Goal: Task Accomplishment & Management: Use online tool/utility

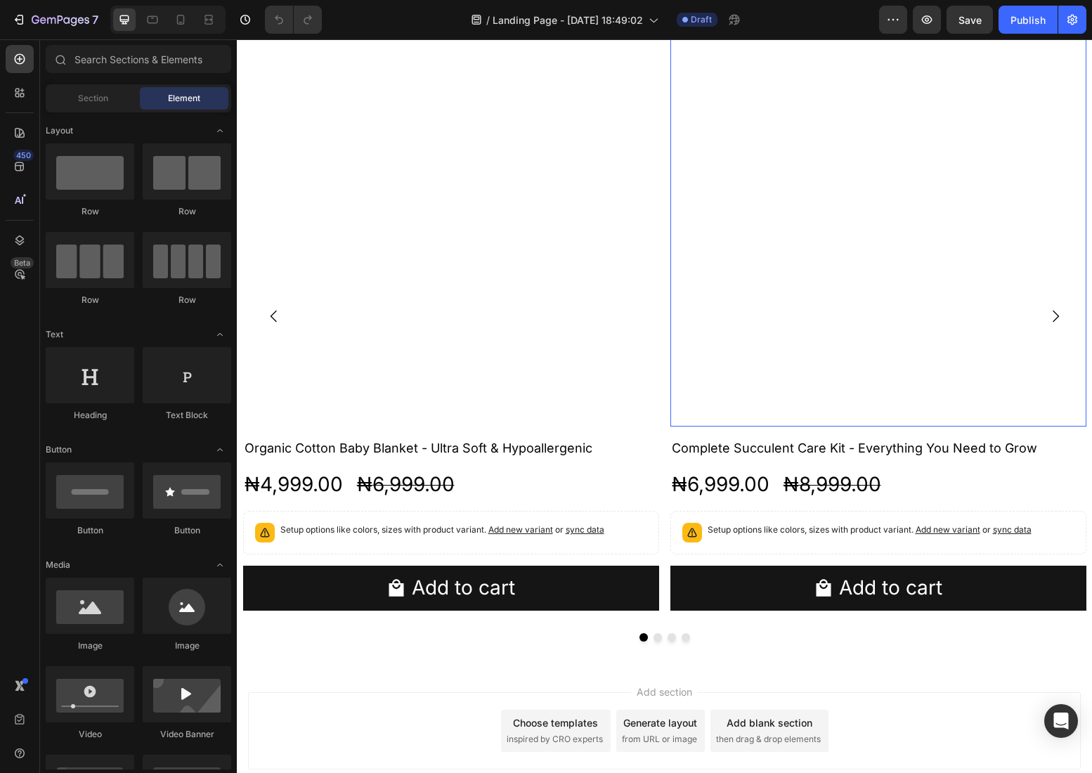
scroll to position [405, 0]
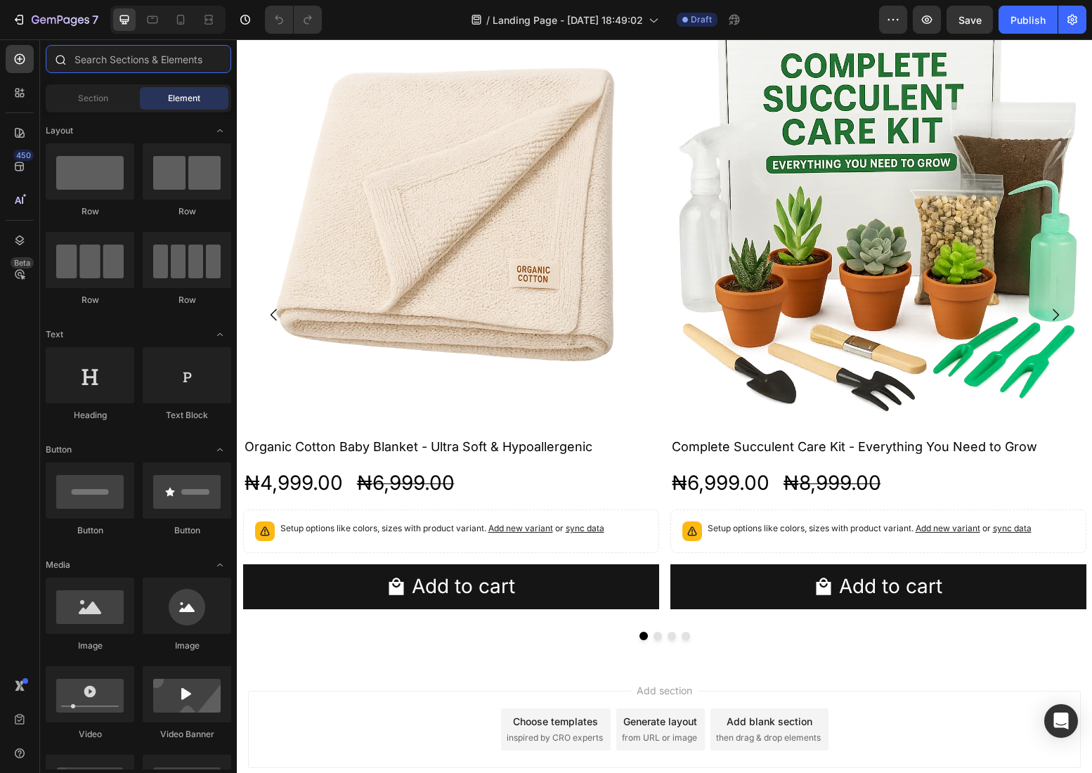
click at [94, 64] on input "text" at bounding box center [138, 59] width 185 height 28
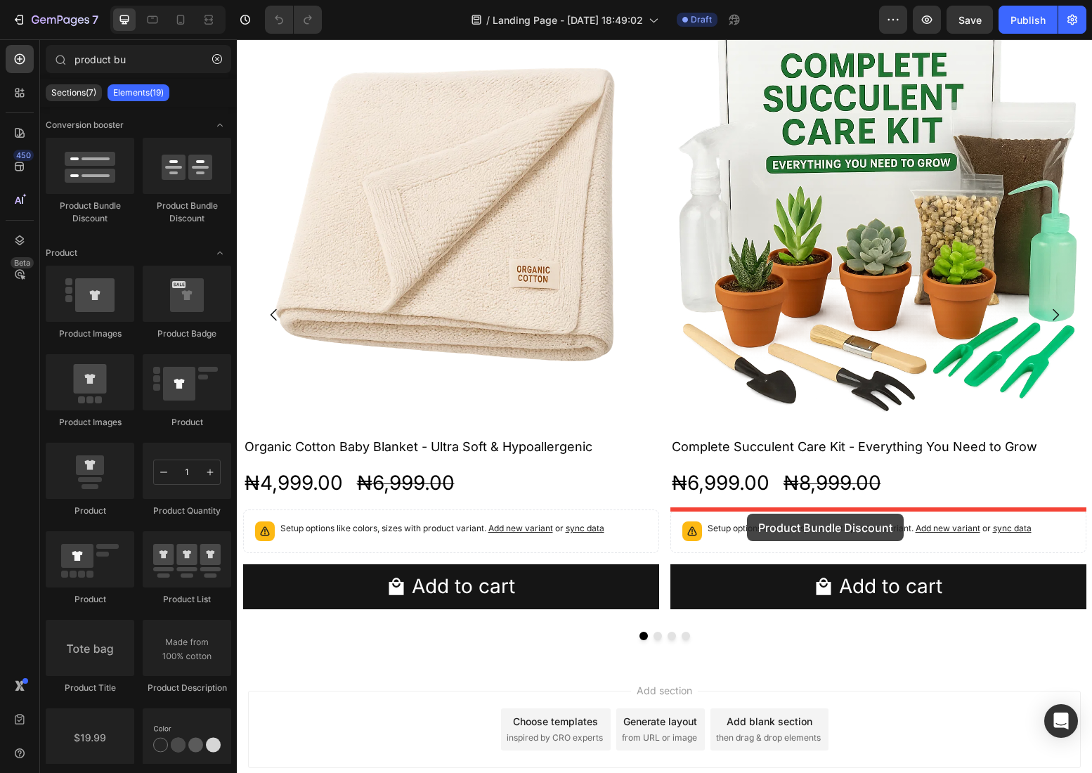
drag, startPoint x: 302, startPoint y: 202, endPoint x: 747, endPoint y: 514, distance: 543.2
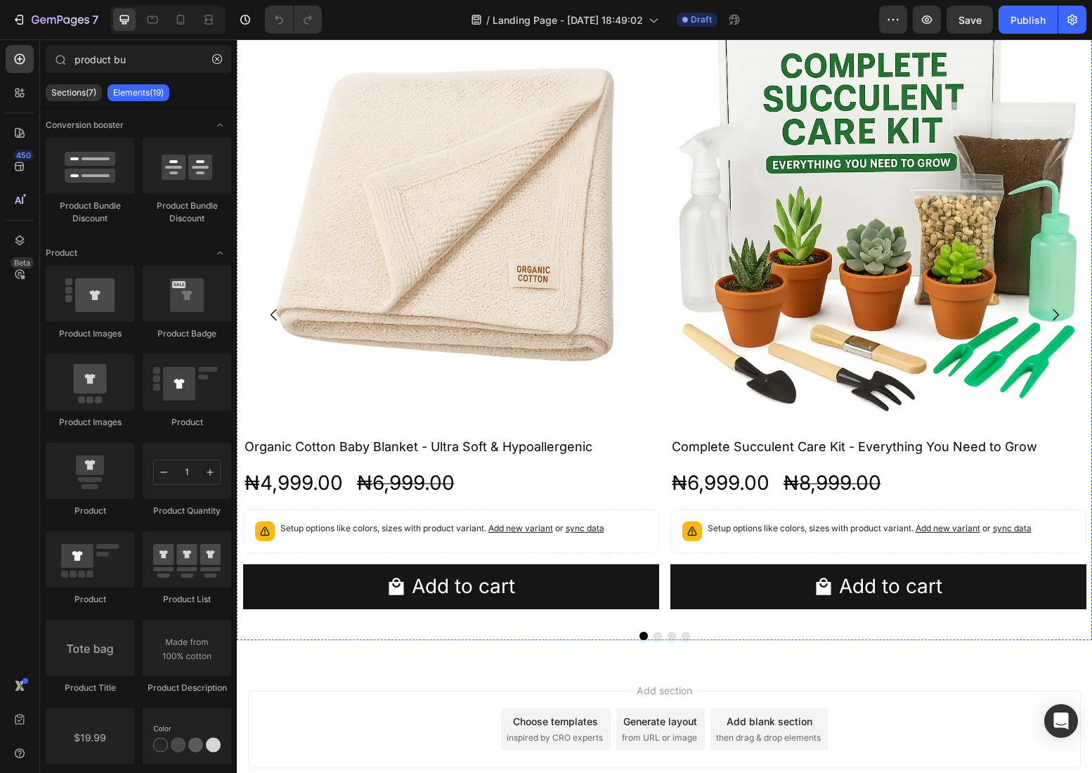
scroll to position [496, 0]
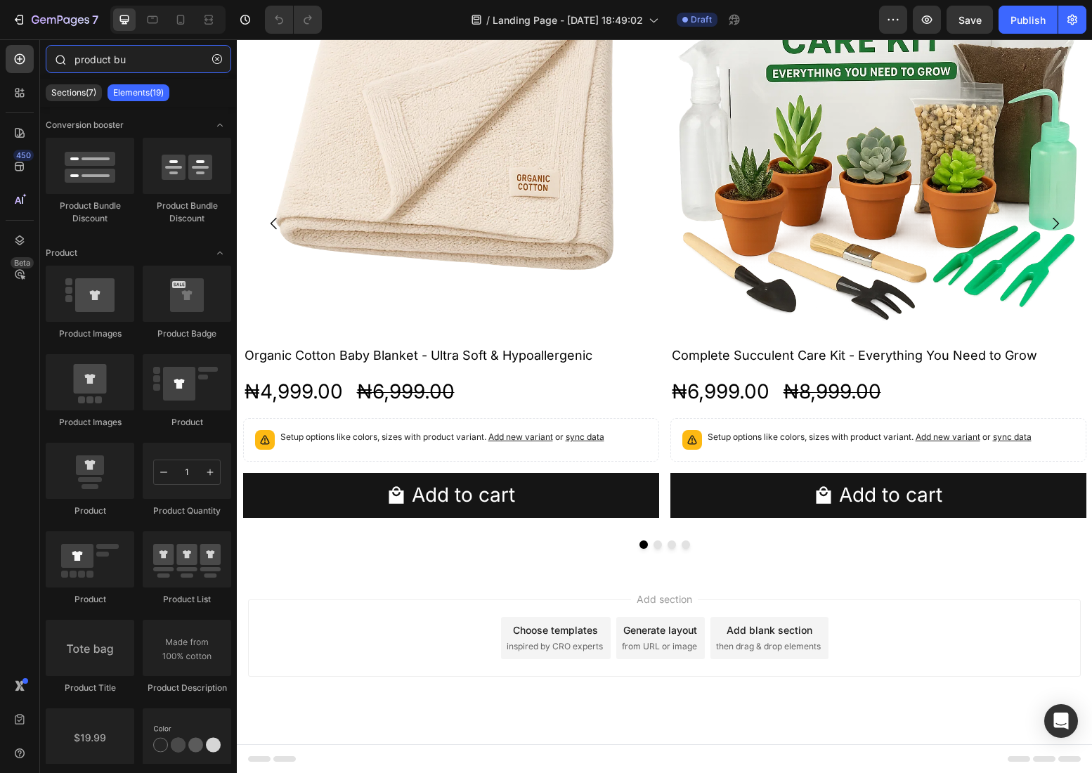
click at [115, 56] on input "product bu" at bounding box center [138, 59] width 185 height 28
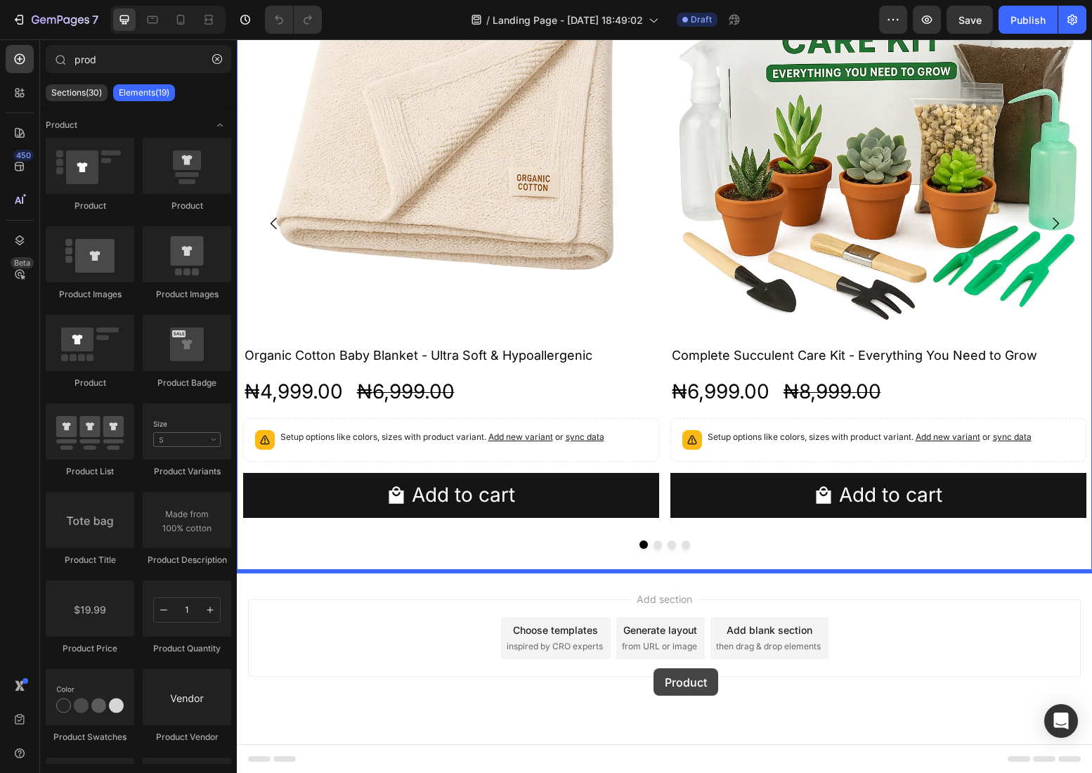
drag, startPoint x: 334, startPoint y: 220, endPoint x: 654, endPoint y: 667, distance: 550.0
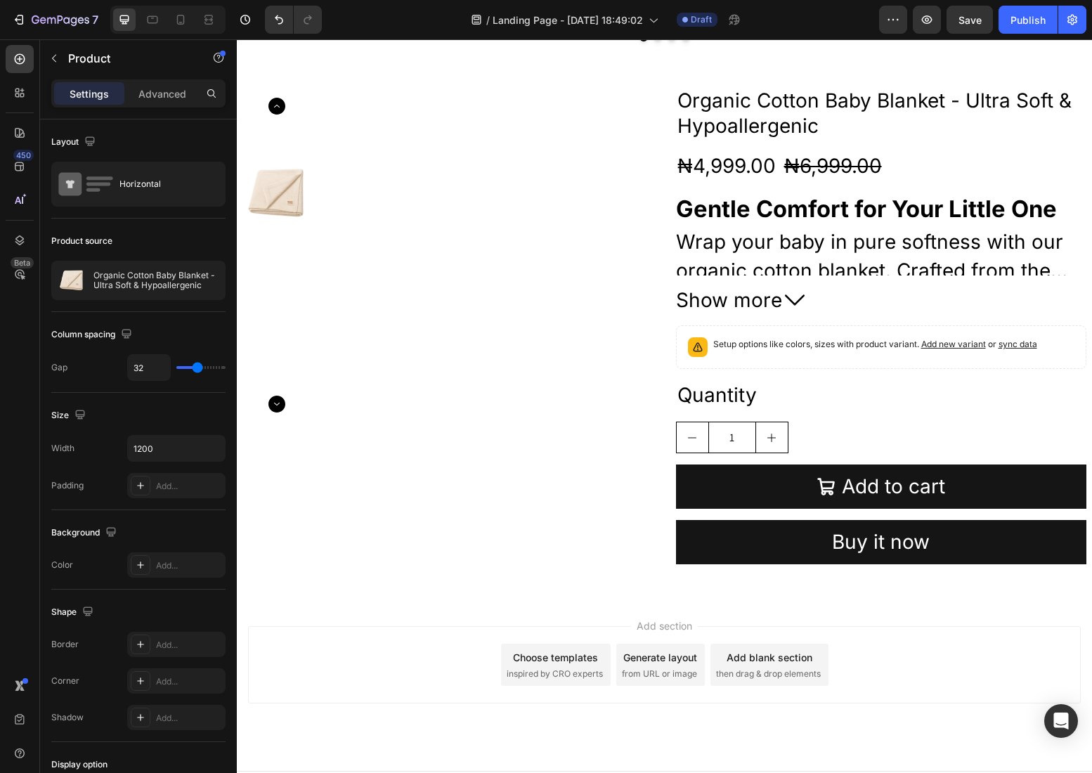
scroll to position [1031, 0]
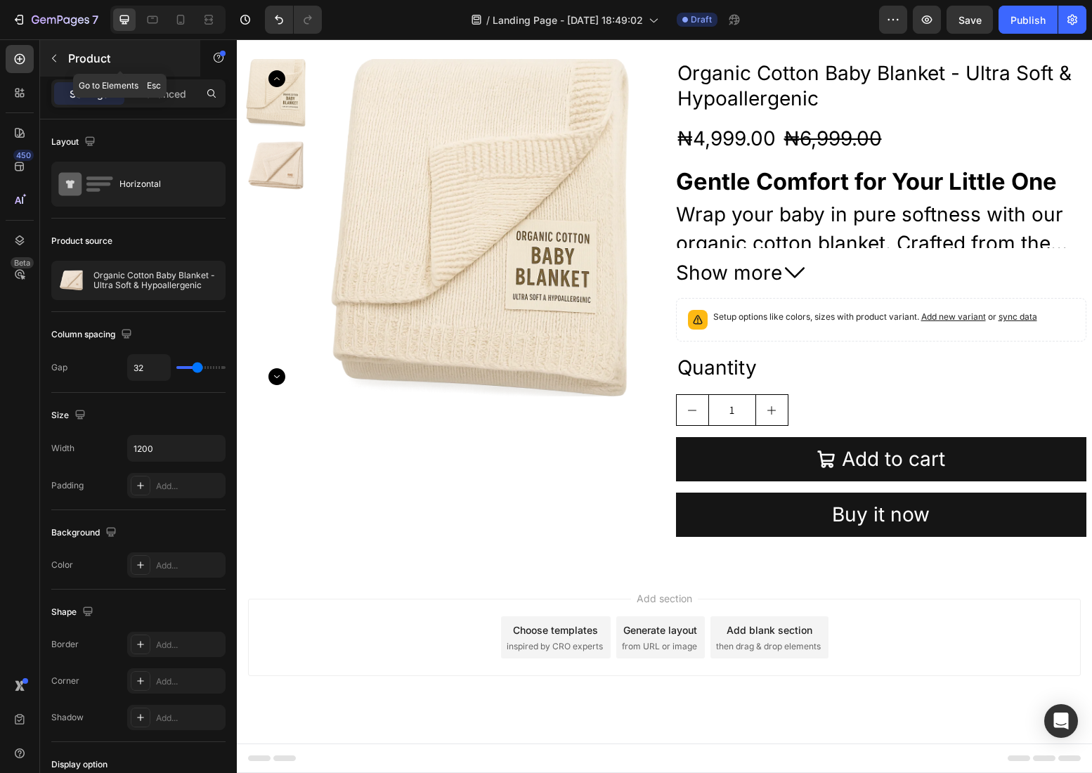
click at [89, 56] on p "Product" at bounding box center [127, 58] width 119 height 17
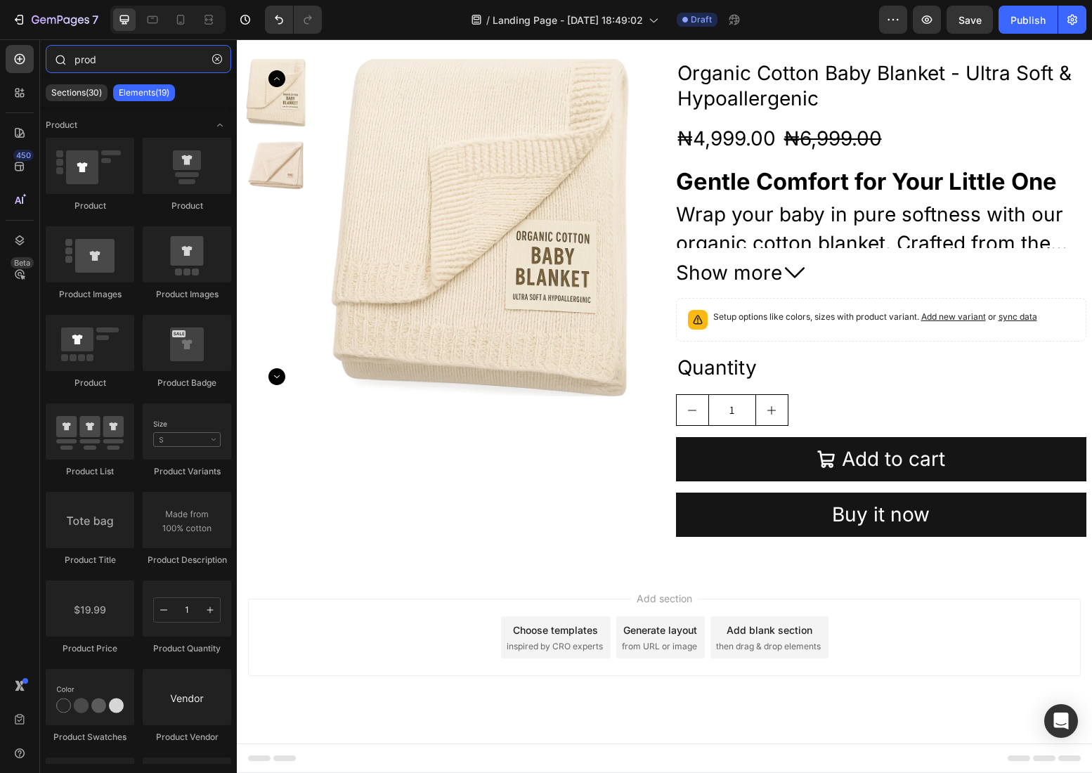
click at [122, 59] on input "prod" at bounding box center [138, 59] width 185 height 28
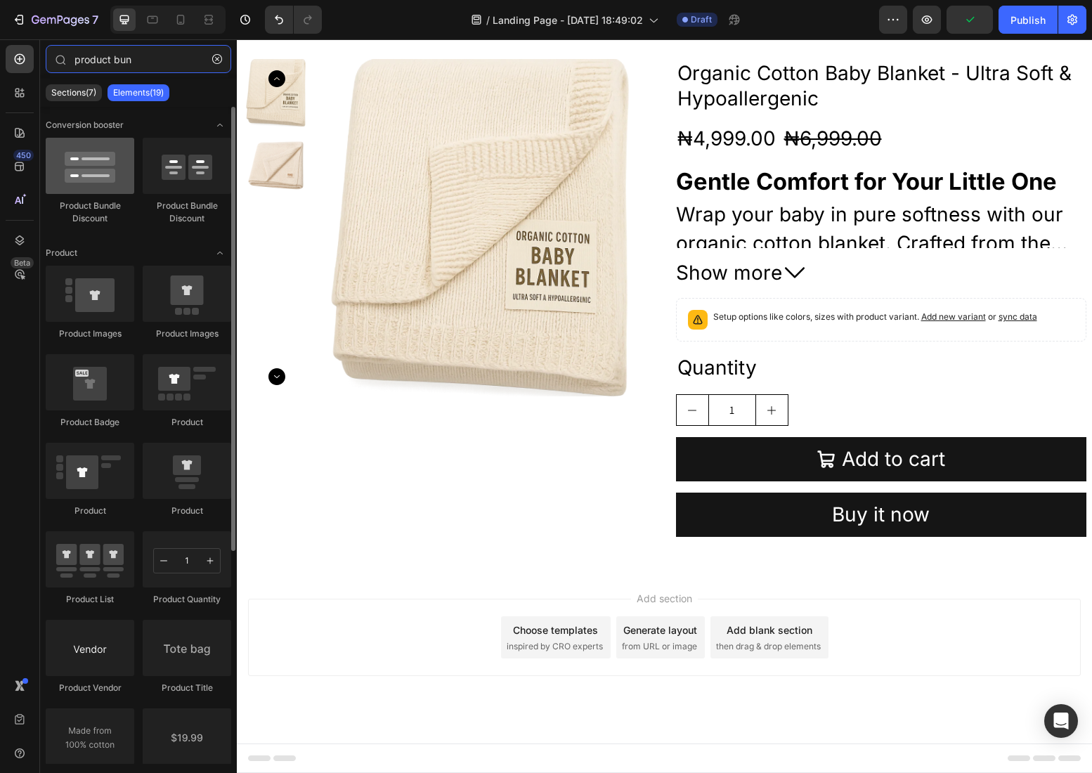
type input "product bun"
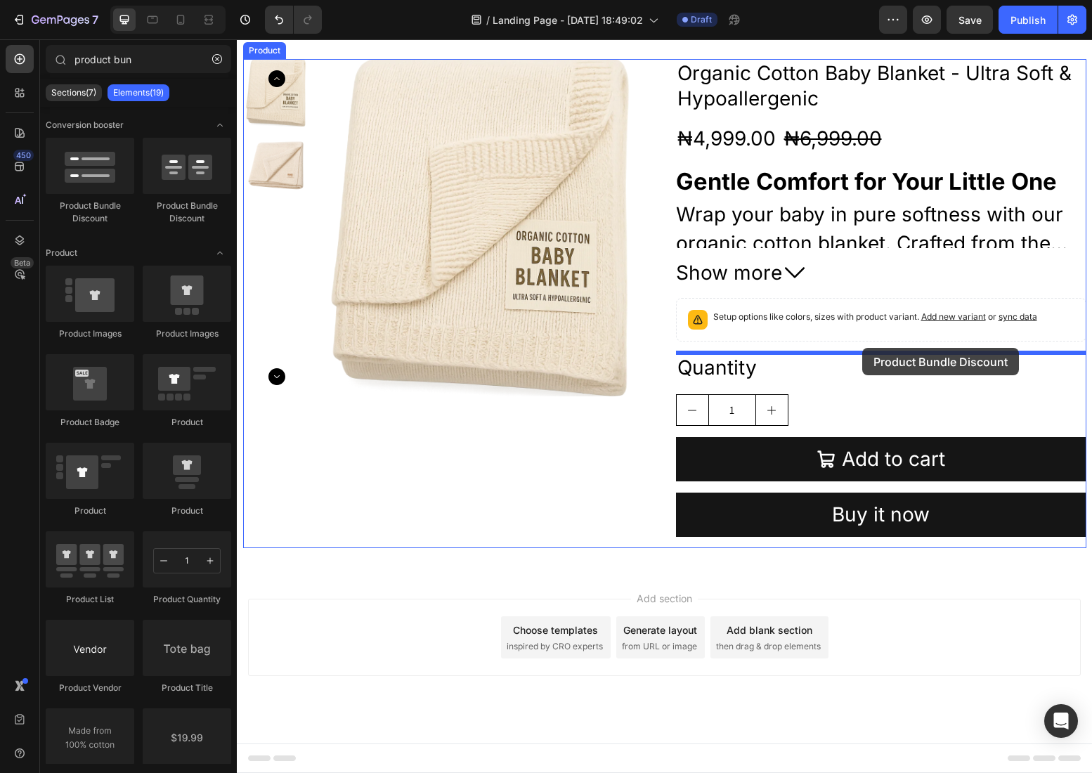
drag, startPoint x: 344, startPoint y: 207, endPoint x: 862, endPoint y: 348, distance: 536.7
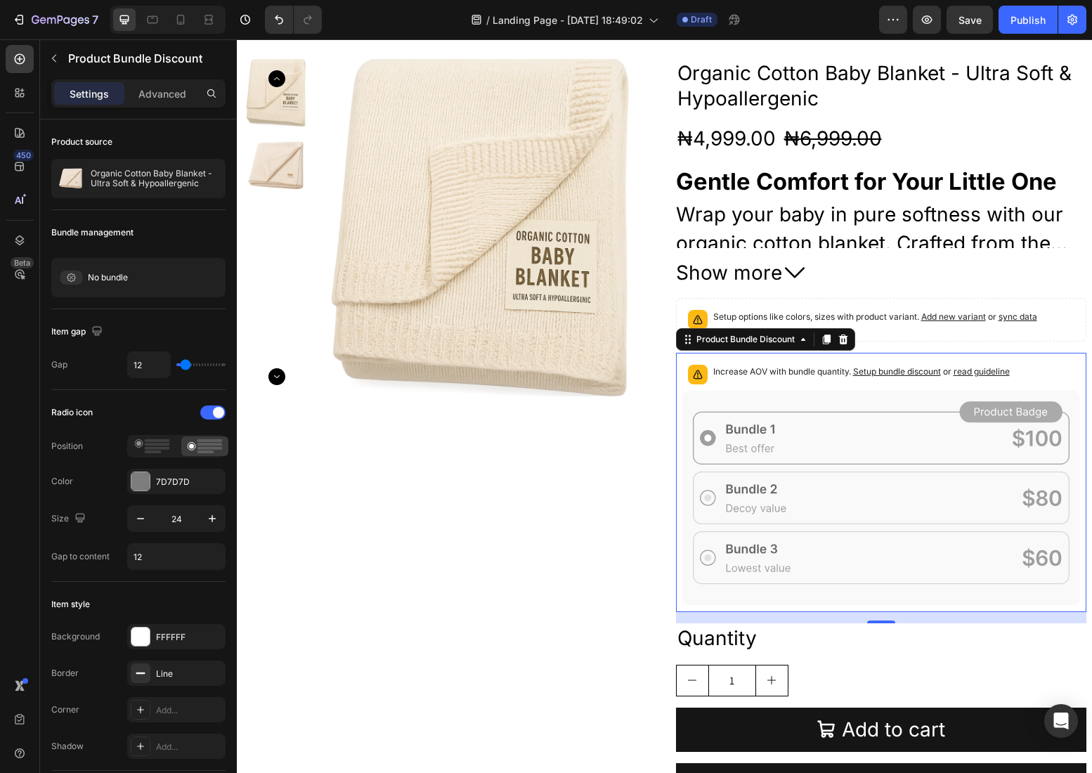
click at [907, 374] on span "Setup bundle discount" at bounding box center [897, 371] width 88 height 11
click at [923, 23] on icon "button" at bounding box center [927, 20] width 14 height 14
click at [175, 279] on icon at bounding box center [173, 280] width 8 height 4
click at [205, 278] on span "Create" at bounding box center [200, 277] width 27 height 13
click at [169, 278] on icon at bounding box center [172, 277] width 17 height 17
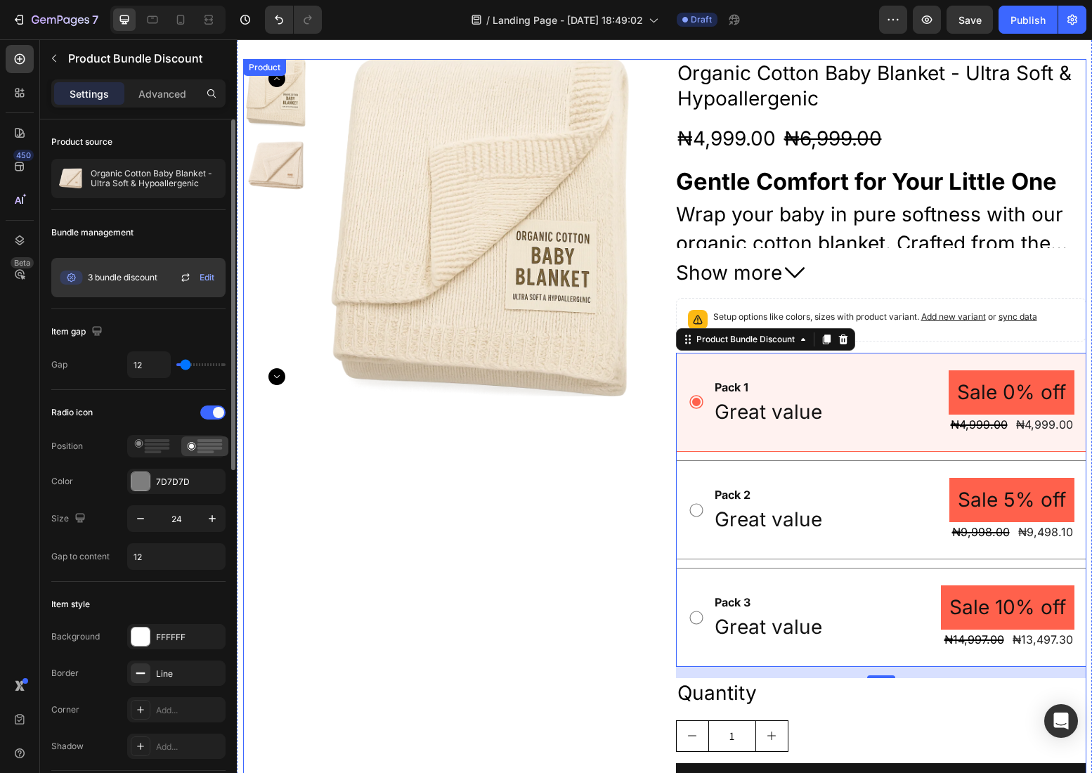
click at [584, 471] on div "Product Images" at bounding box center [448, 466] width 410 height 815
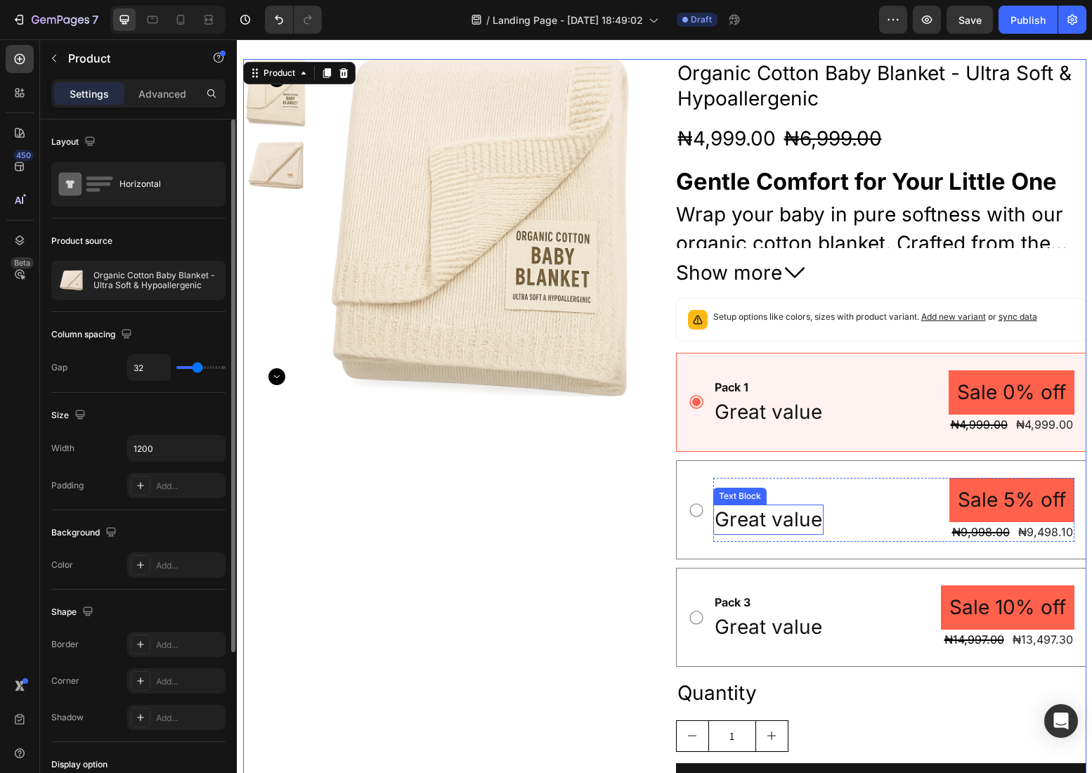
click at [813, 518] on p "Great value" at bounding box center [767, 519] width 107 height 27
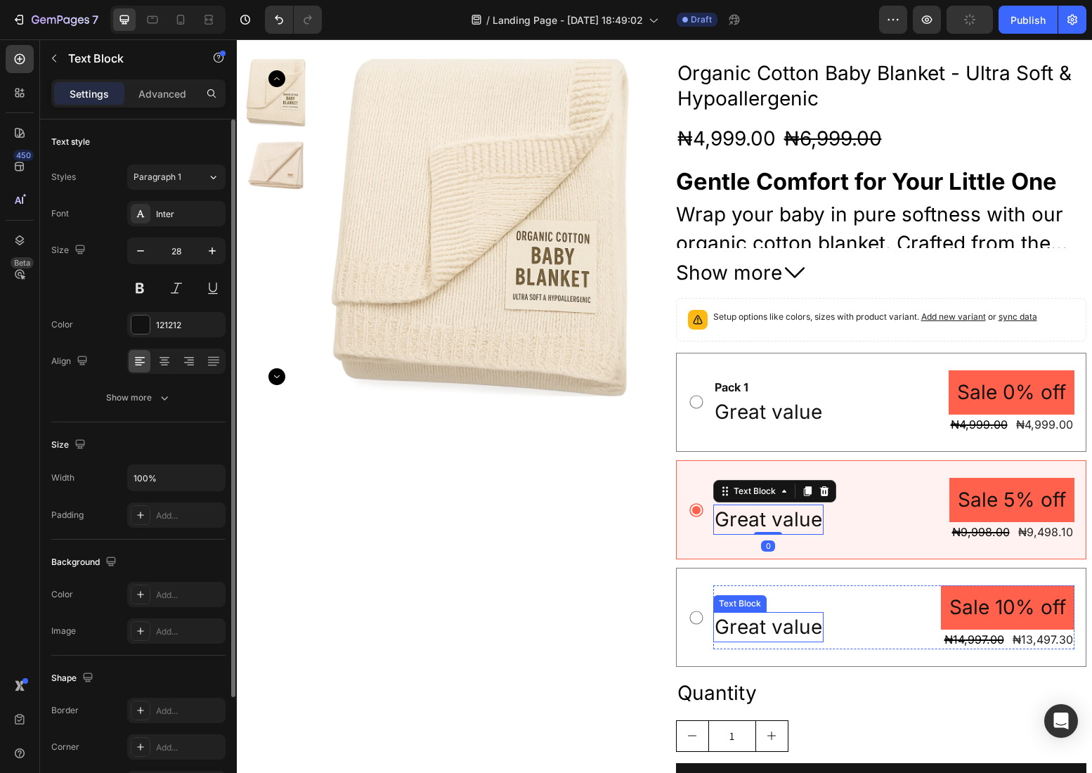
click at [816, 621] on p "Great value" at bounding box center [767, 626] width 107 height 27
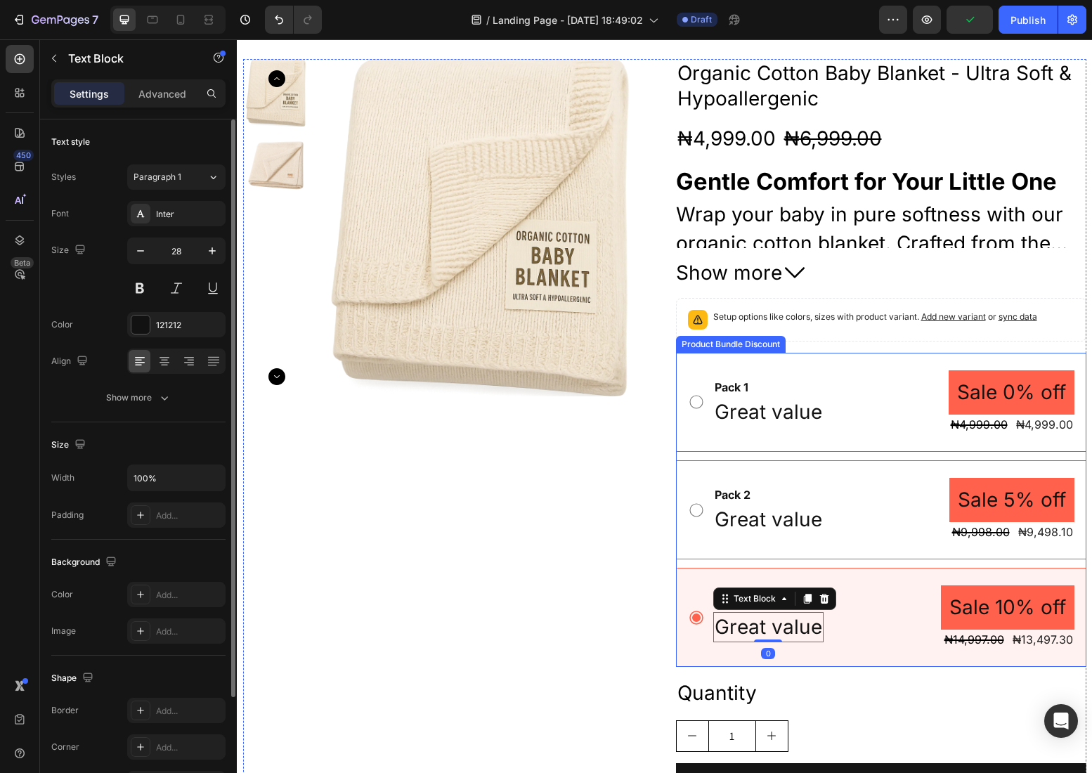
click at [898, 469] on div "Pack 2 Text Block Great value Text Block Sale 5% off Product Badge ₦9,998.00 Pr…" at bounding box center [881, 509] width 410 height 99
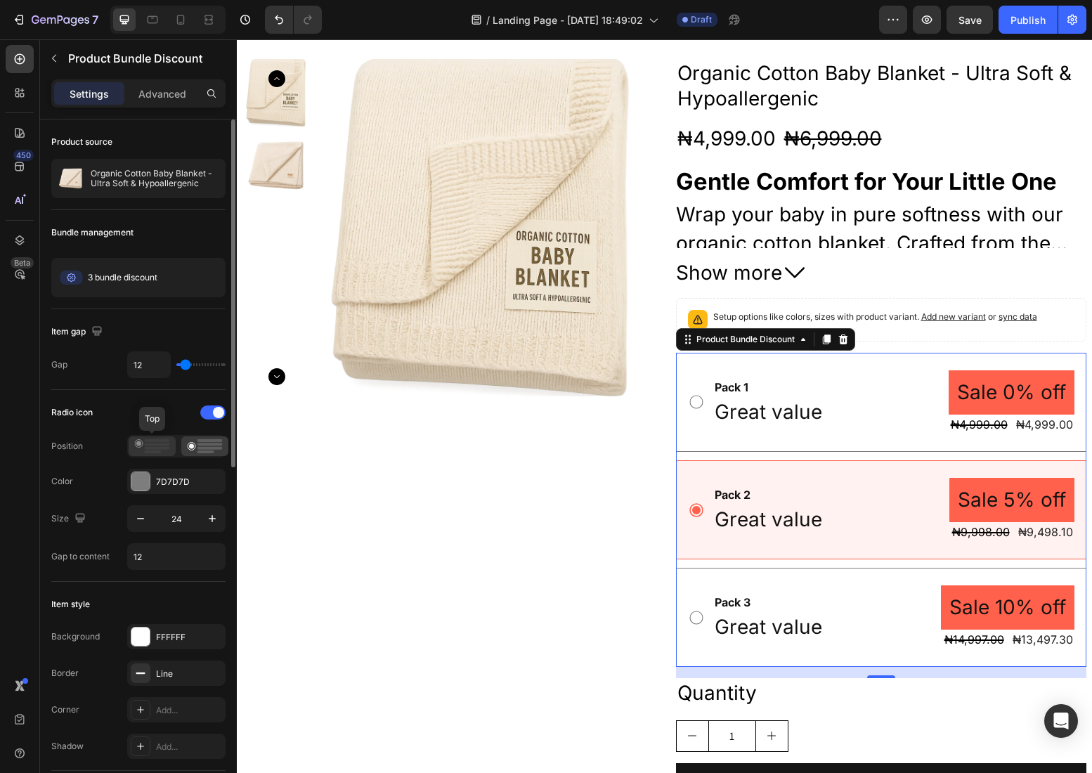
click at [152, 443] on rect at bounding box center [157, 444] width 25 height 3
click at [196, 445] on icon at bounding box center [205, 446] width 36 height 14
click at [209, 481] on icon "button" at bounding box center [210, 481] width 11 height 11
click at [191, 482] on div "Add..." at bounding box center [189, 482] width 66 height 13
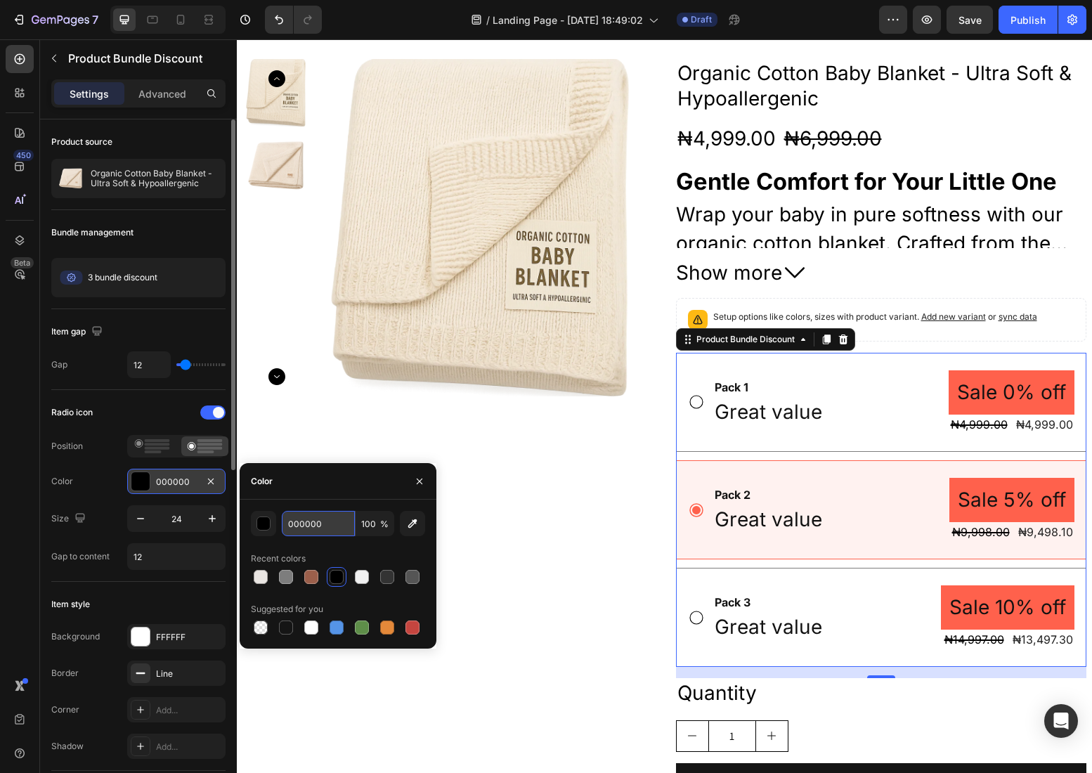
click at [315, 528] on input "000000" at bounding box center [318, 523] width 73 height 25
type input "7D7D7D"
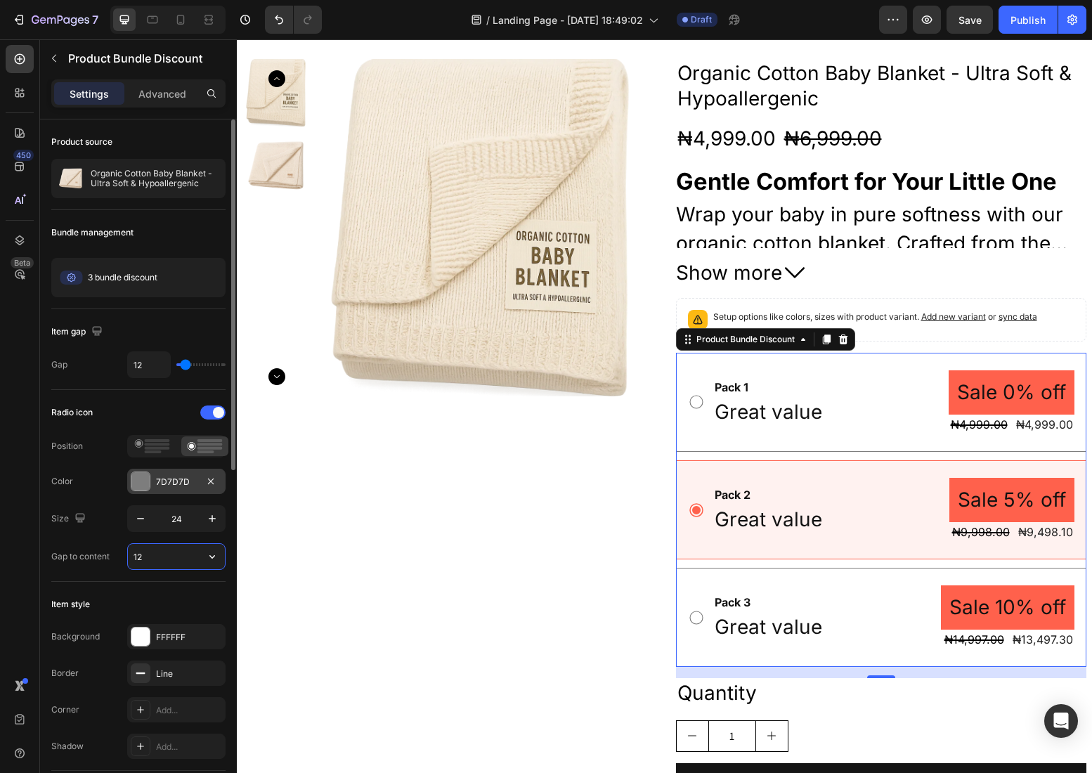
click at [178, 565] on input "12" at bounding box center [176, 556] width 97 height 25
type input "8"
type input "12"
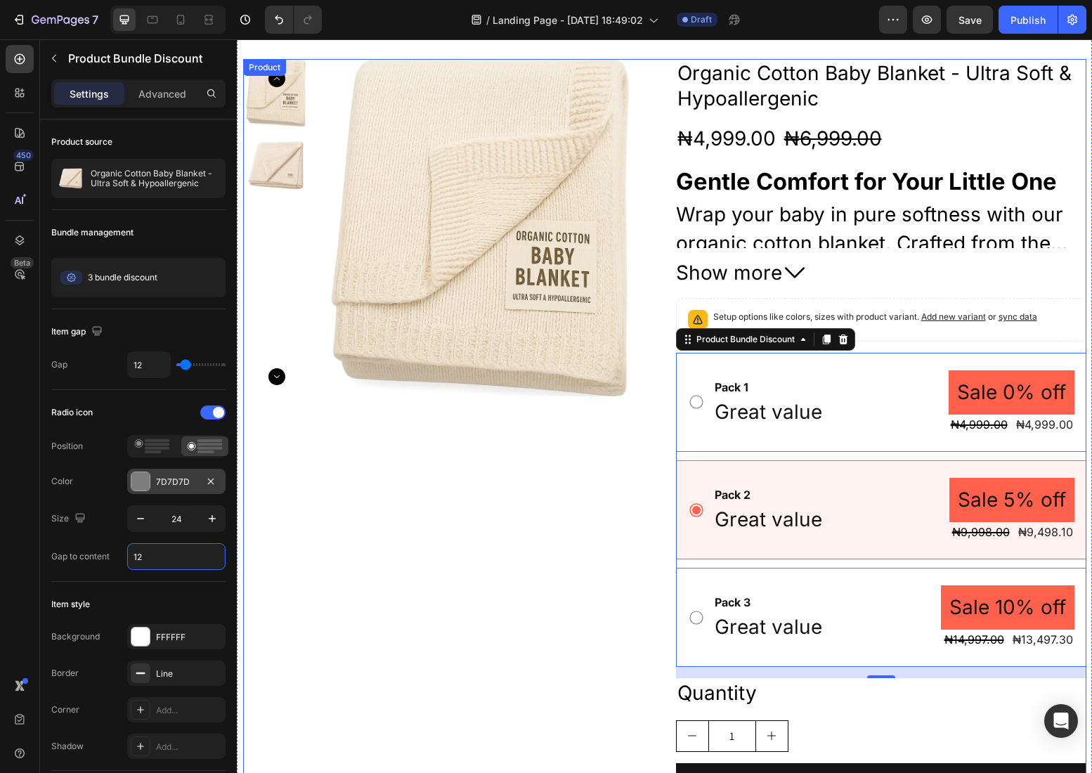
click at [332, 569] on div "Product Images" at bounding box center [448, 466] width 410 height 815
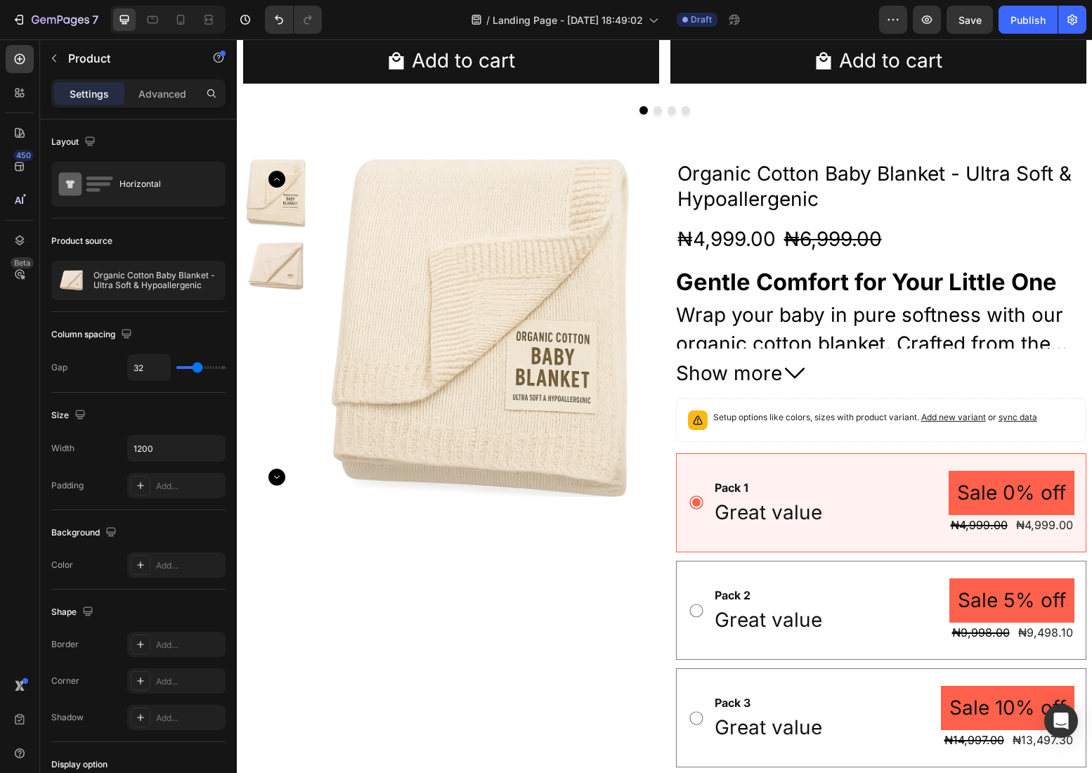
scroll to position [932, 0]
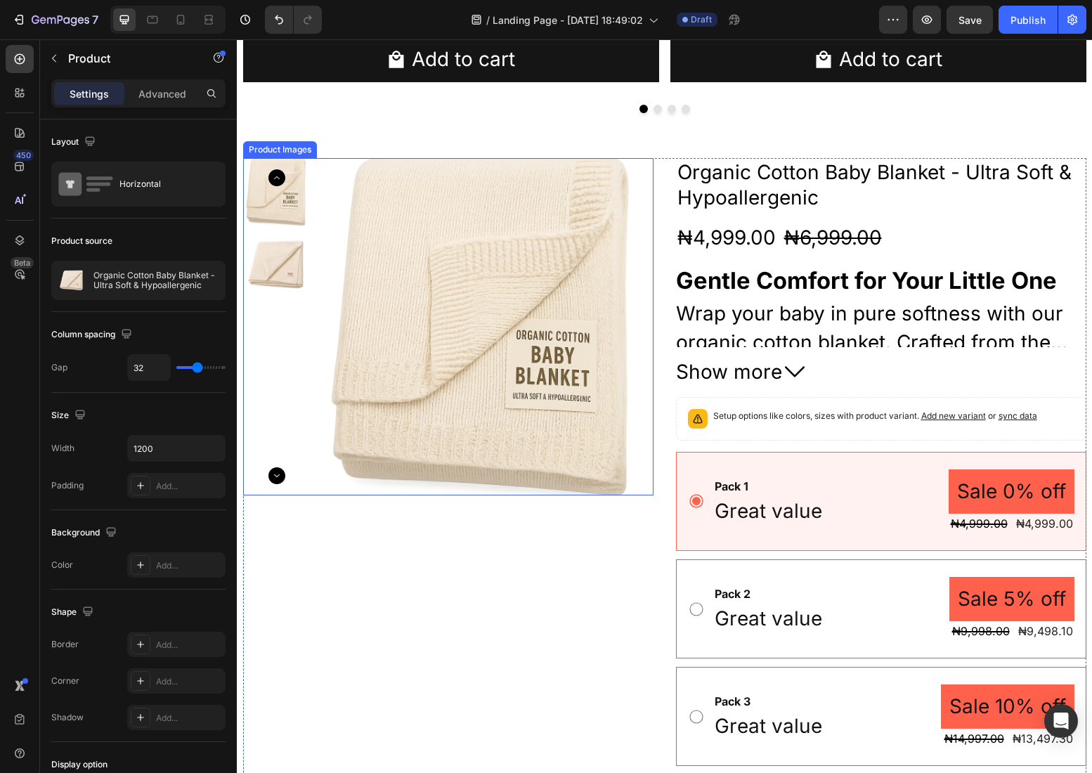
click at [278, 478] on icon "Carousel Next Arrow" at bounding box center [276, 475] width 17 height 17
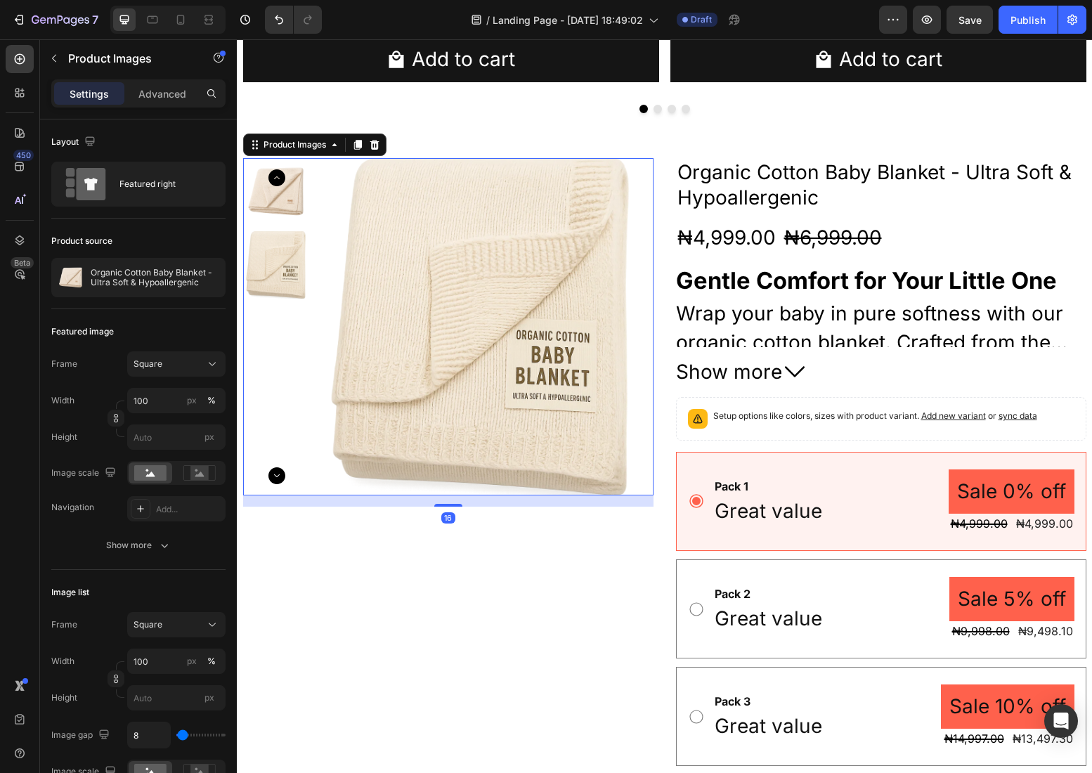
click at [278, 478] on icon "Carousel Next Arrow" at bounding box center [276, 475] width 17 height 17
click at [520, 662] on div "Product Images 16" at bounding box center [448, 565] width 410 height 815
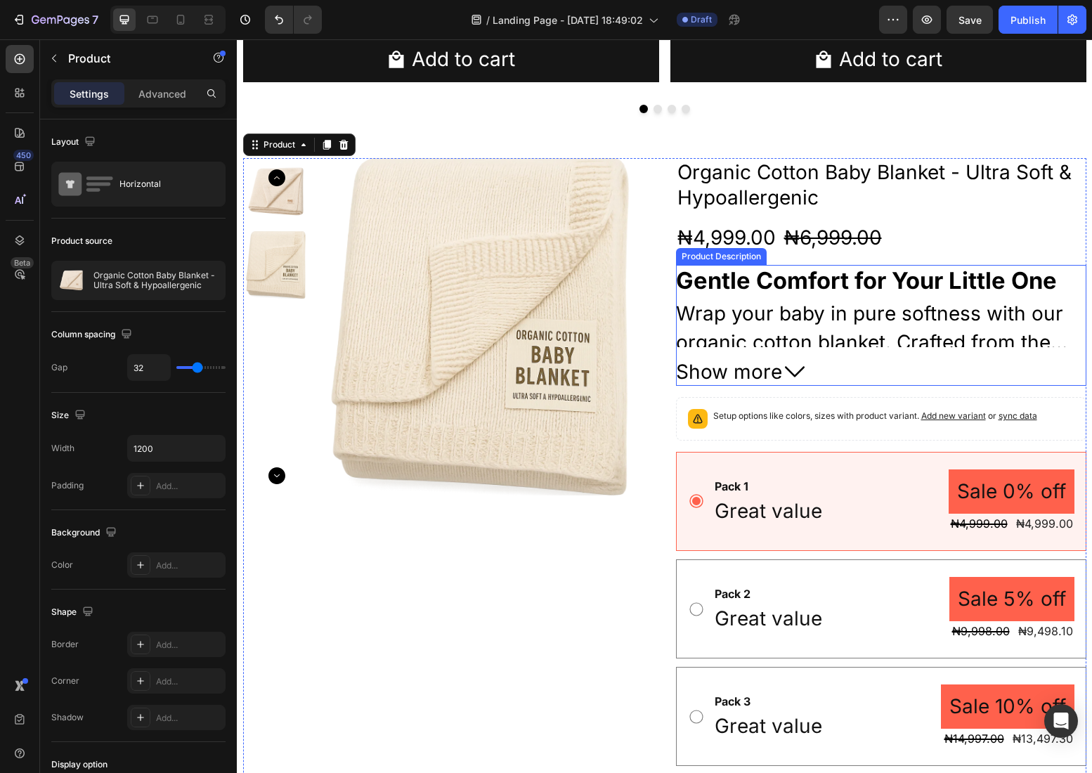
click at [779, 377] on span "Show more" at bounding box center [729, 371] width 106 height 27
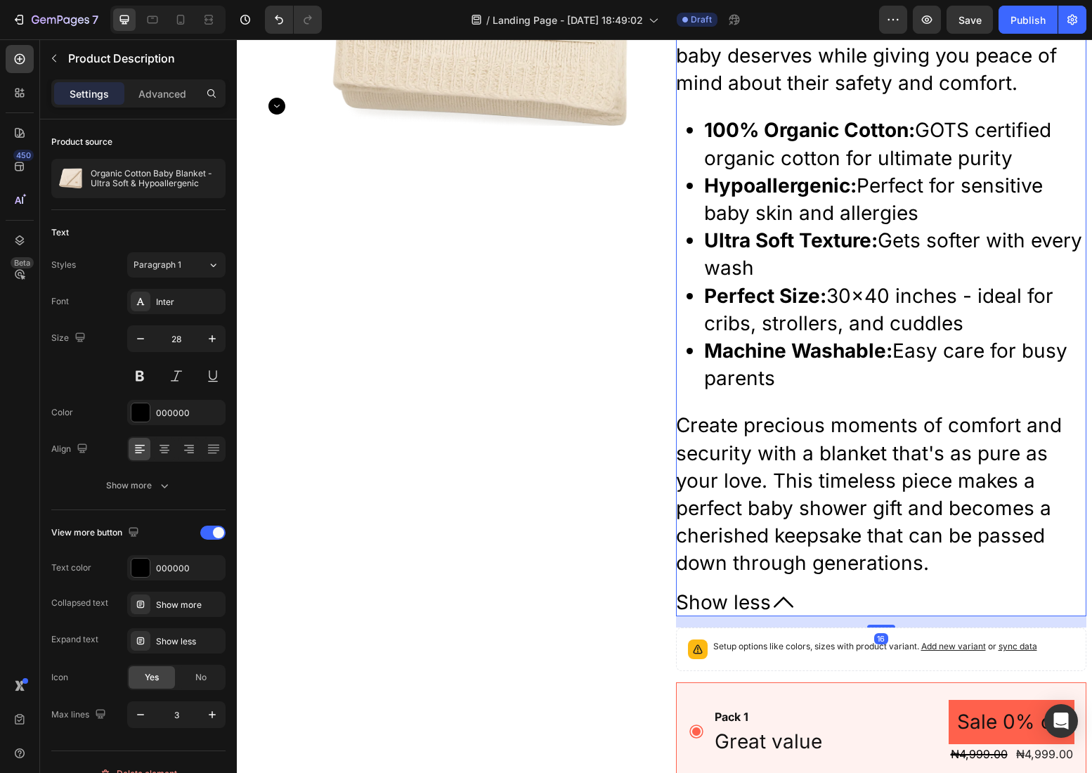
scroll to position [1576, 0]
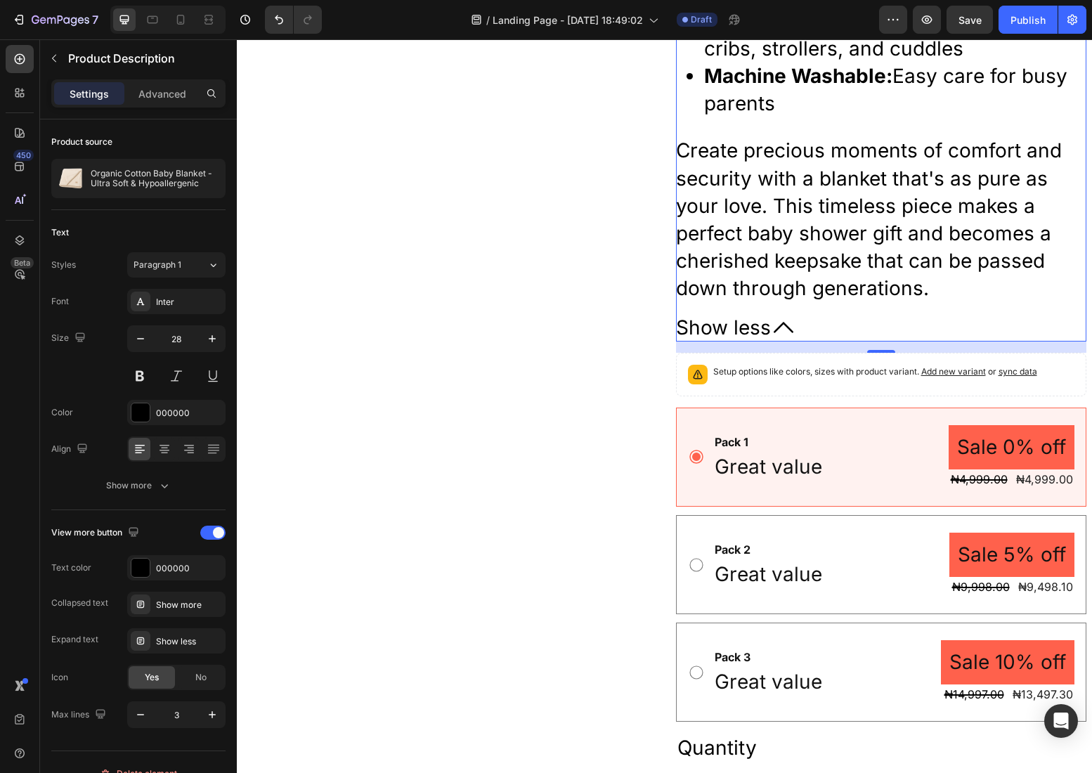
click at [779, 323] on icon at bounding box center [783, 328] width 20 height 20
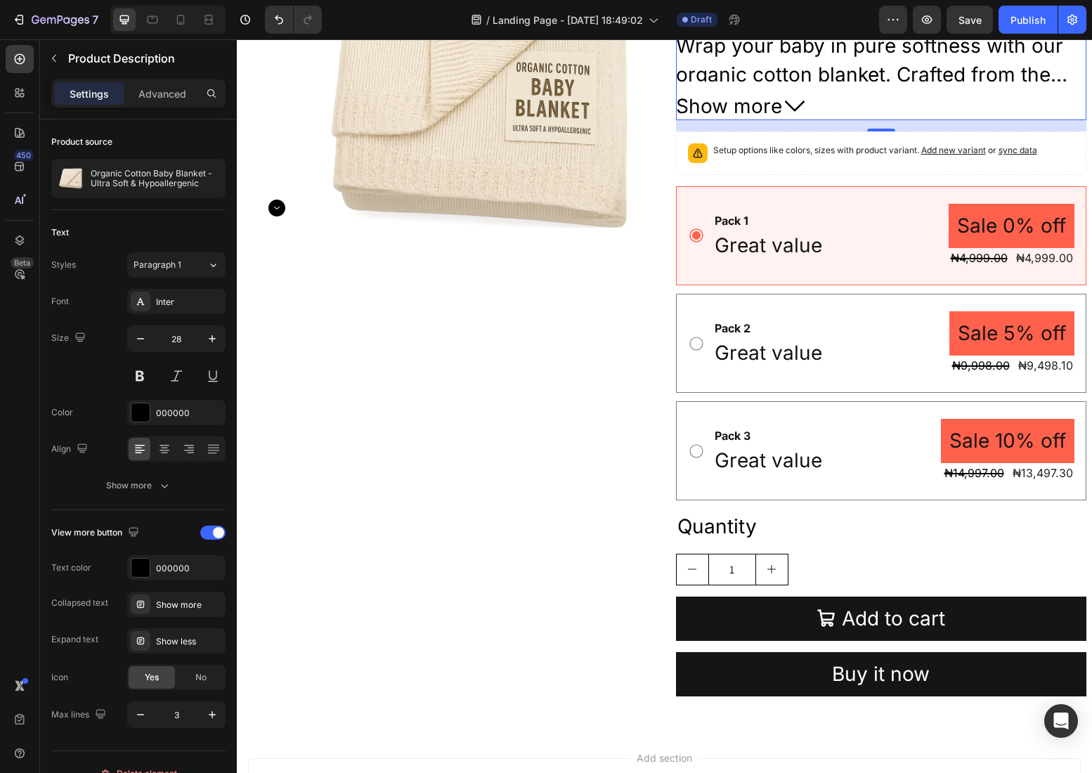
scroll to position [828, 0]
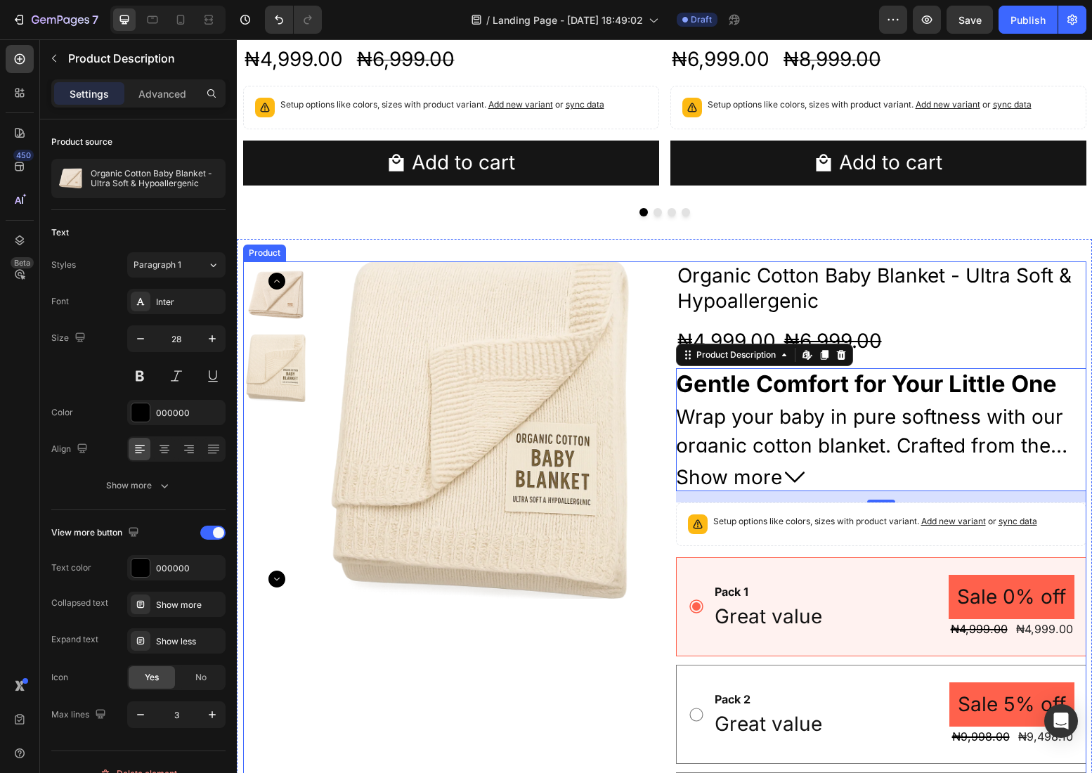
click at [665, 355] on div "Product Images Organic Cotton Baby Blanket - Ultra Soft & Hypoallergenic Produc…" at bounding box center [664, 669] width 843 height 817
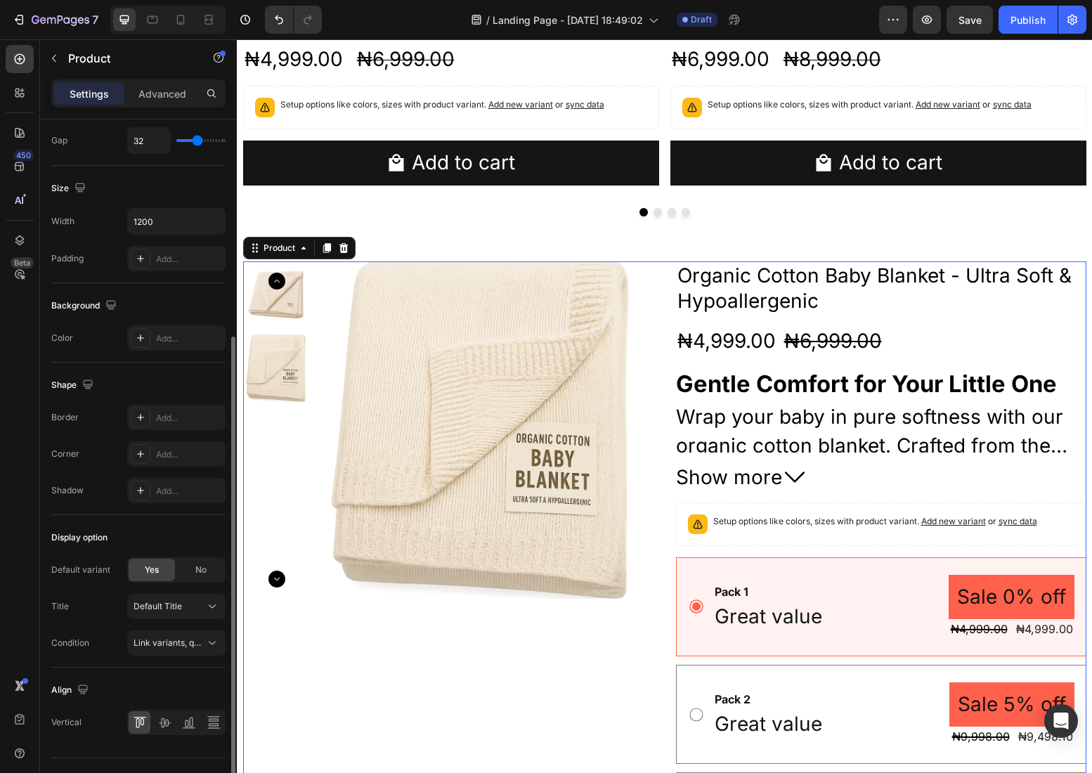
scroll to position [256, 0]
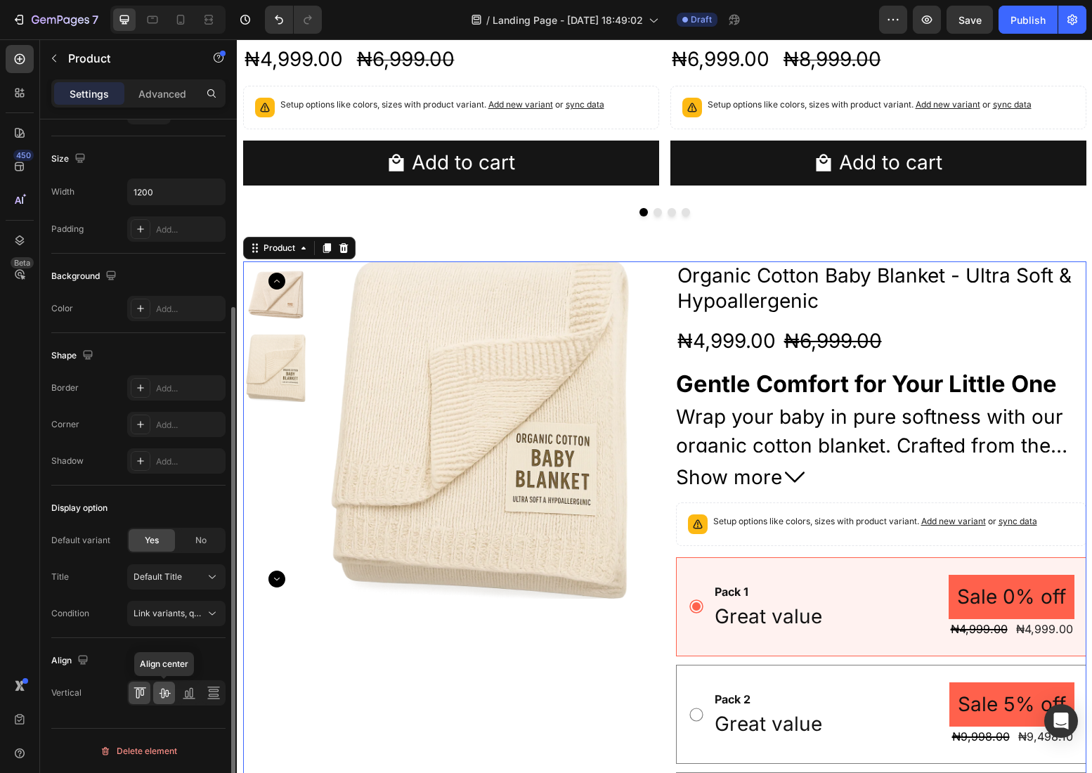
click at [160, 689] on icon at bounding box center [164, 693] width 14 height 14
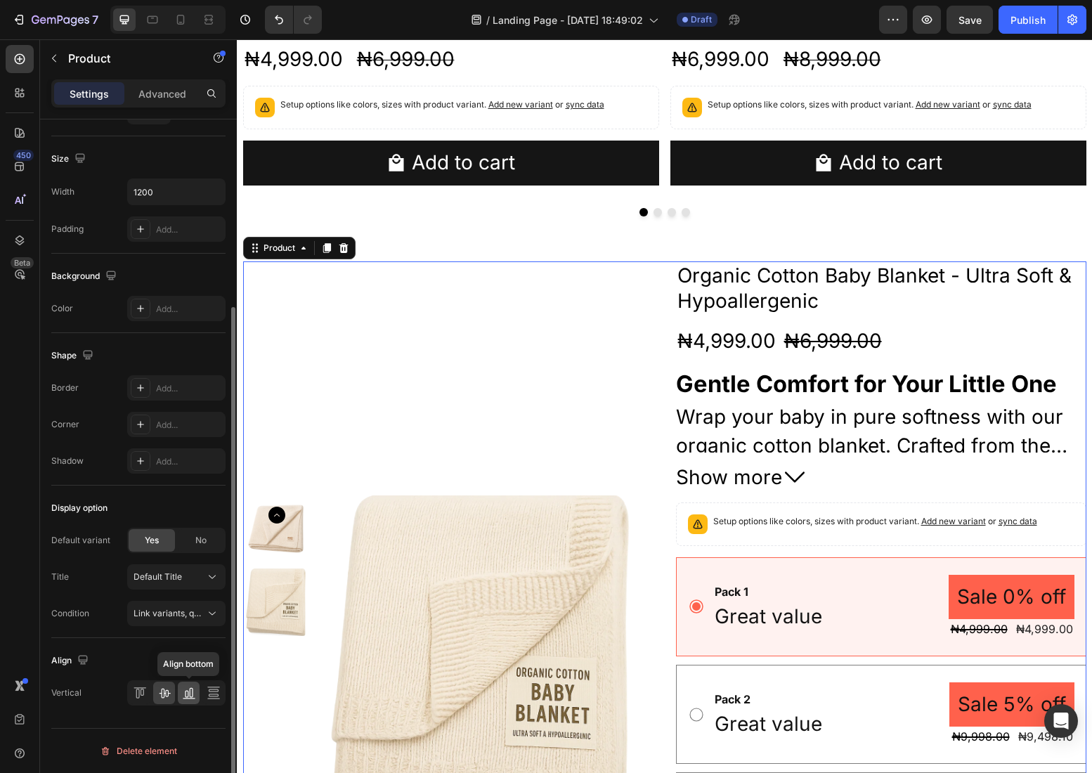
click at [183, 690] on icon at bounding box center [189, 693] width 14 height 14
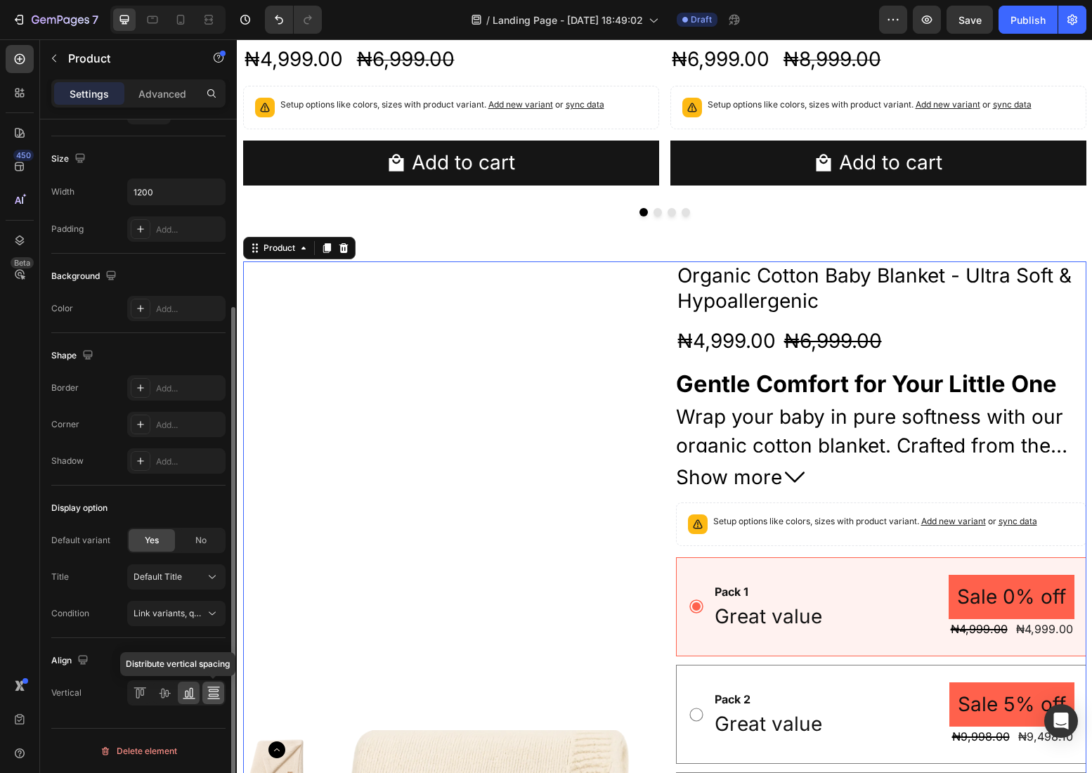
click at [220, 690] on icon at bounding box center [214, 693] width 14 height 14
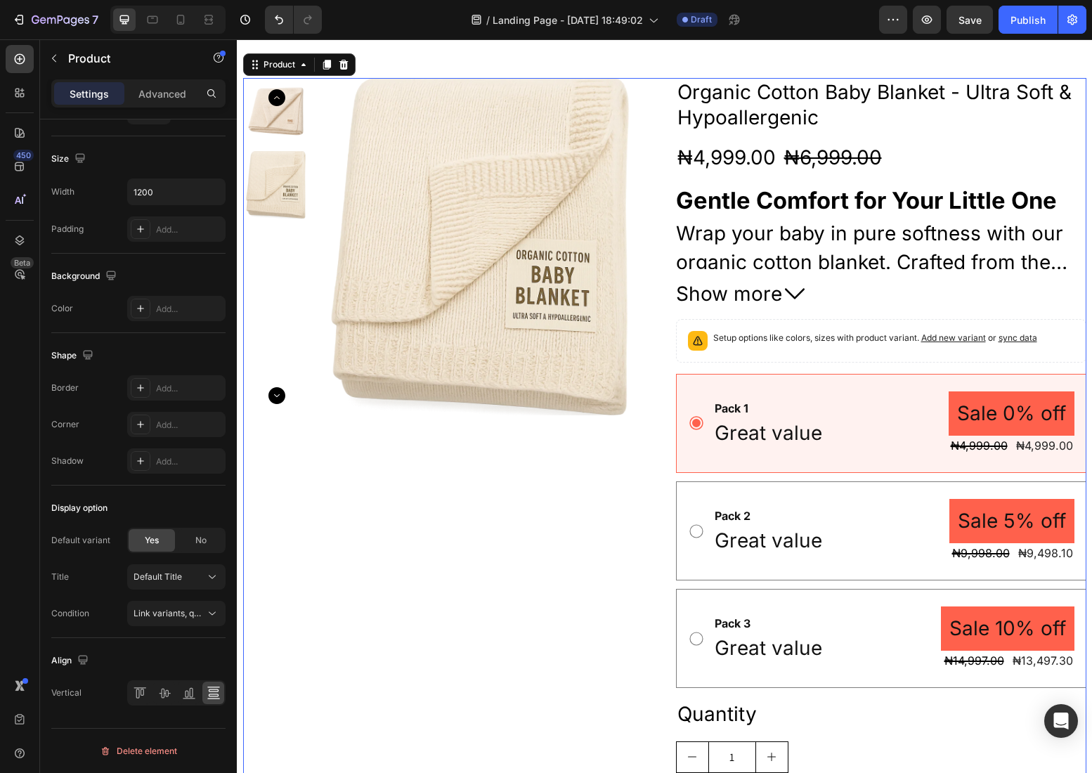
scroll to position [1203, 0]
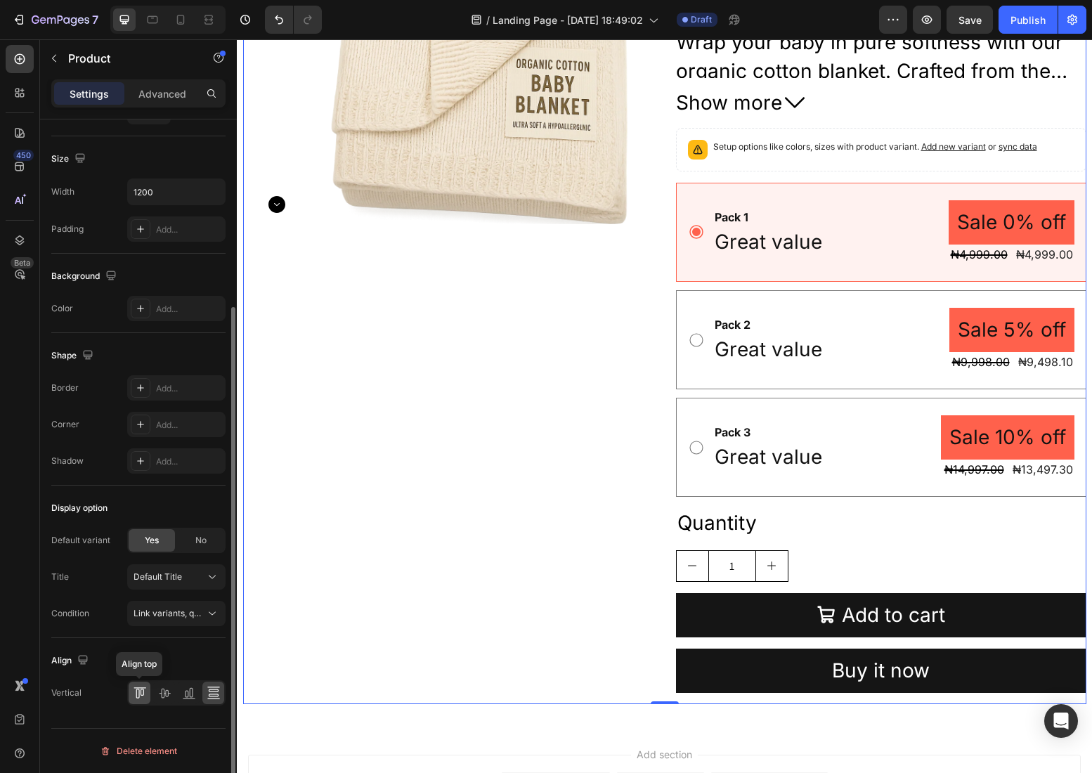
click at [142, 688] on icon at bounding box center [140, 693] width 14 height 14
click at [65, 620] on div "Condition" at bounding box center [70, 613] width 38 height 22
click at [211, 609] on icon at bounding box center [212, 613] width 14 height 14
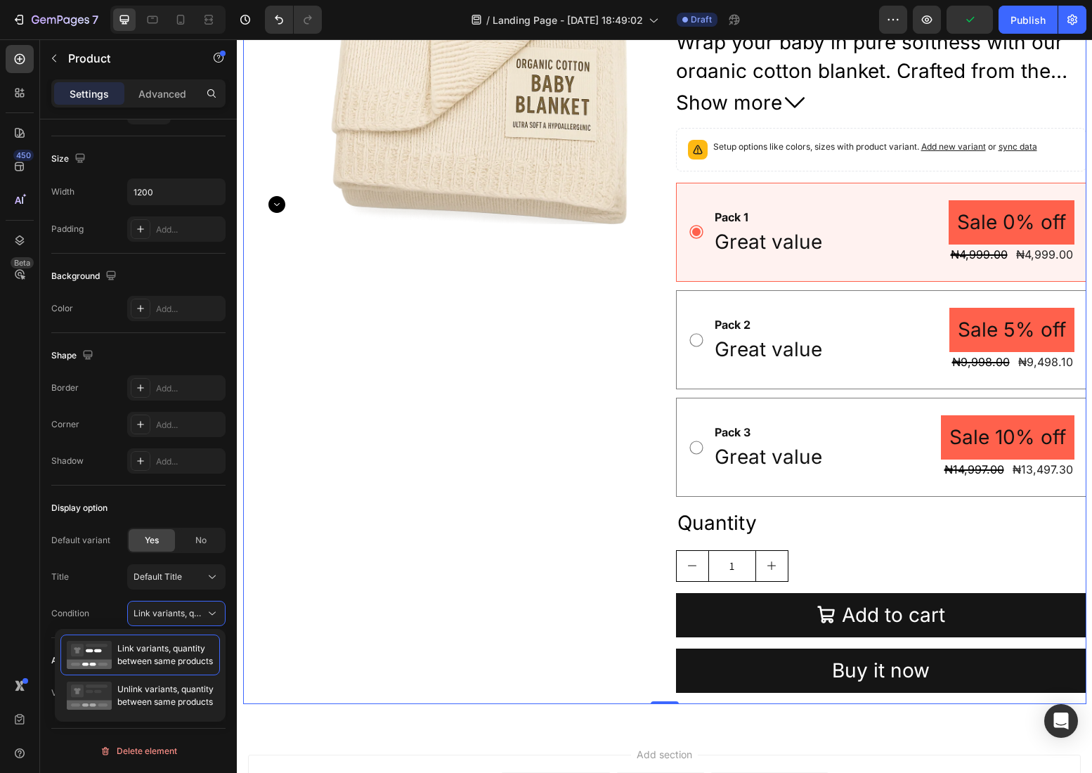
click at [308, 618] on div "Product Images" at bounding box center [448, 295] width 410 height 817
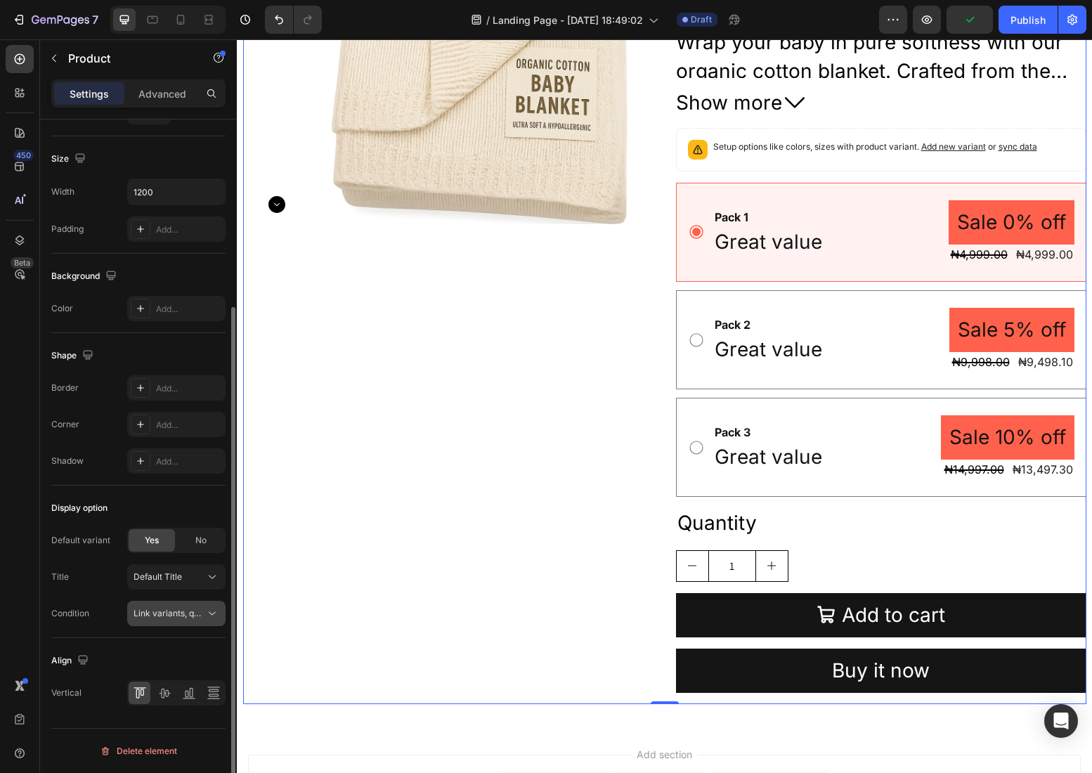
click at [167, 614] on span "Link variants, quantity <br> between same products" at bounding box center [236, 613] width 207 height 11
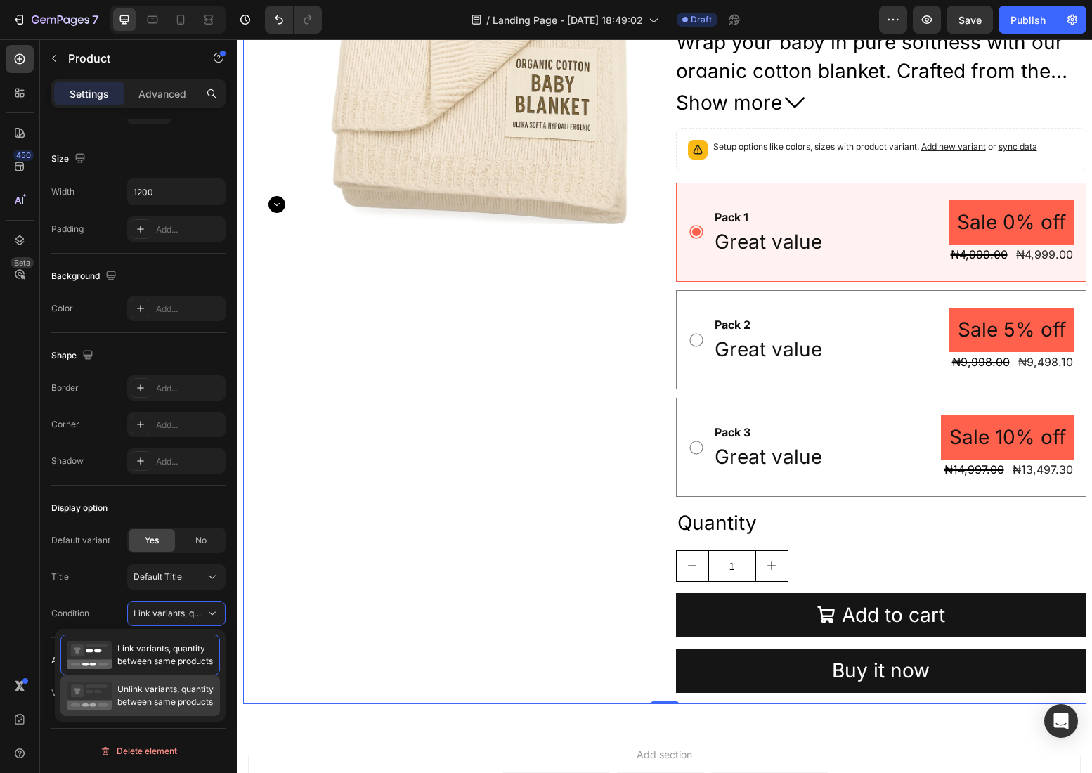
click at [171, 683] on span "Unlink variants, quantity between same products" at bounding box center [165, 695] width 96 height 25
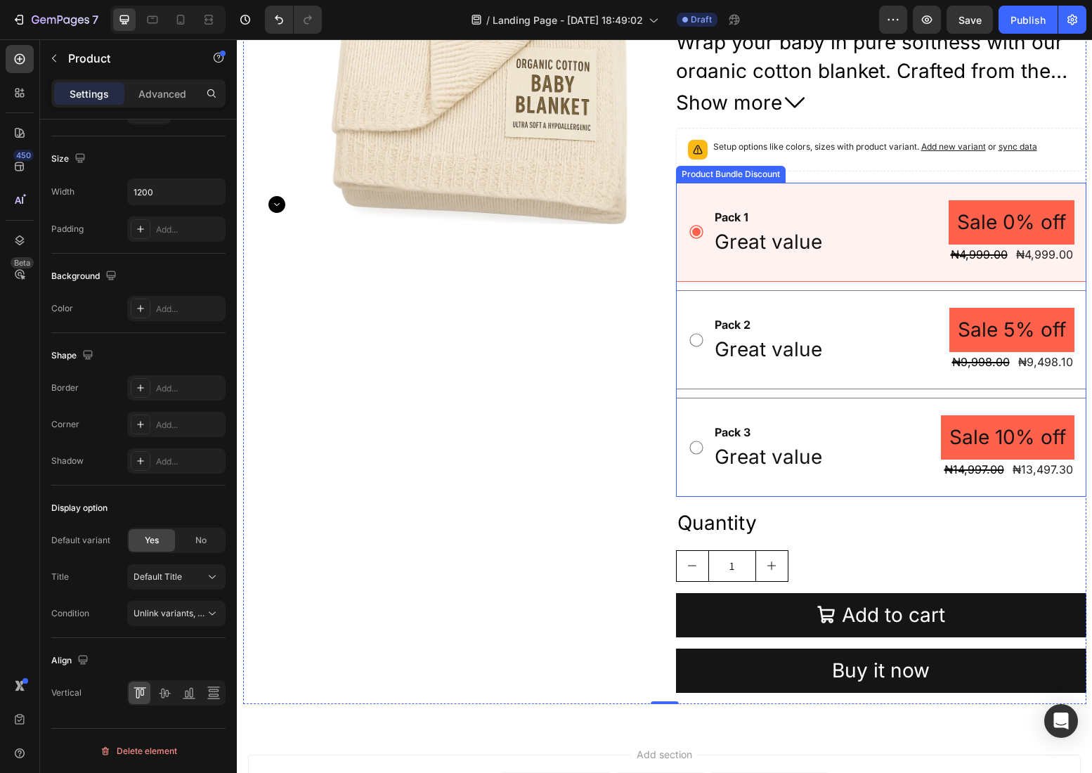
click at [722, 348] on p "Great value" at bounding box center [767, 349] width 107 height 27
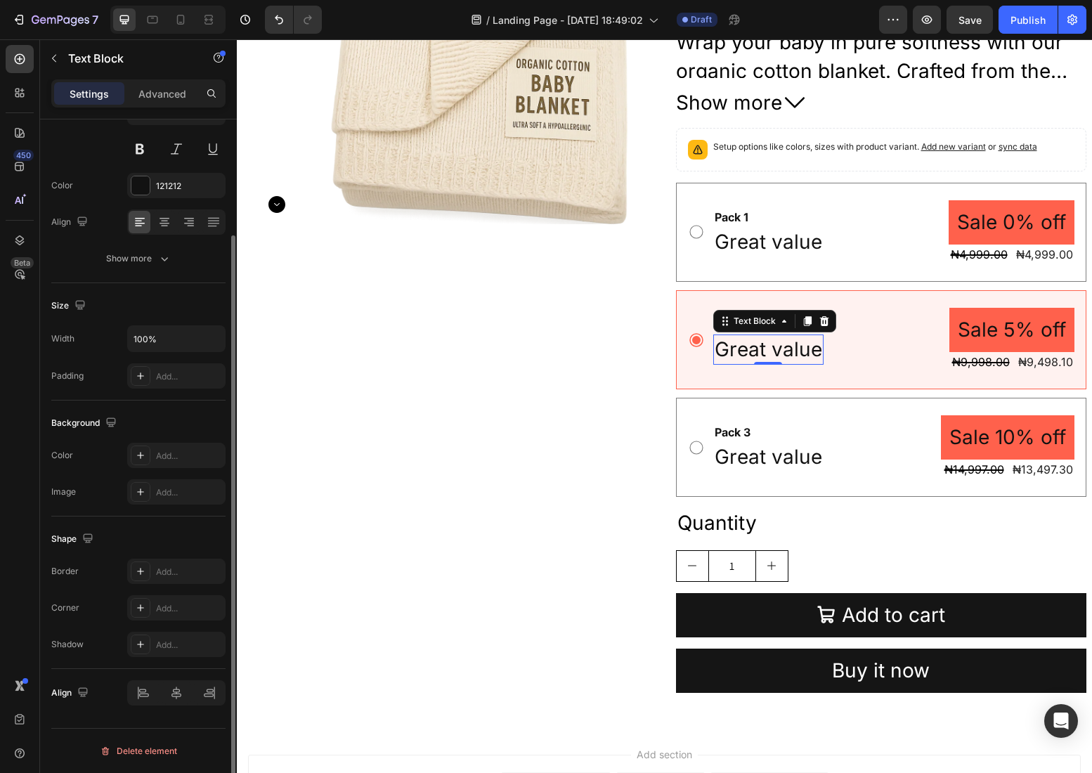
scroll to position [0, 0]
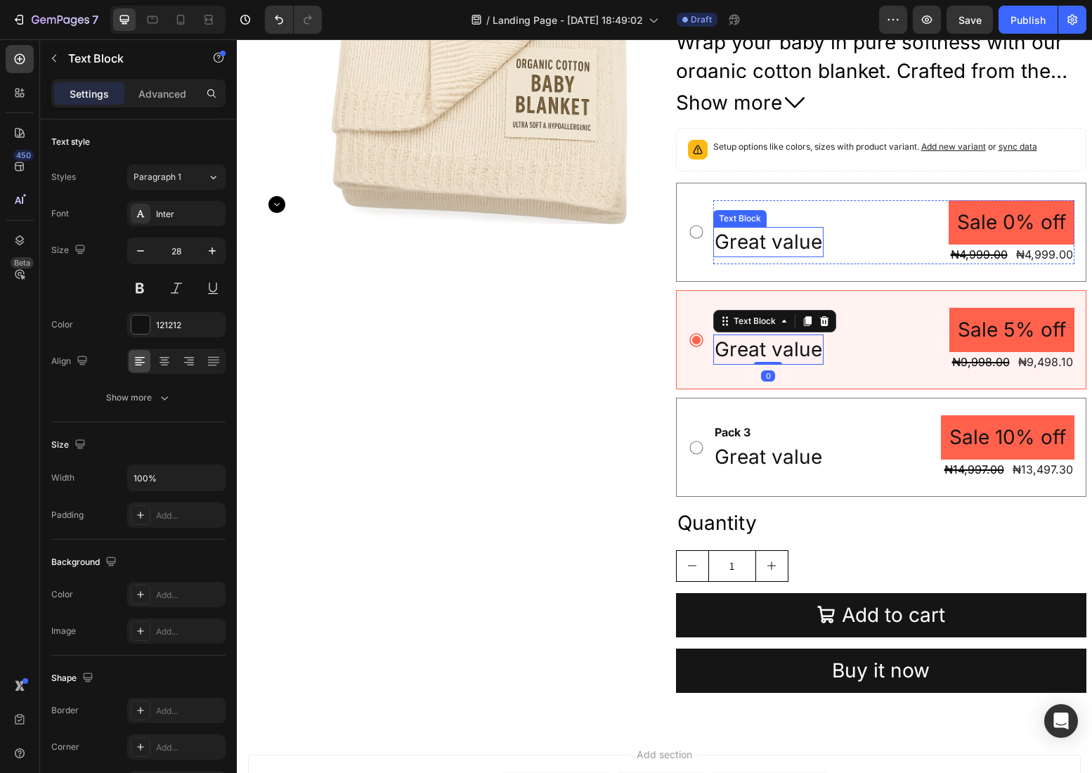
click at [750, 249] on p "Great value" at bounding box center [767, 241] width 107 height 27
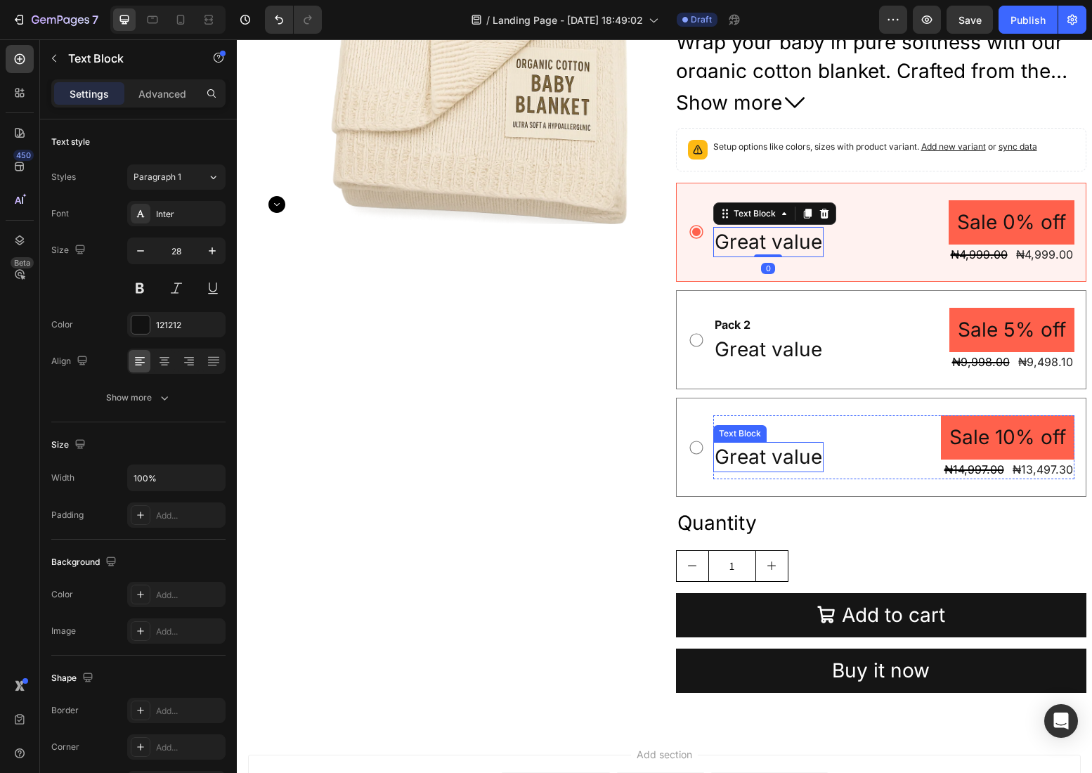
click at [766, 445] on p "Great value" at bounding box center [767, 456] width 107 height 27
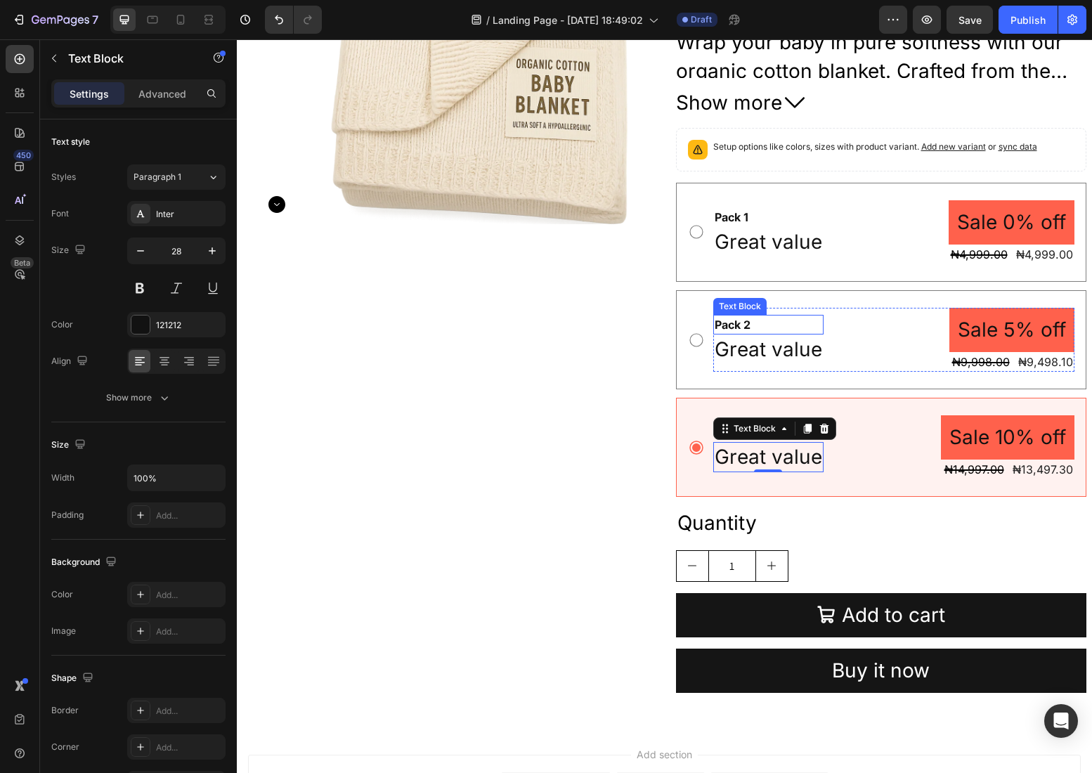
click at [802, 329] on div "Pack 2" at bounding box center [768, 325] width 110 height 20
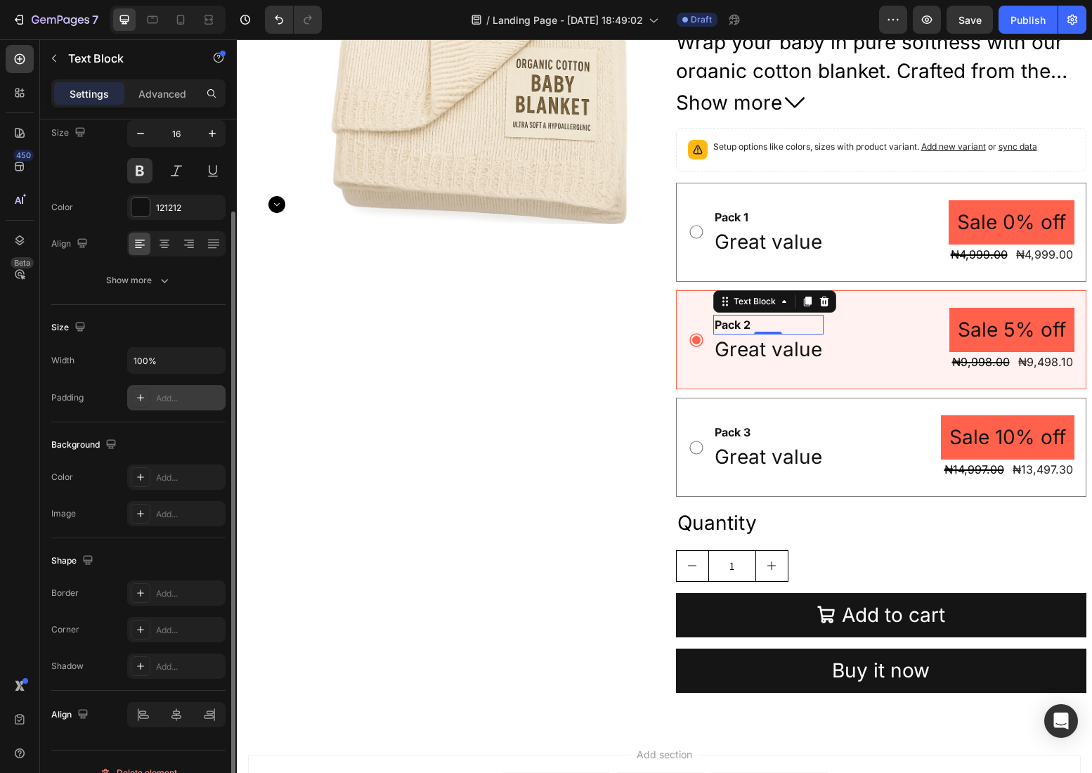
scroll to position [115, 0]
click at [147, 286] on div "Show more" at bounding box center [138, 283] width 65 height 14
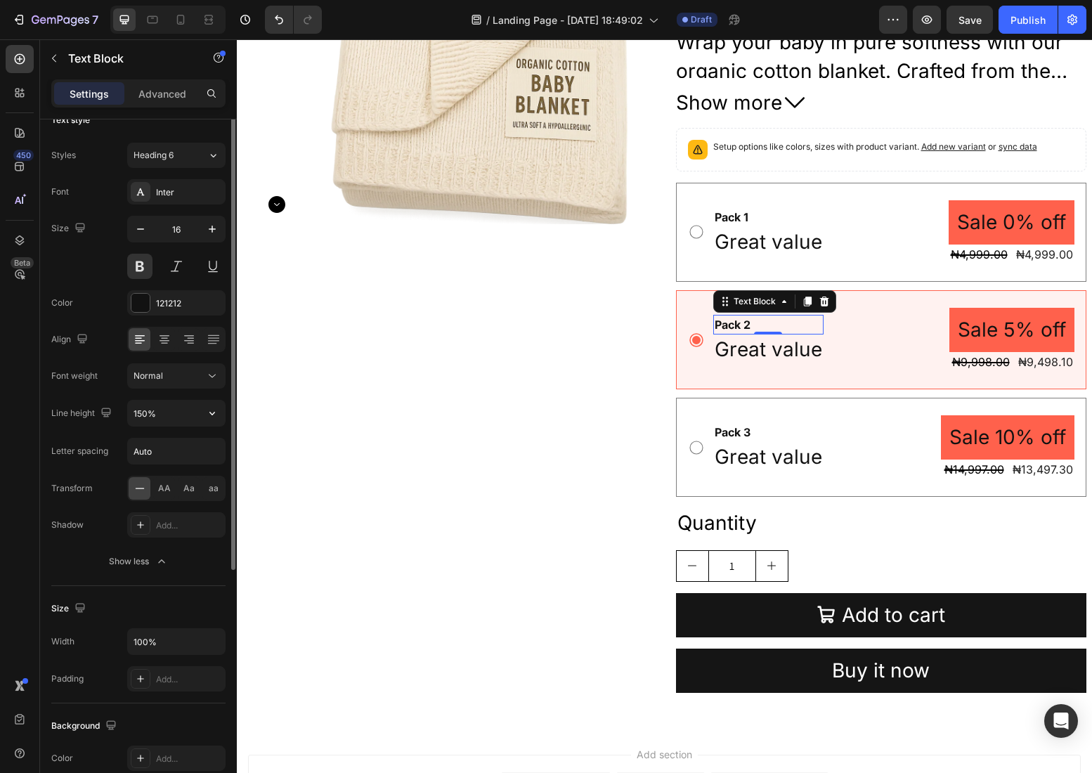
scroll to position [0, 0]
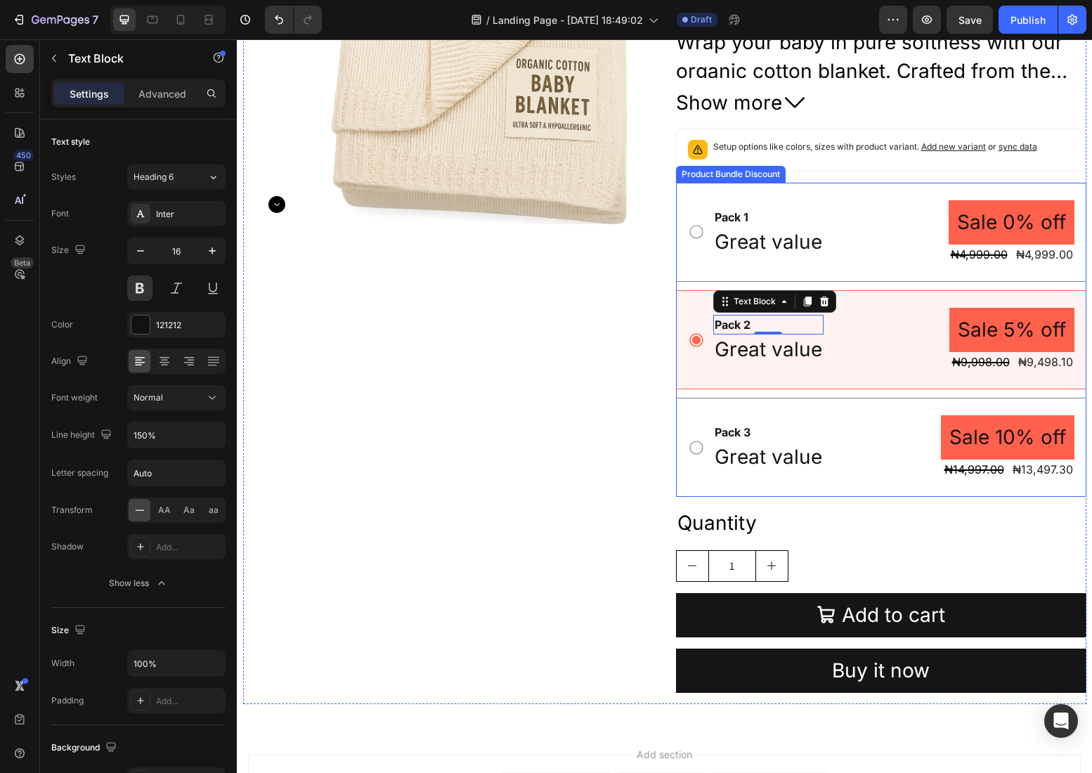
click at [681, 188] on div "Pack 1 Text Block Great value Text Block Sale 0% off Product Badge ₦4,999.00 Pr…" at bounding box center [881, 232] width 410 height 99
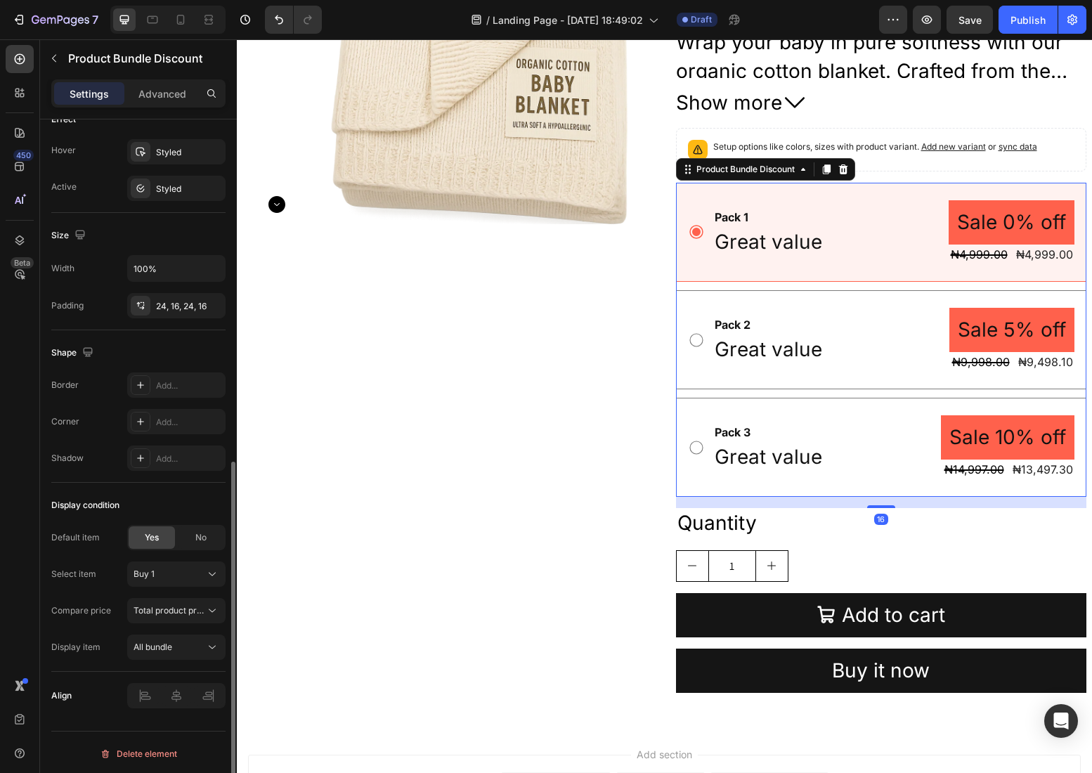
scroll to position [677, 0]
click at [195, 613] on span "Total product price" at bounding box center [169, 607] width 72 height 13
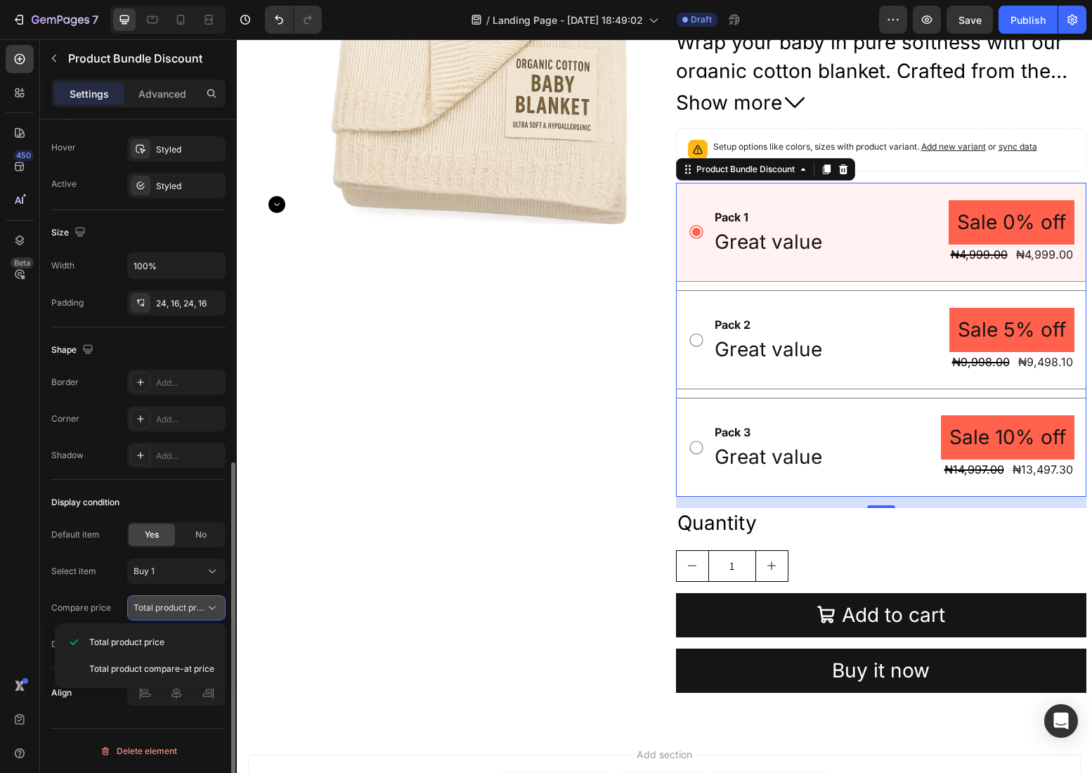
click at [195, 613] on span "Total product price" at bounding box center [169, 607] width 72 height 13
click at [197, 639] on div "All bundle" at bounding box center [169, 644] width 72 height 13
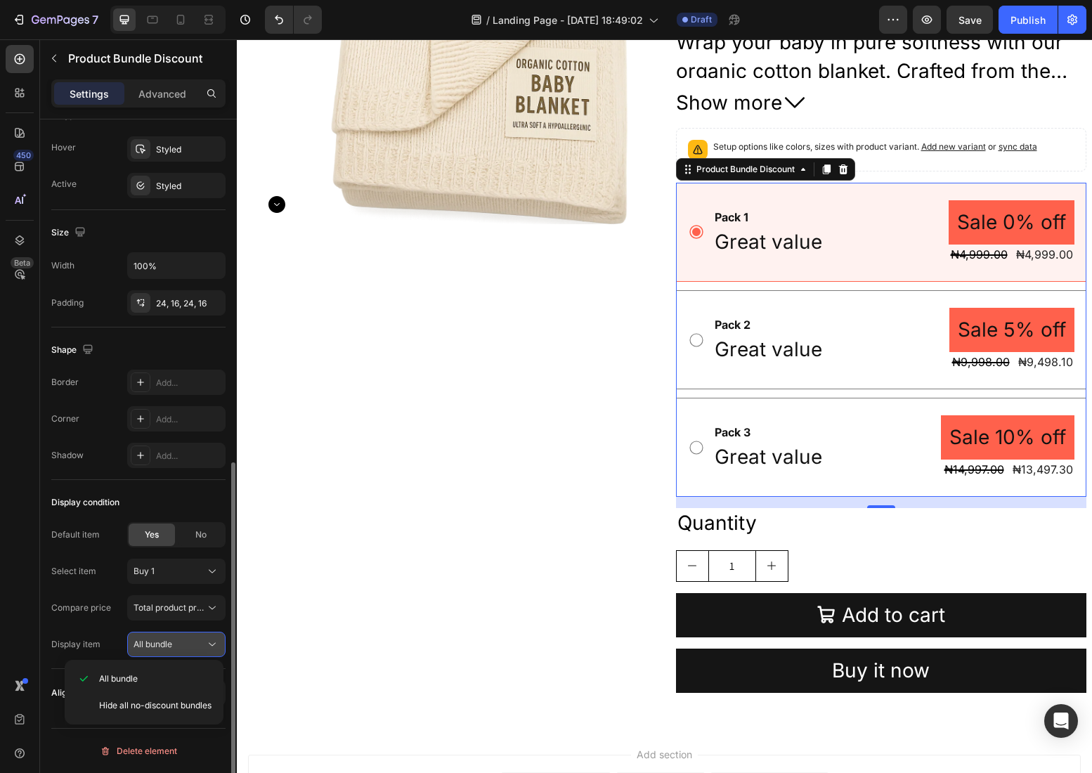
click at [197, 639] on div "All bundle" at bounding box center [169, 644] width 72 height 13
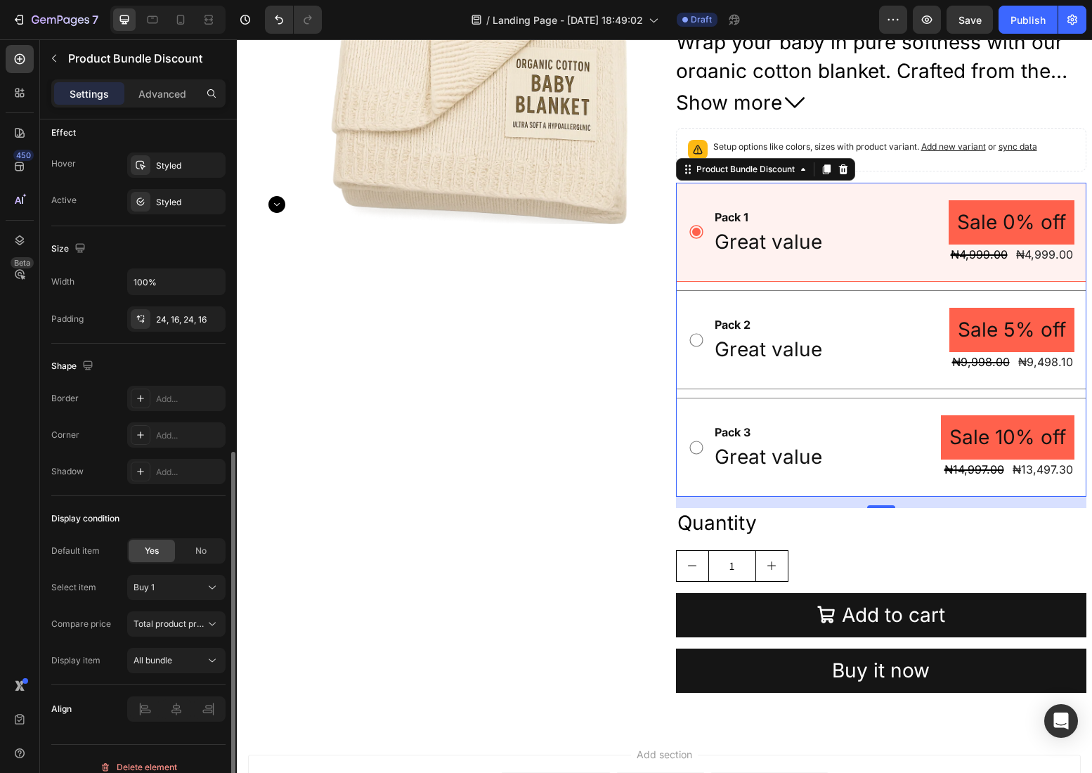
scroll to position [659, 0]
click at [677, 190] on div "Pack 1 Text Block Great value Text Block Sale 0% off Product Badge ₦4,999.00 Pr…" at bounding box center [881, 232] width 410 height 99
click at [750, 199] on div "Pack 1 Text Block Great value Text Block Sale 0% off Product Badge ₦4,999.00 Pr…" at bounding box center [881, 232] width 410 height 99
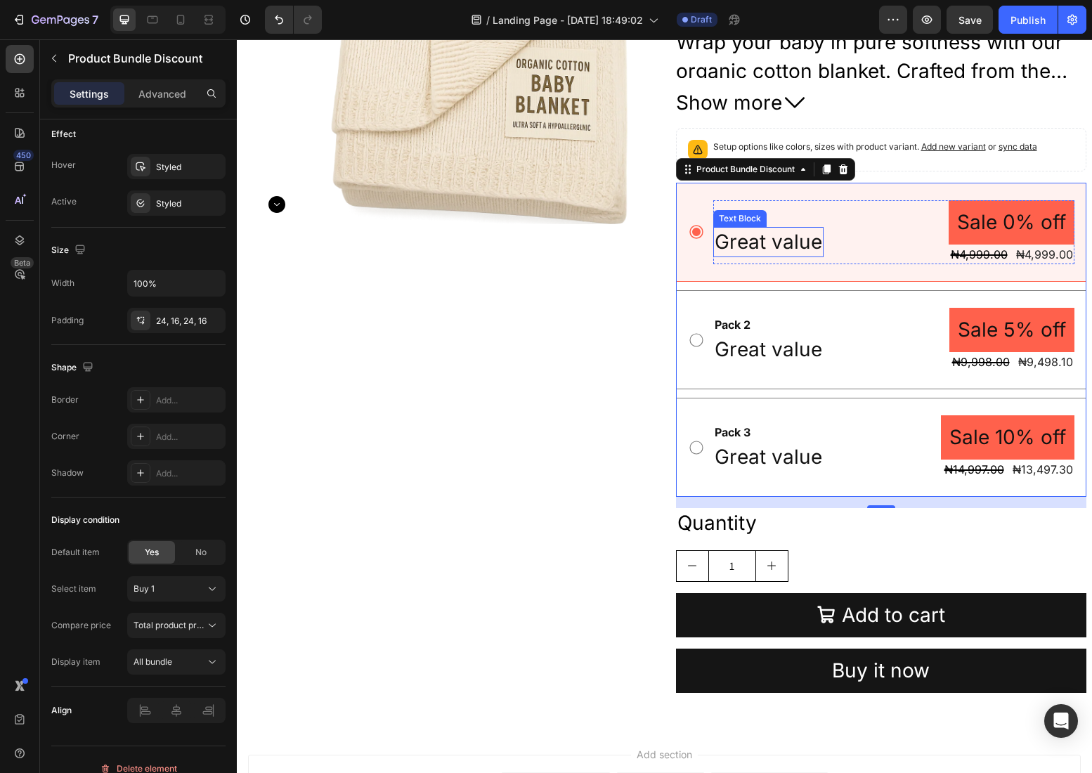
click at [738, 251] on p "Great value" at bounding box center [767, 241] width 107 height 27
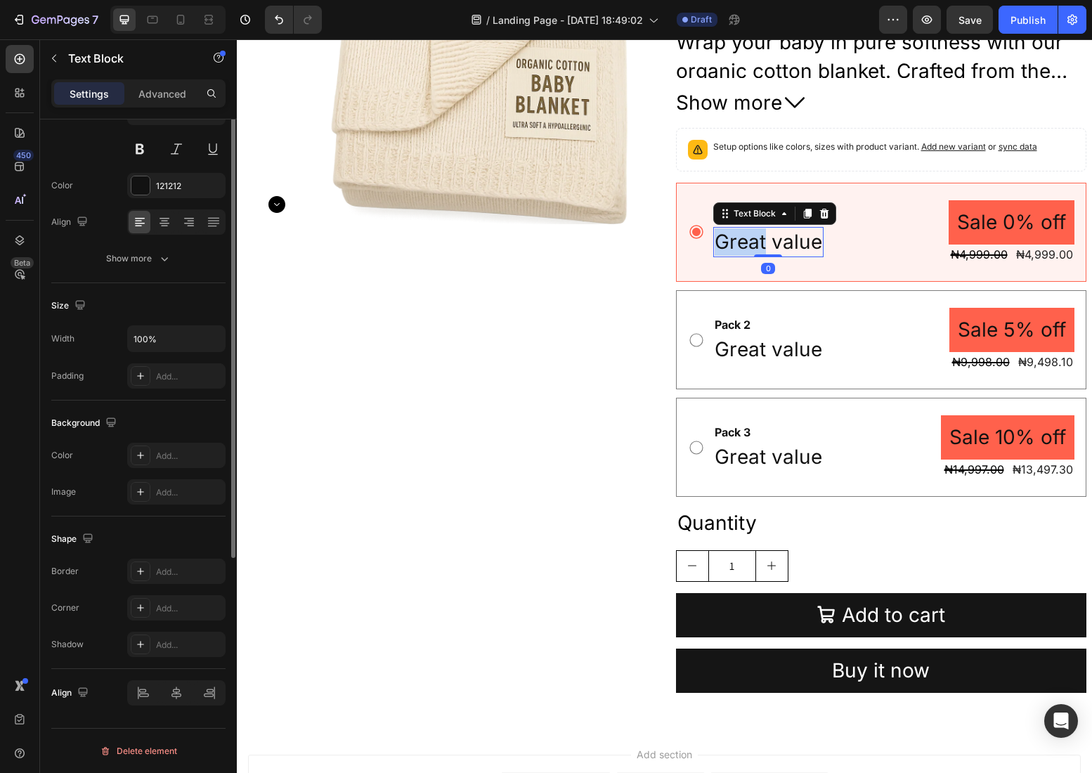
scroll to position [0, 0]
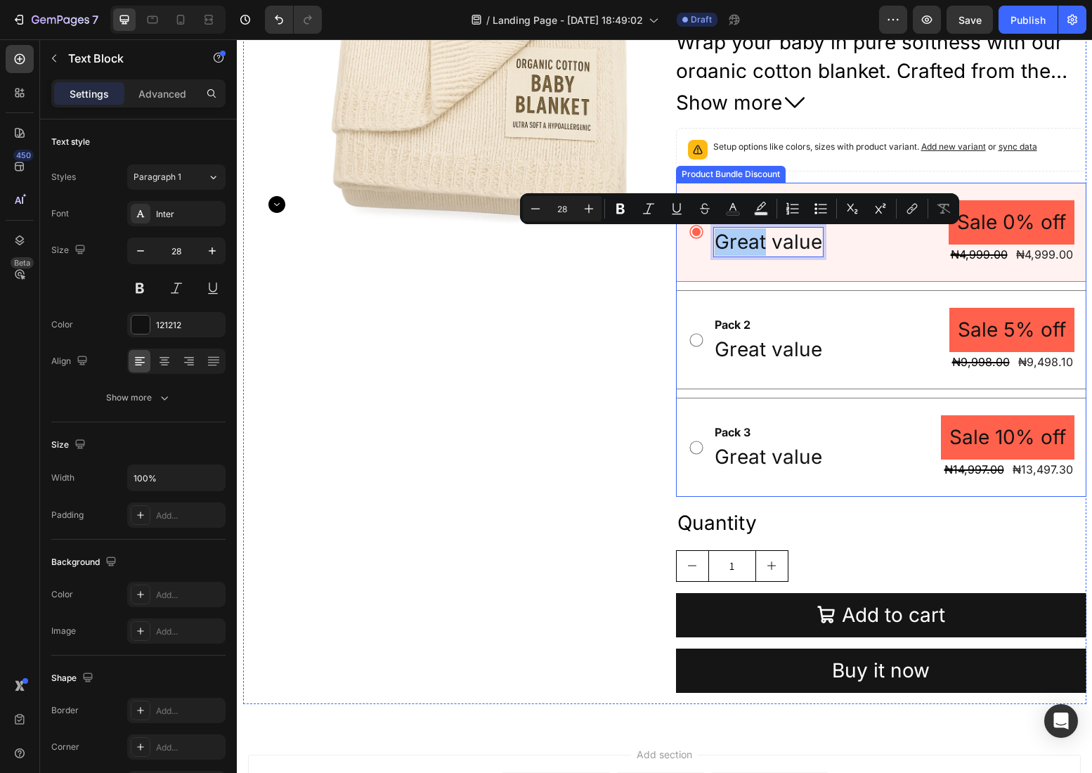
click at [693, 233] on icon at bounding box center [696, 233] width 14 height 14
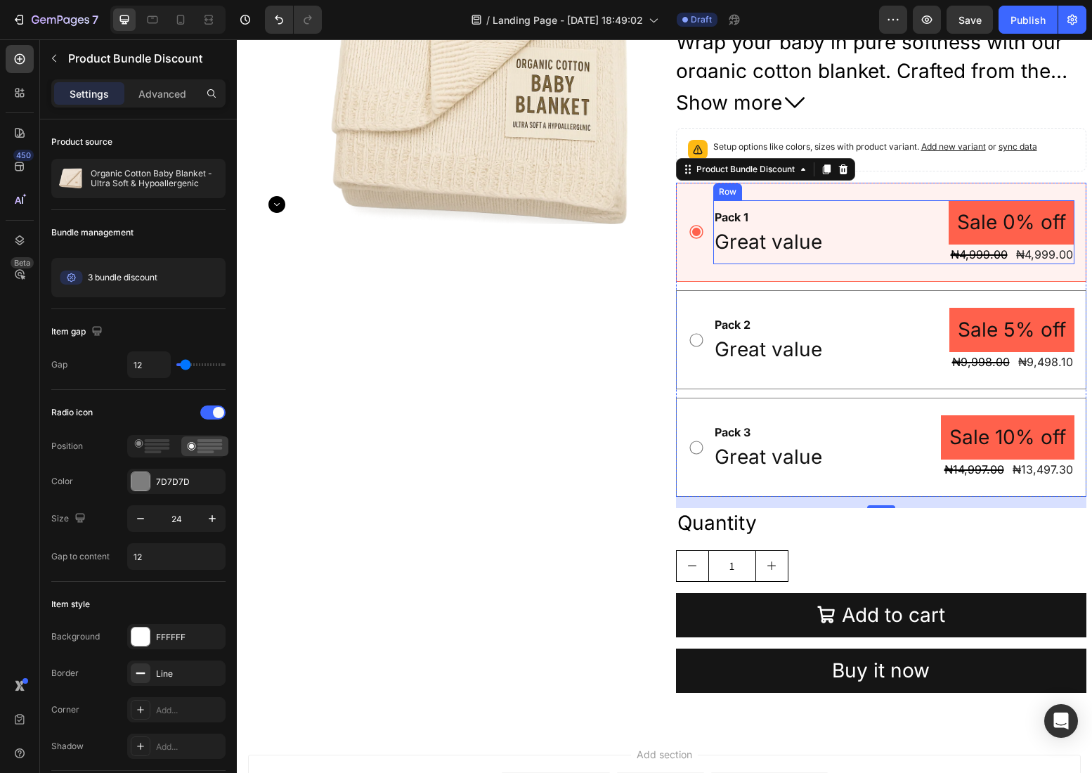
click at [824, 227] on div "Pack 1 Text Block Great value Text Block Sale 0% off Product Badge ₦4,999.00 Pr…" at bounding box center [893, 232] width 361 height 64
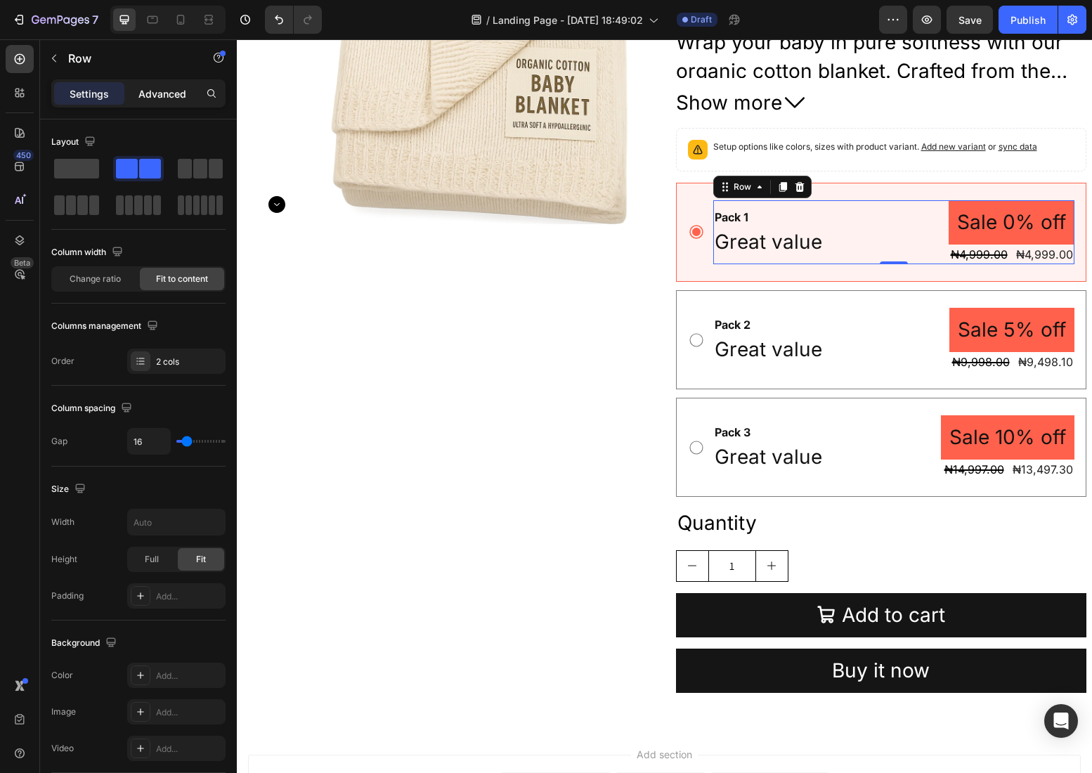
click at [155, 91] on p "Advanced" at bounding box center [162, 93] width 48 height 15
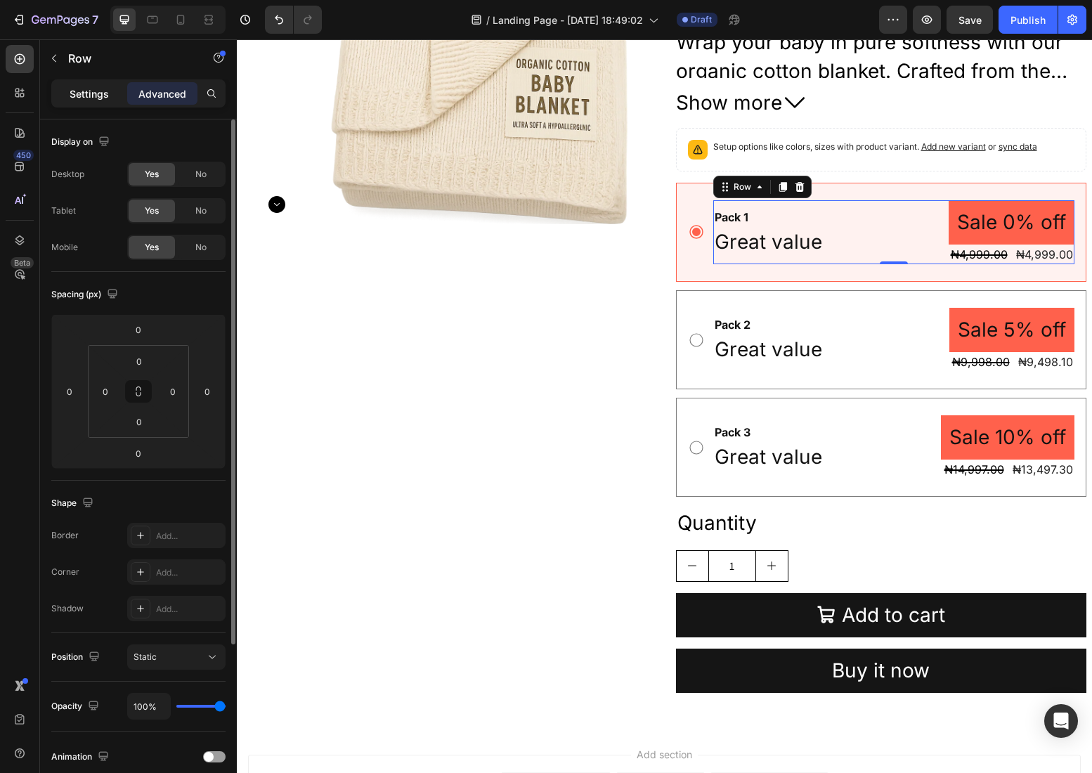
click at [100, 98] on p "Settings" at bounding box center [89, 93] width 39 height 15
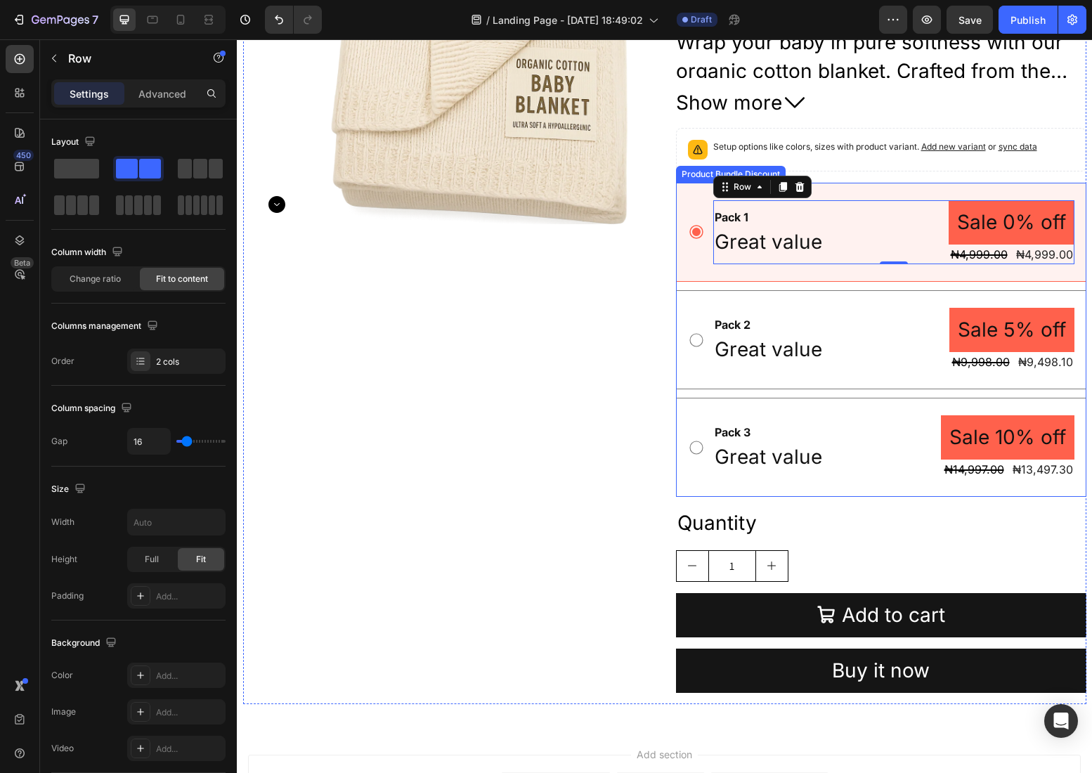
click at [694, 266] on div "Pack 1 Text Block Great value Text Block Sale 0% off Product Badge ₦4,999.00 Pr…" at bounding box center [881, 232] width 410 height 99
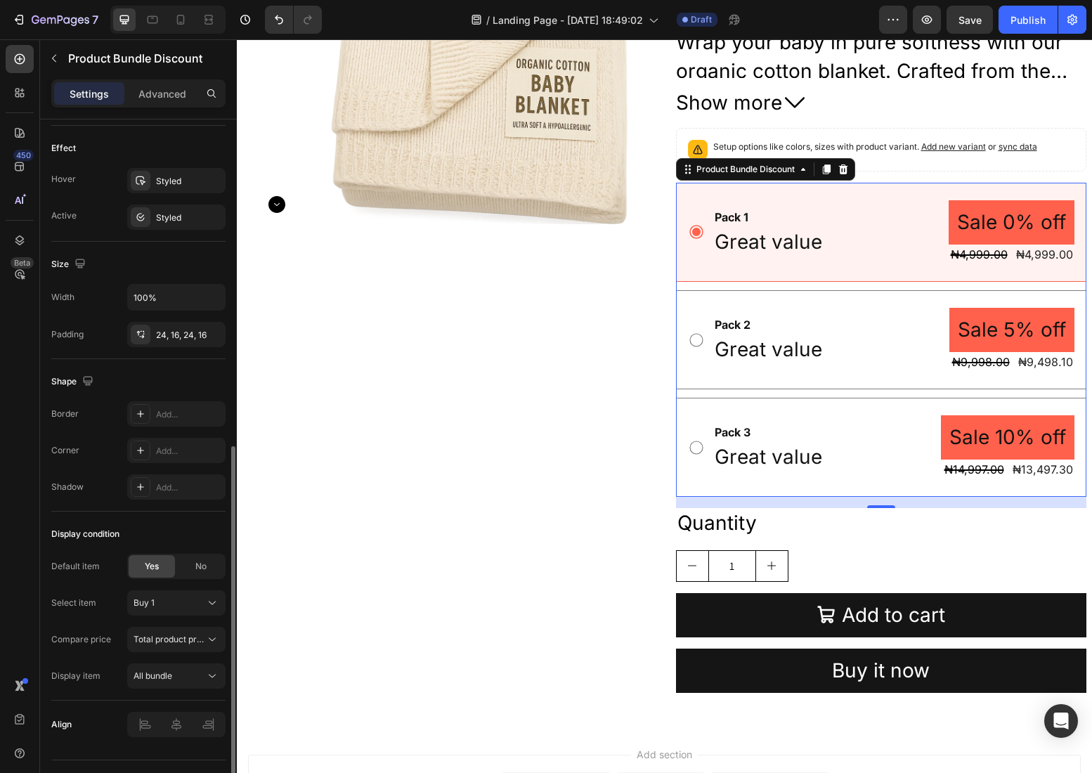
scroll to position [677, 0]
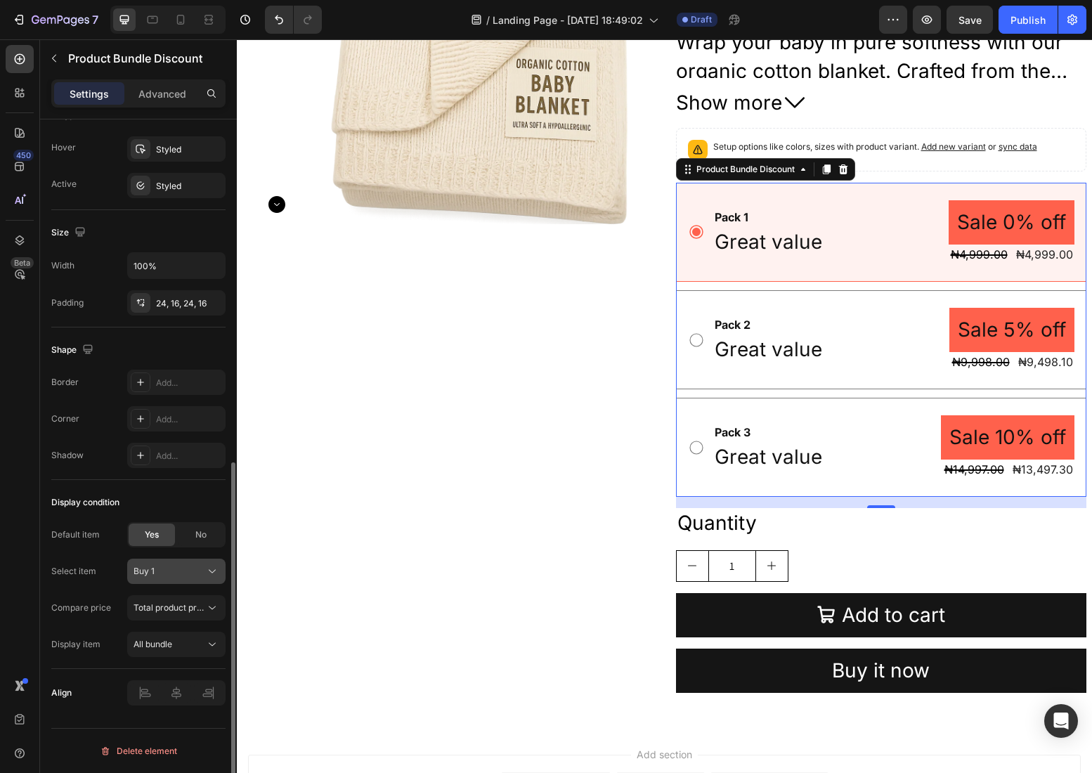
click at [198, 574] on div "Buy 1" at bounding box center [167, 571] width 69 height 13
click at [182, 607] on span "Total product price" at bounding box center [170, 607] width 75 height 11
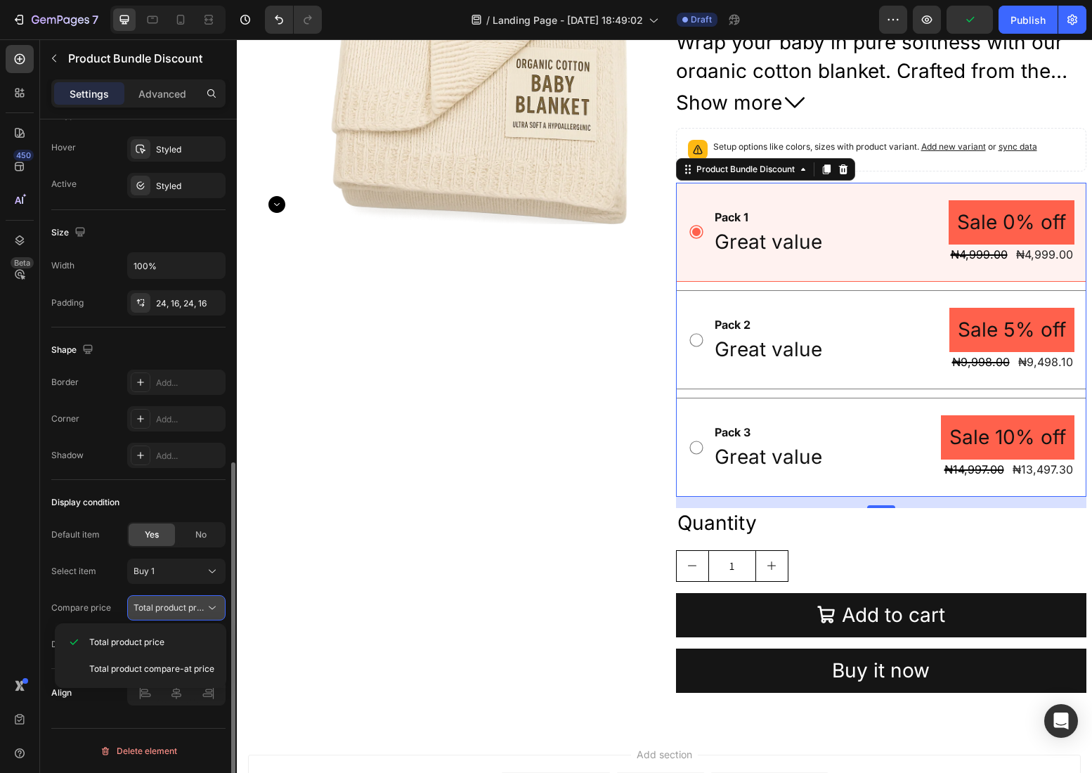
click at [182, 607] on span "Total product price" at bounding box center [170, 607] width 75 height 11
click at [182, 638] on div "All bundle" at bounding box center [169, 644] width 72 height 13
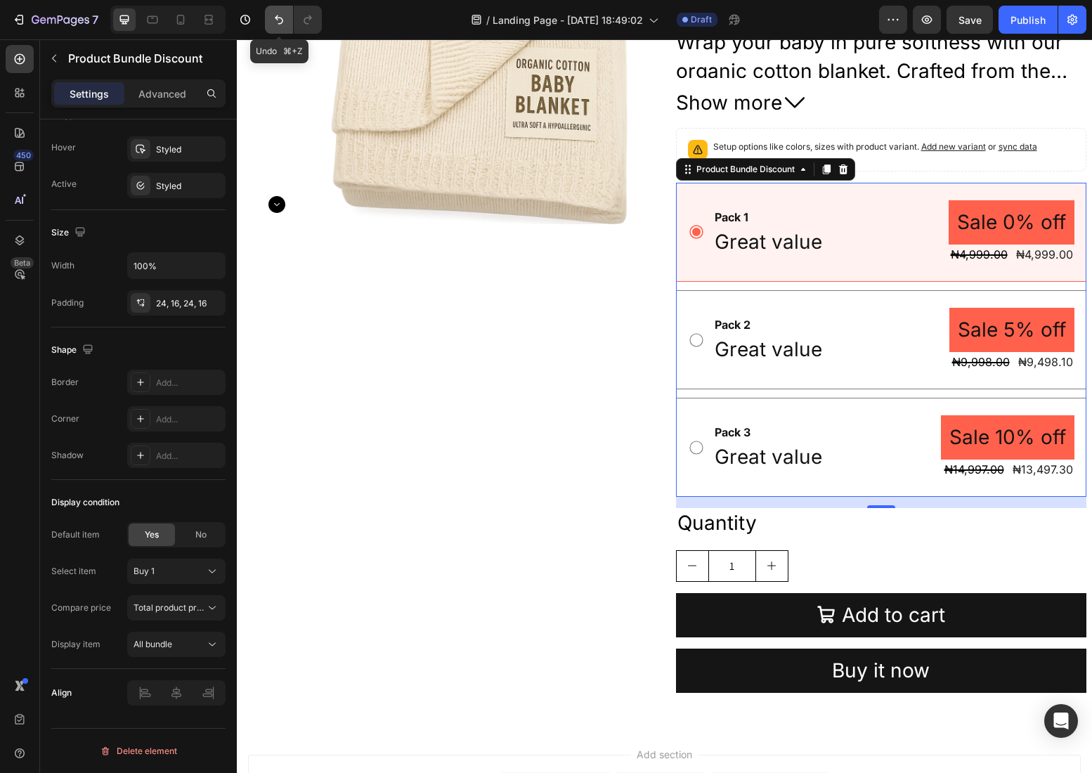
click at [283, 16] on icon "Undo/Redo" at bounding box center [279, 20] width 14 height 14
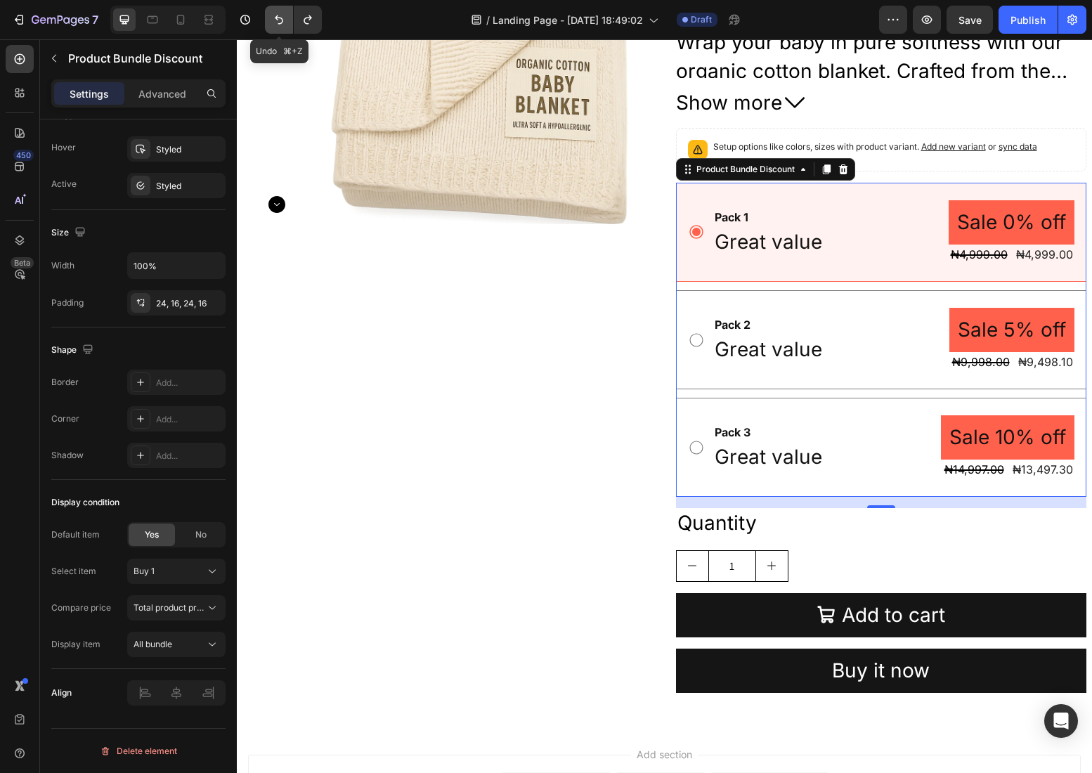
click at [283, 16] on icon "Undo/Redo" at bounding box center [279, 20] width 14 height 14
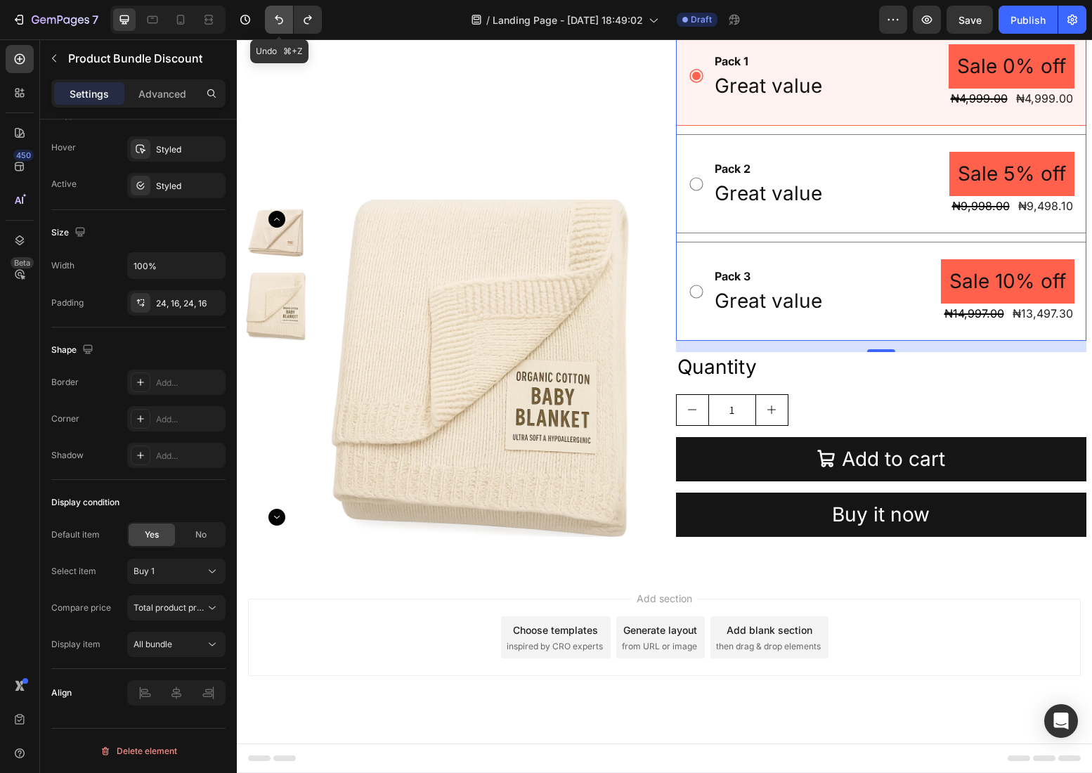
click at [283, 16] on icon "Undo/Redo" at bounding box center [279, 20] width 14 height 14
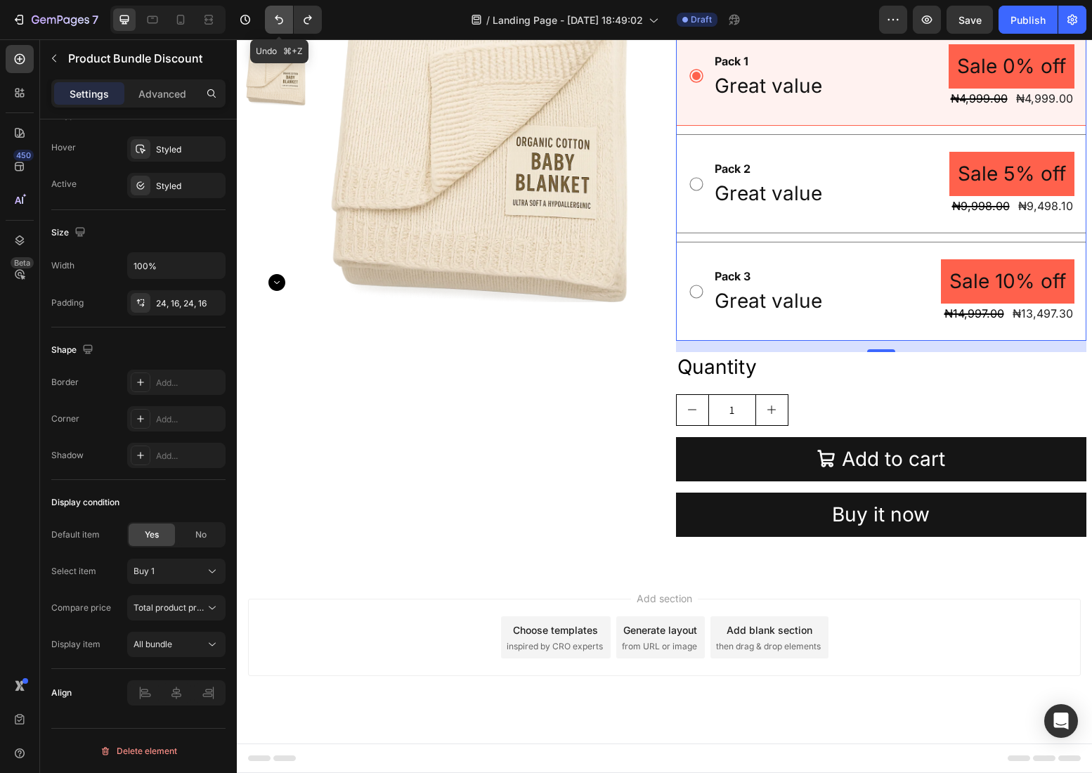
click at [283, 16] on icon "Undo/Redo" at bounding box center [279, 20] width 14 height 14
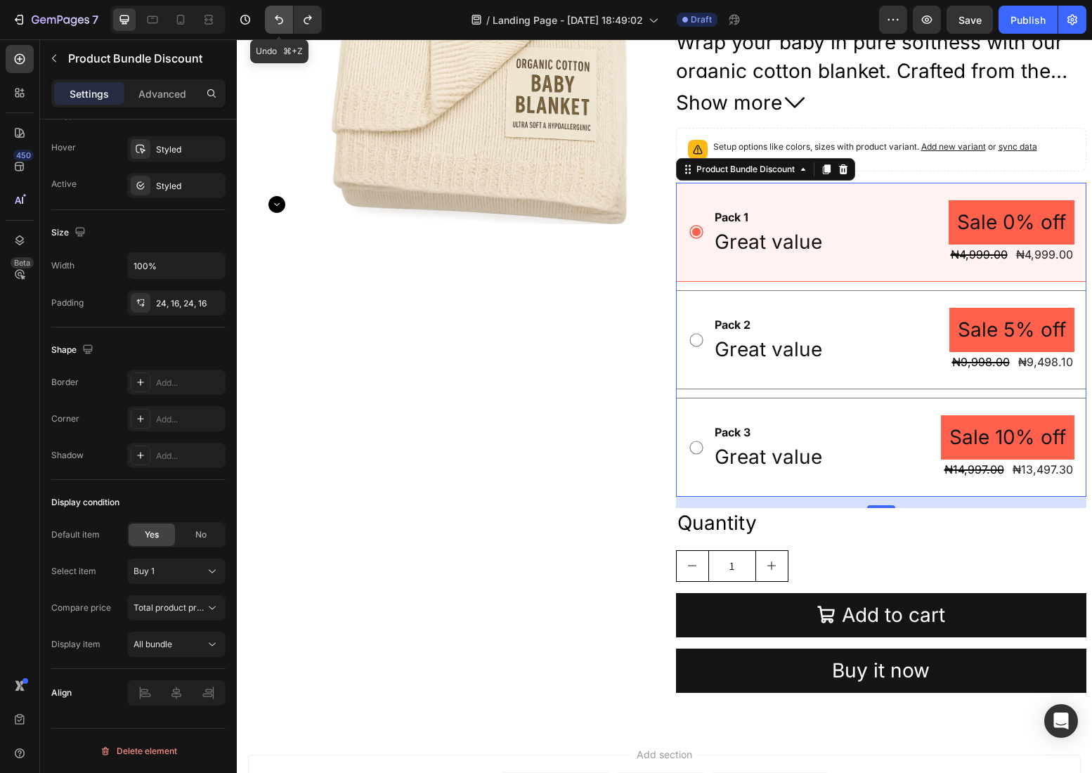
click at [283, 16] on icon "Undo/Redo" at bounding box center [279, 20] width 14 height 14
click at [799, 171] on icon at bounding box center [802, 169] width 11 height 11
click at [747, 167] on div "Product Bundle Discount" at bounding box center [745, 169] width 104 height 13
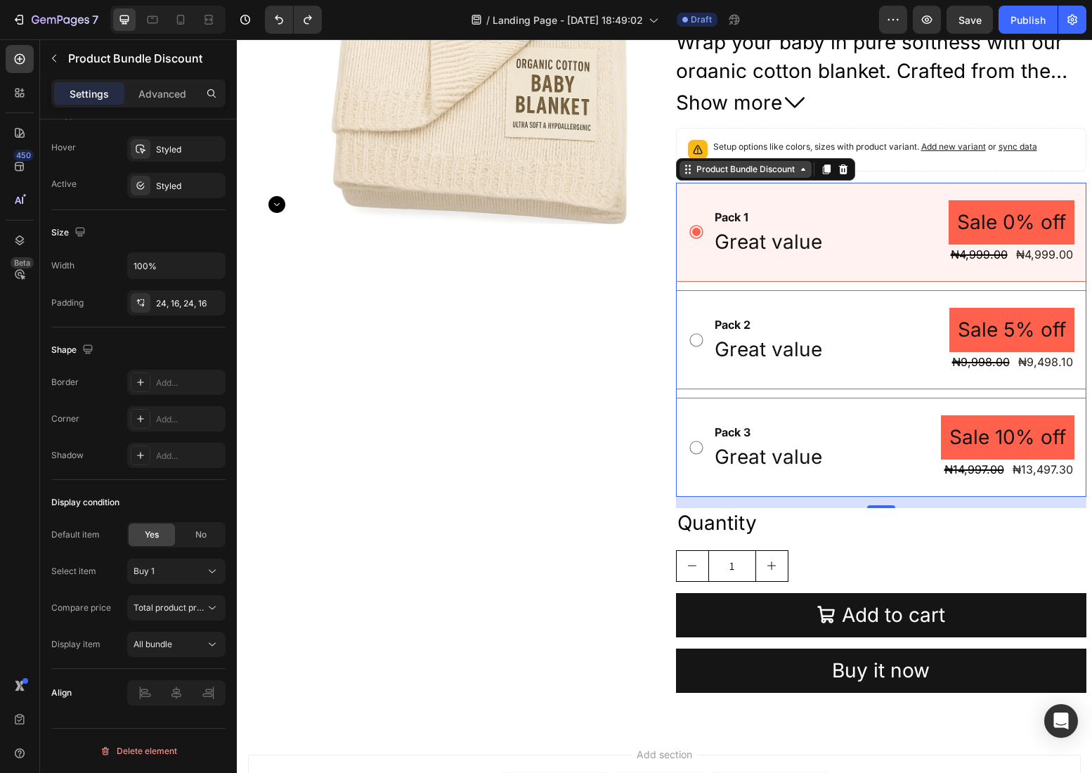
click at [747, 167] on div "Product Bundle Discount" at bounding box center [745, 169] width 104 height 13
click at [688, 171] on icon at bounding box center [687, 169] width 11 height 11
click at [753, 175] on div "Product Bundle Discount" at bounding box center [745, 169] width 104 height 13
click at [977, 146] on span "Add new variant" at bounding box center [953, 146] width 65 height 11
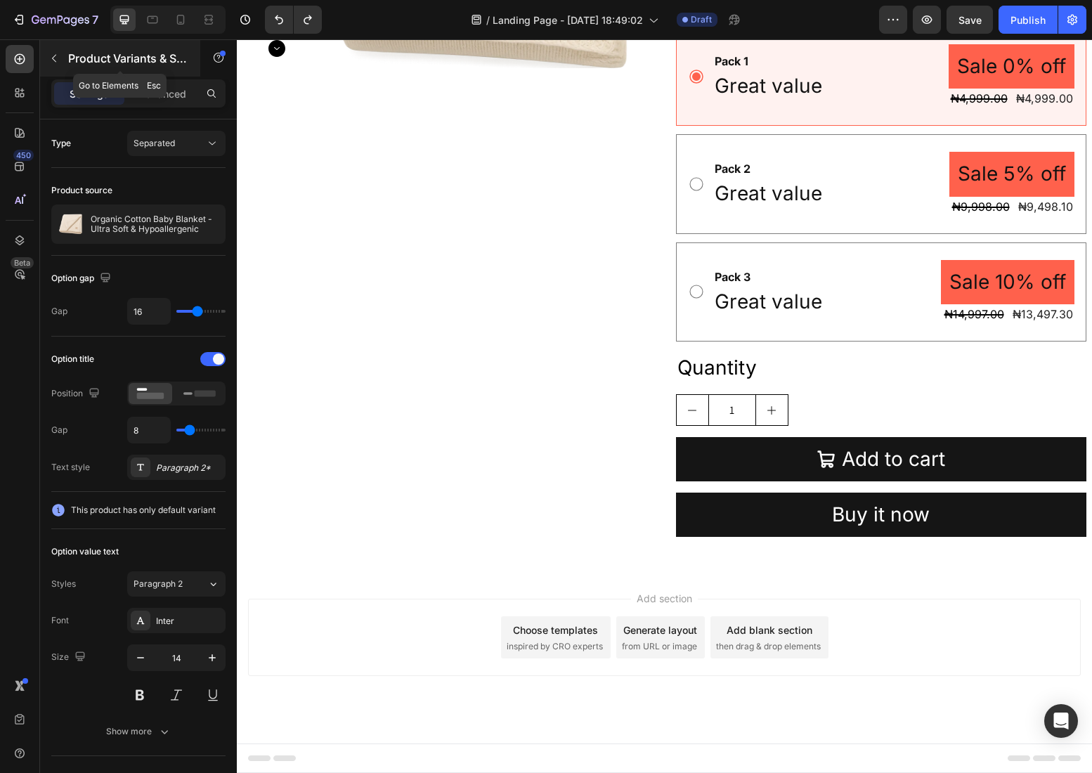
scroll to position [739, 0]
click at [98, 59] on p "Product Variants & Swatches" at bounding box center [127, 58] width 119 height 17
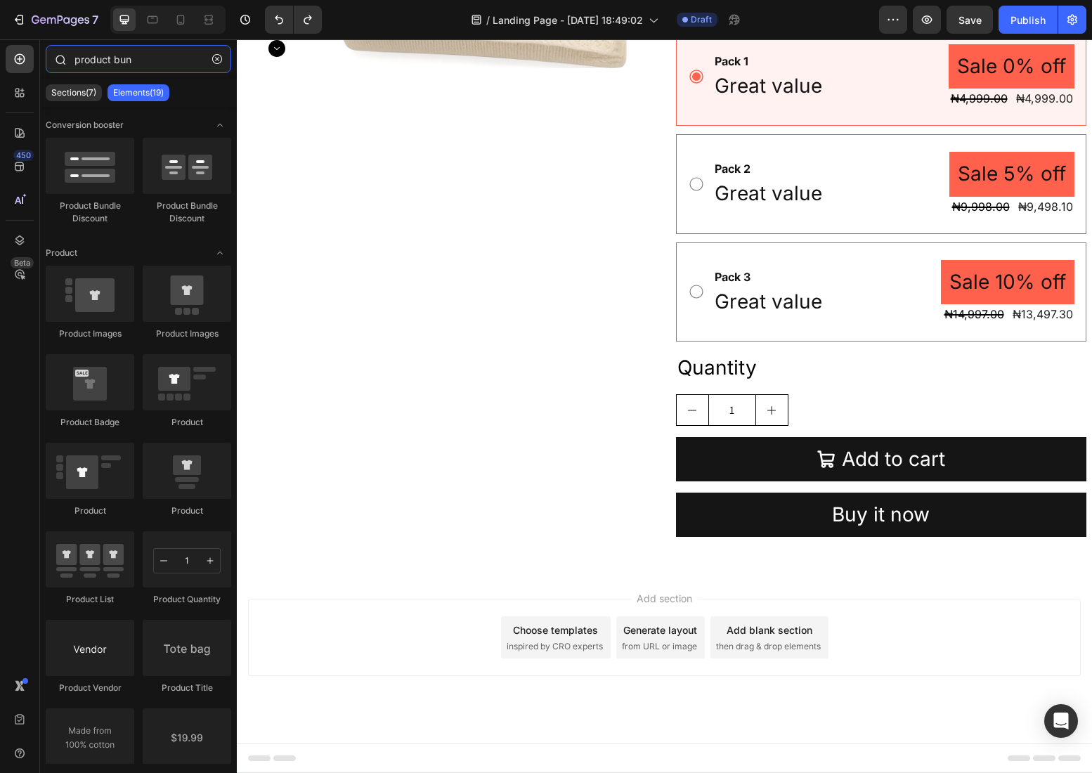
click at [112, 60] on input "product bun" at bounding box center [138, 59] width 185 height 28
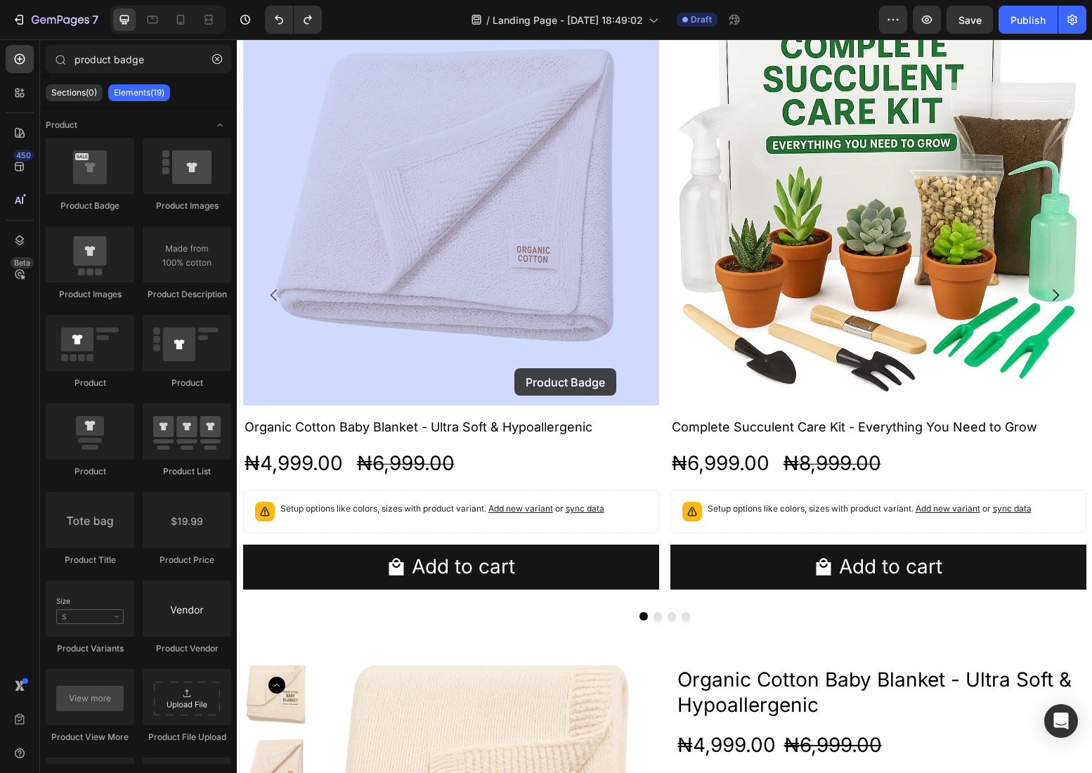
scroll to position [524, 0]
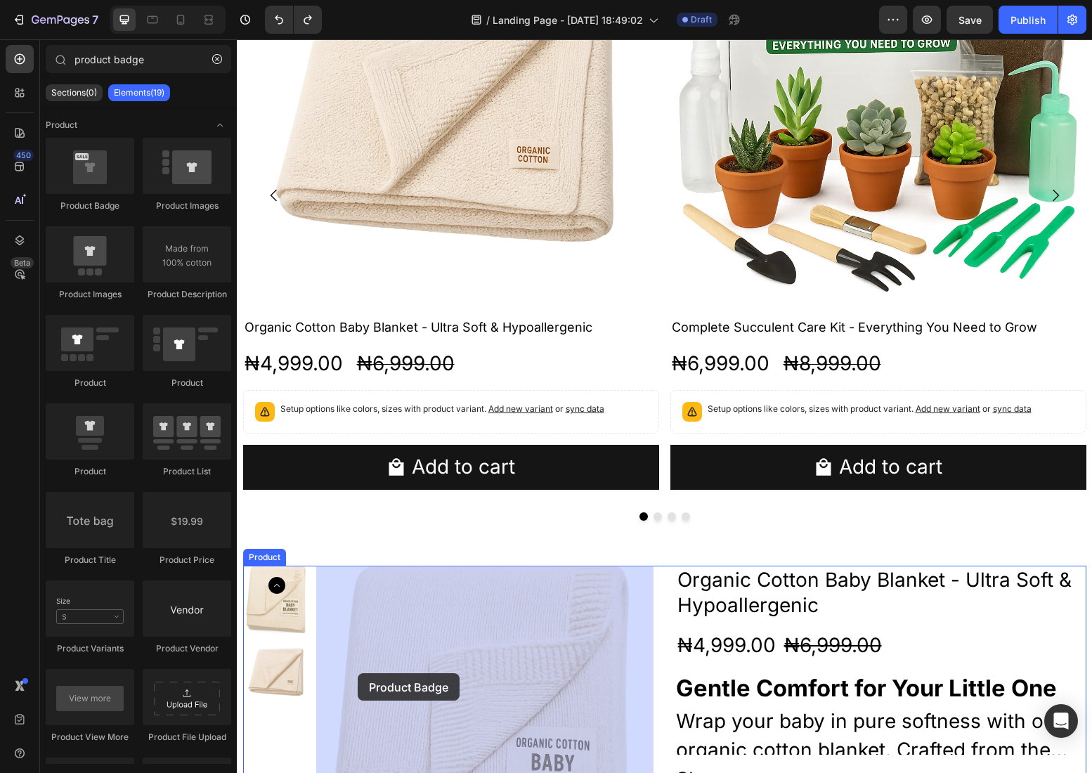
drag, startPoint x: 325, startPoint y: 192, endPoint x: 358, endPoint y: 673, distance: 481.6
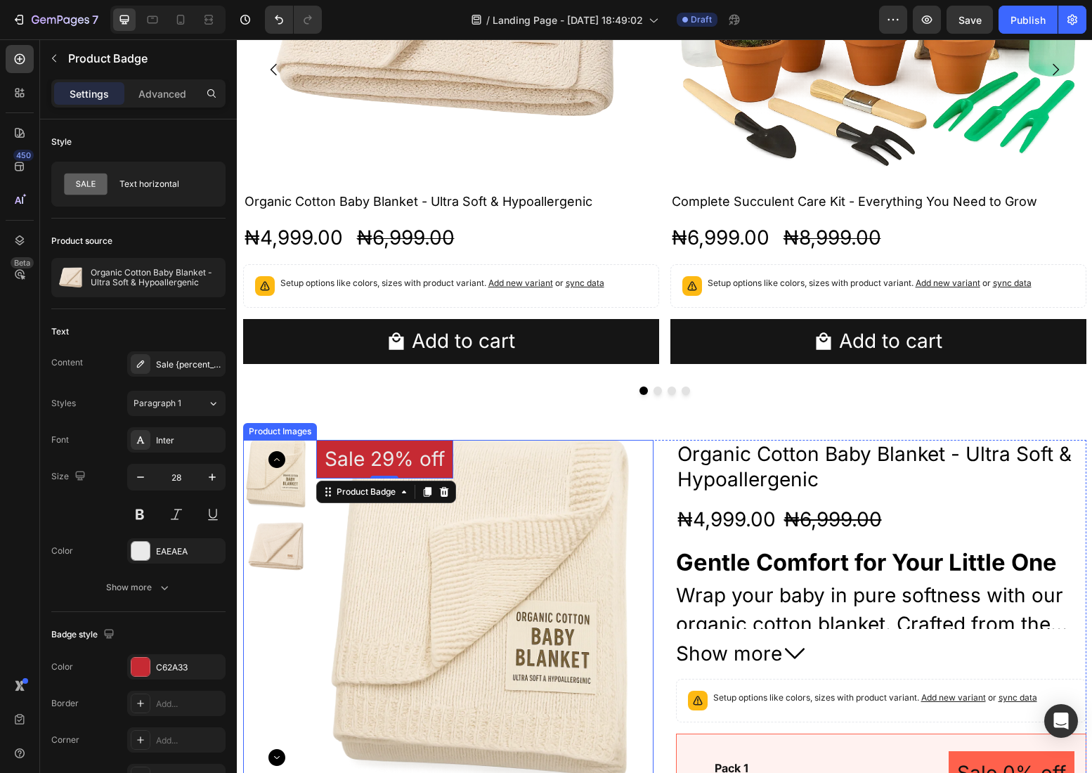
scroll to position [651, 0]
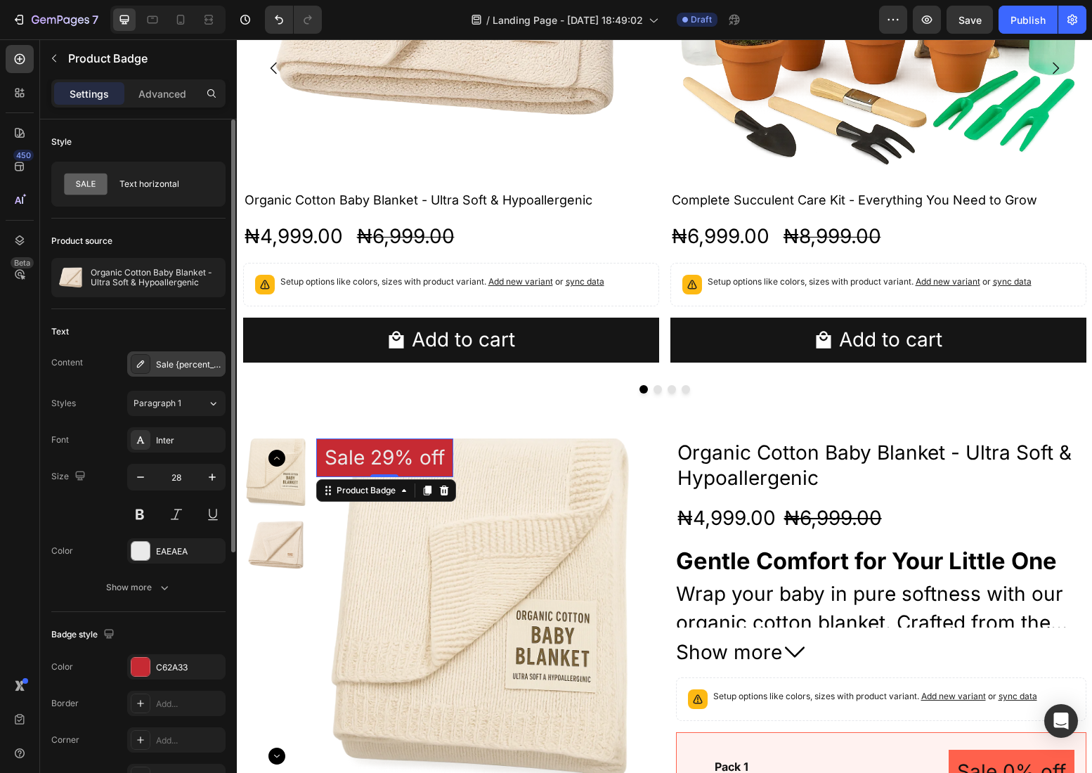
click at [136, 358] on icon at bounding box center [140, 363] width 11 height 11
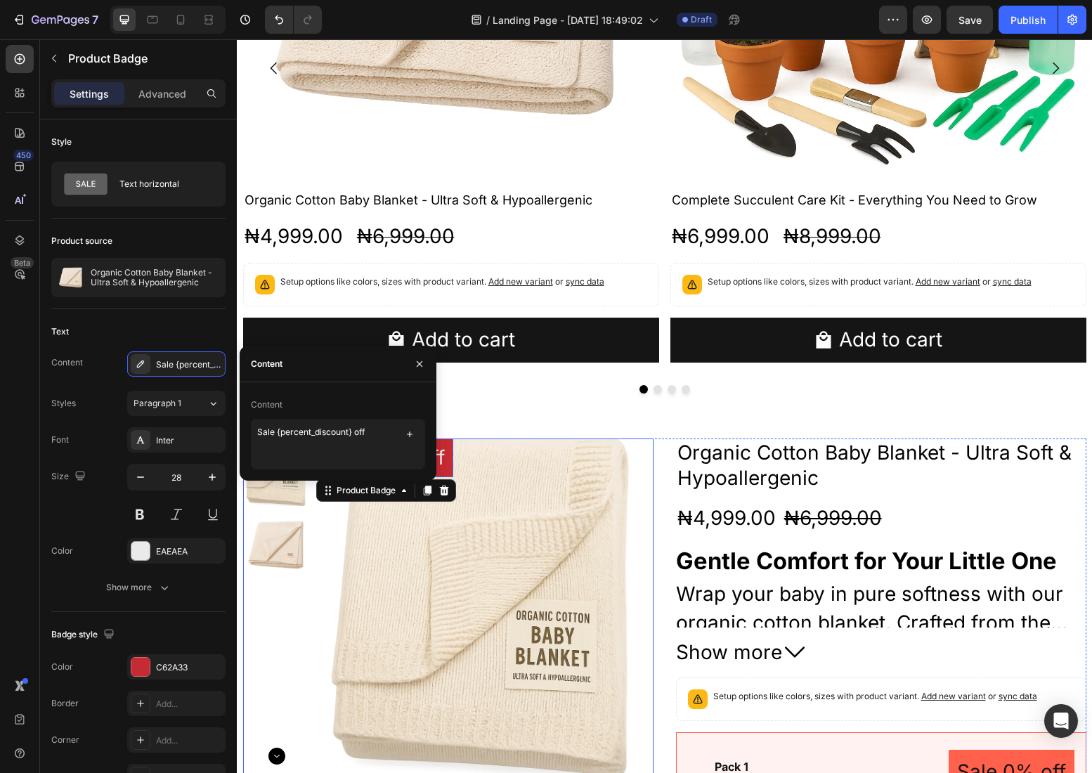
click at [560, 482] on img at bounding box center [484, 606] width 337 height 337
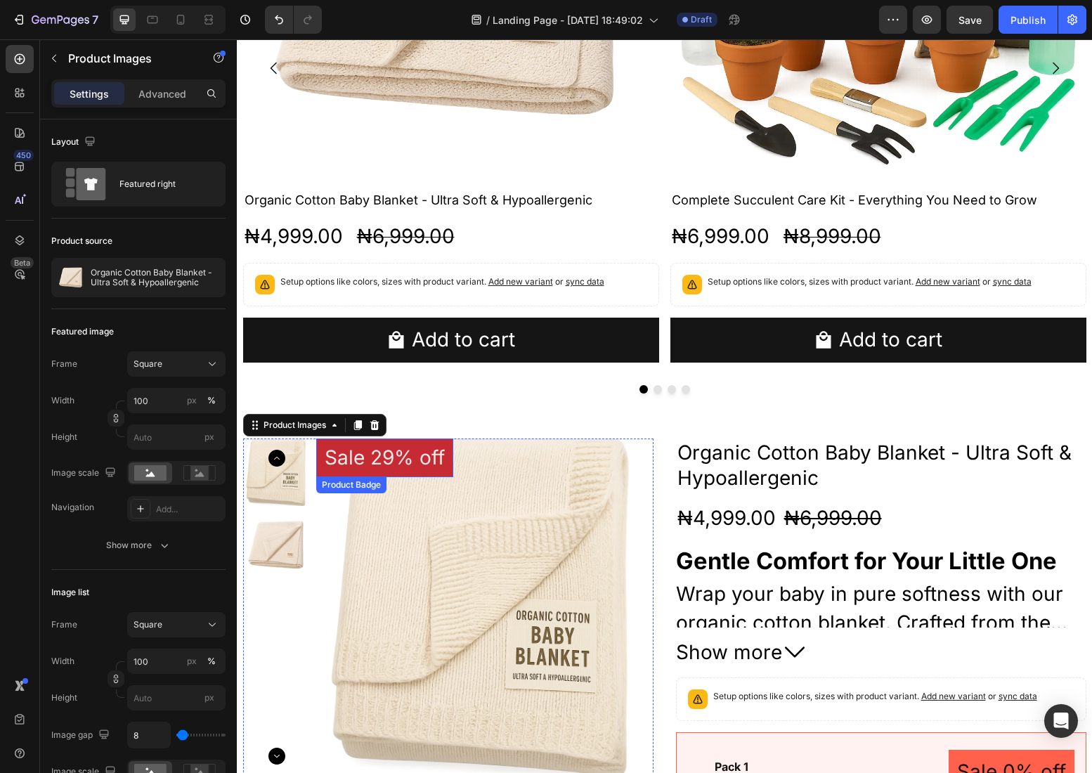
click at [327, 469] on pre "Sale 29% off" at bounding box center [384, 457] width 137 height 39
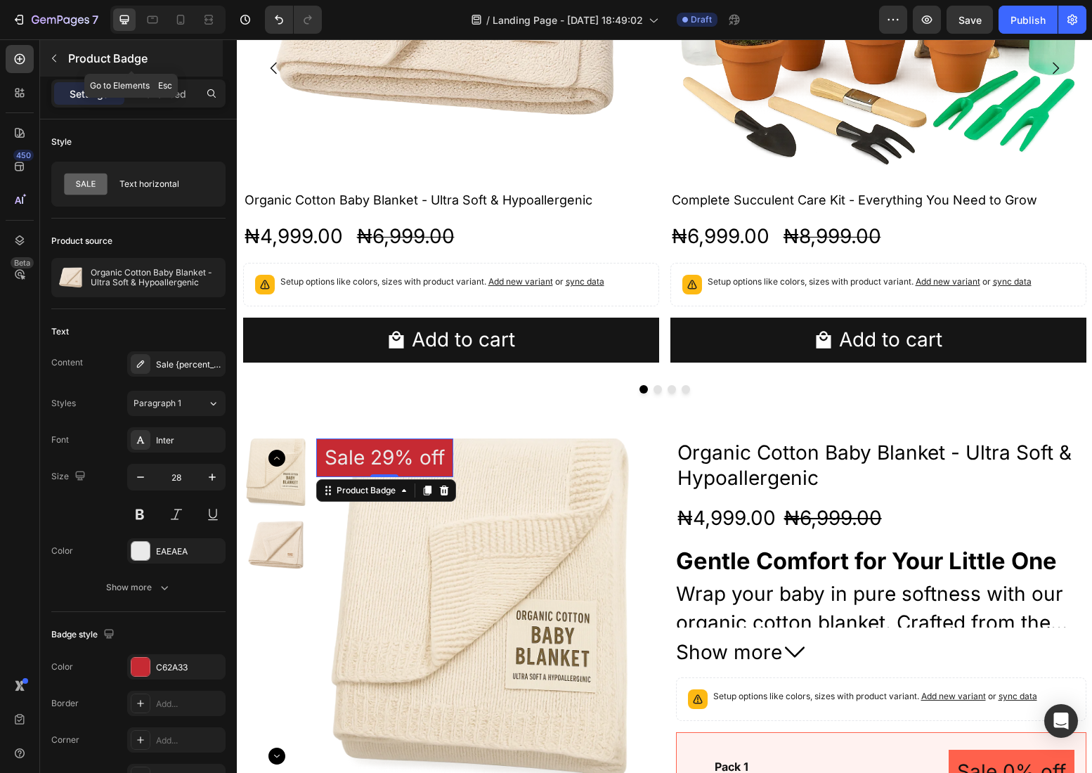
click at [63, 56] on button "button" at bounding box center [54, 58] width 22 height 22
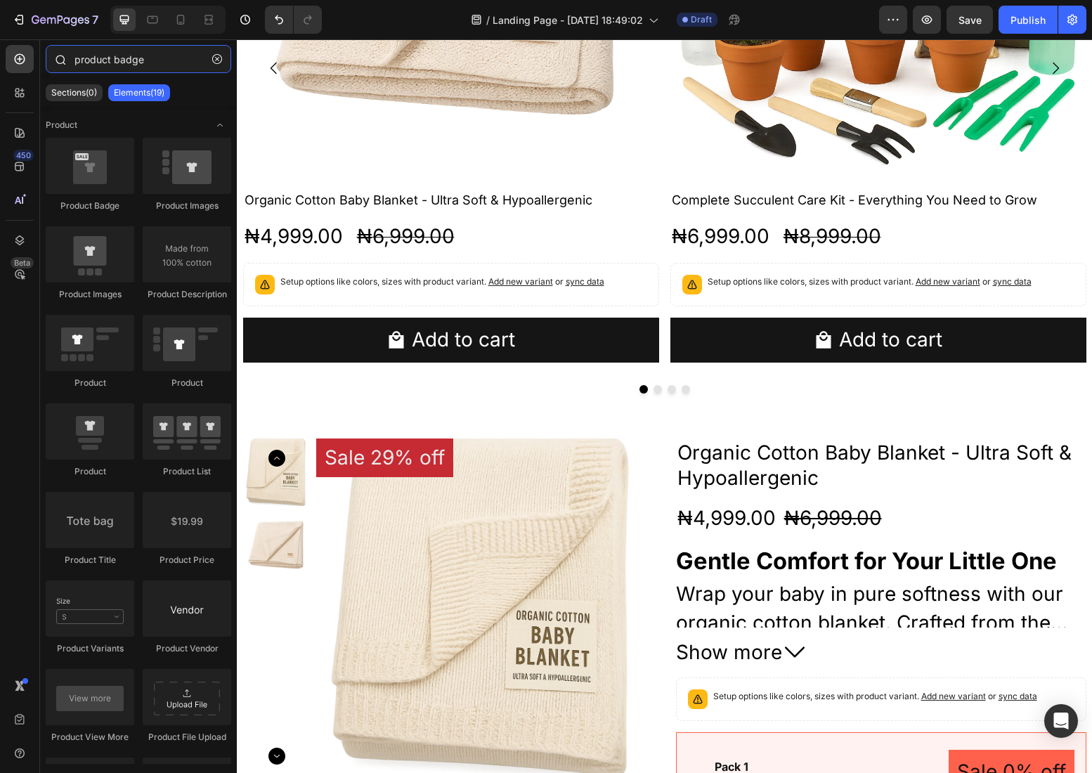
click at [95, 56] on input "product badge" at bounding box center [138, 59] width 185 height 28
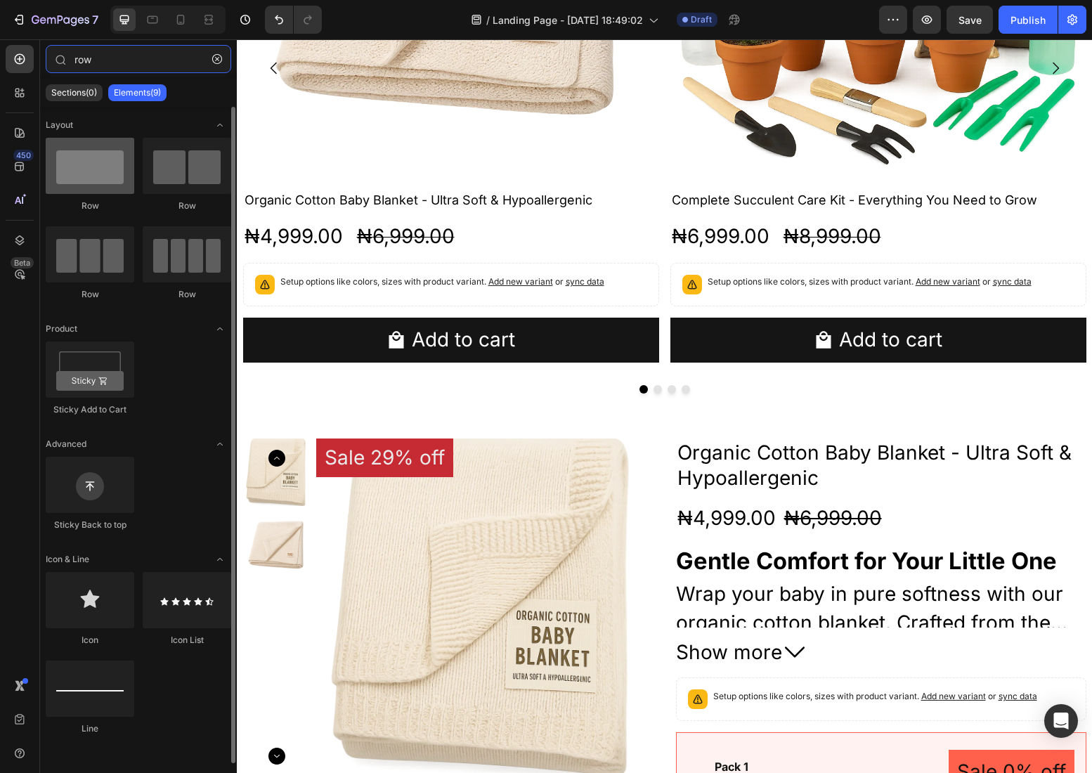
type input "row"
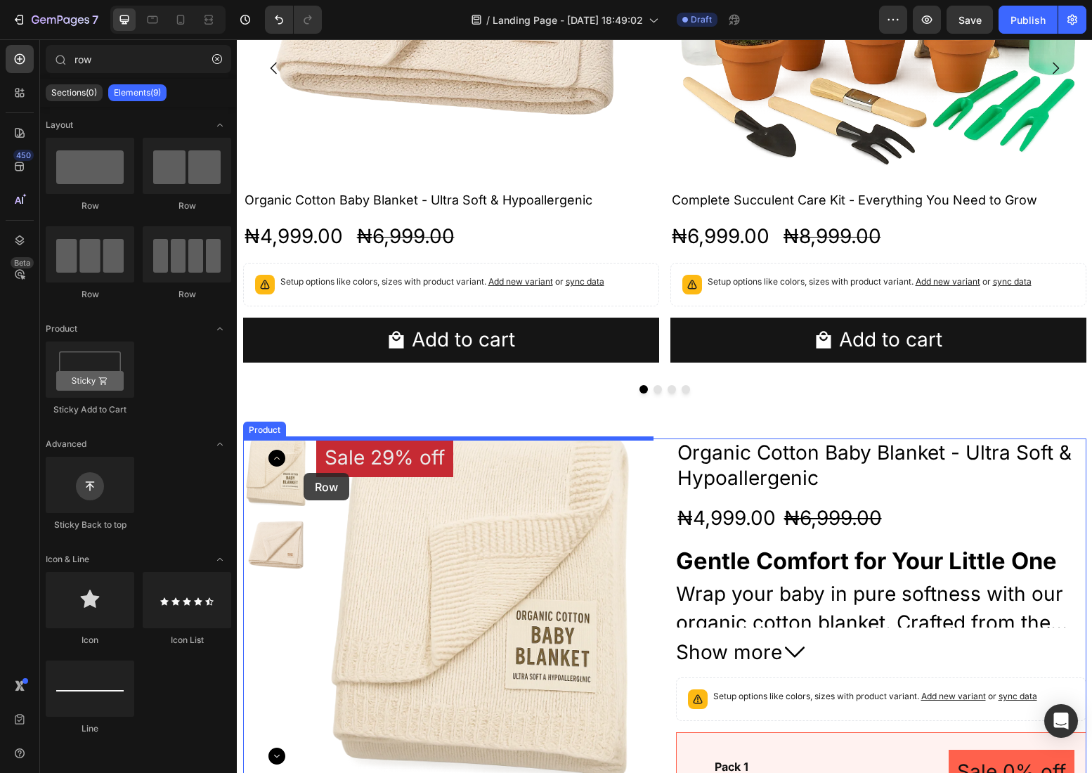
drag, startPoint x: 322, startPoint y: 211, endPoint x: 303, endPoint y: 473, distance: 262.0
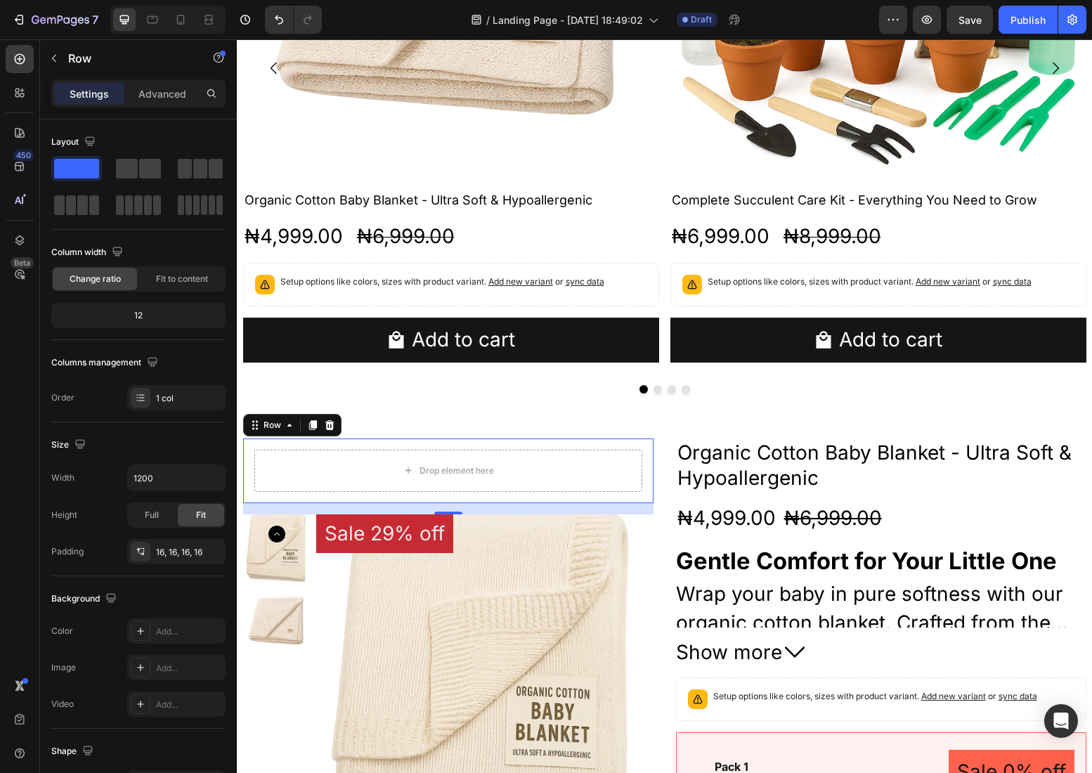
click at [249, 448] on div "Drop element here Row 16" at bounding box center [448, 470] width 410 height 65
click at [169, 93] on p "Advanced" at bounding box center [162, 93] width 48 height 15
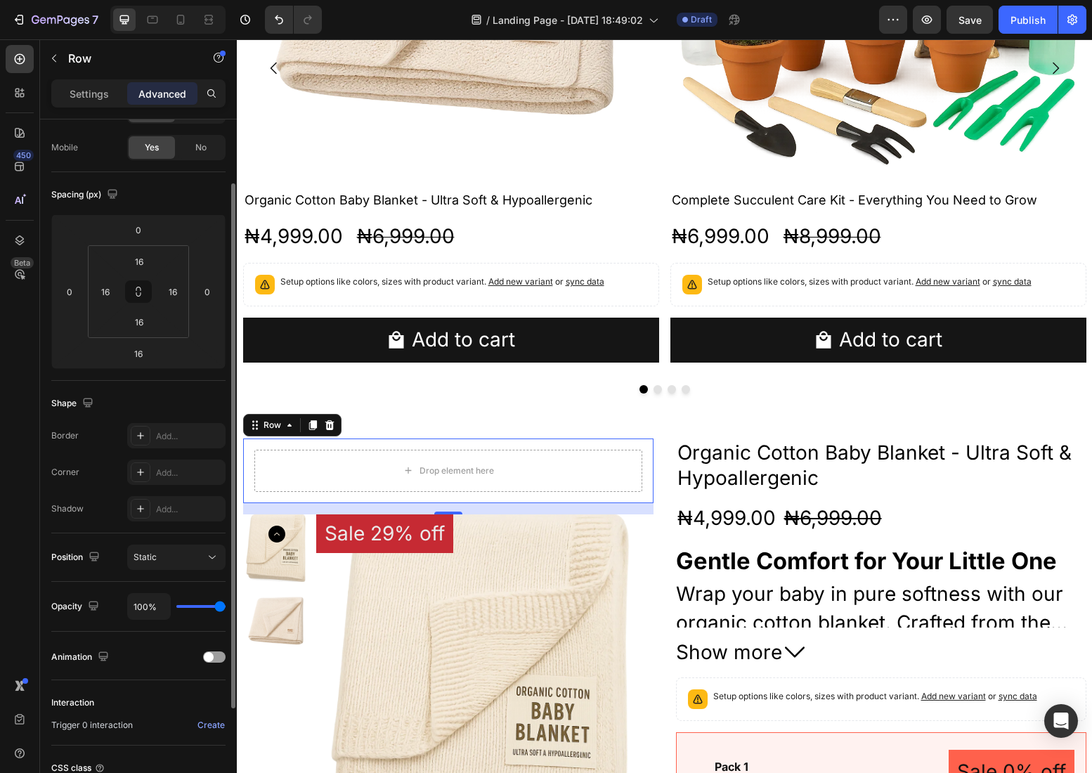
scroll to position [223, 0]
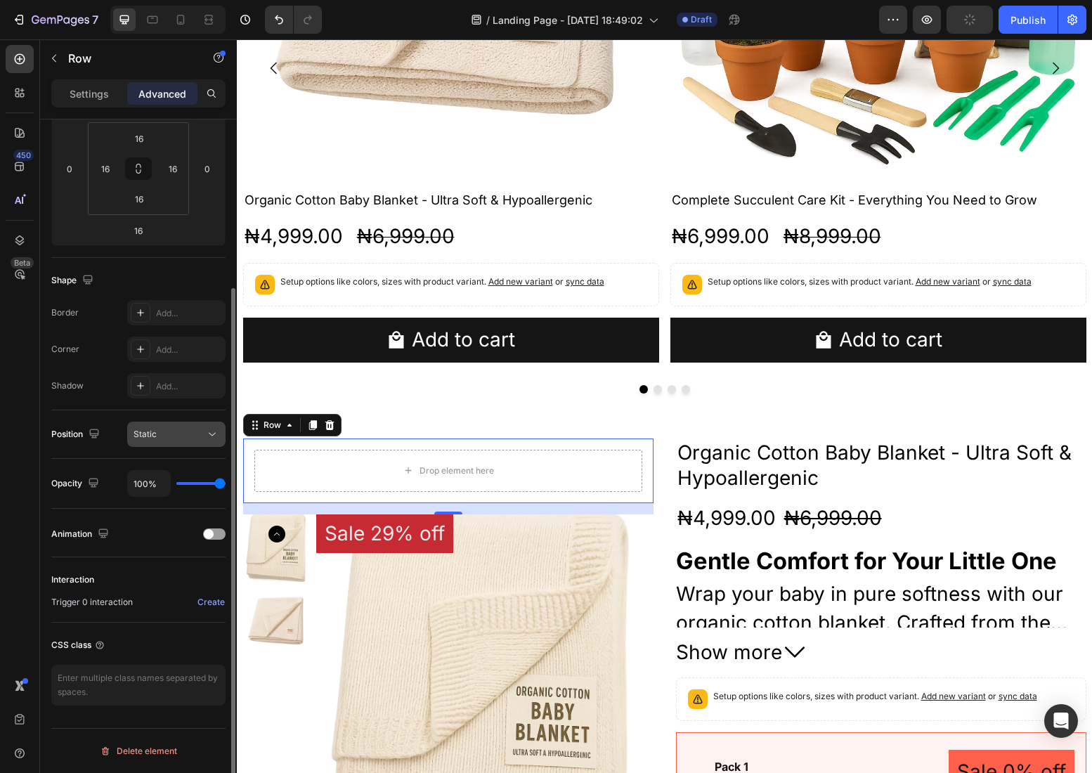
click at [190, 431] on div "Static" at bounding box center [169, 434] width 72 height 13
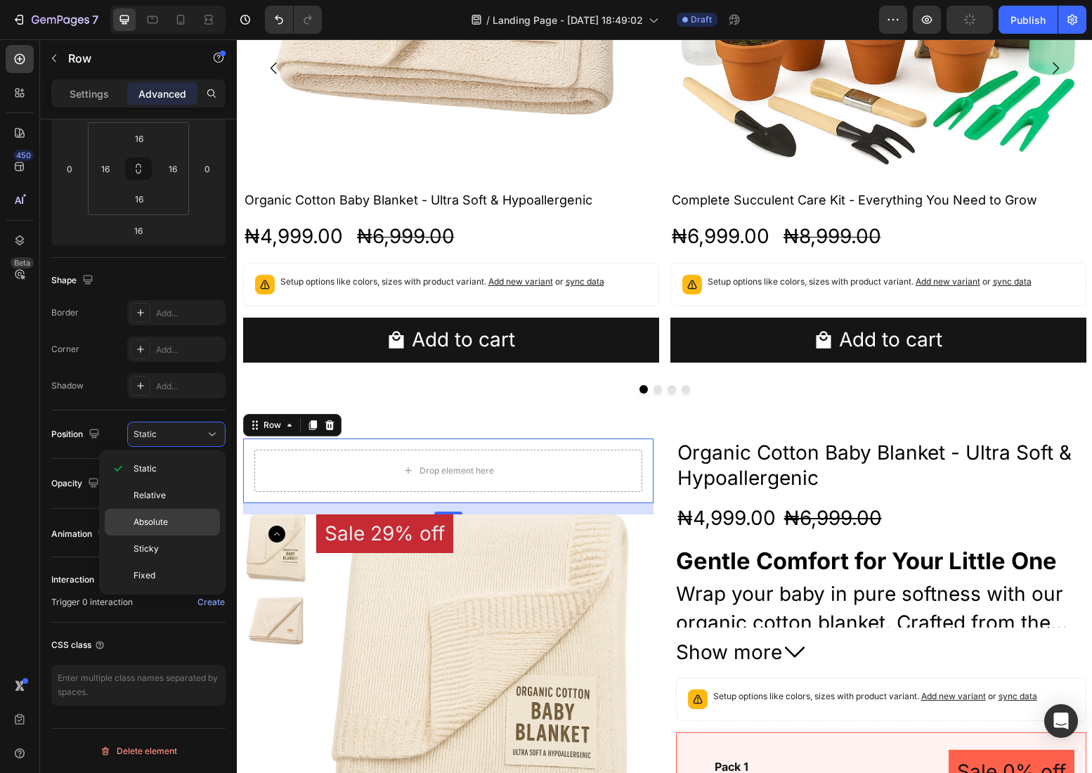
click at [165, 522] on span "Absolute" at bounding box center [150, 522] width 34 height 13
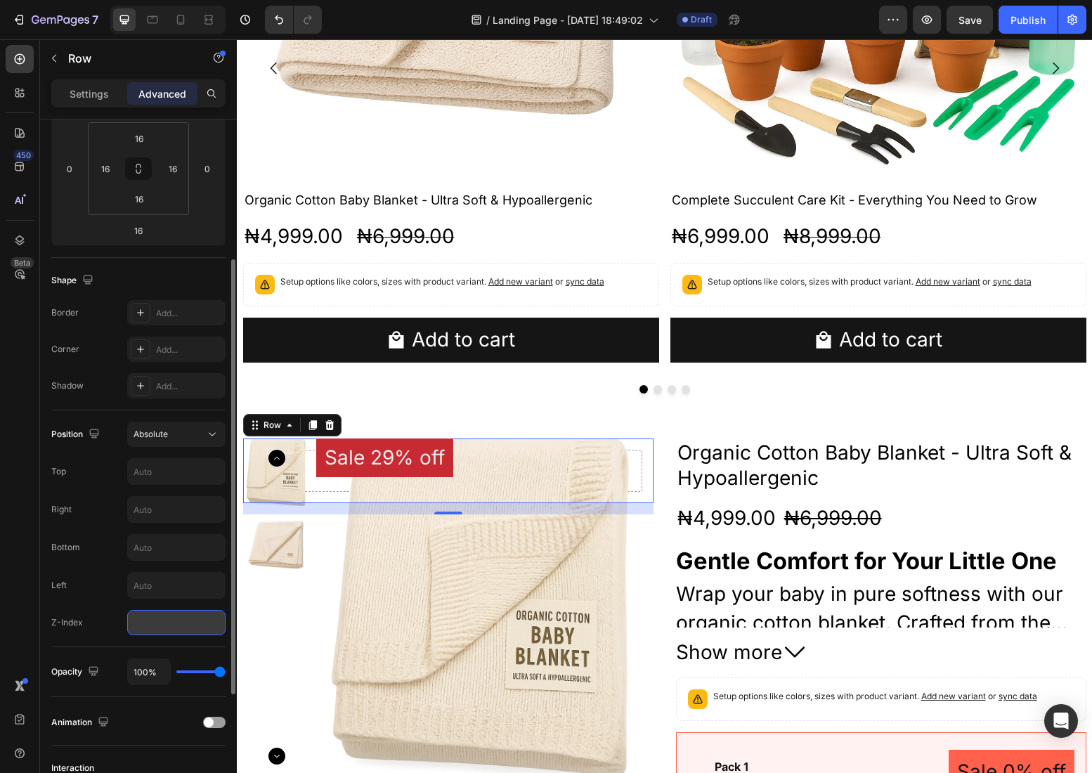
click at [150, 623] on input "number" at bounding box center [176, 622] width 98 height 25
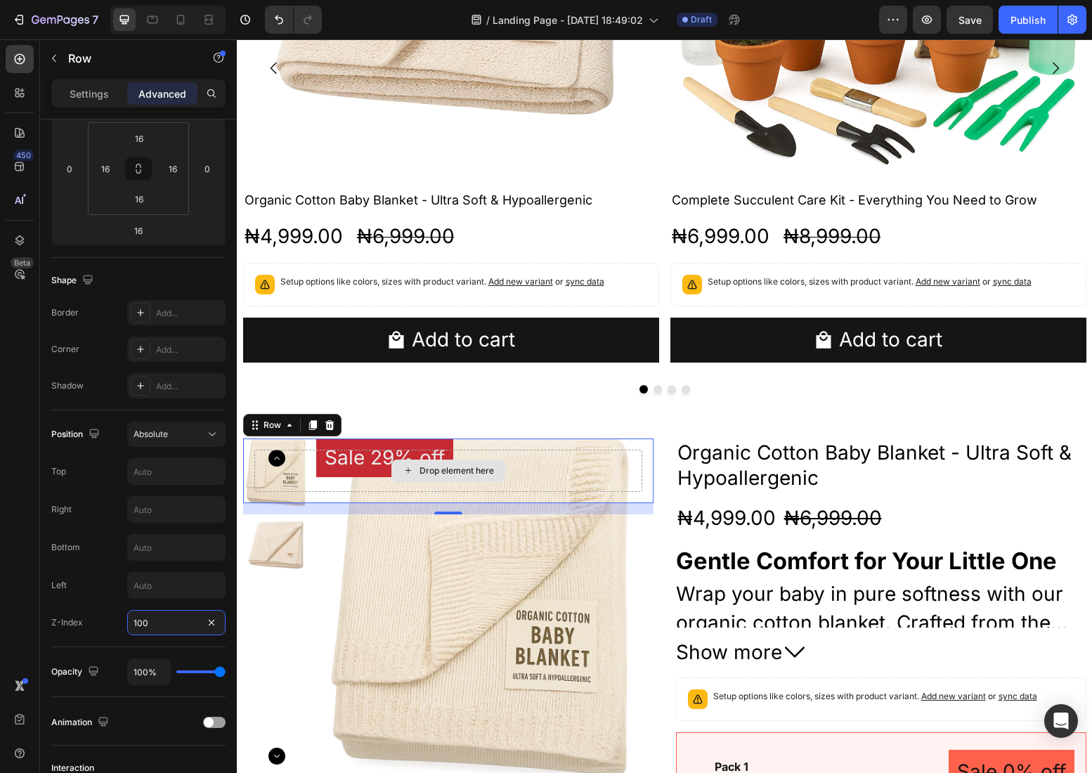
type input "1"
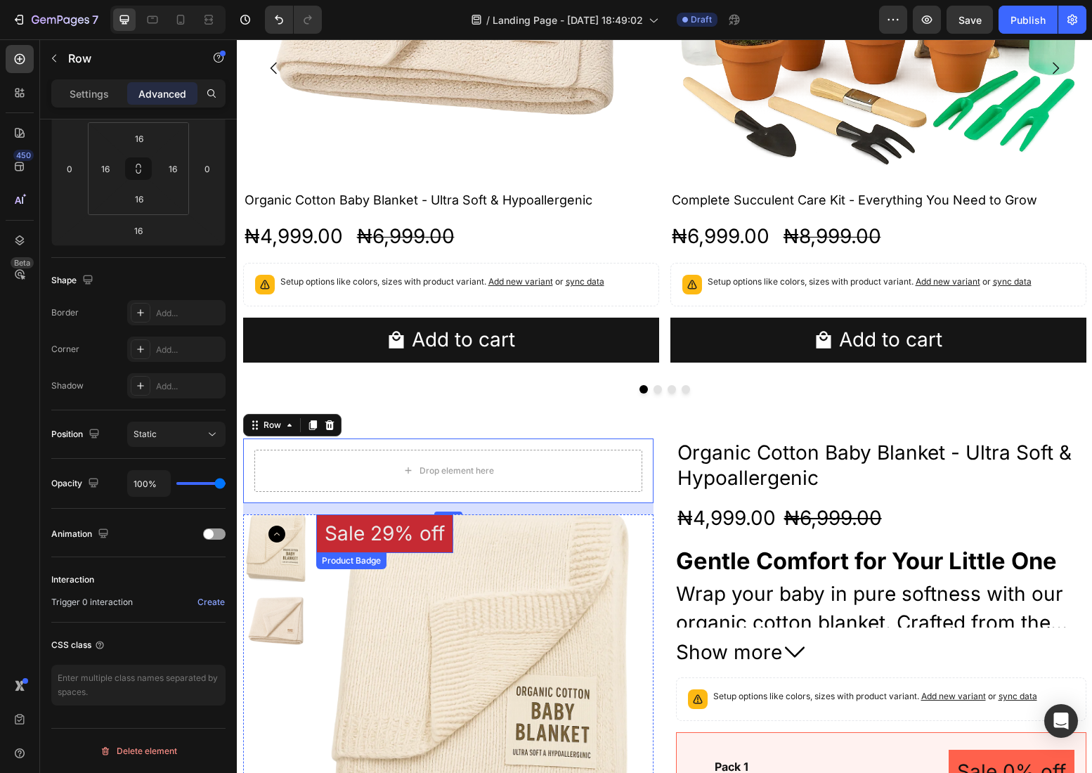
click at [448, 528] on pre "Sale 29% off" at bounding box center [384, 533] width 137 height 39
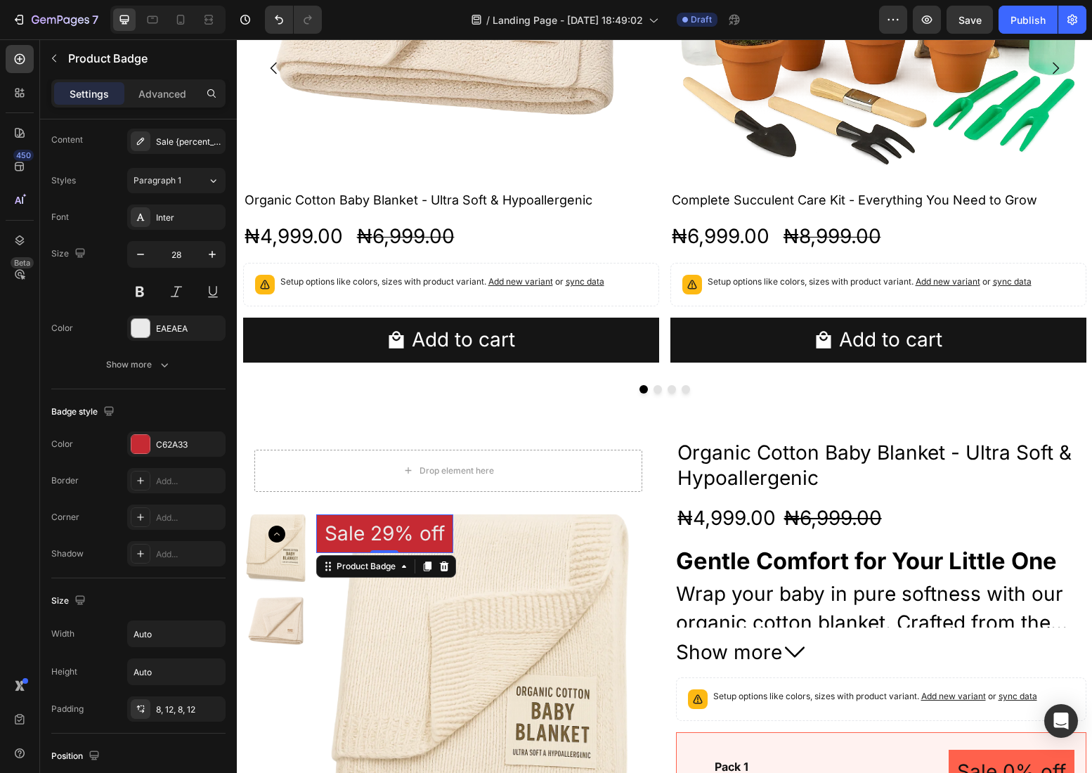
scroll to position [0, 0]
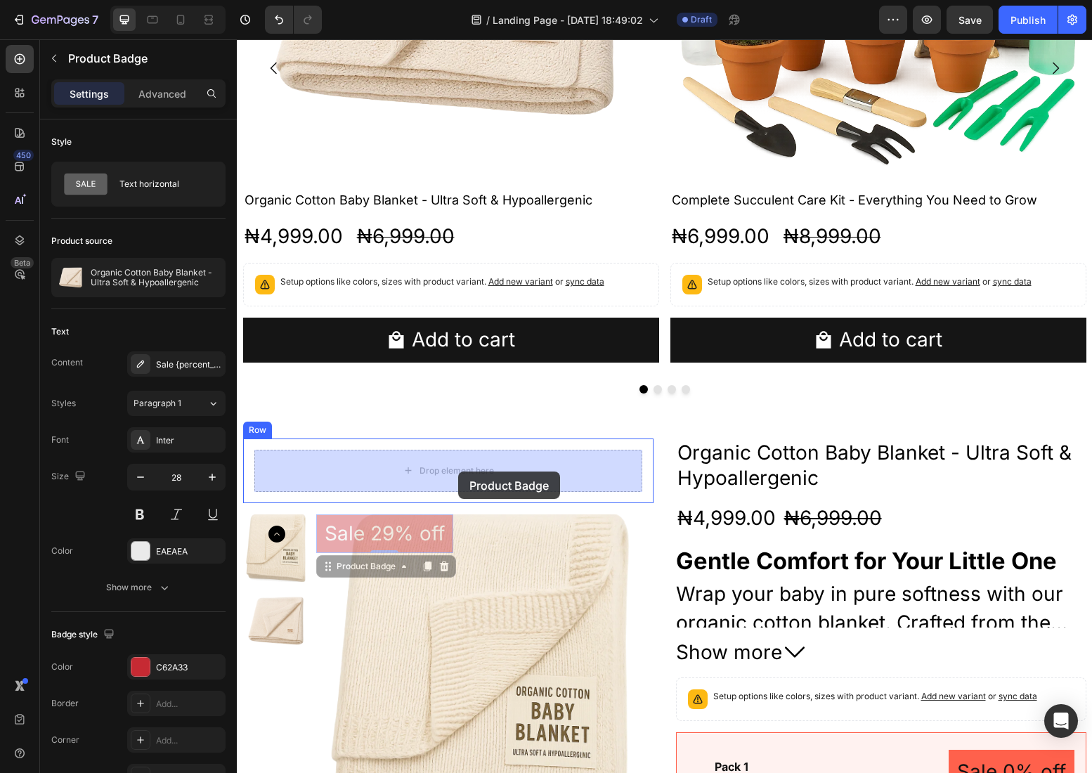
drag, startPoint x: 448, startPoint y: 528, endPoint x: 458, endPoint y: 471, distance: 57.2
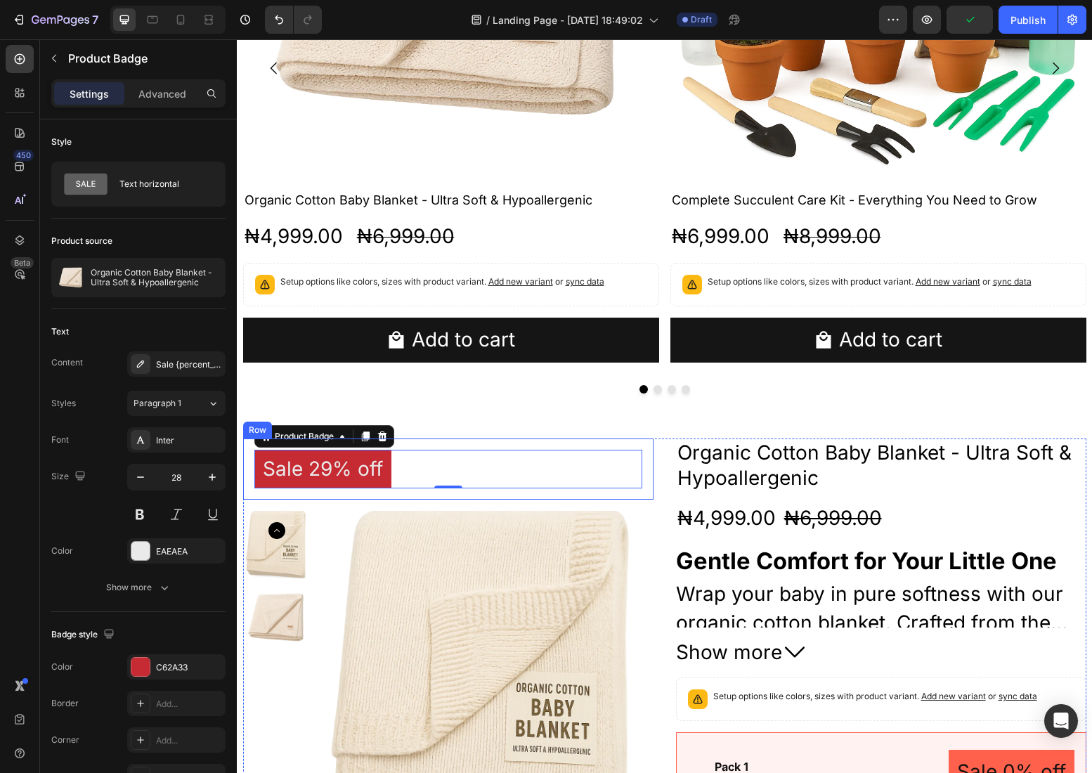
click at [427, 495] on div "Sale 29% off Product Badge 0 Row" at bounding box center [448, 468] width 410 height 61
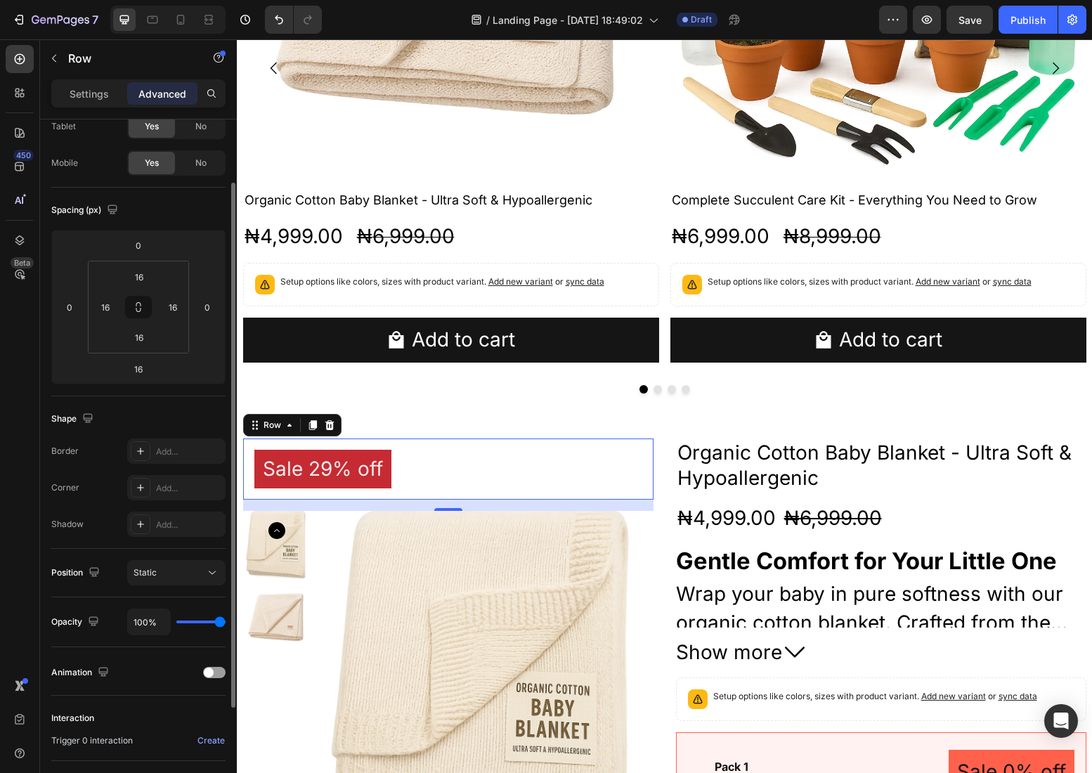
scroll to position [121, 0]
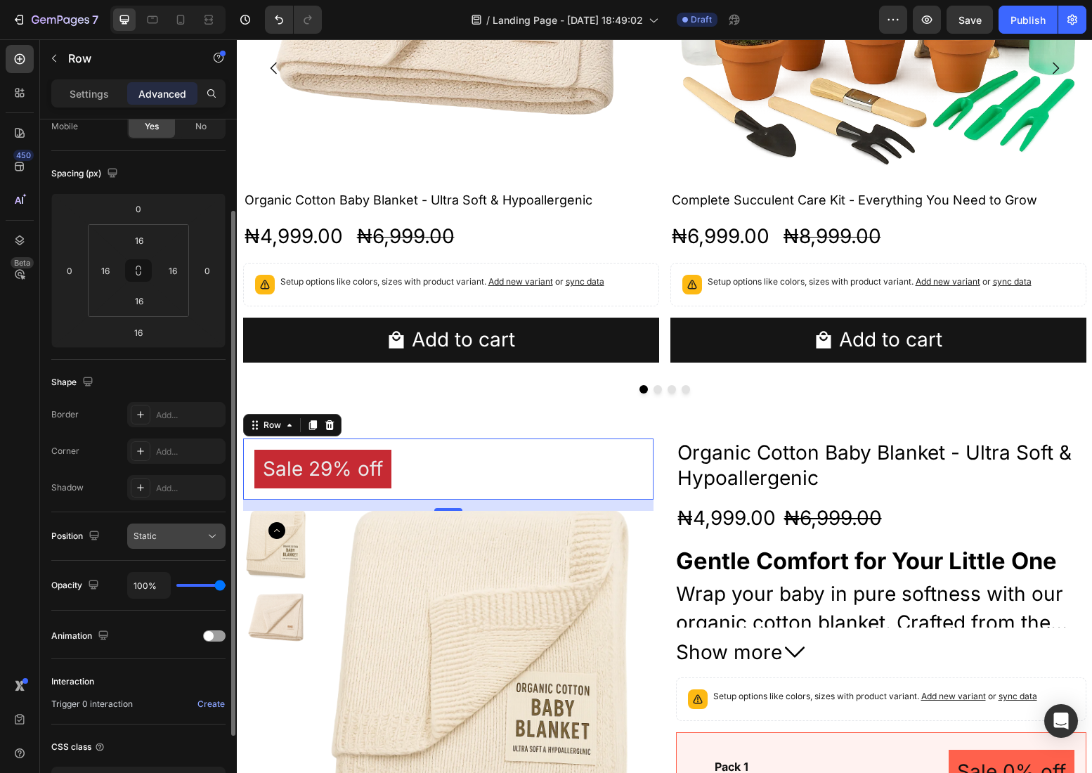
click at [203, 541] on div "Static" at bounding box center [169, 536] width 72 height 13
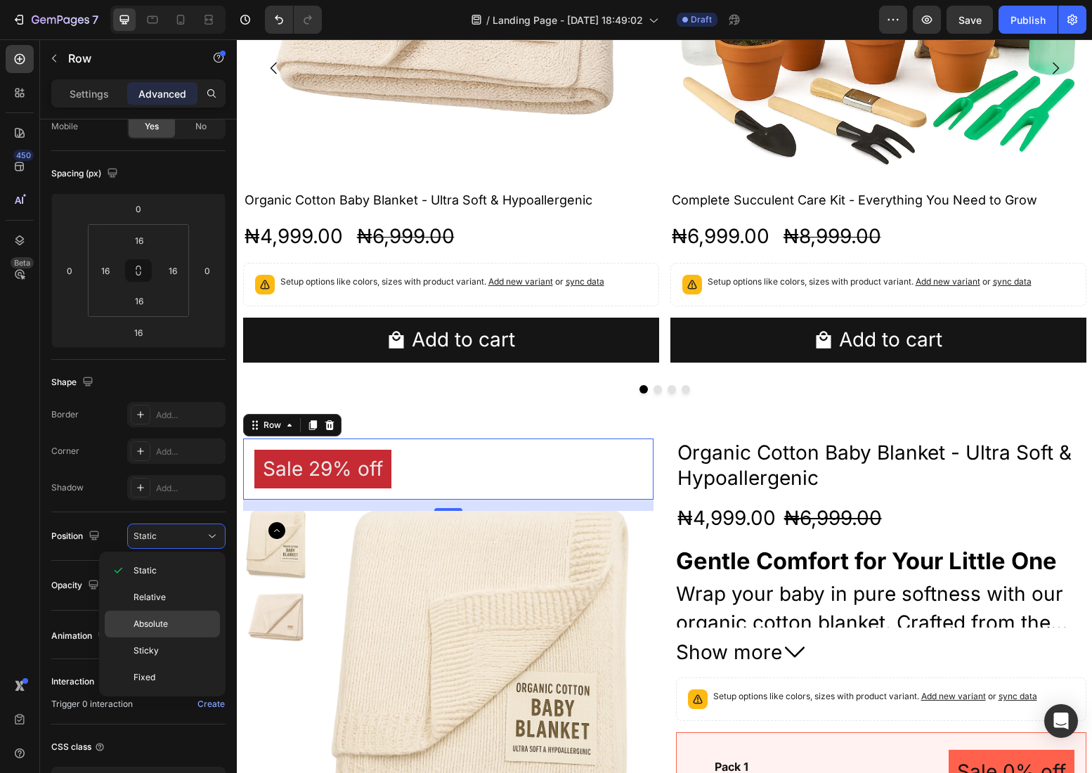
click at [171, 620] on p "Absolute" at bounding box center [173, 624] width 80 height 13
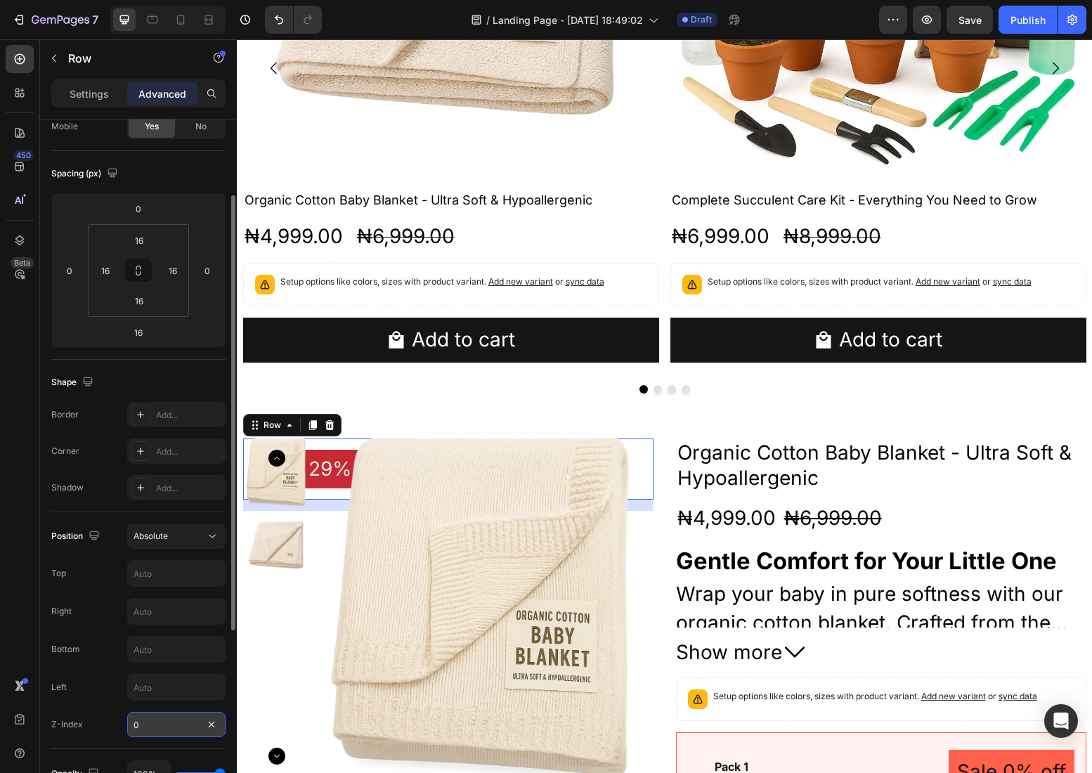
click at [172, 719] on input "0" at bounding box center [176, 724] width 98 height 25
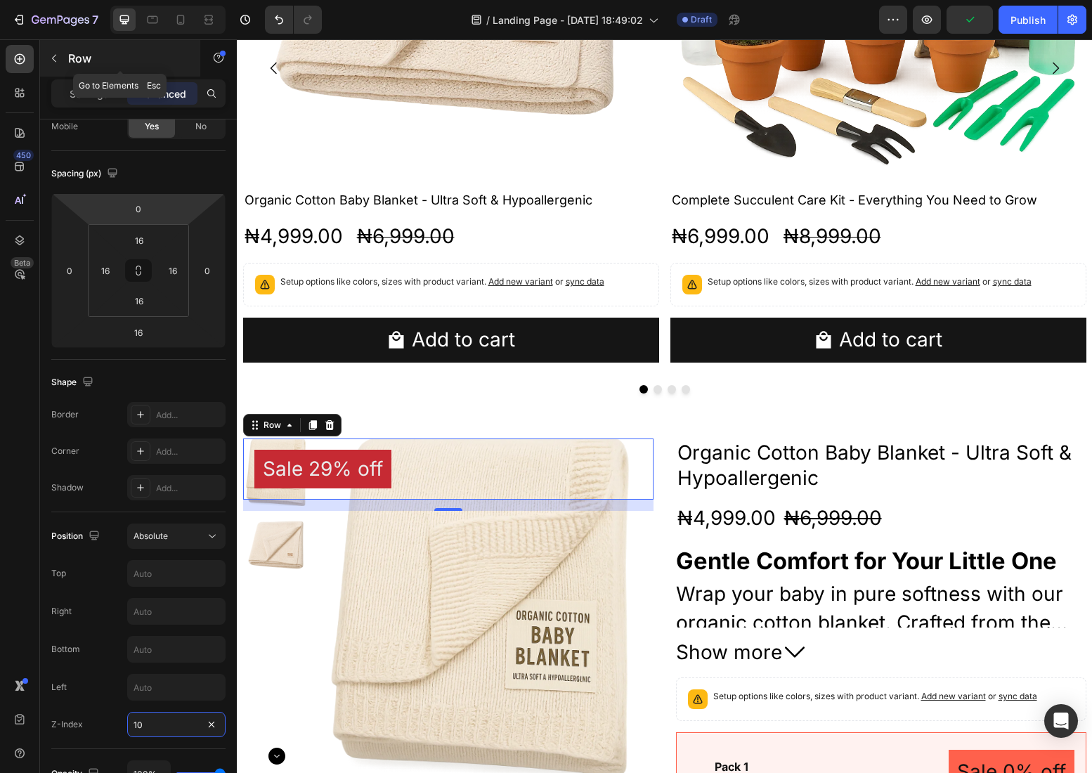
type input "10"
click at [75, 54] on p "Row" at bounding box center [127, 58] width 119 height 17
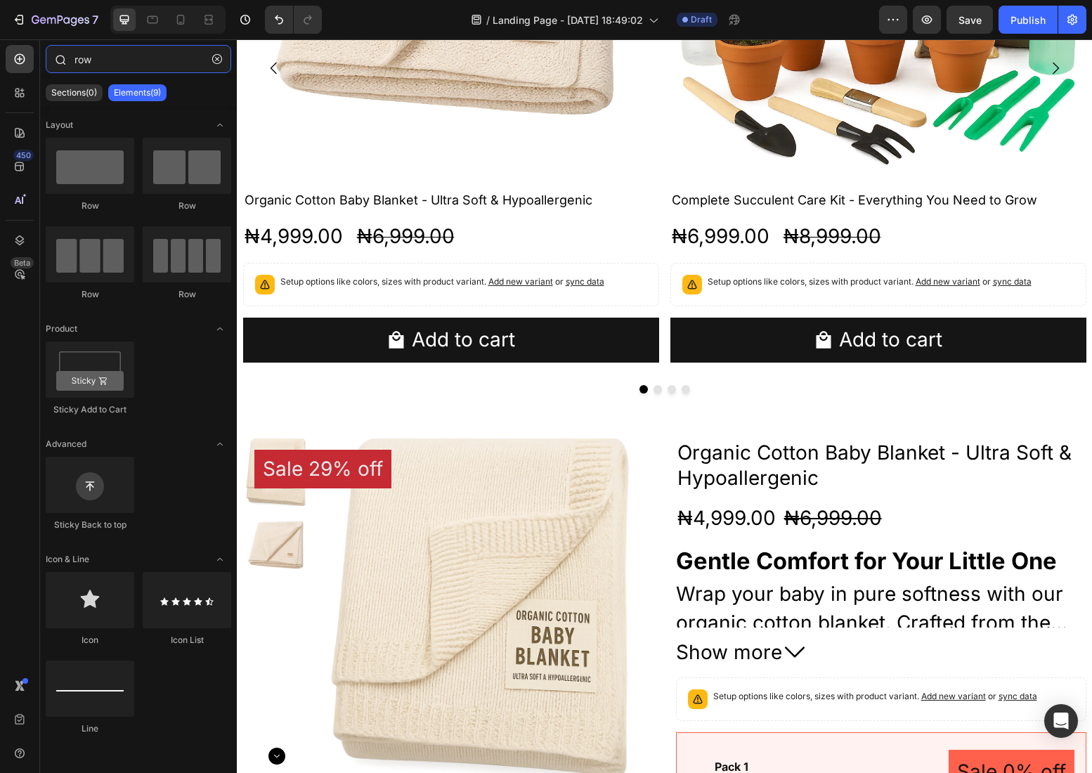
click at [89, 58] on input "row" at bounding box center [138, 59] width 185 height 28
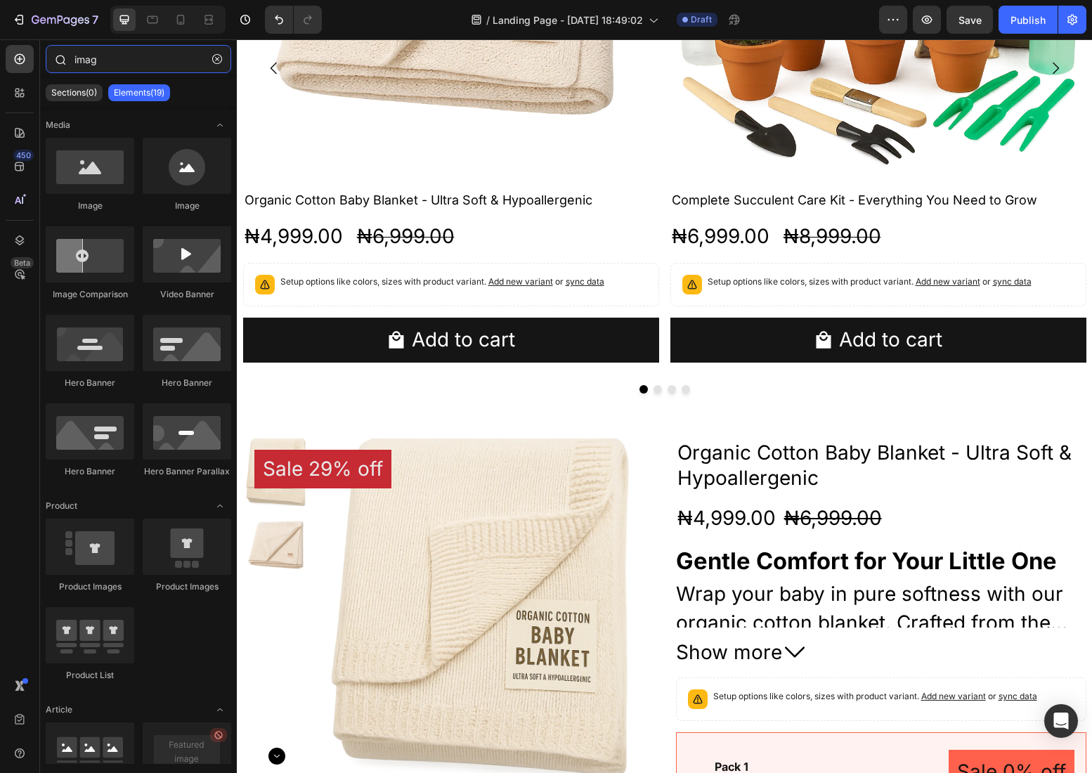
type input "image"
click at [110, 65] on input "image" at bounding box center [138, 59] width 185 height 28
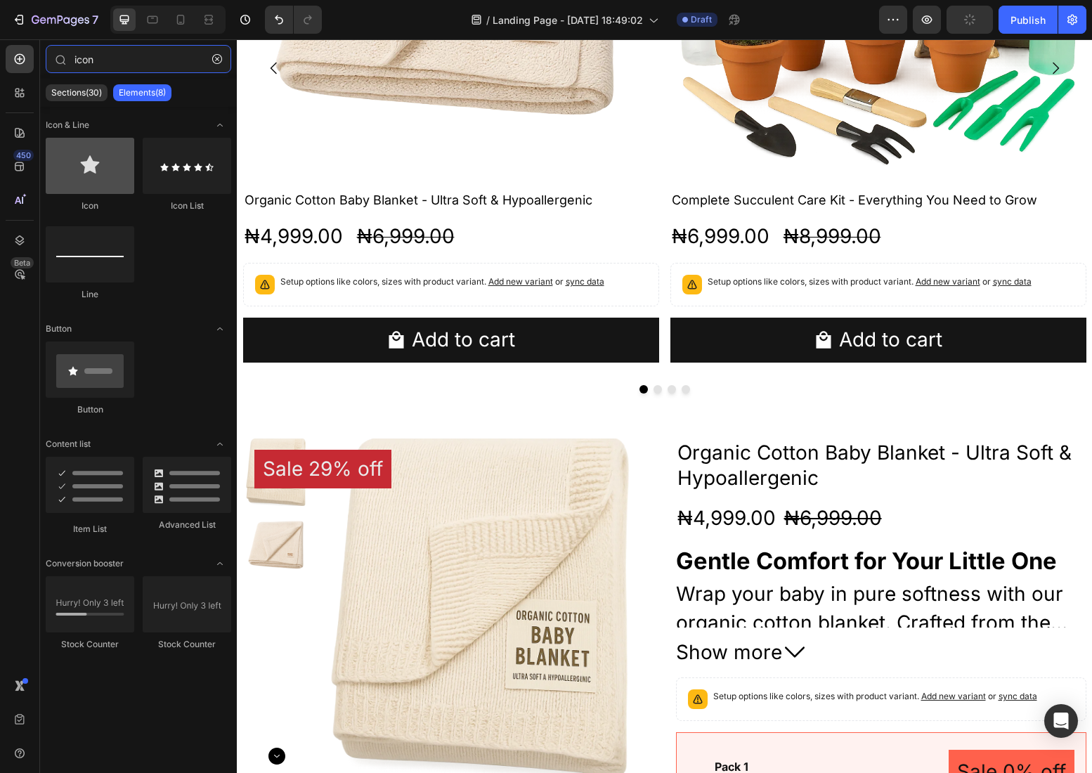
type input "icon"
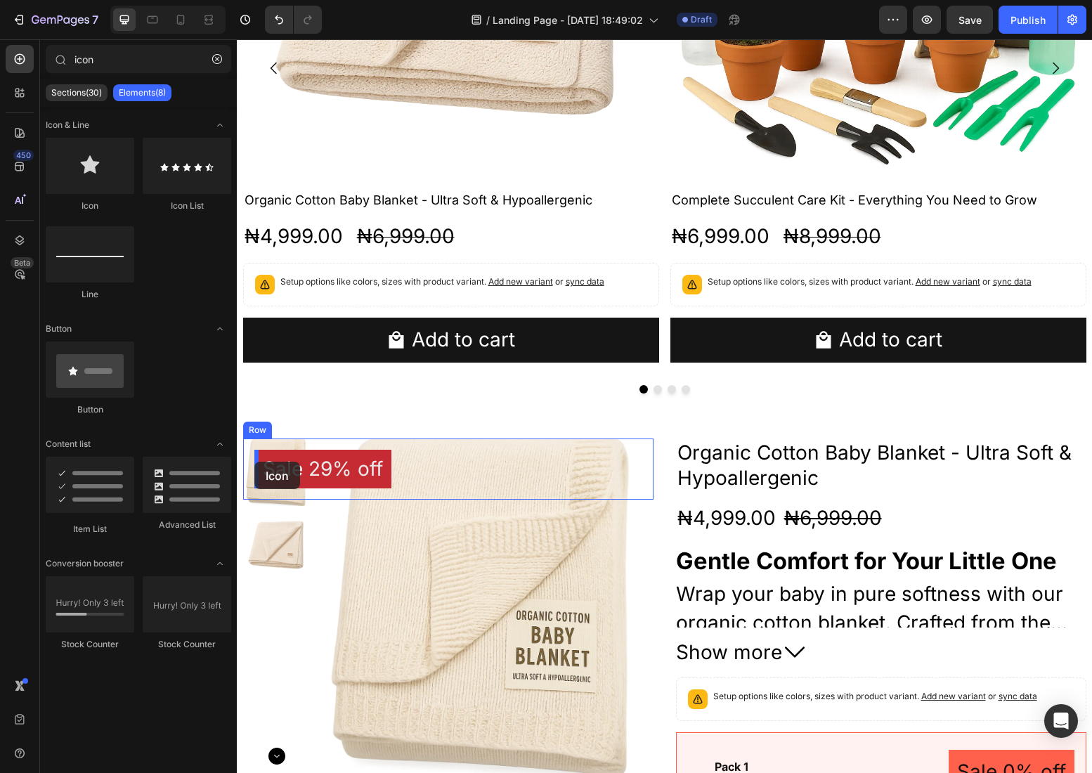
drag, startPoint x: 337, startPoint y: 205, endPoint x: 254, endPoint y: 462, distance: 269.3
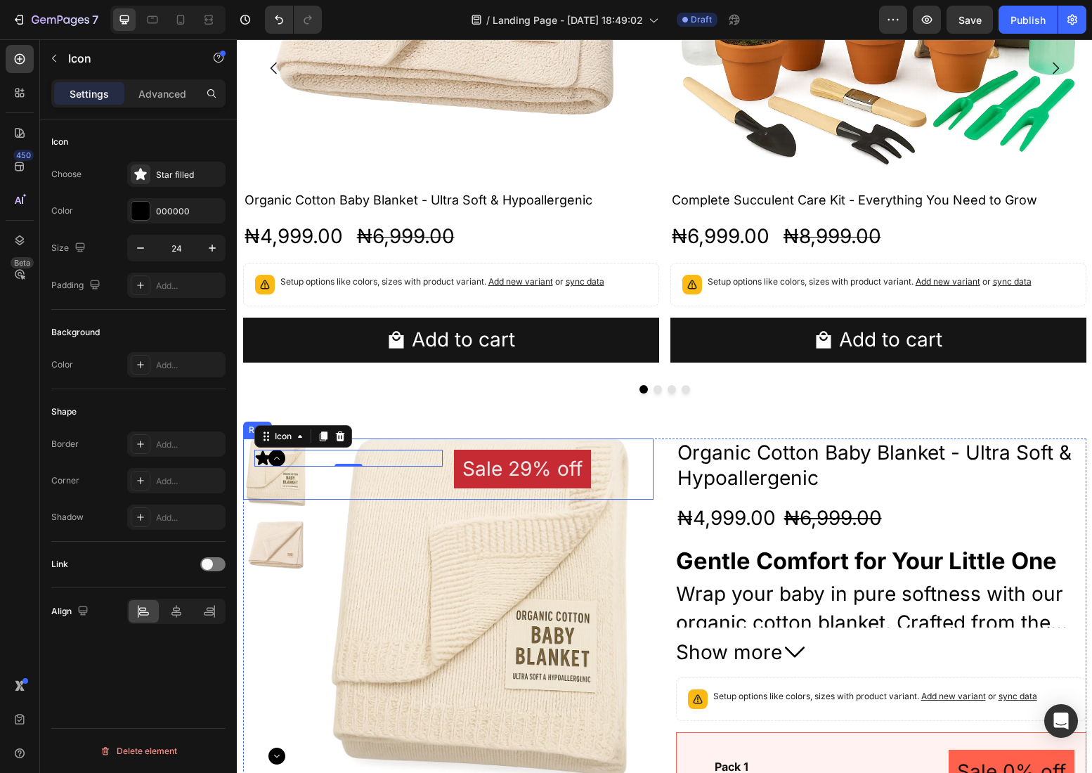
click at [447, 466] on div "Icon 0 Sale 29% off Product Badge Row" at bounding box center [448, 468] width 410 height 61
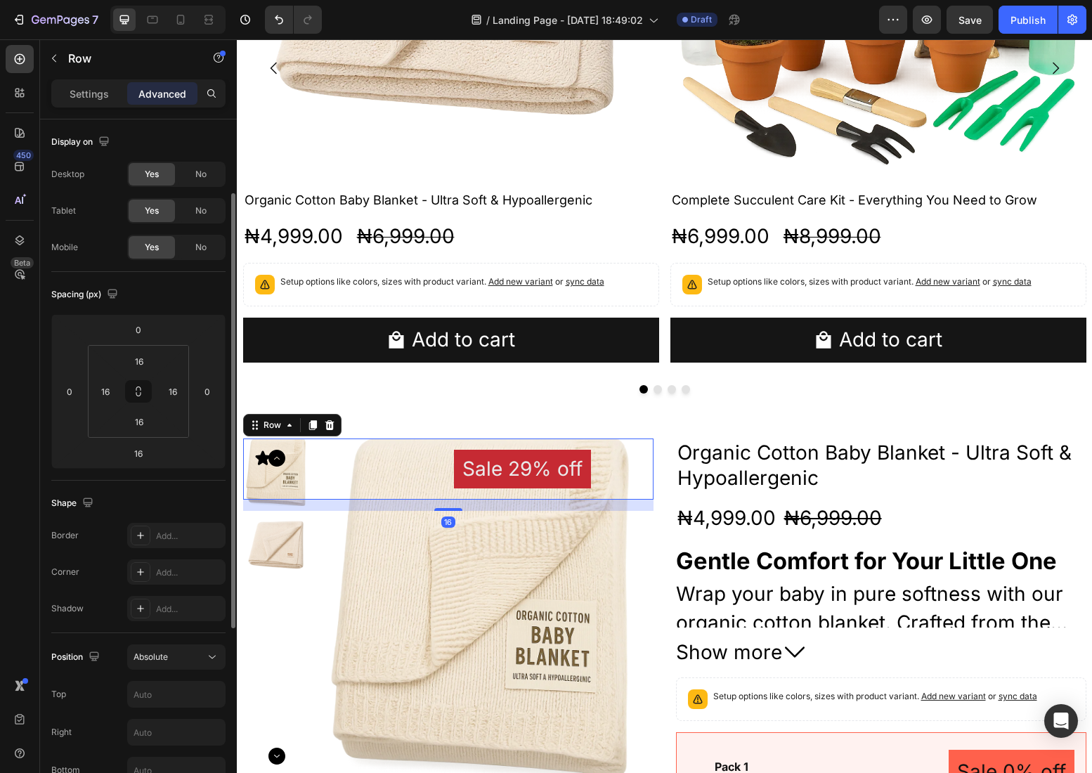
scroll to position [411, 0]
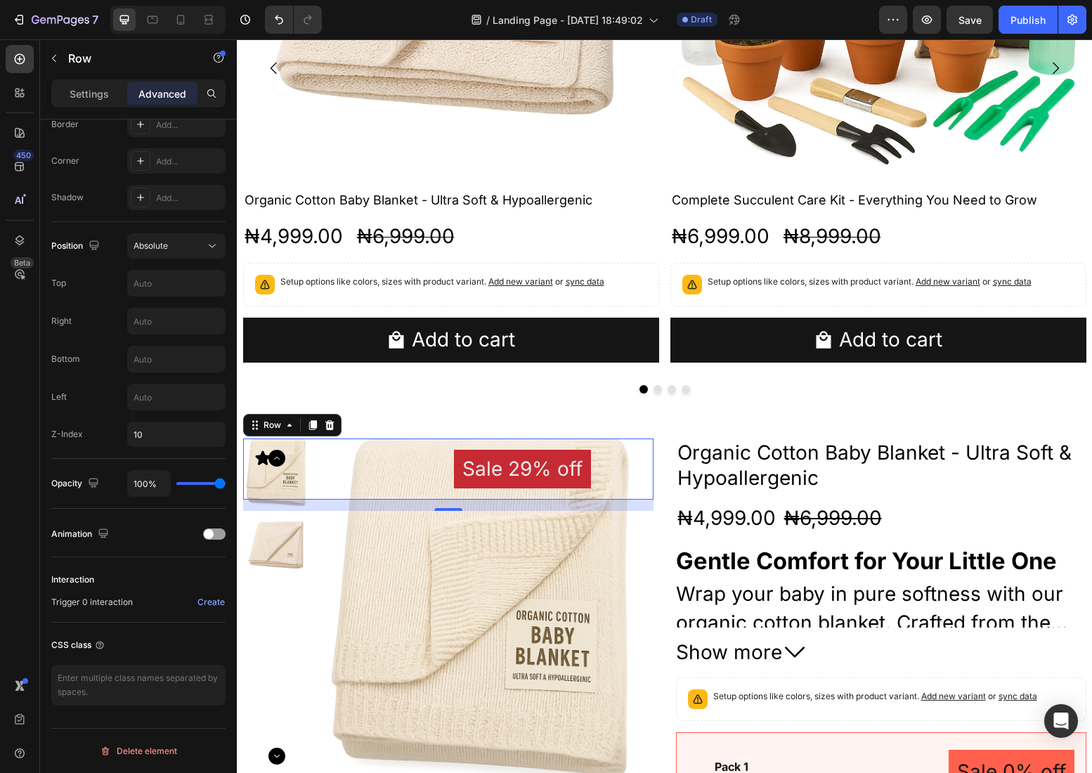
click at [445, 459] on div "Icon Sale 29% off Product Badge Row 16" at bounding box center [448, 468] width 410 height 61
click at [93, 88] on p "Settings" at bounding box center [89, 93] width 39 height 15
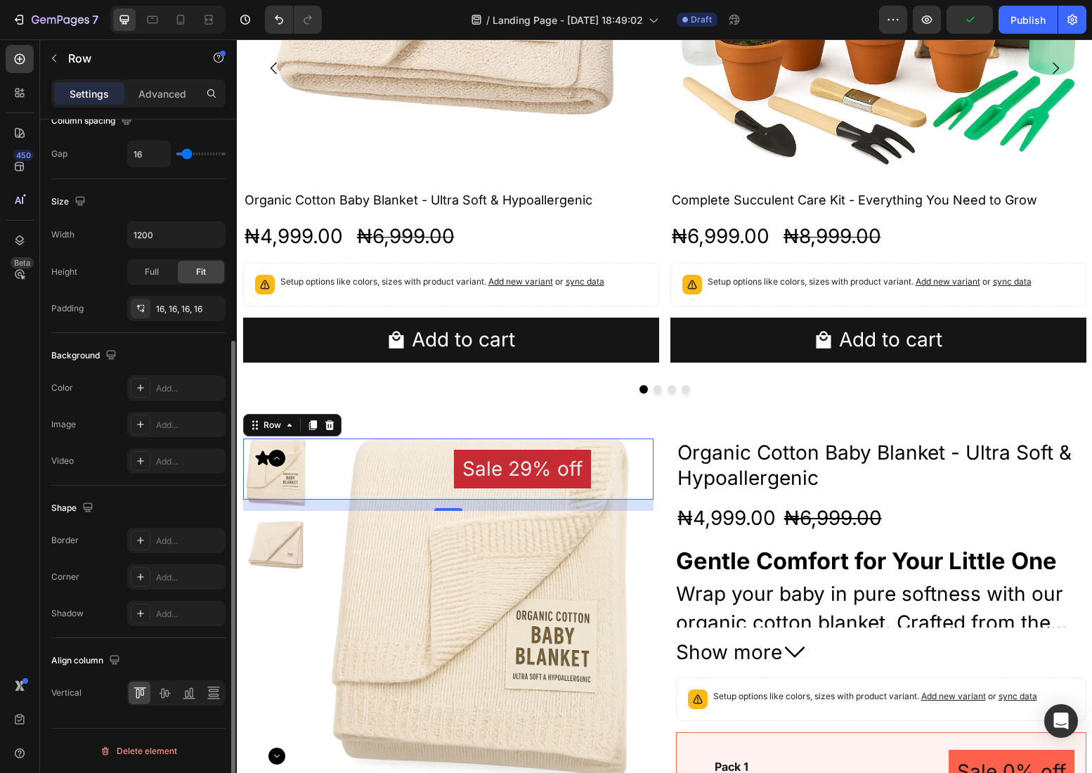
scroll to position [324, 0]
click at [164, 690] on icon at bounding box center [164, 693] width 11 height 10
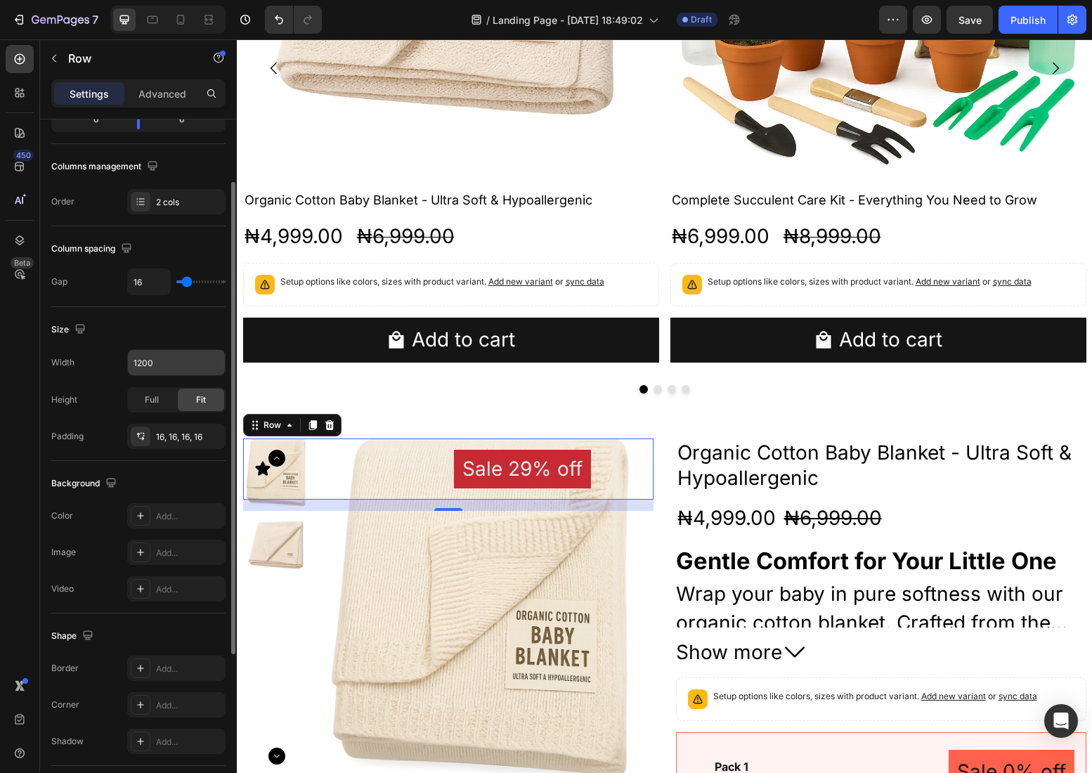
scroll to position [0, 0]
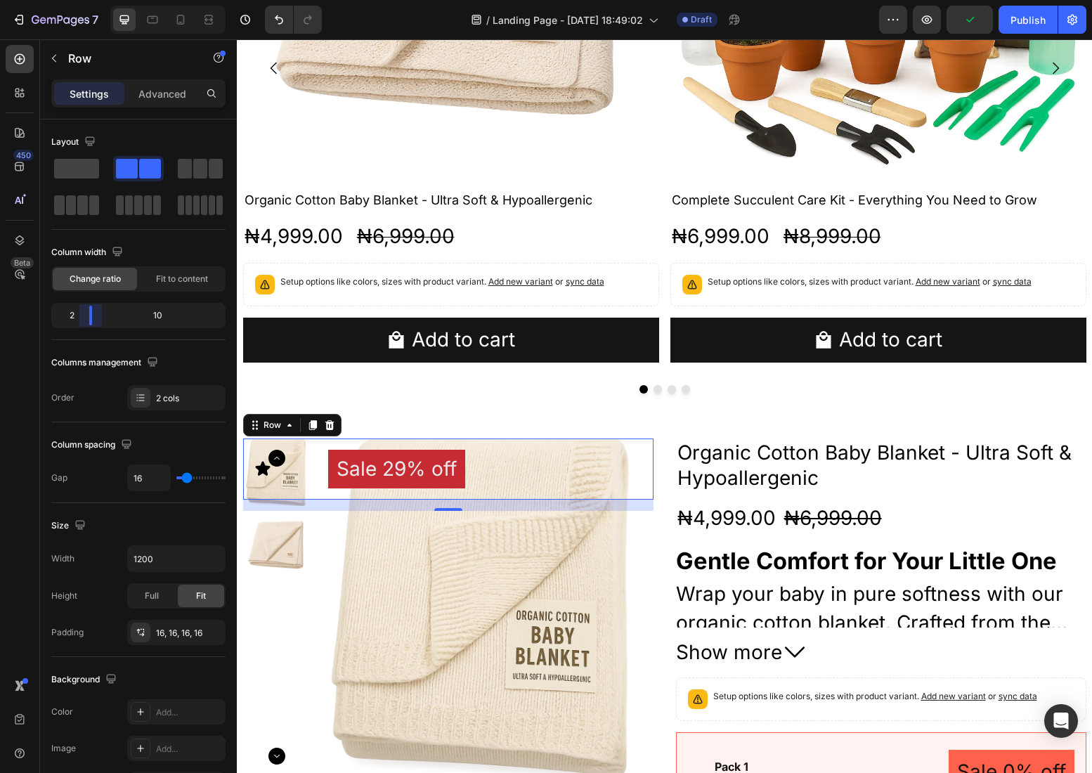
drag, startPoint x: 141, startPoint y: 318, endPoint x: 73, endPoint y: 315, distance: 67.5
click at [73, 0] on body "7 Version history / Landing Page - [DATE] 18:49:02 Draft Preview Publish 450 Be…" at bounding box center [546, 0] width 1092 height 0
drag, startPoint x: 79, startPoint y: 314, endPoint x: 60, endPoint y: 311, distance: 18.5
click at [60, 0] on body "7 Version history / Landing Page - [DATE] 18:49:02 Draft Preview Save Publish 4…" at bounding box center [546, 0] width 1092 height 0
click at [288, 470] on div "Icon Sale 29% off Product Badge Row 16" at bounding box center [448, 468] width 410 height 61
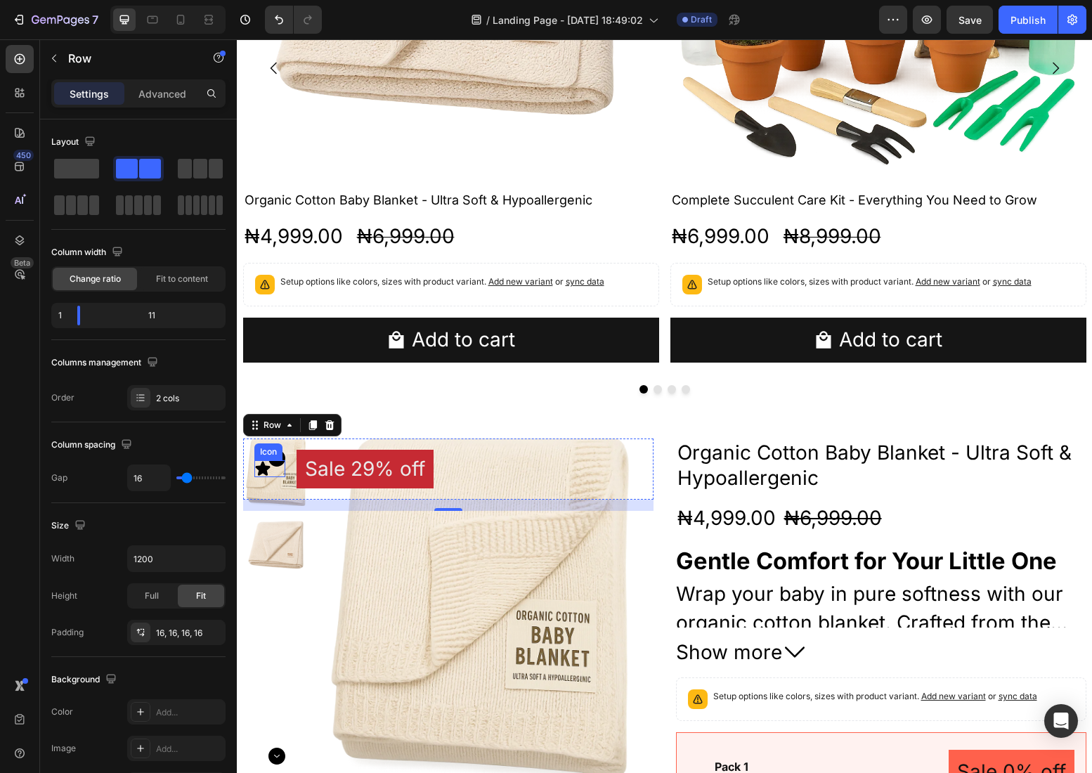
click at [272, 471] on div "Icon" at bounding box center [270, 468] width 32 height 17
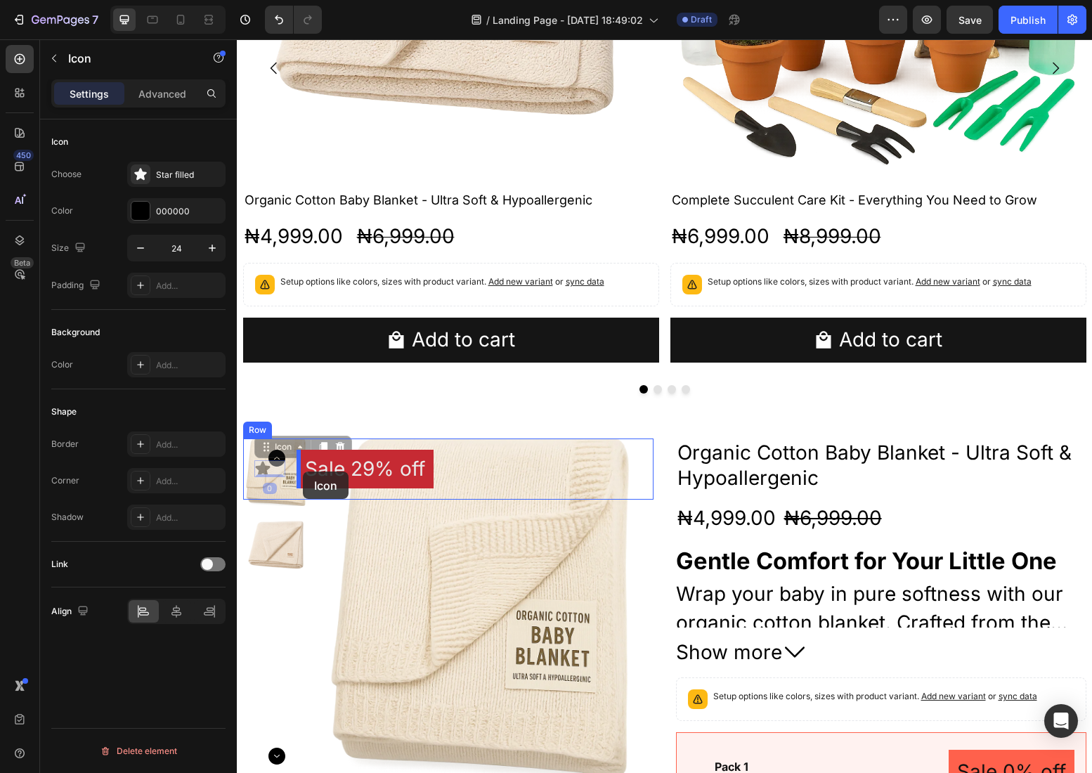
drag, startPoint x: 273, startPoint y: 469, endPoint x: 303, endPoint y: 471, distance: 30.3
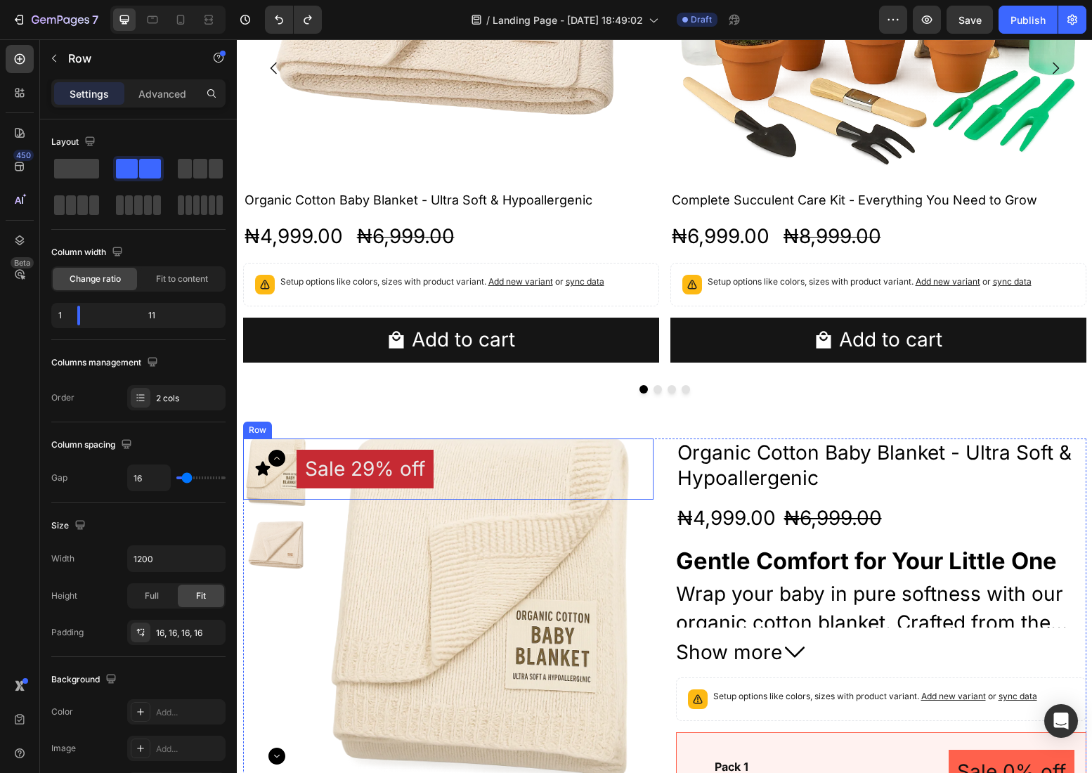
click at [285, 480] on div "Icon" at bounding box center [270, 469] width 32 height 39
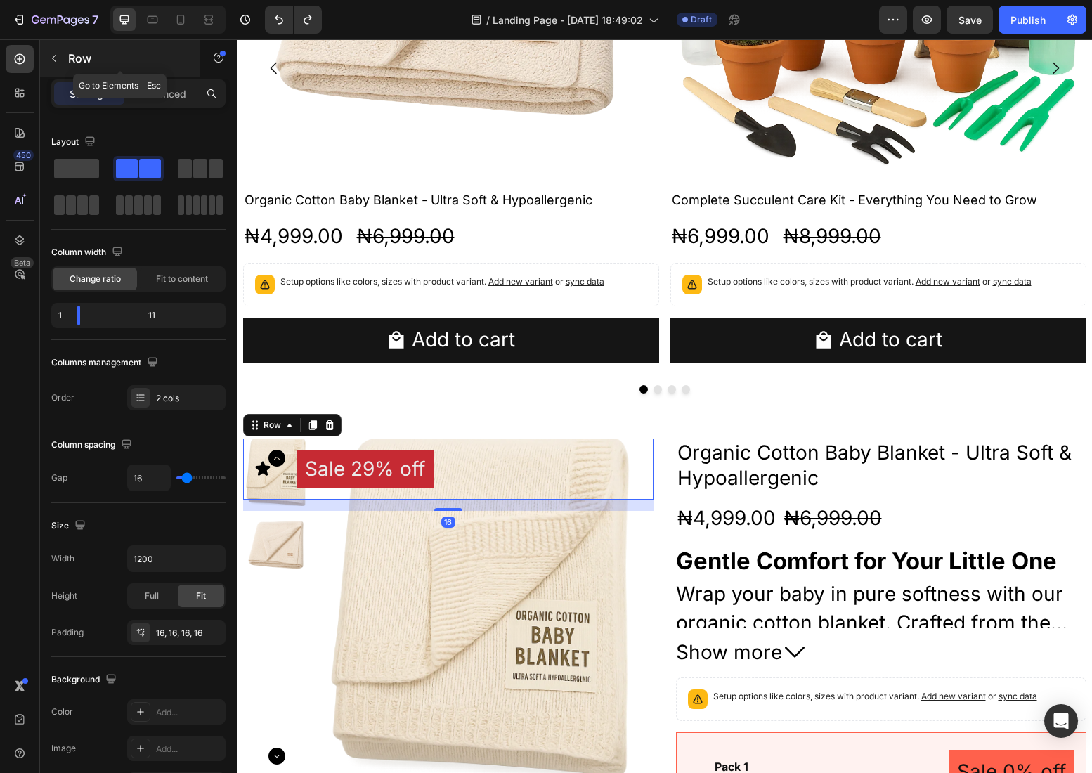
click at [84, 70] on div "Row" at bounding box center [120, 58] width 160 height 37
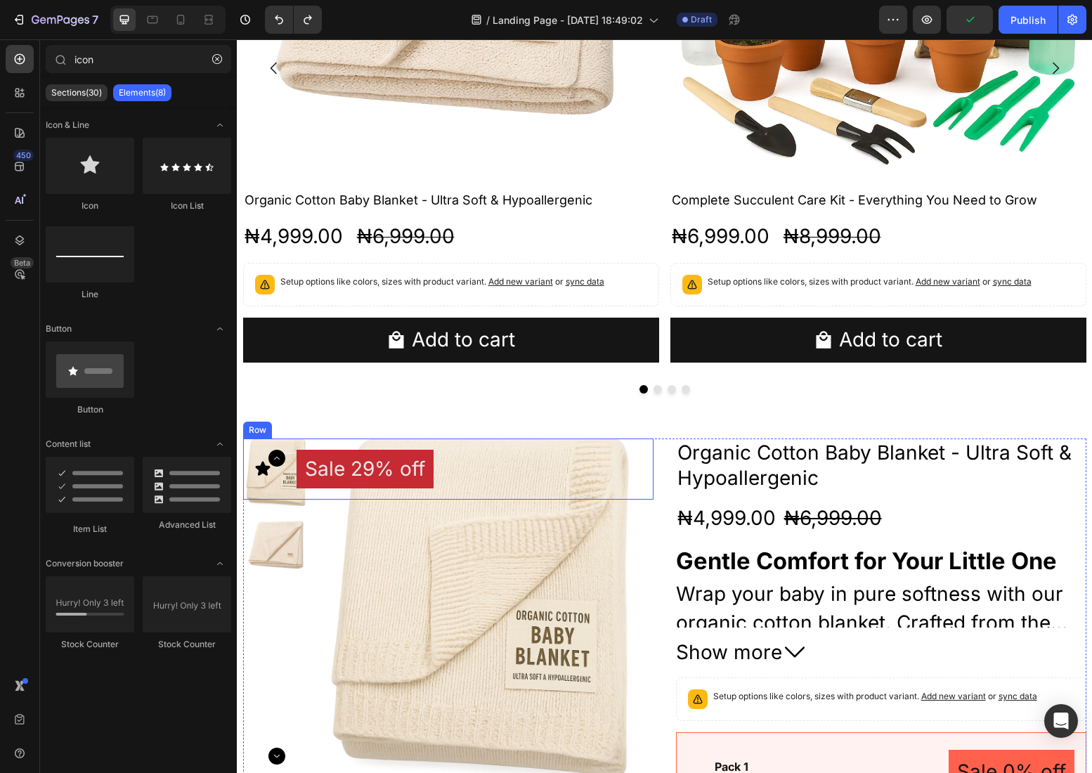
click at [287, 475] on div "Icon Sale 29% off Product Badge Row" at bounding box center [448, 468] width 410 height 61
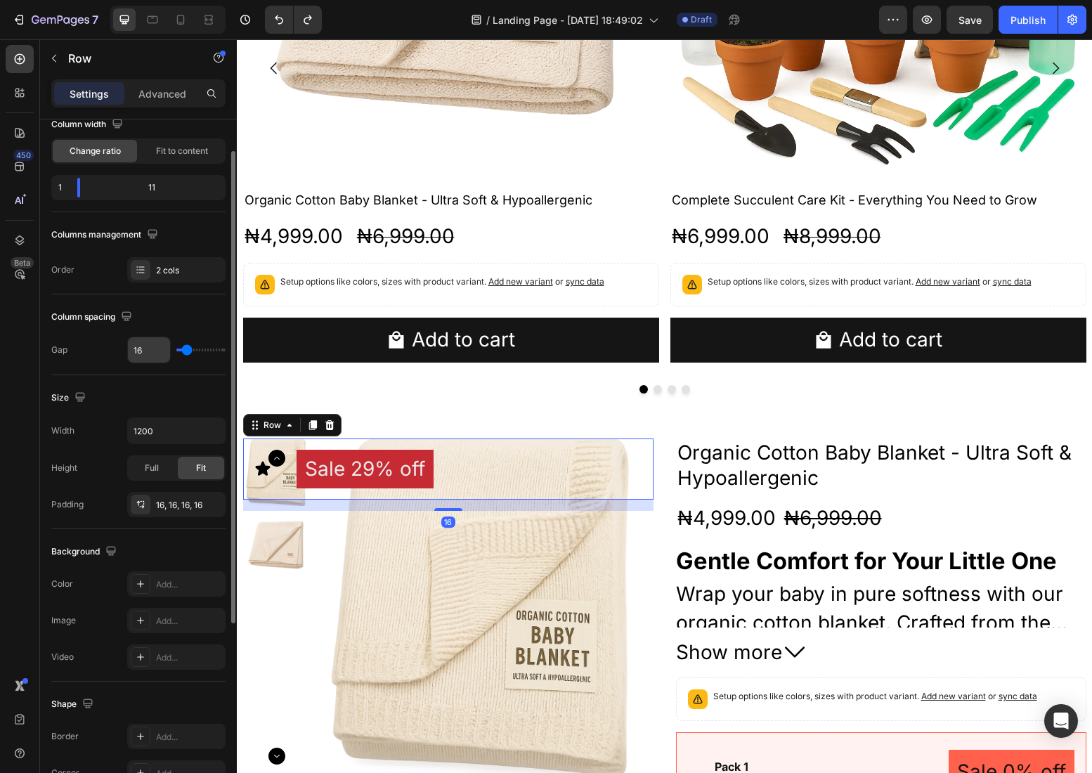
scroll to position [195, 0]
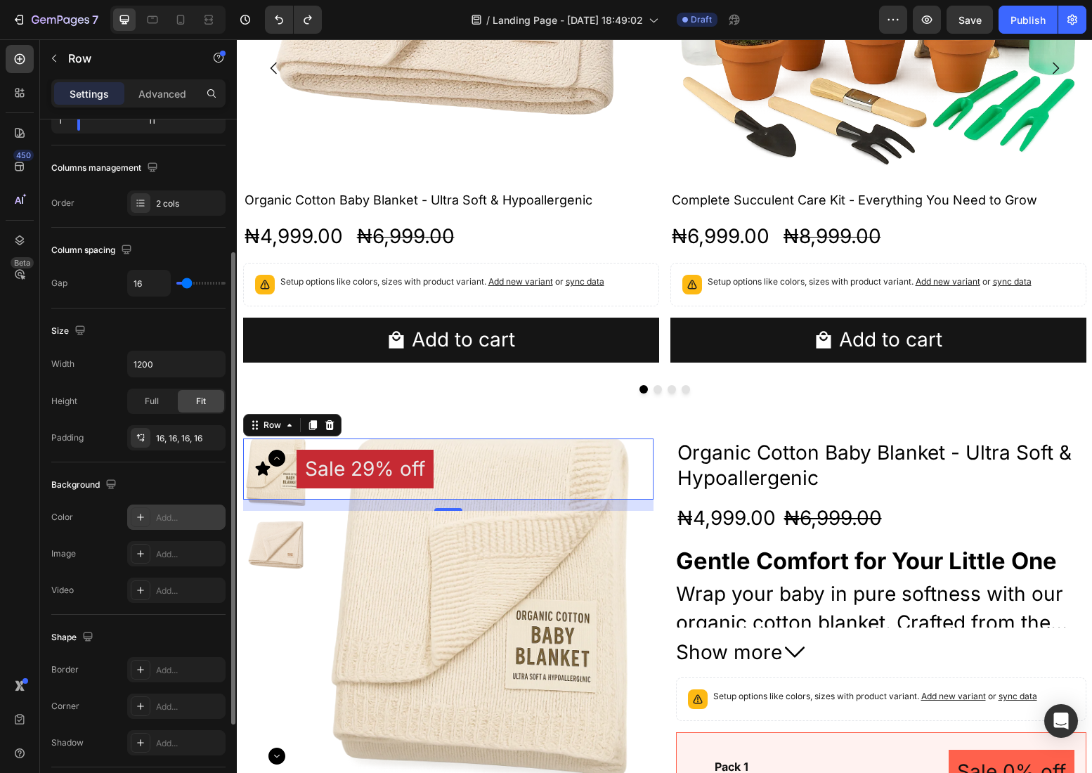
click at [158, 514] on div "Add..." at bounding box center [189, 517] width 66 height 13
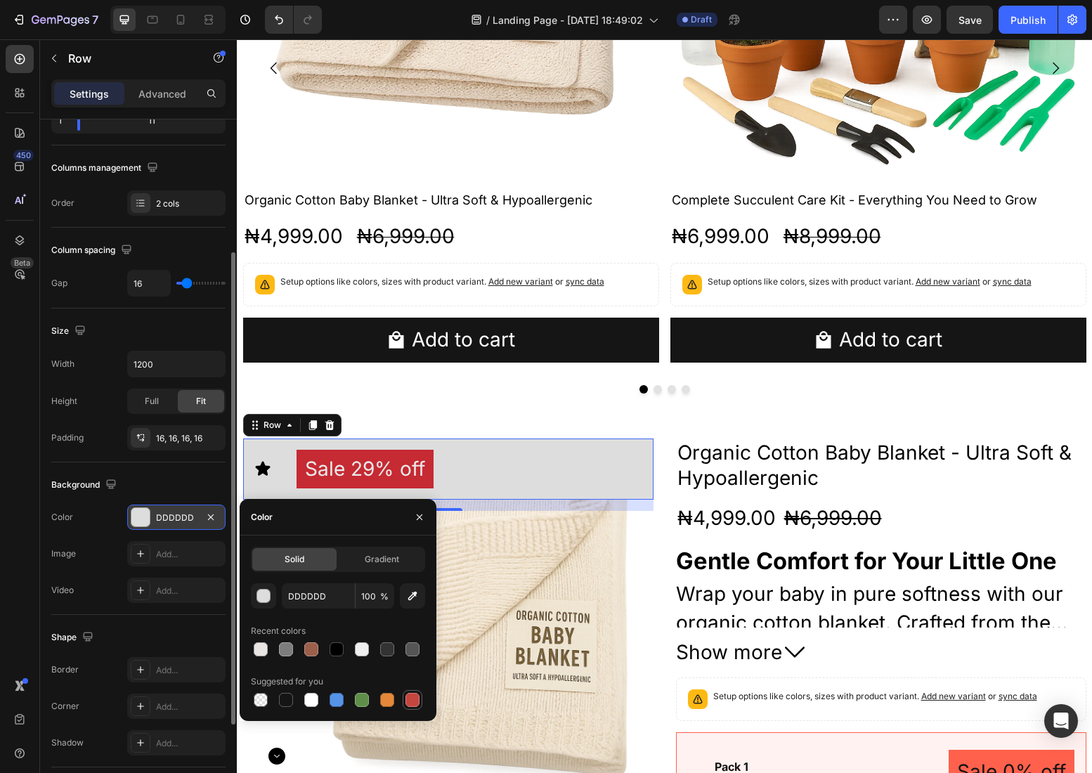
click at [414, 705] on div at bounding box center [412, 700] width 14 height 14
type input "C5453F"
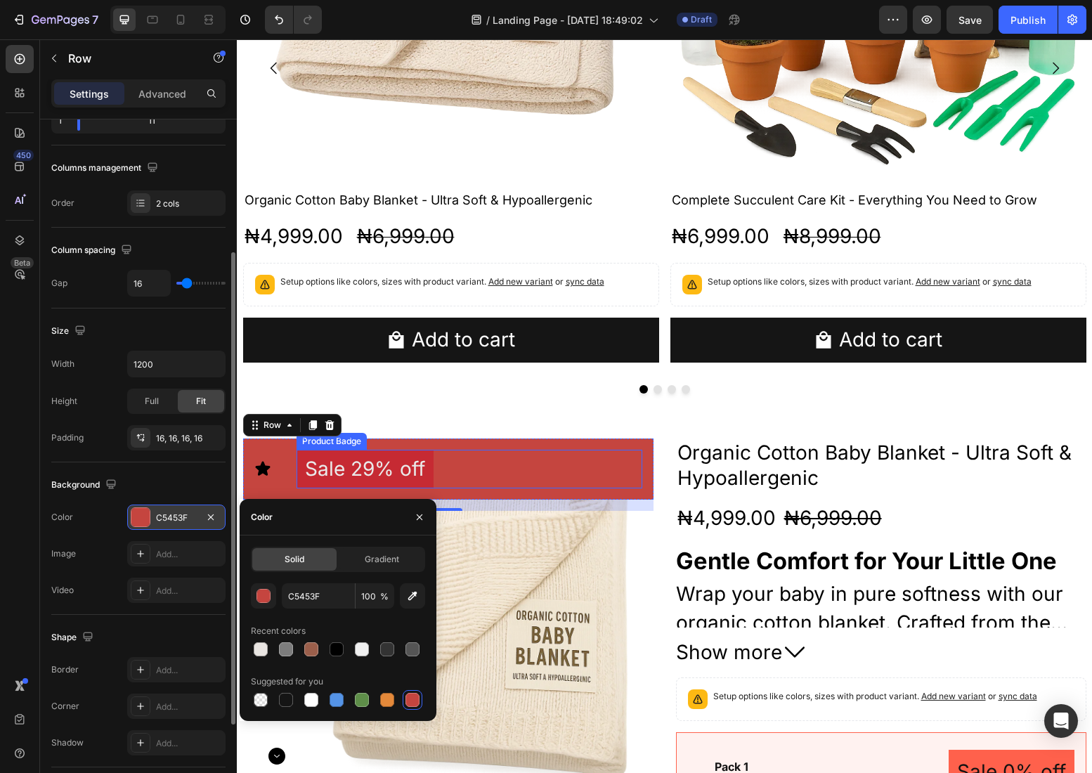
click at [386, 477] on pre "Sale 29% off" at bounding box center [364, 469] width 137 height 39
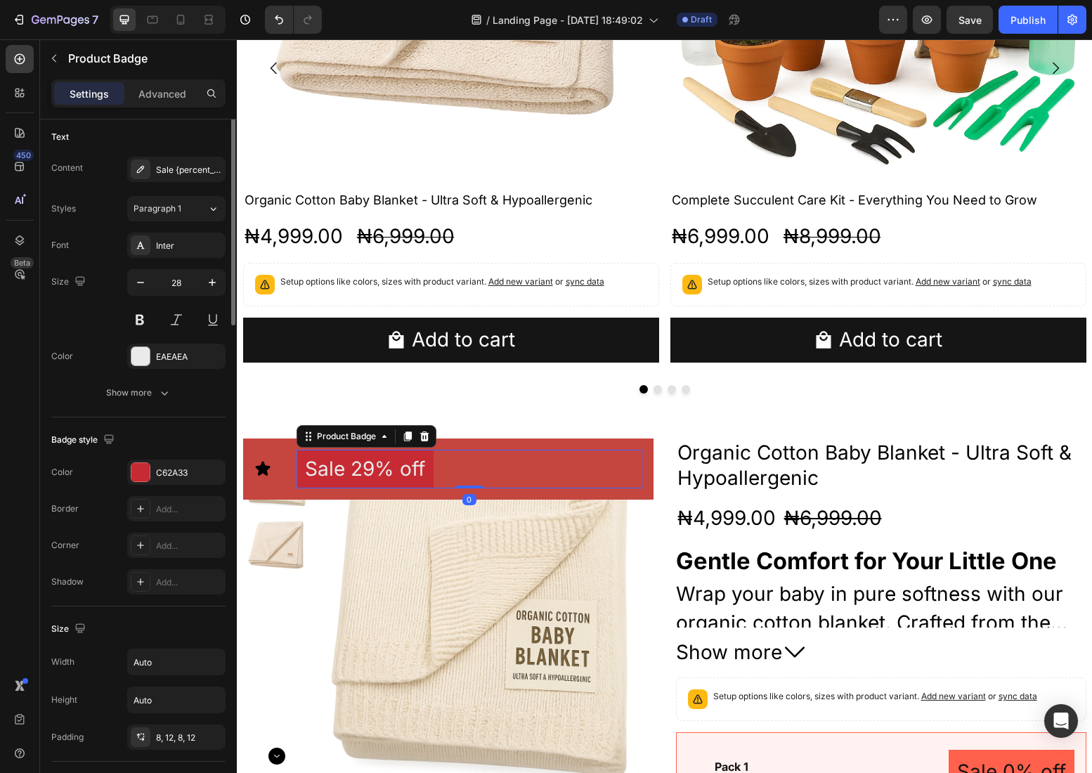
scroll to position [0, 0]
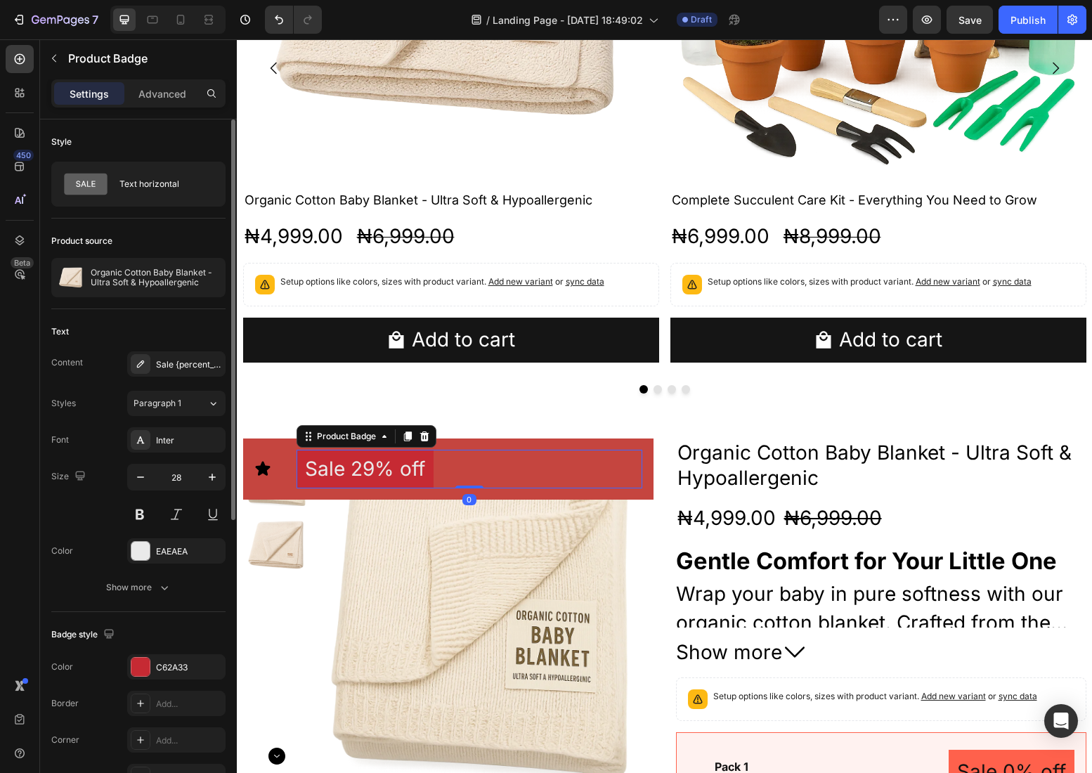
click at [389, 477] on pre "Sale 29% off" at bounding box center [364, 469] width 137 height 39
click at [184, 668] on div "C62A33" at bounding box center [176, 667] width 41 height 13
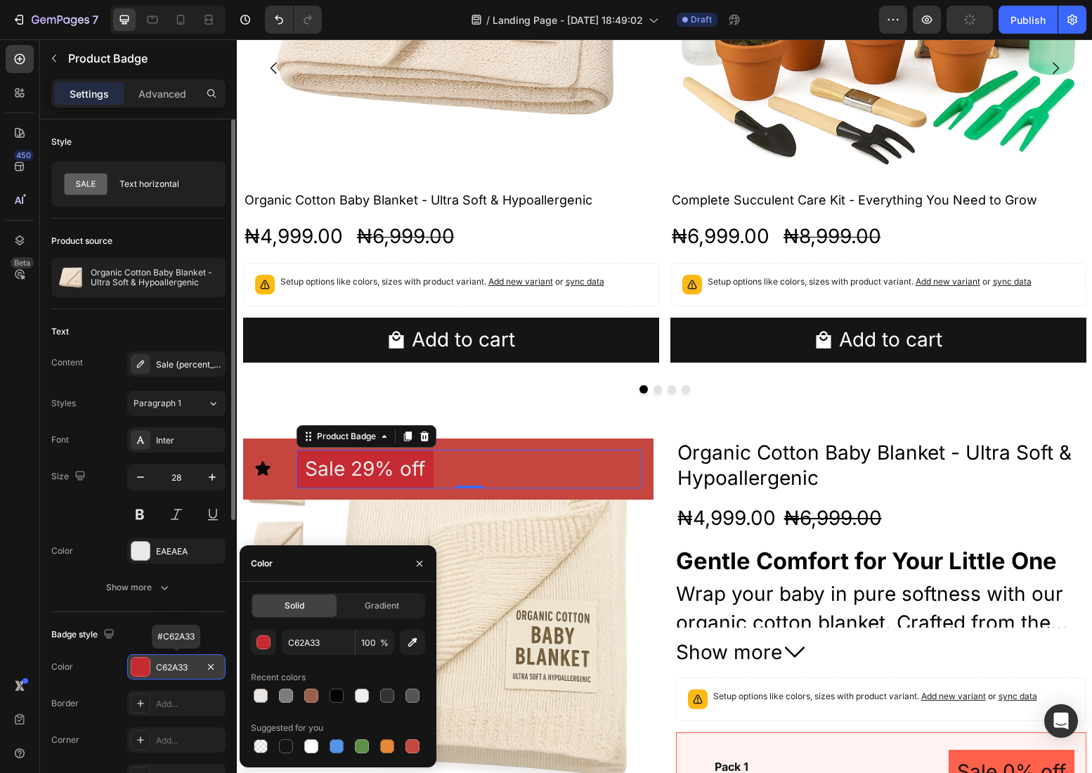
click at [184, 668] on div "C62A33" at bounding box center [176, 667] width 41 height 13
click at [313, 639] on input "C62A33" at bounding box center [318, 641] width 73 height 25
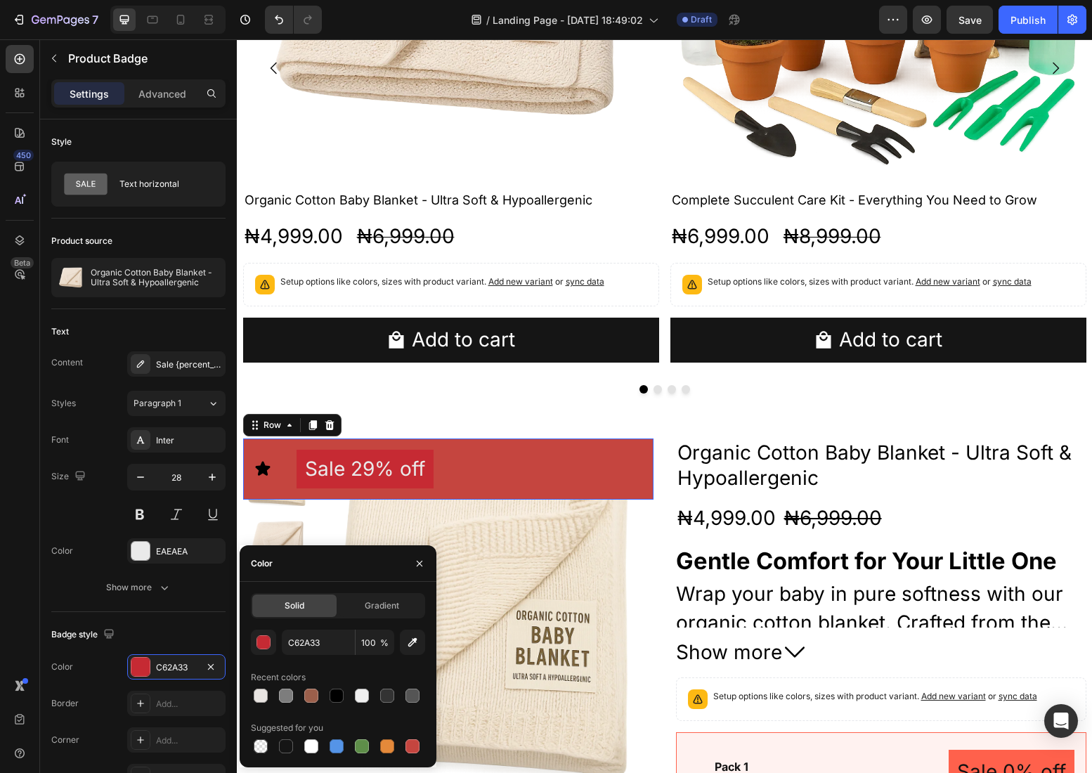
click at [284, 457] on div "Icon" at bounding box center [270, 469] width 32 height 39
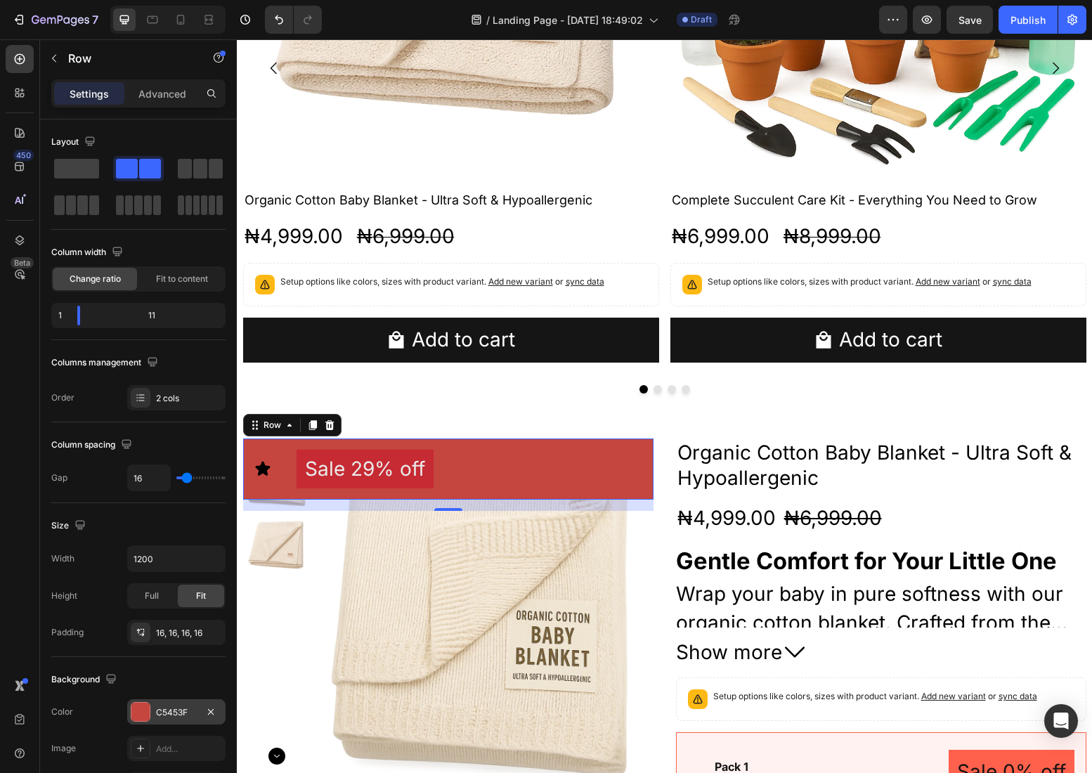
click at [174, 706] on div "C5453F" at bounding box center [176, 712] width 41 height 13
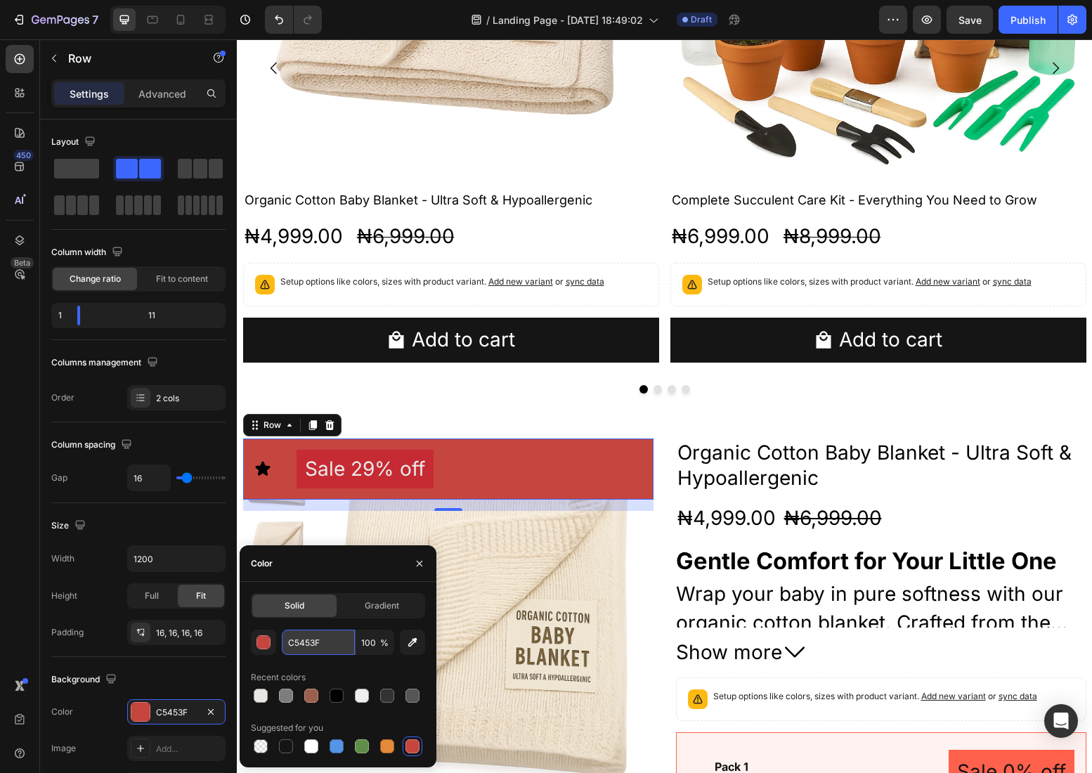
click at [303, 643] on input "C5453F" at bounding box center [318, 641] width 73 height 25
paste input "62A33"
type input "C62A33"
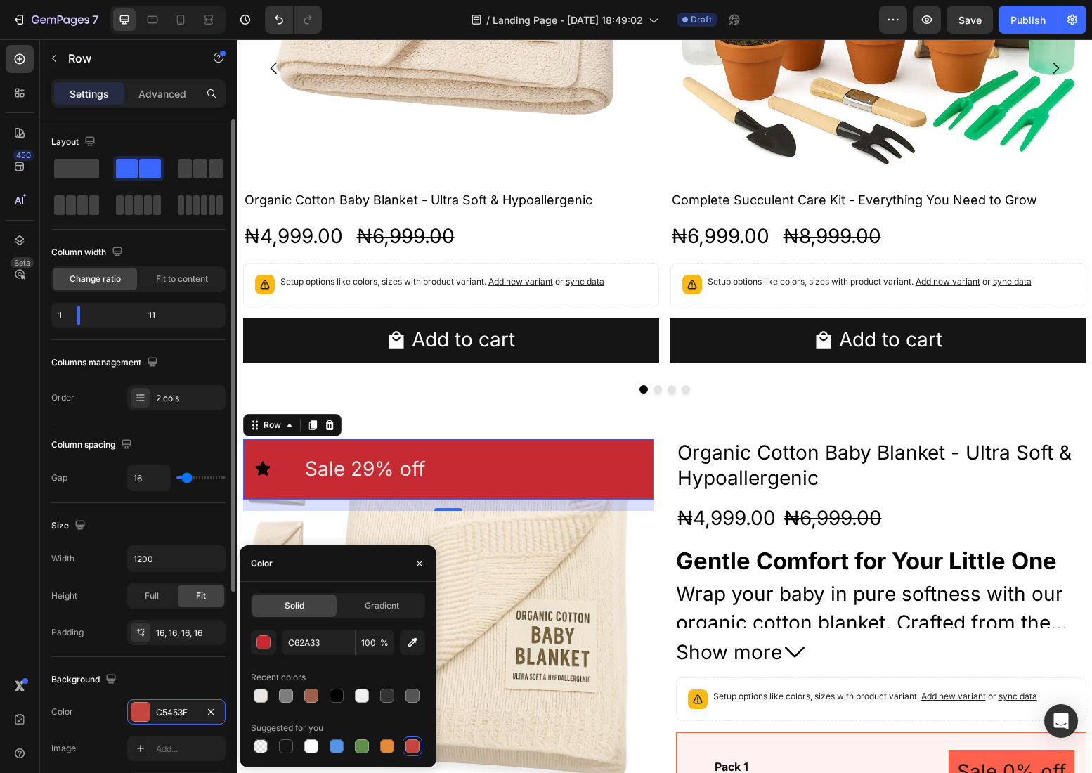
click at [209, 346] on div "Layout Column width Change ratio Fit to content 1 11 Columns management Order 2…" at bounding box center [138, 271] width 174 height 280
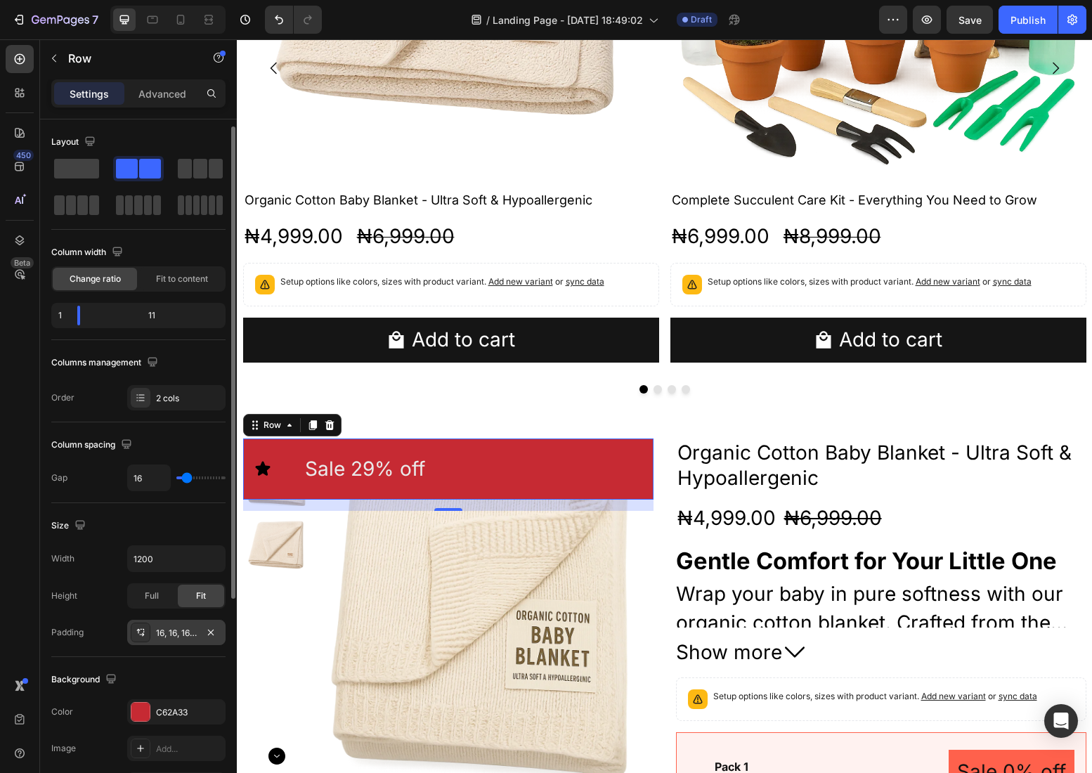
scroll to position [5, 0]
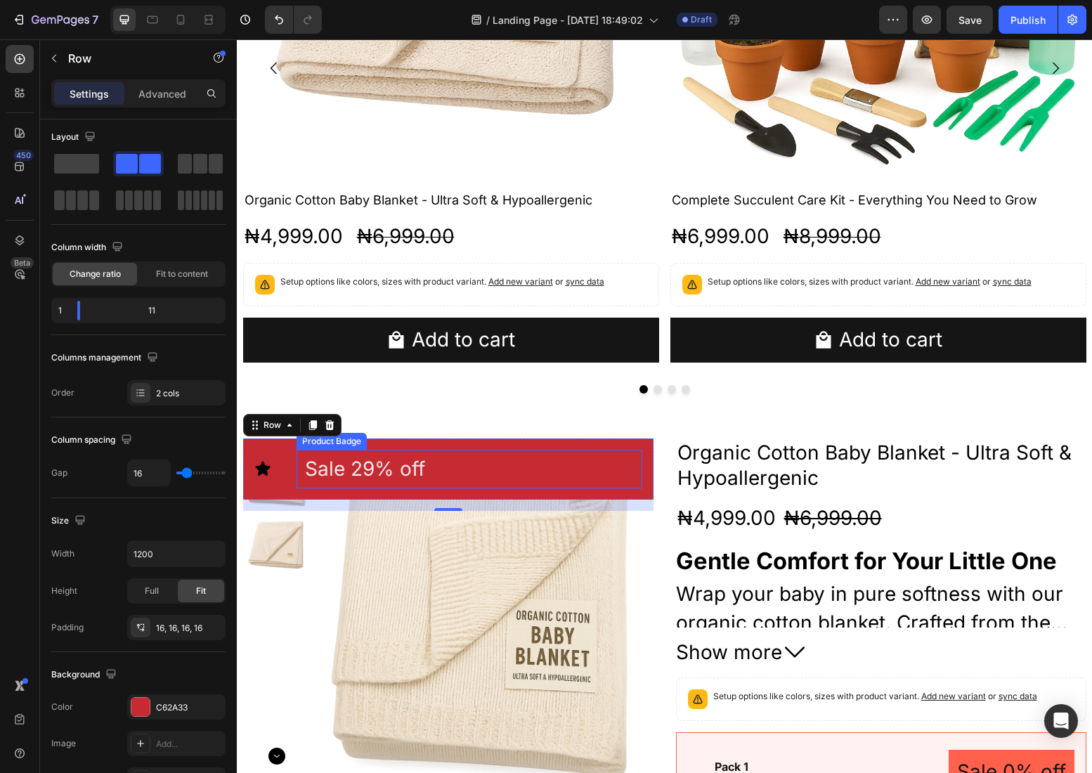
click at [433, 473] on pre "Sale 29% off" at bounding box center [364, 469] width 137 height 39
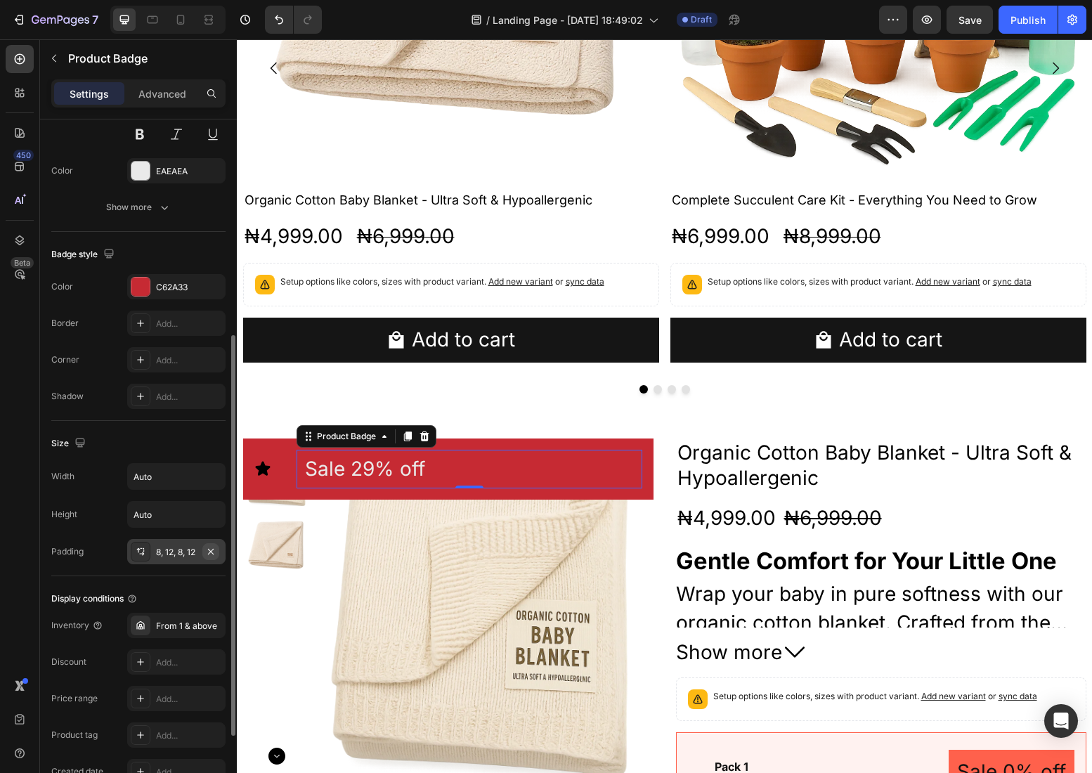
scroll to position [378, 0]
click at [216, 557] on icon "button" at bounding box center [210, 553] width 11 height 11
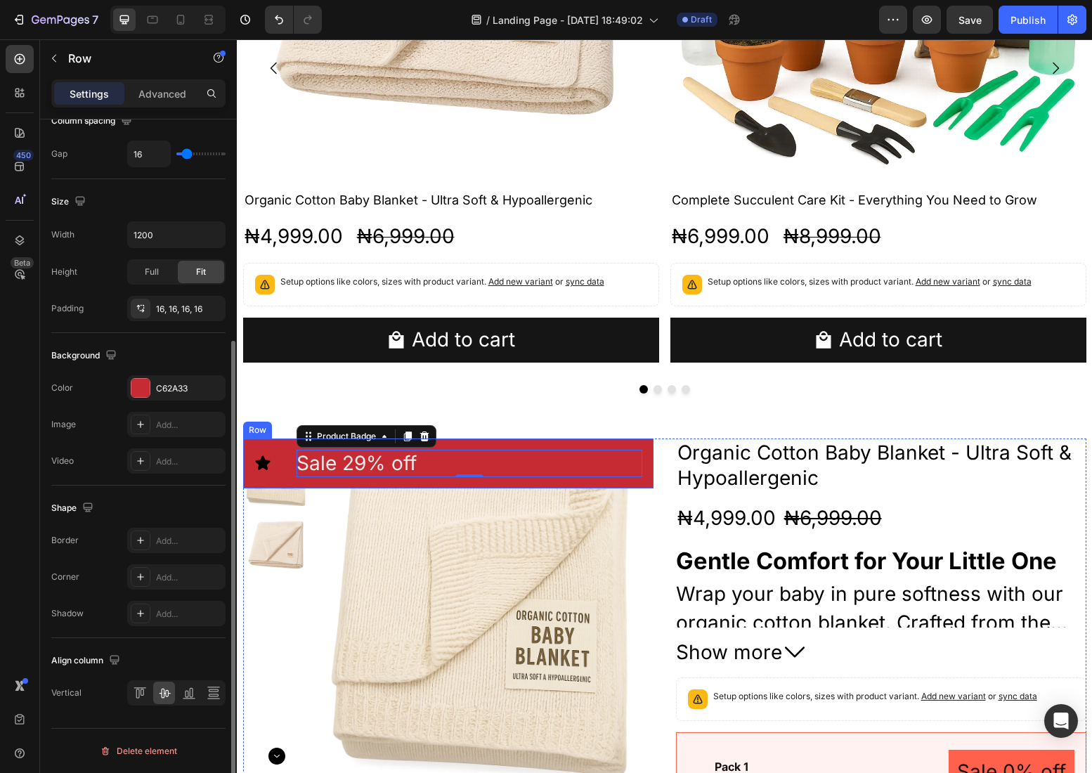
click at [527, 481] on div "Icon Sale 29% off Product Badge 0 Row" at bounding box center [448, 463] width 410 height 50
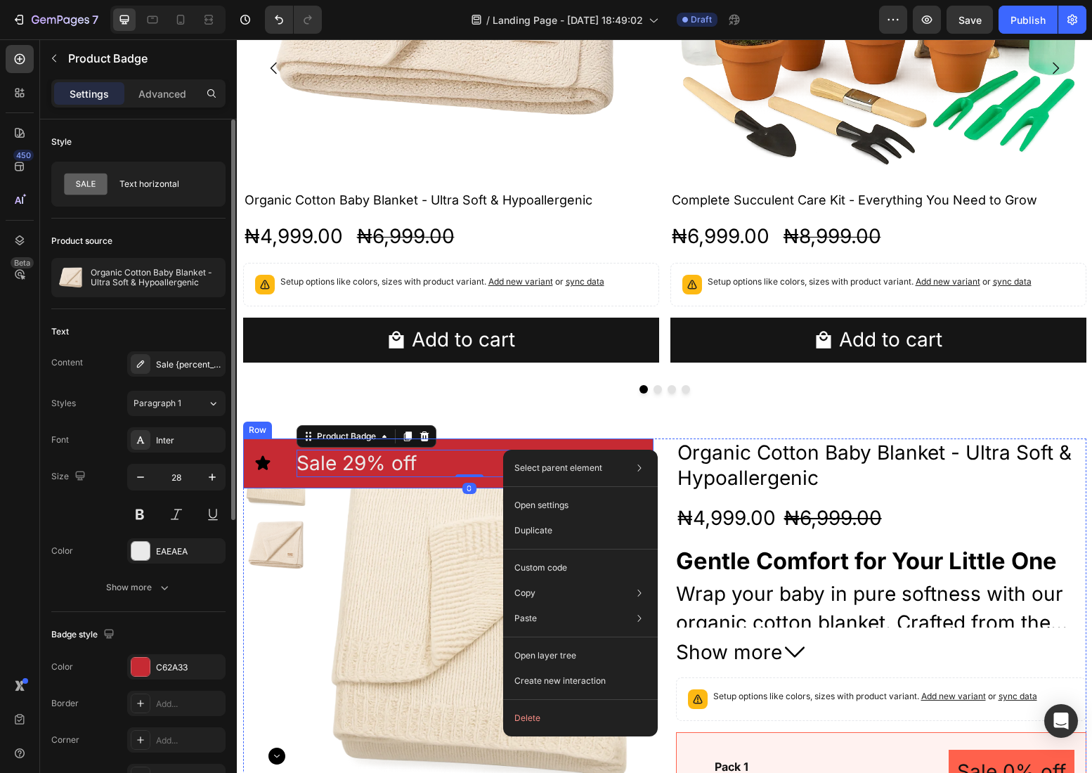
click at [443, 484] on div "Icon Sale 29% off Product Badge 0 Row" at bounding box center [448, 463] width 410 height 50
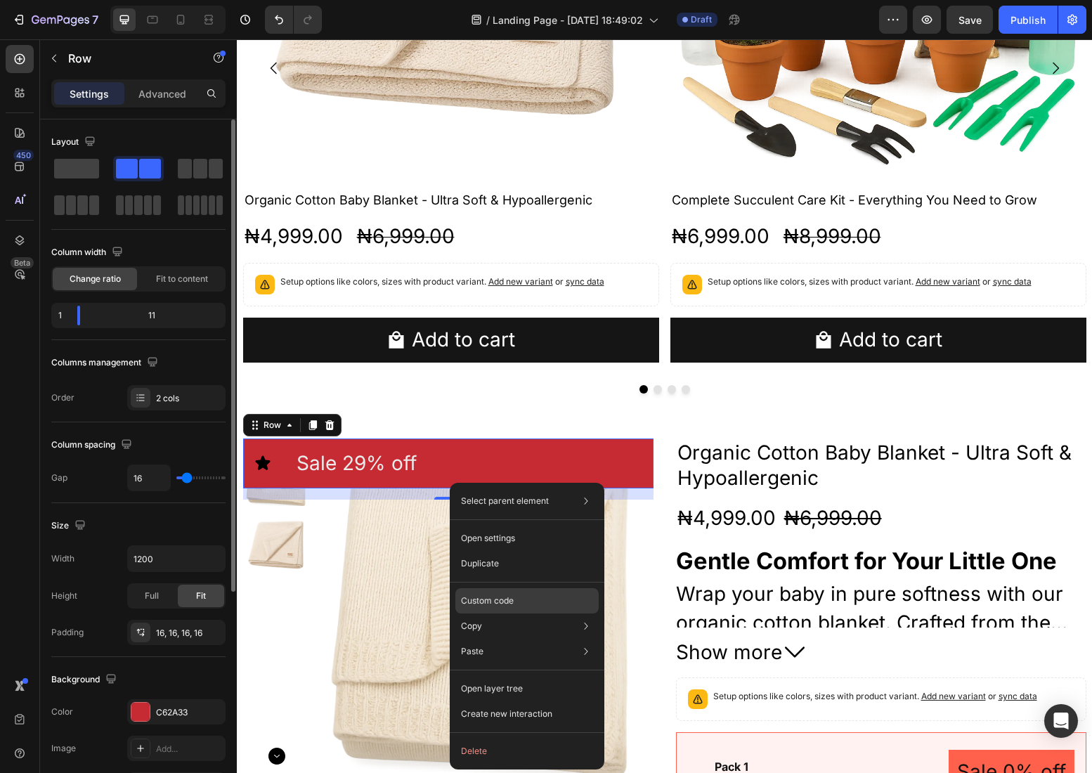
click at [520, 603] on div "Custom code" at bounding box center [526, 600] width 143 height 25
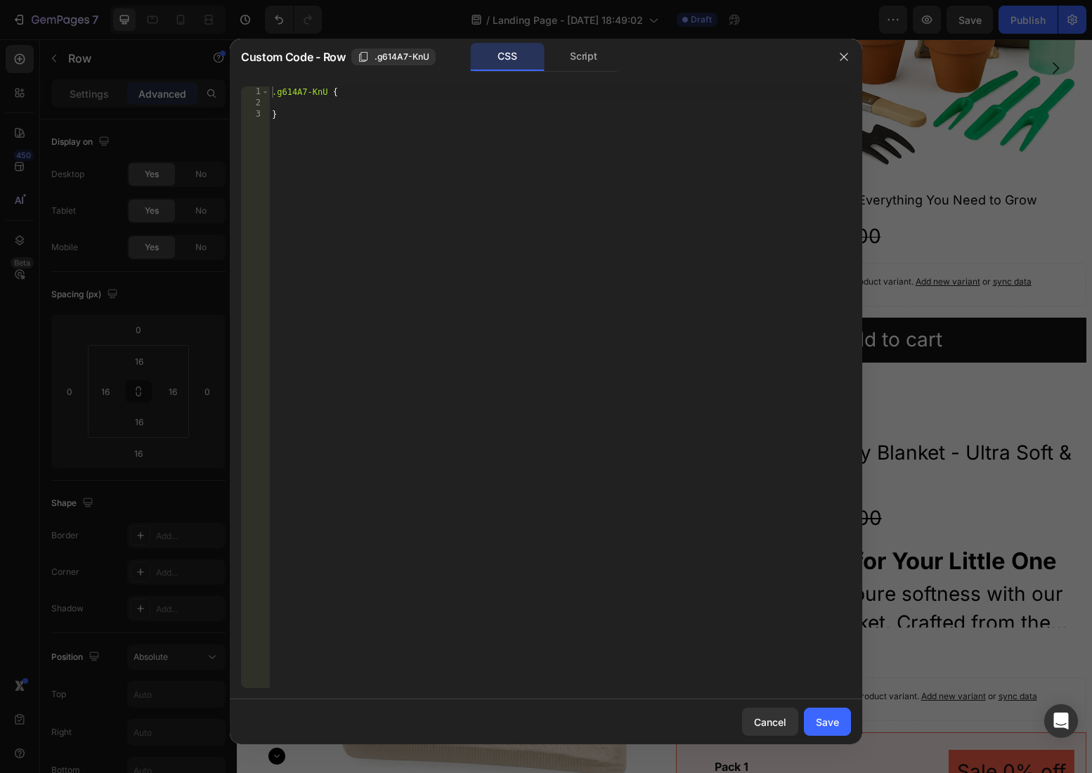
click at [356, 107] on div ".g614A7-KnU { }" at bounding box center [560, 398] width 582 height 624
type textarea "display: inline-block;"
click at [838, 728] on div "Save" at bounding box center [827, 721] width 23 height 15
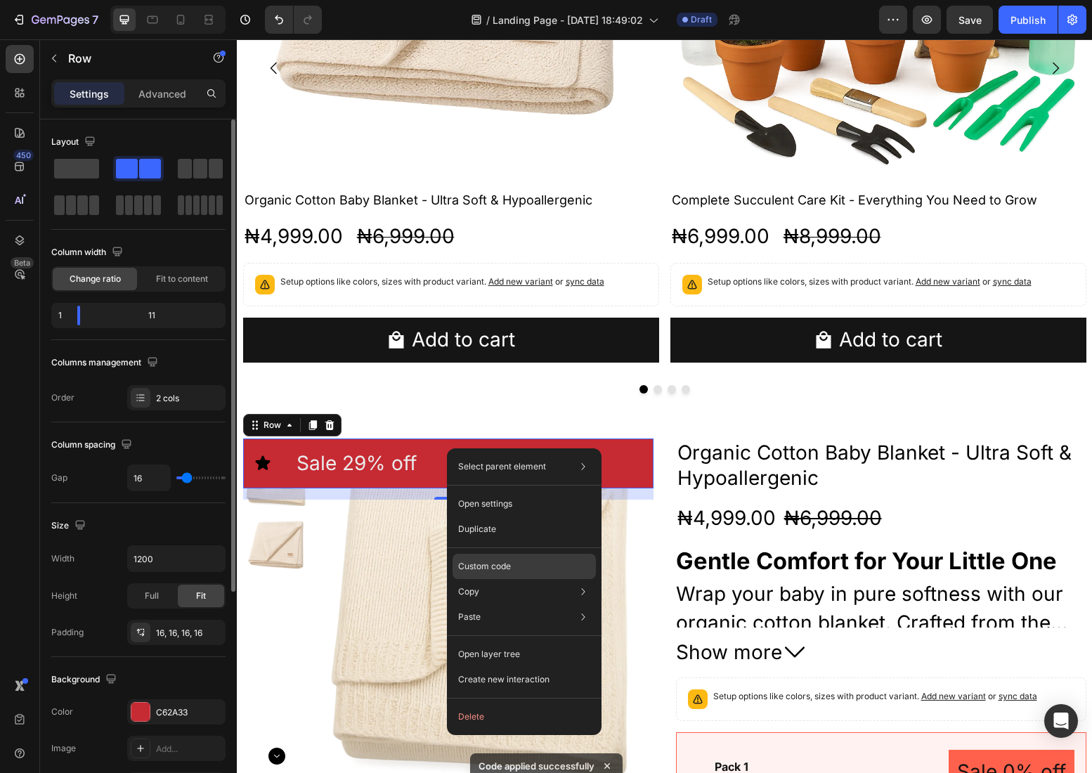
click at [507, 569] on p "Custom code" at bounding box center [484, 566] width 53 height 13
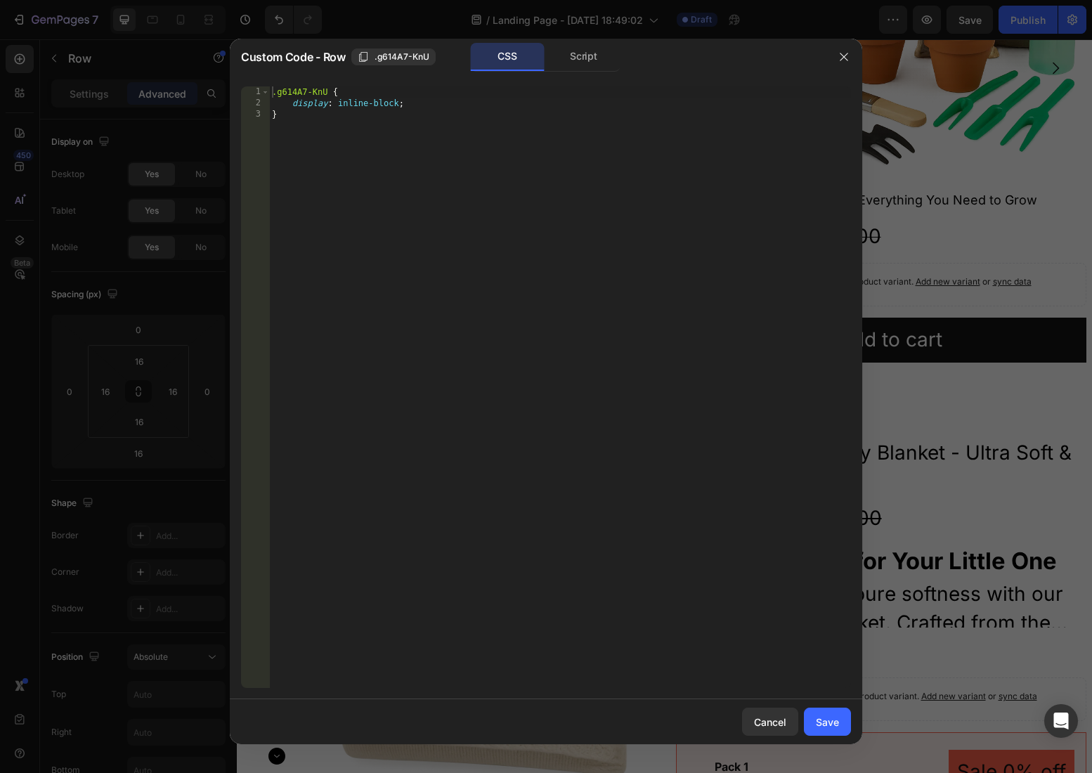
click at [396, 103] on div ".g614A7-KnU { display : inline-block ; }" at bounding box center [560, 398] width 582 height 624
type textarea "display: inline-block !;"
click at [835, 733] on button "Save" at bounding box center [827, 721] width 47 height 28
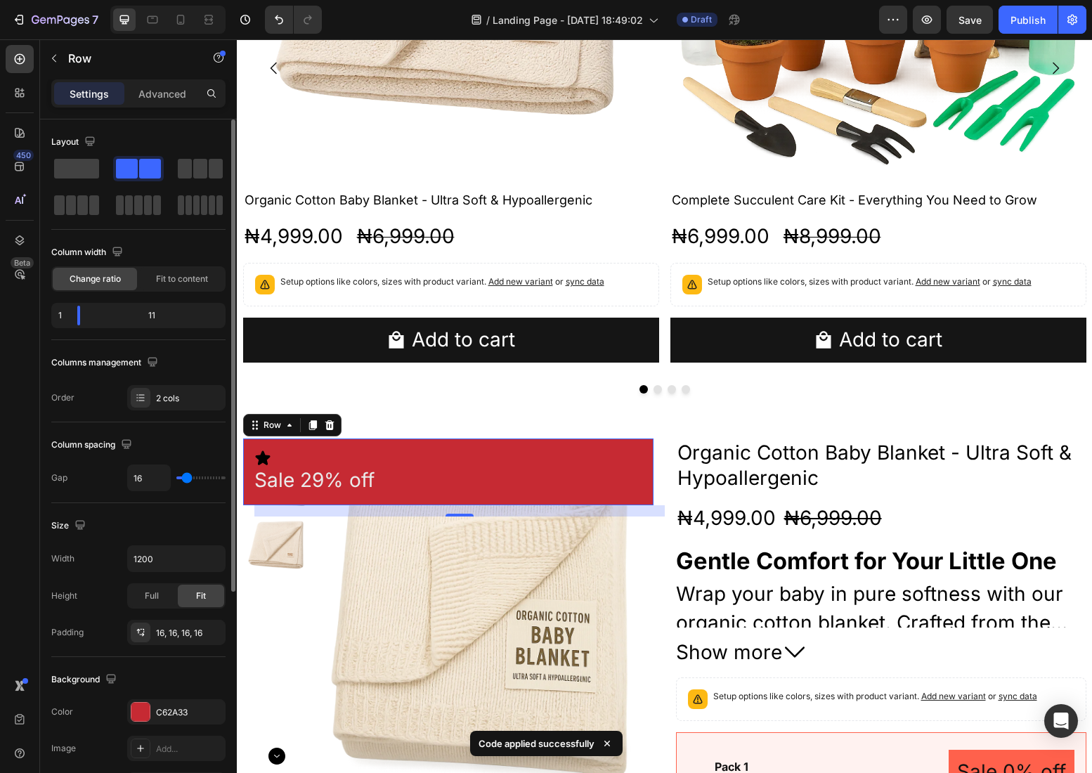
click at [492, 447] on div "Icon Sale 29% off Product Badge Row 16" at bounding box center [448, 471] width 410 height 67
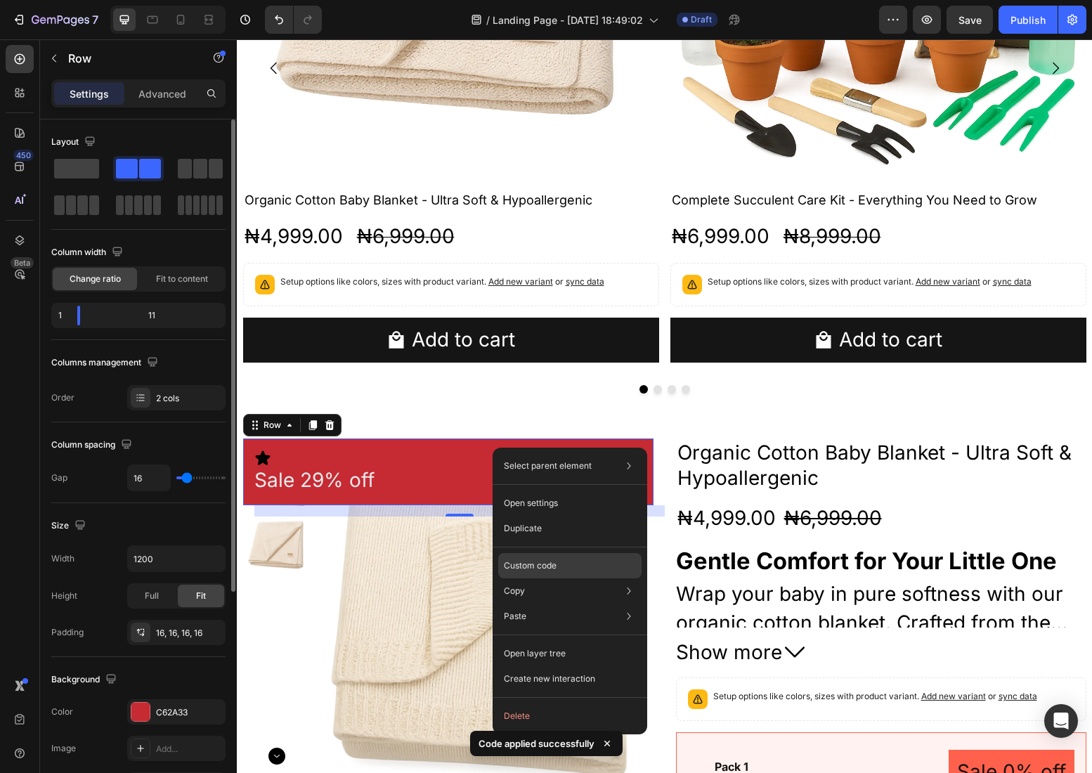
click at [561, 563] on div "Custom code" at bounding box center [569, 565] width 143 height 25
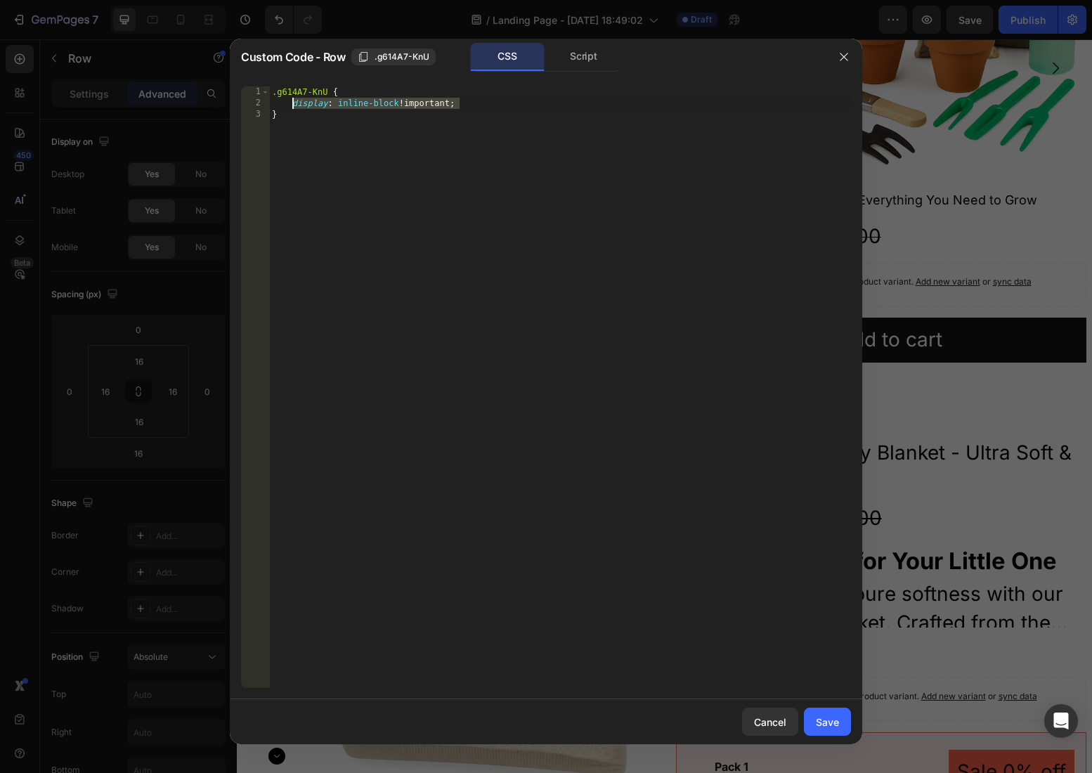
drag, startPoint x: 467, startPoint y: 103, endPoint x: 293, endPoint y: 100, distance: 174.2
click at [293, 100] on div ".g614A7-KnU { display : inline-block !important ; }" at bounding box center [560, 398] width 582 height 624
type textarea "width: 50%"
click at [835, 719] on div "Save" at bounding box center [827, 721] width 23 height 15
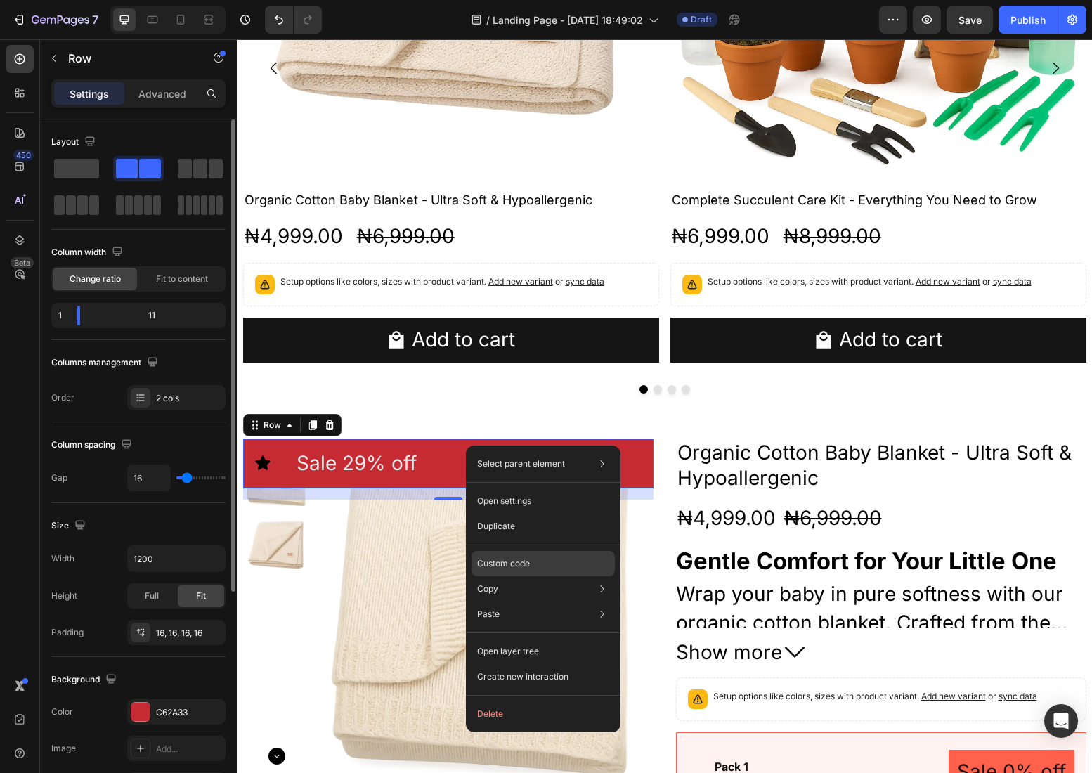
click at [530, 563] on div "Custom code" at bounding box center [542, 563] width 143 height 25
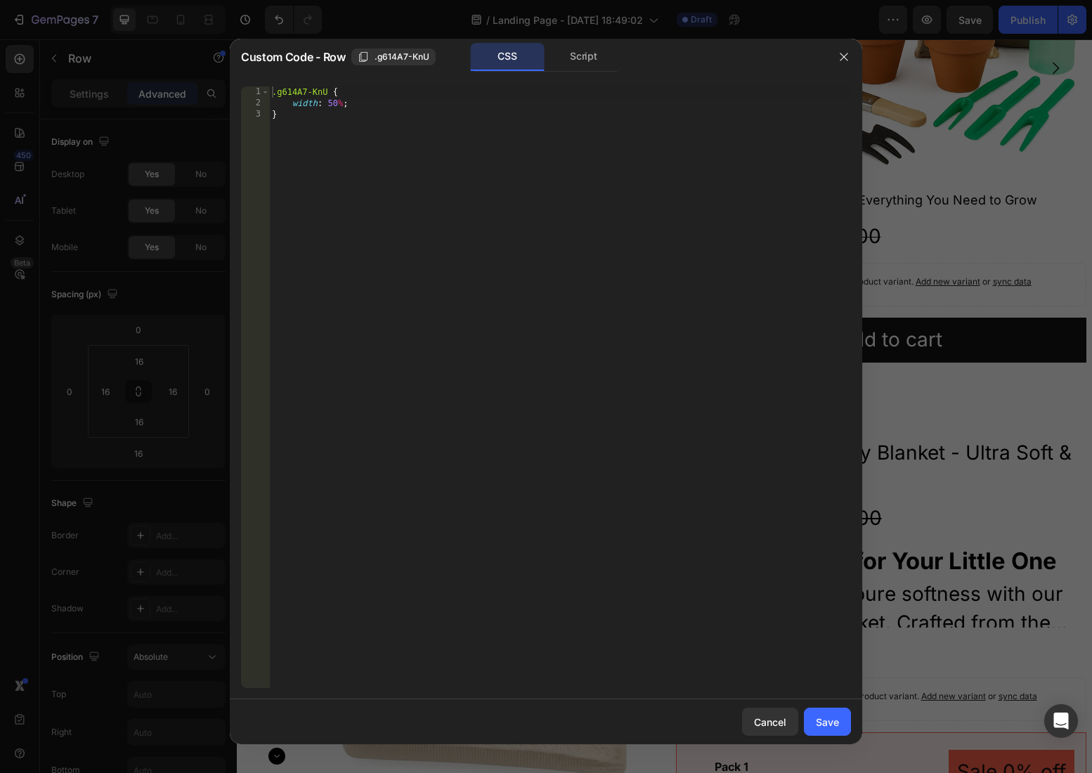
type textarea "width: 50%;"
drag, startPoint x: 290, startPoint y: 103, endPoint x: 362, endPoint y: 101, distance: 71.7
click at [362, 101] on div ".g614A7-KnU { width : 50 % ; }" at bounding box center [560, 398] width 582 height 624
click at [838, 718] on div "Save" at bounding box center [827, 721] width 23 height 15
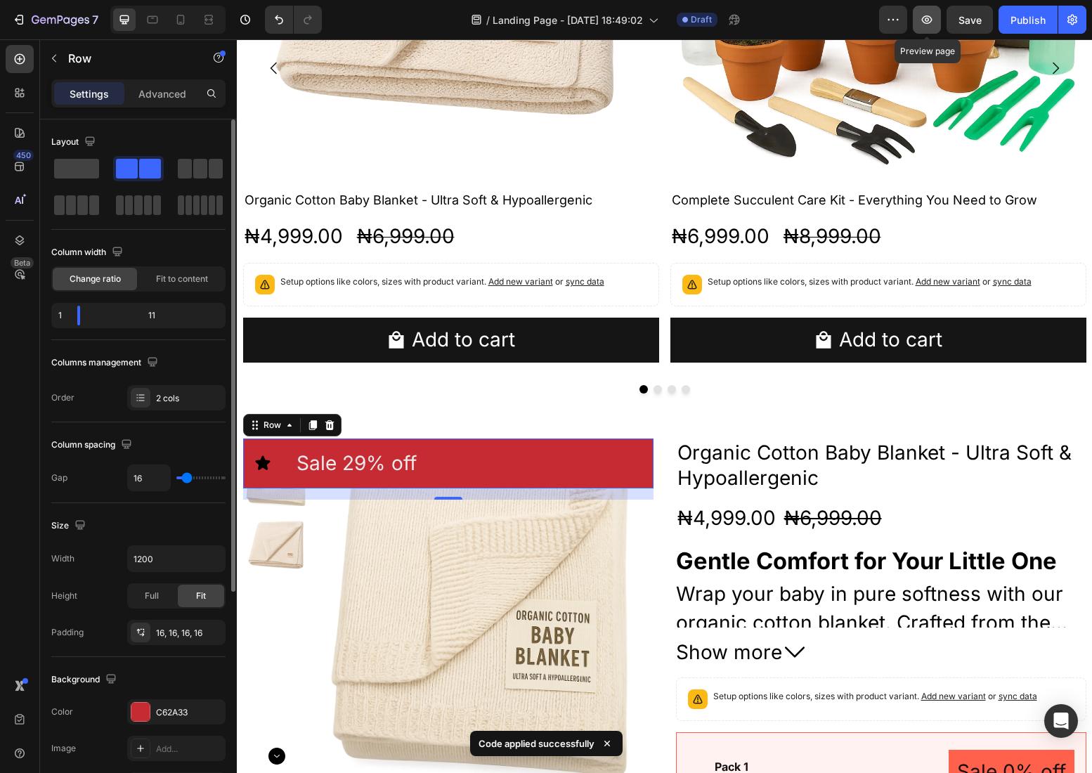
click at [924, 17] on icon "button" at bounding box center [927, 19] width 11 height 8
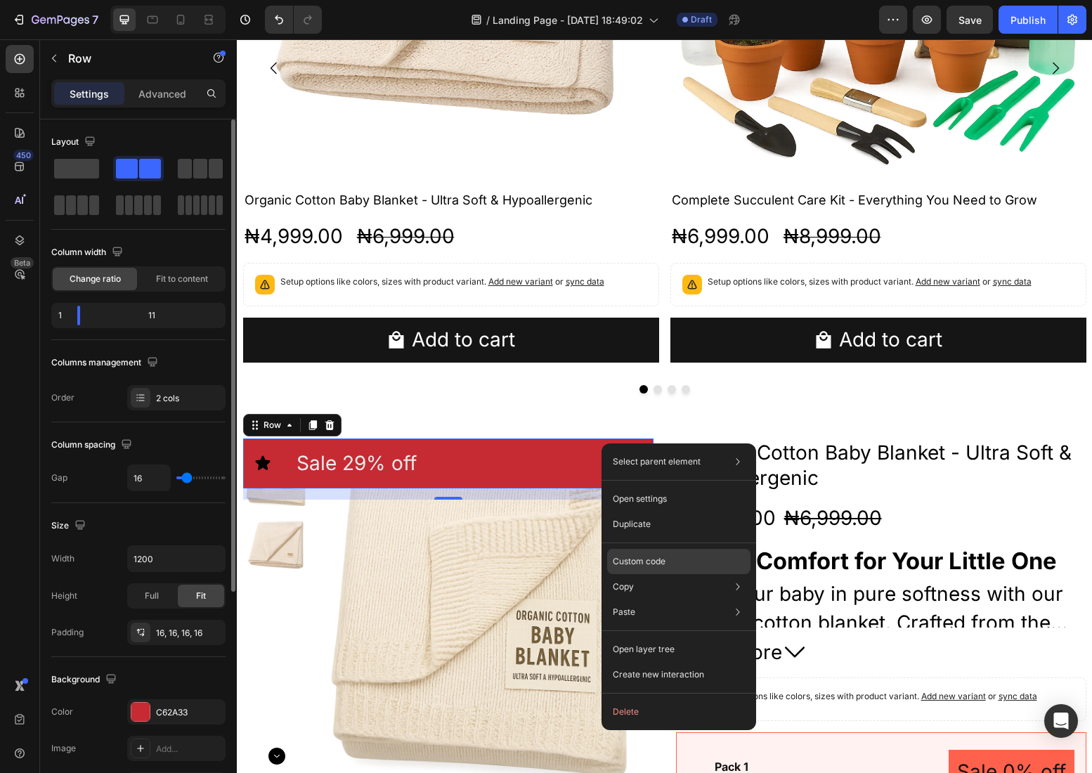
click at [684, 556] on div "Custom code" at bounding box center [678, 561] width 143 height 25
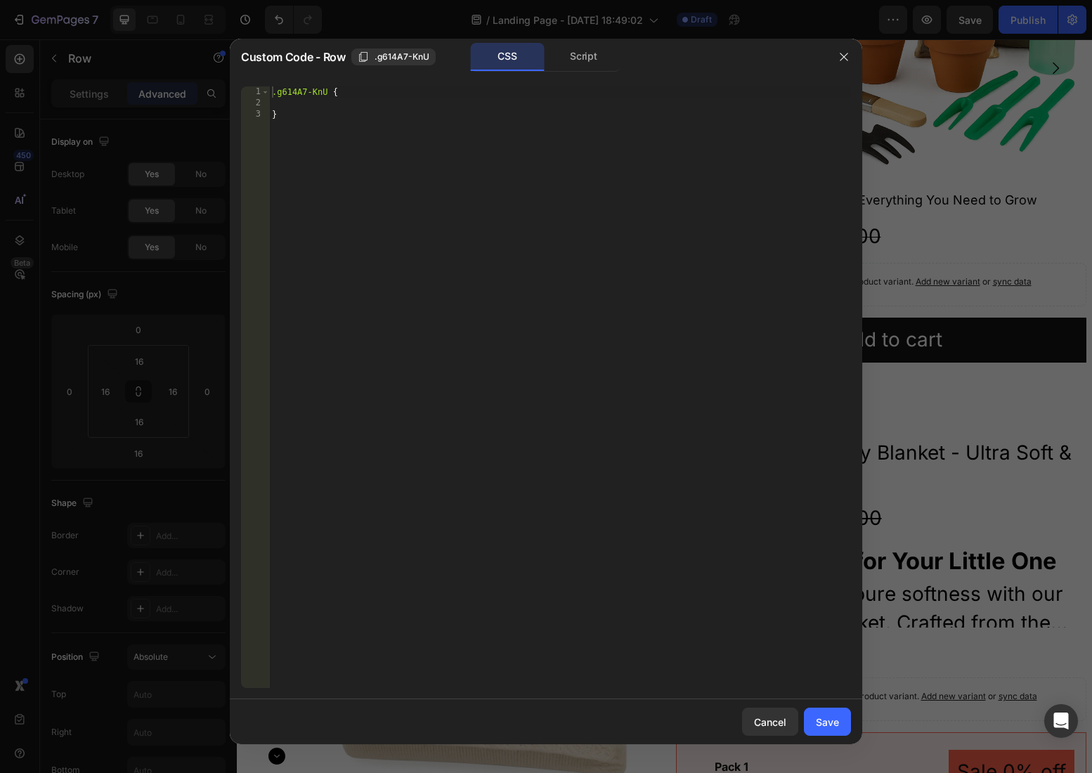
click at [325, 103] on div ".g614A7-KnU { }" at bounding box center [560, 398] width 582 height 624
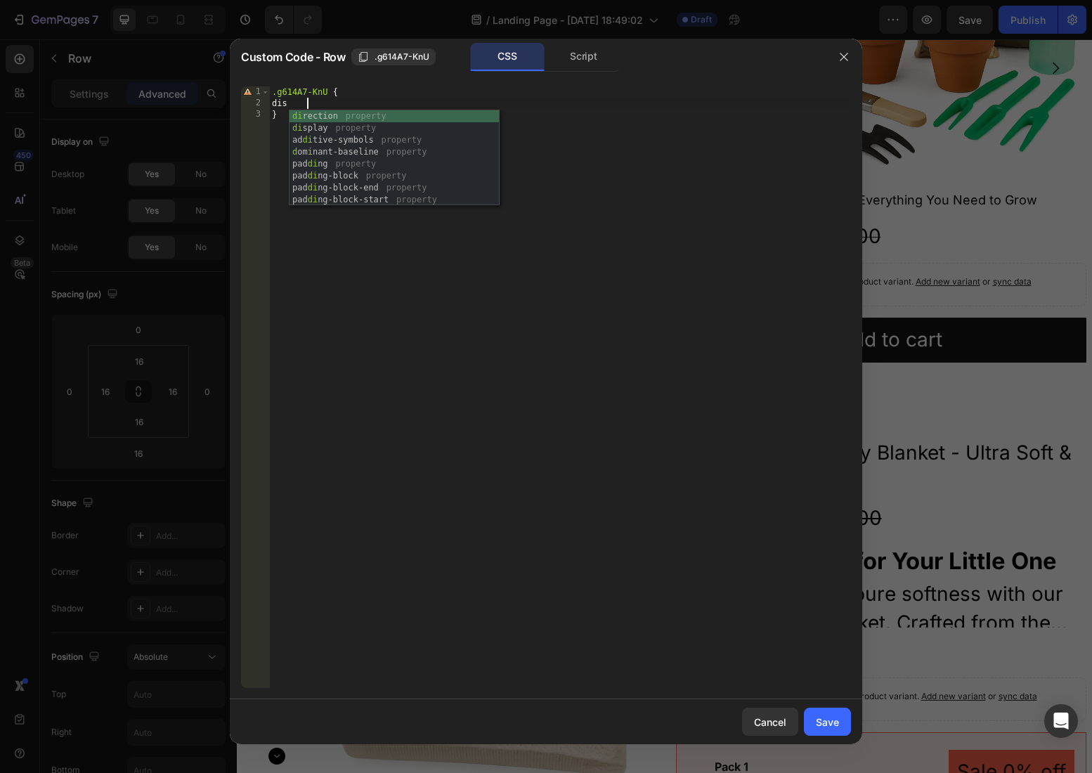
scroll to position [0, 2]
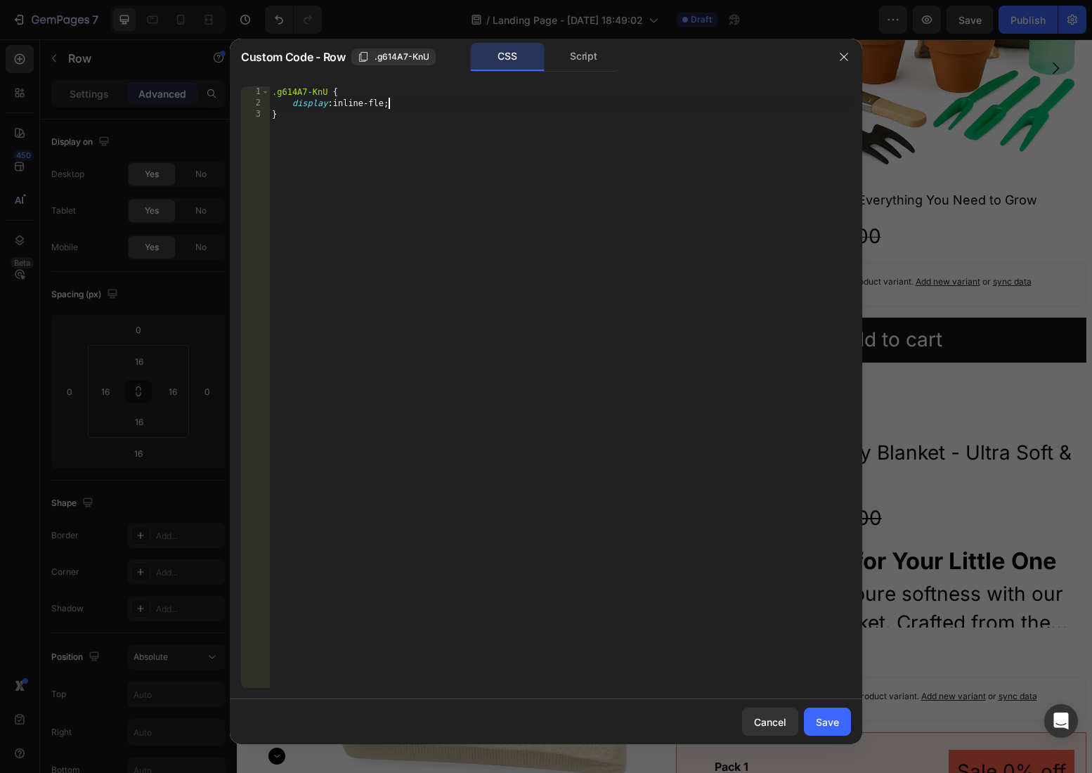
type textarea "display: inline-flex;"
type textarea "width: 50%"
click at [833, 722] on div "Save" at bounding box center [827, 721] width 23 height 15
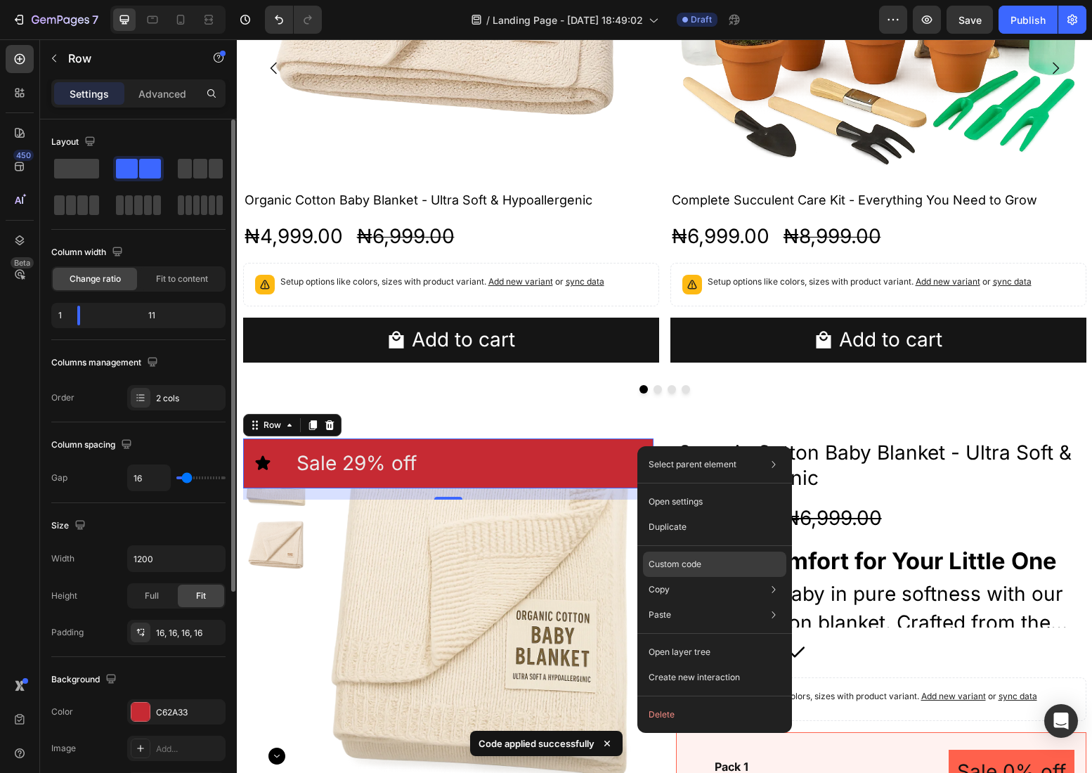
click at [702, 559] on div "Custom code" at bounding box center [714, 563] width 143 height 25
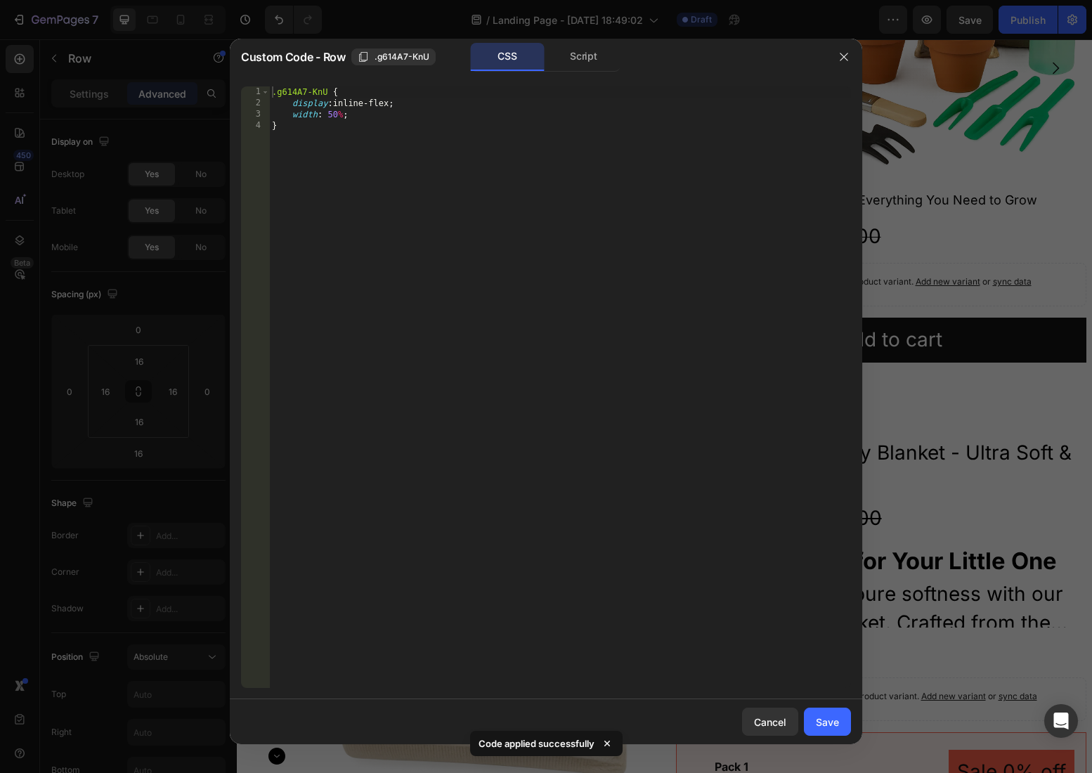
click at [344, 115] on div ".g614A7-KnU { display : inline-flex ; width : 50 % ; }" at bounding box center [560, 398] width 582 height 624
click at [394, 102] on div ".g614A7-KnU { display : inline-flex ; width : 50 % !important ; }" at bounding box center [560, 398] width 582 height 624
type textarea "display: inline-flex !;"
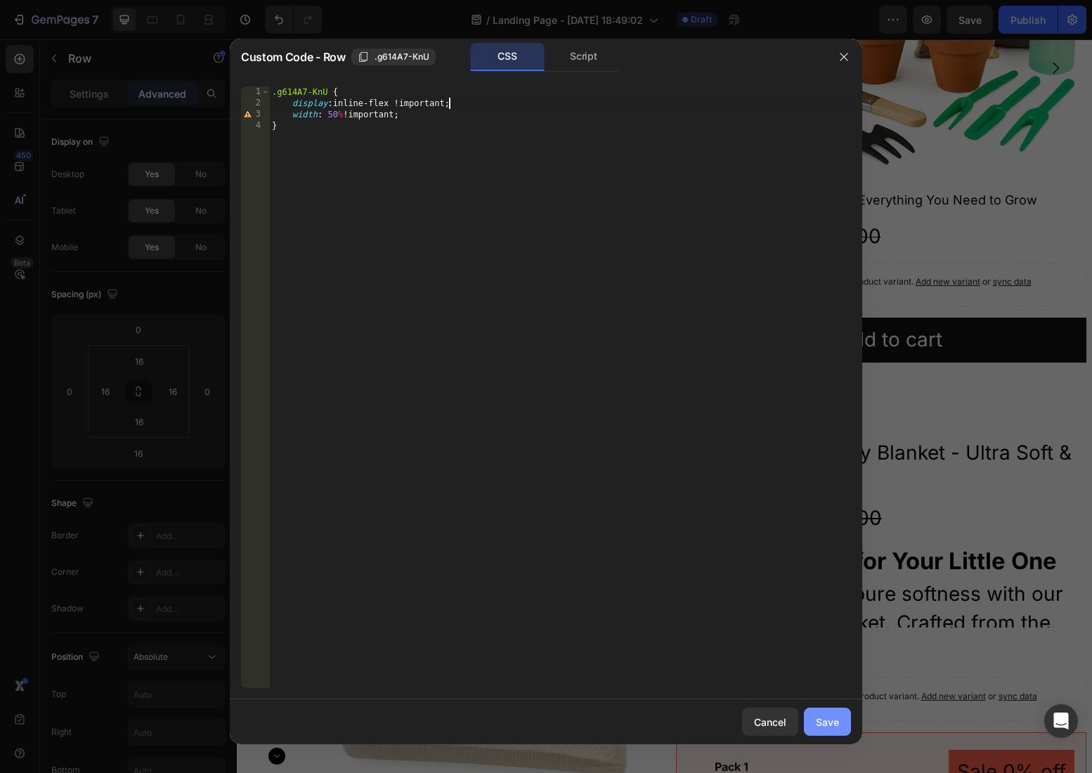
click at [825, 724] on div "Save" at bounding box center [827, 721] width 23 height 15
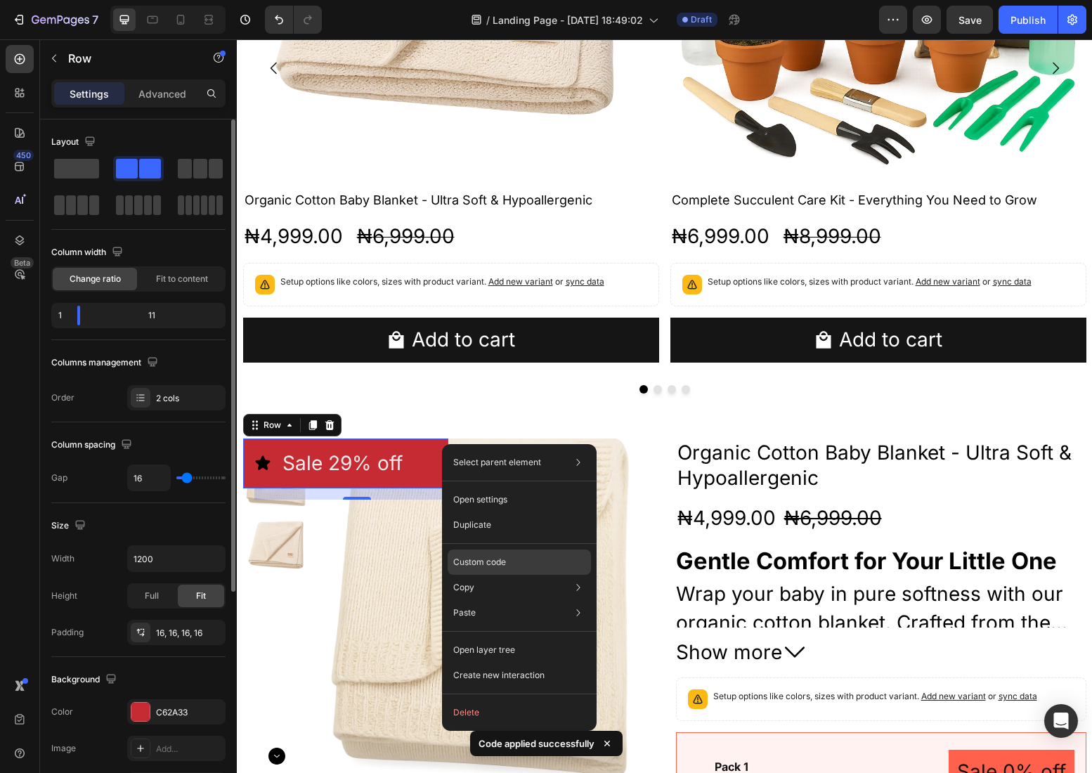
click at [499, 559] on p "Custom code" at bounding box center [479, 562] width 53 height 13
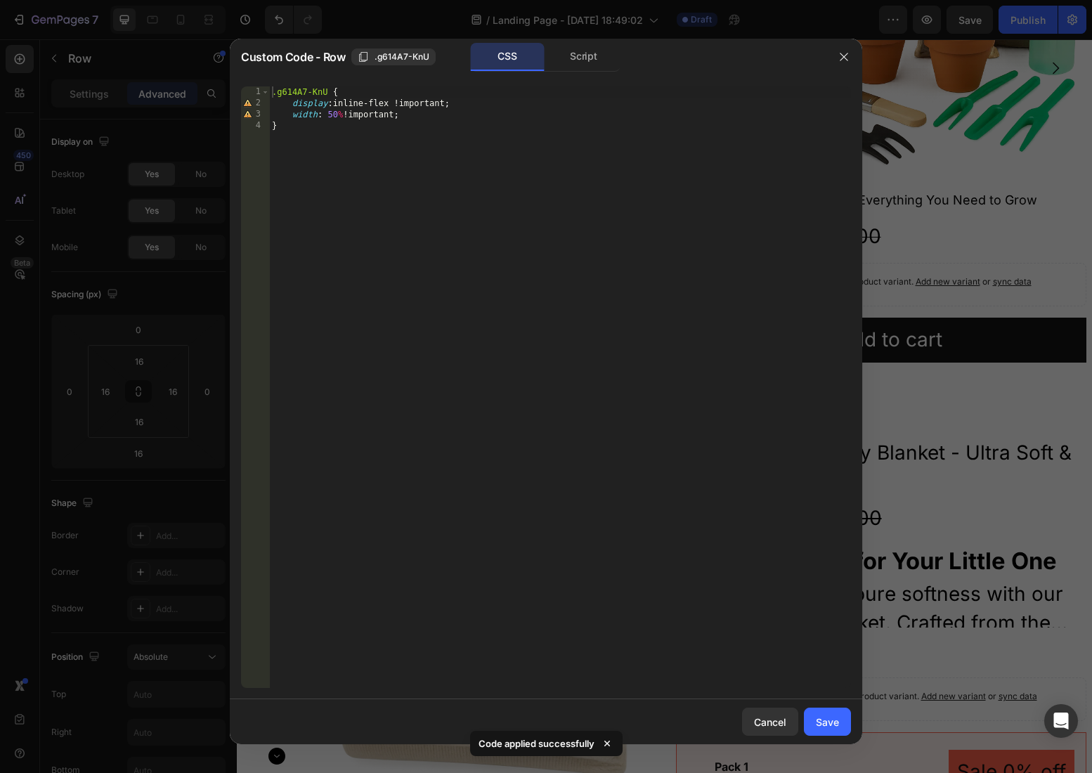
click at [382, 111] on div ".g614A7-KnU { display : inline-flex !important ; width : 50 % !important ; }" at bounding box center [560, 398] width 582 height 624
type textarea "width: 50%;"
click at [837, 720] on div "Save" at bounding box center [827, 721] width 23 height 15
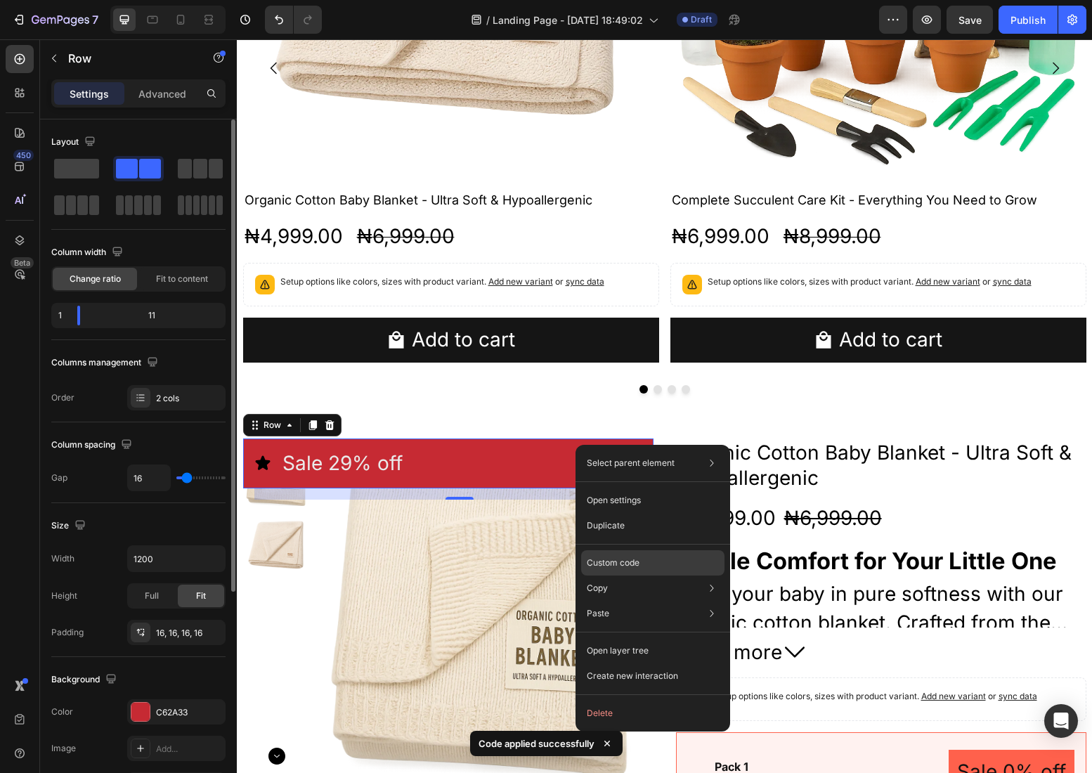
click at [644, 562] on div "Custom code" at bounding box center [652, 562] width 143 height 25
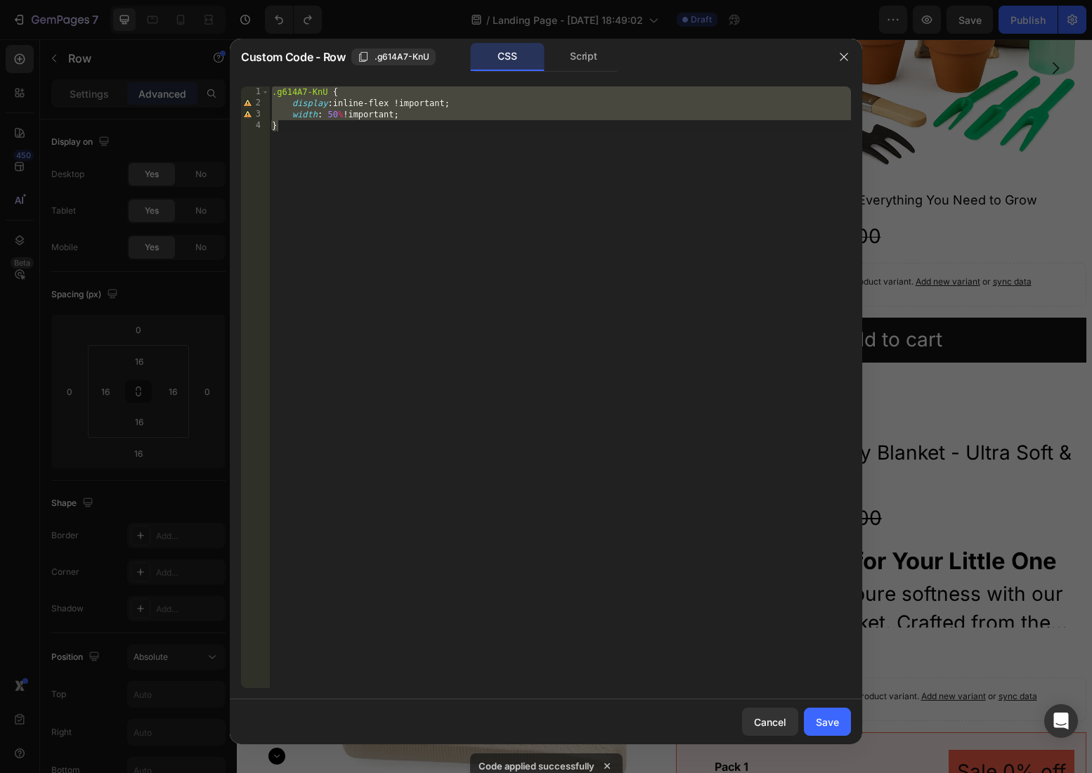
click at [424, 103] on div ".g614A7-KnU { display : inline-flex !important ; width : 50 % !important ; }" at bounding box center [560, 398] width 582 height 624
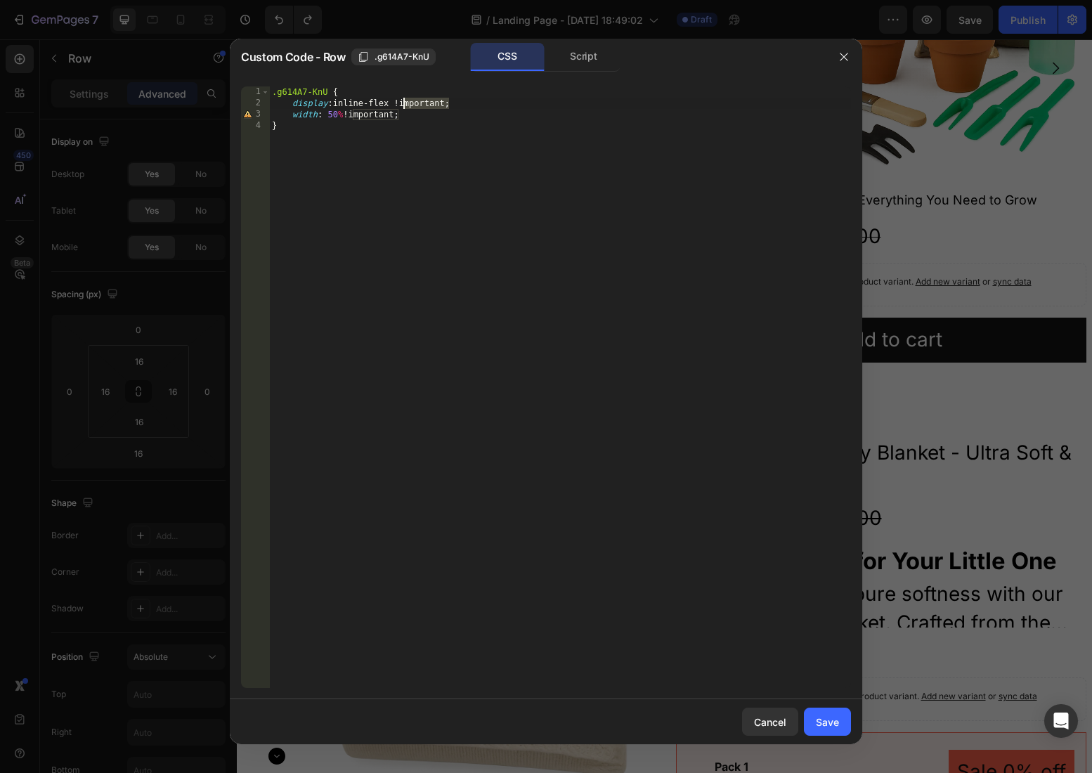
click at [424, 103] on div ".g614A7-KnU { display : inline-flex !important ; width : 50 % !important ; }" at bounding box center [560, 398] width 582 height 624
type textarea "display: inline-flex;"
click at [840, 733] on button "Save" at bounding box center [827, 721] width 47 height 28
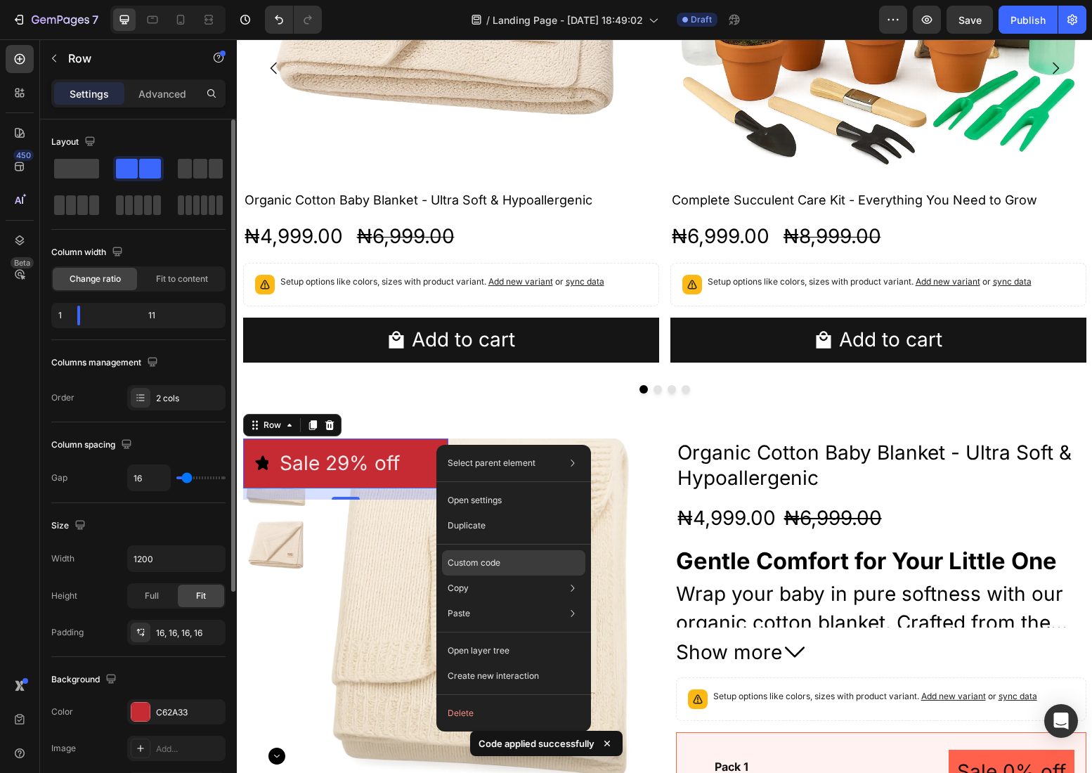
click at [516, 555] on div "Custom code" at bounding box center [513, 562] width 143 height 25
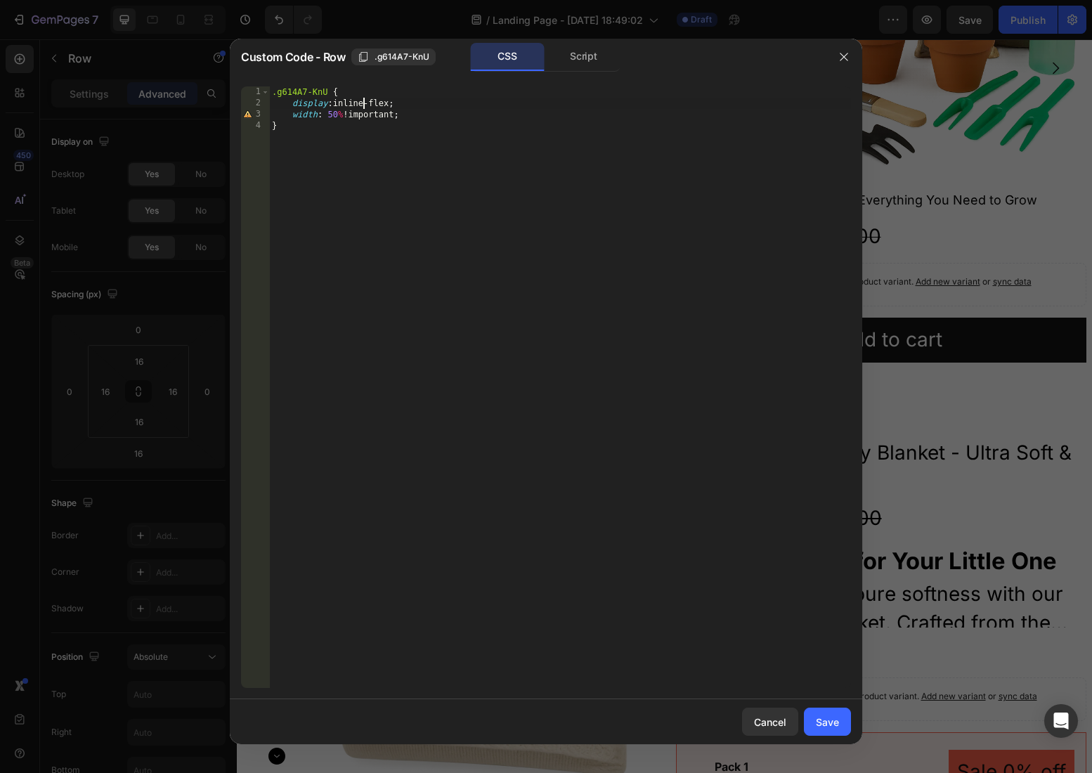
click at [363, 99] on div ".g614A7-KnU { display : inline-flex ; width : 50 % !important ; }" at bounding box center [560, 398] width 582 height 624
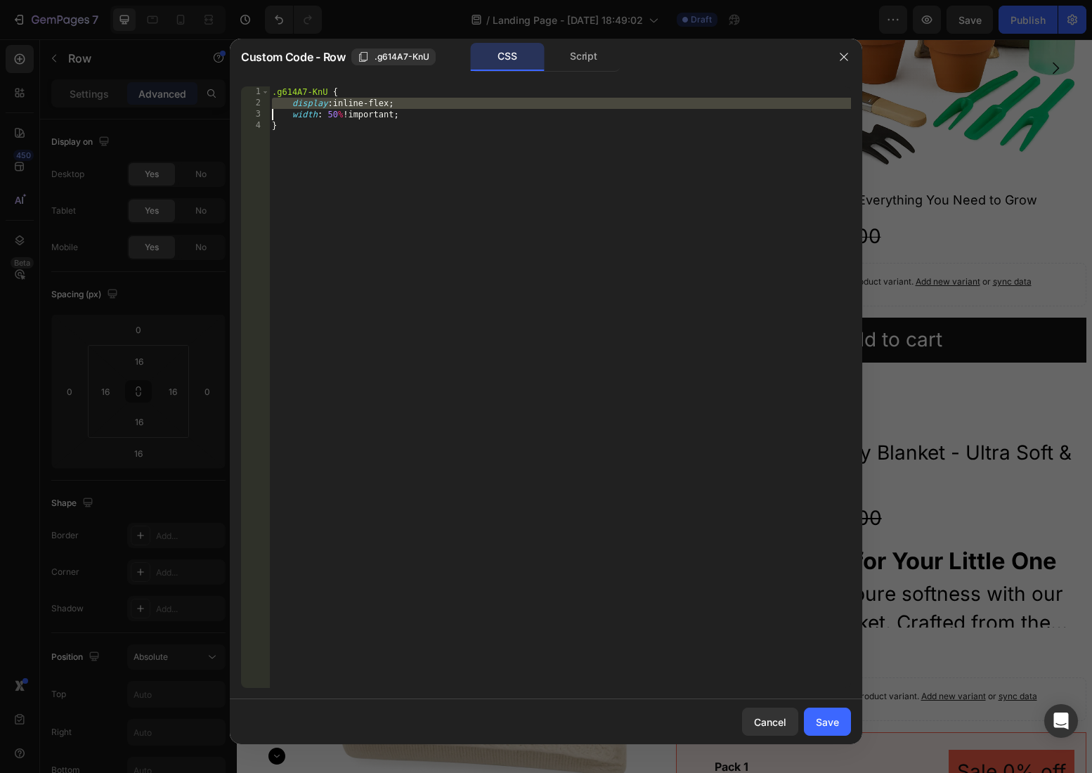
type textarea "width: 50% !important;"
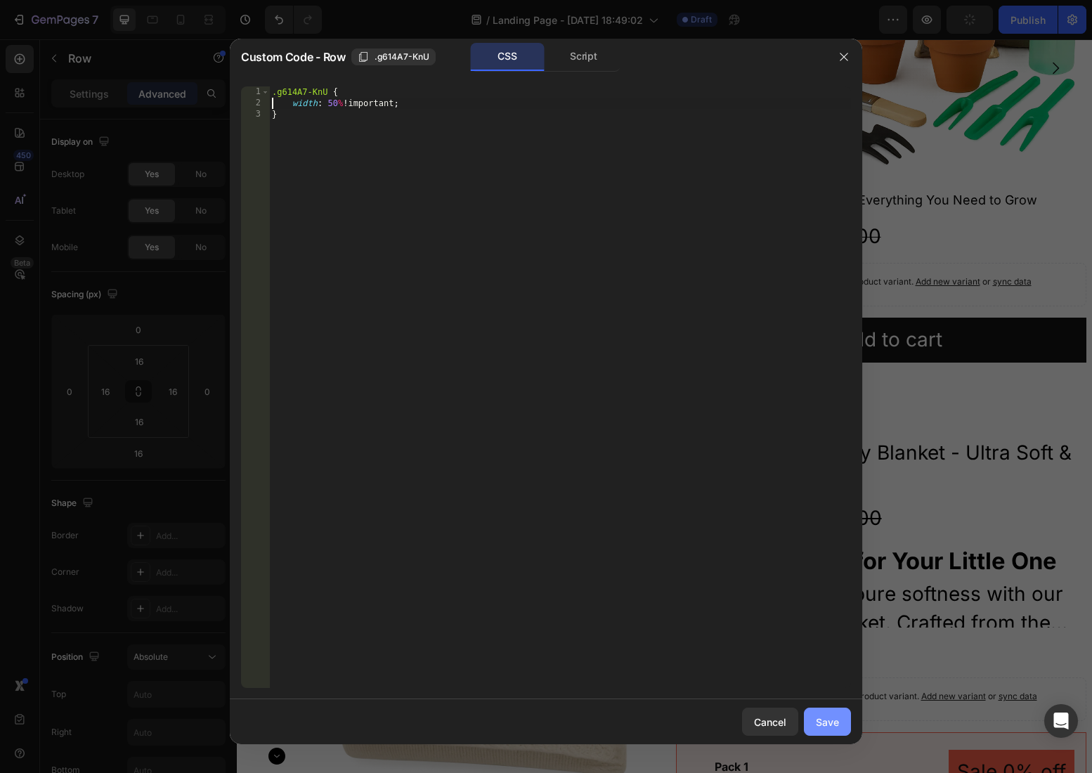
click at [831, 724] on div "Save" at bounding box center [827, 721] width 23 height 15
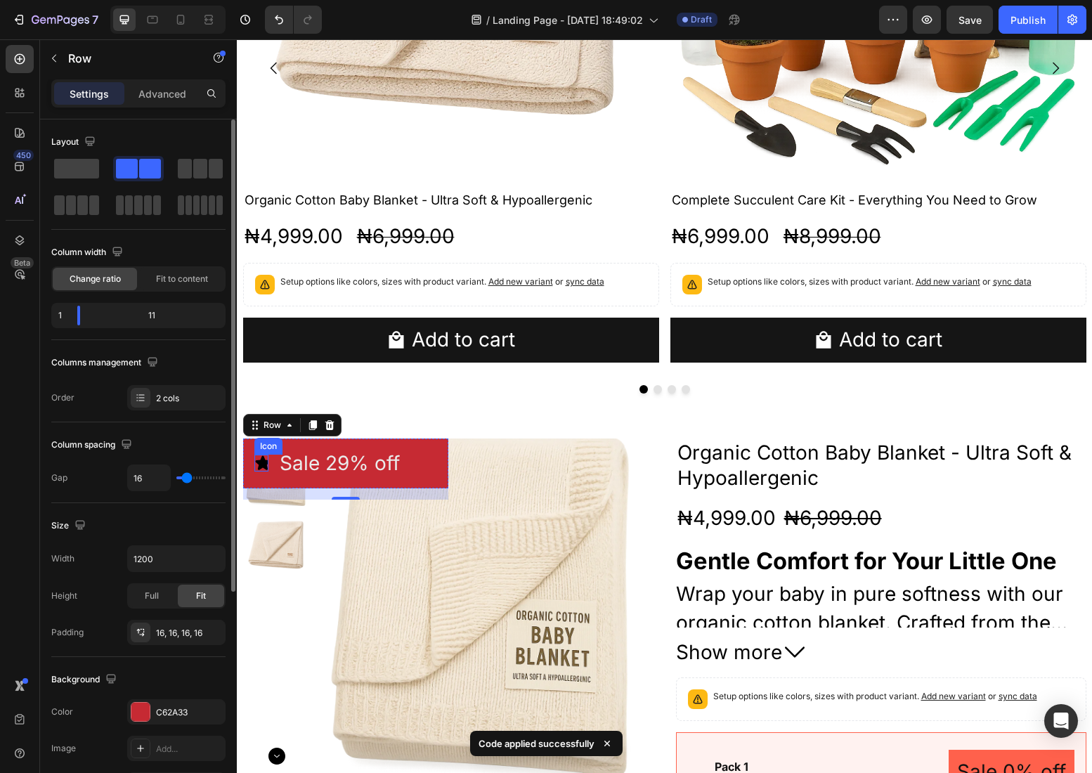
click at [261, 462] on icon at bounding box center [262, 463] width 15 height 14
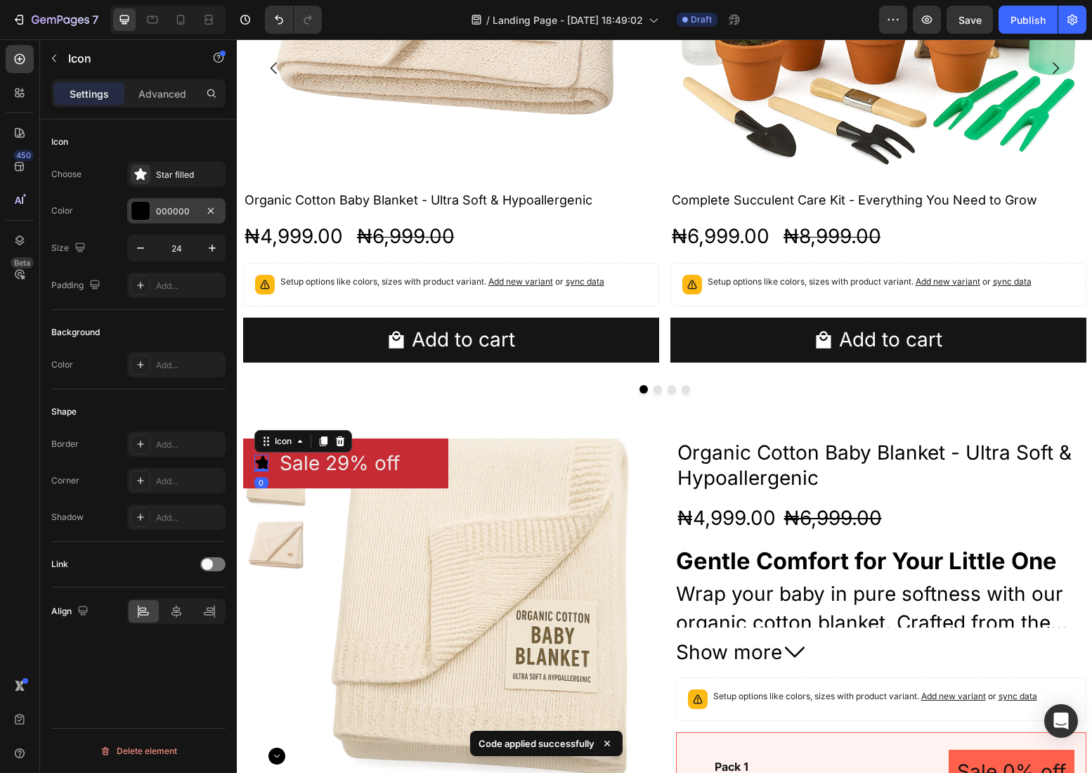
click at [172, 221] on div "000000" at bounding box center [176, 210] width 98 height 25
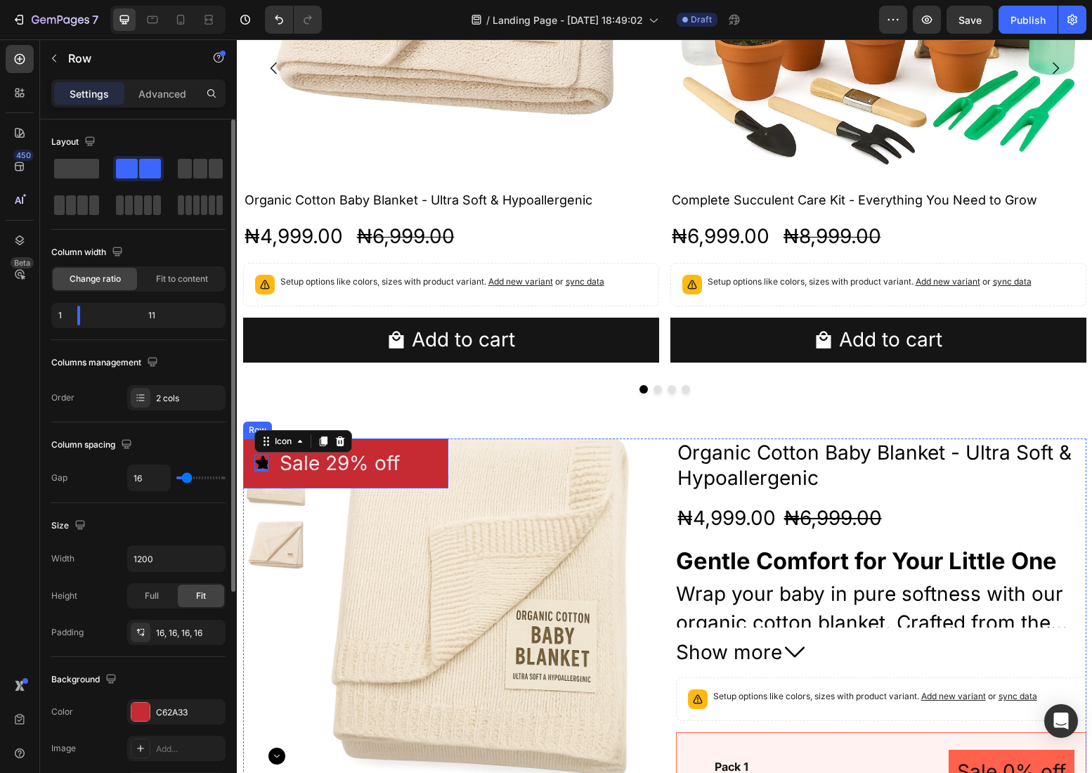
click at [440, 448] on div "Icon 0 Sale 29% off Product Badge Row" at bounding box center [345, 463] width 205 height 50
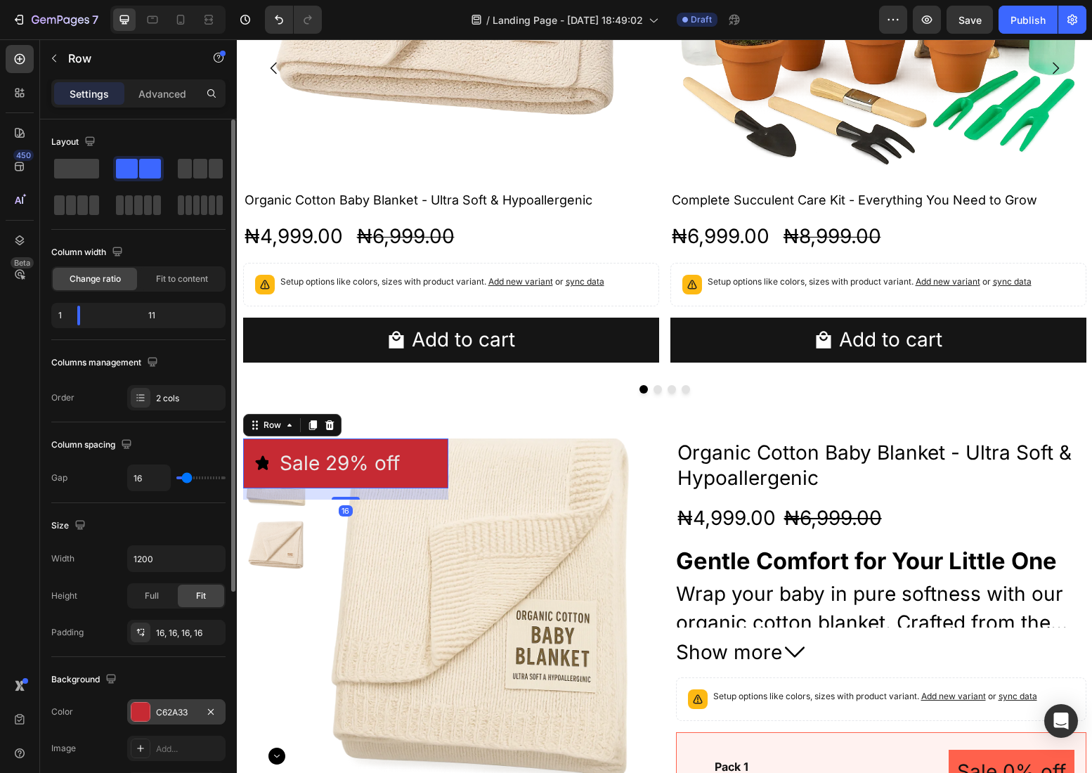
click at [185, 719] on div "C62A33" at bounding box center [176, 711] width 98 height 25
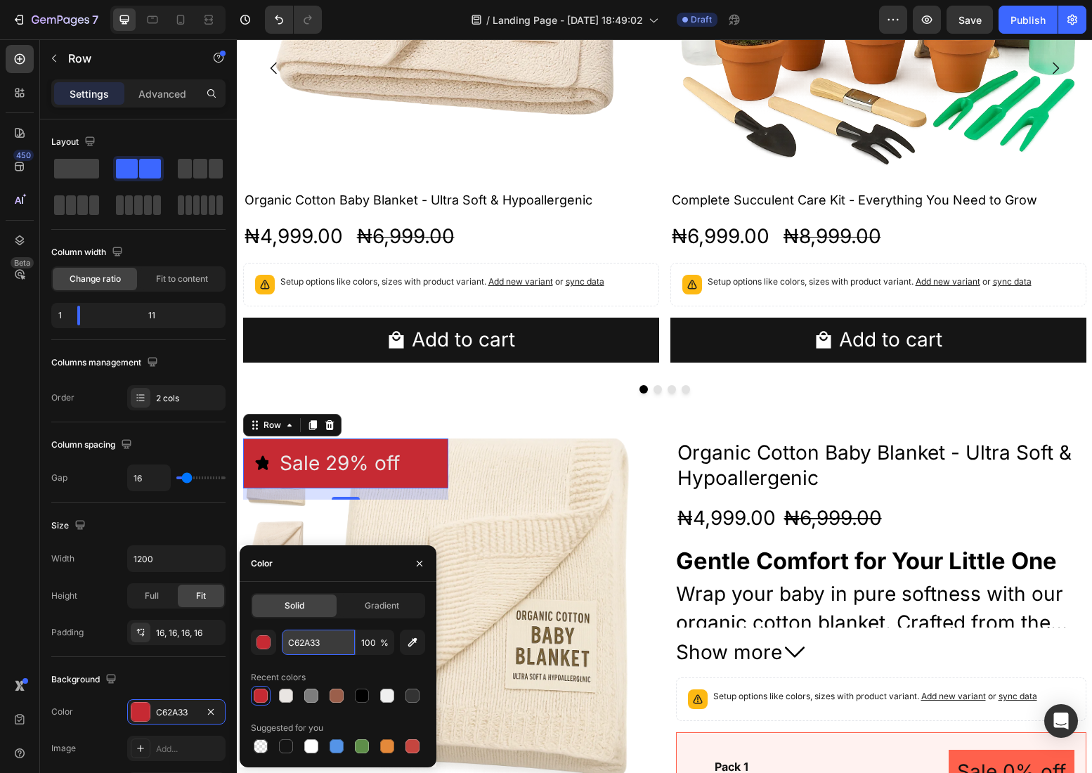
click at [308, 647] on input "C62A33" at bounding box center [318, 641] width 73 height 25
click at [261, 464] on icon at bounding box center [262, 463] width 15 height 14
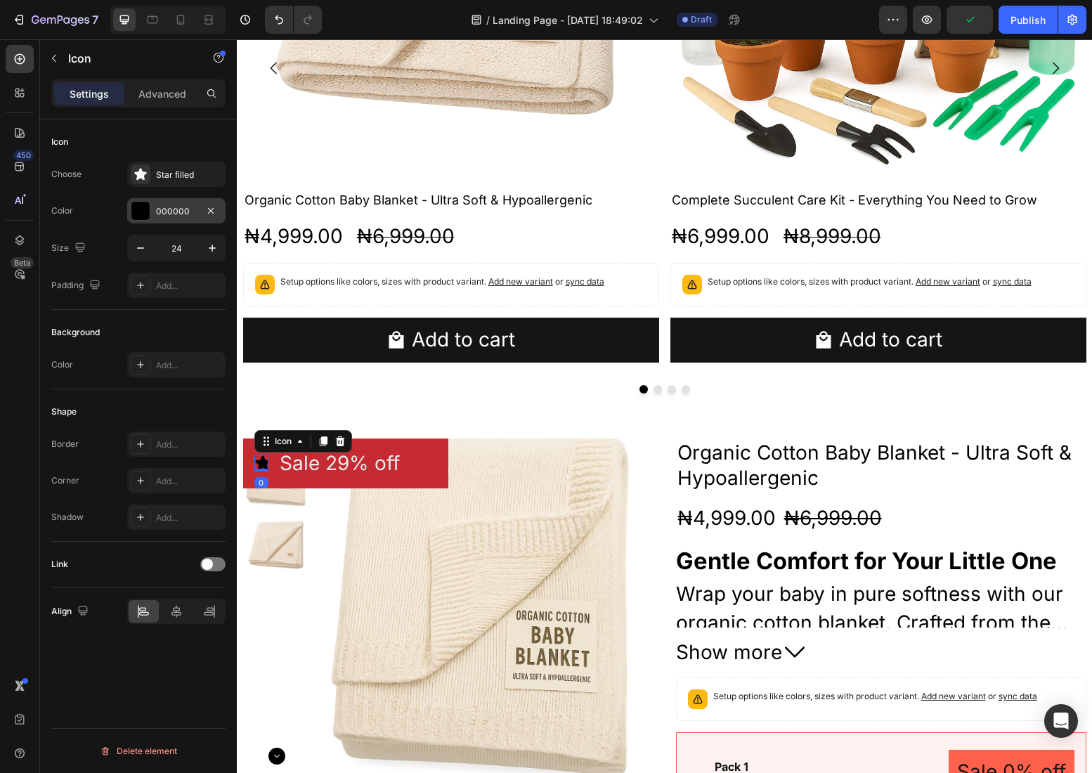
click at [183, 211] on div "000000" at bounding box center [176, 211] width 41 height 13
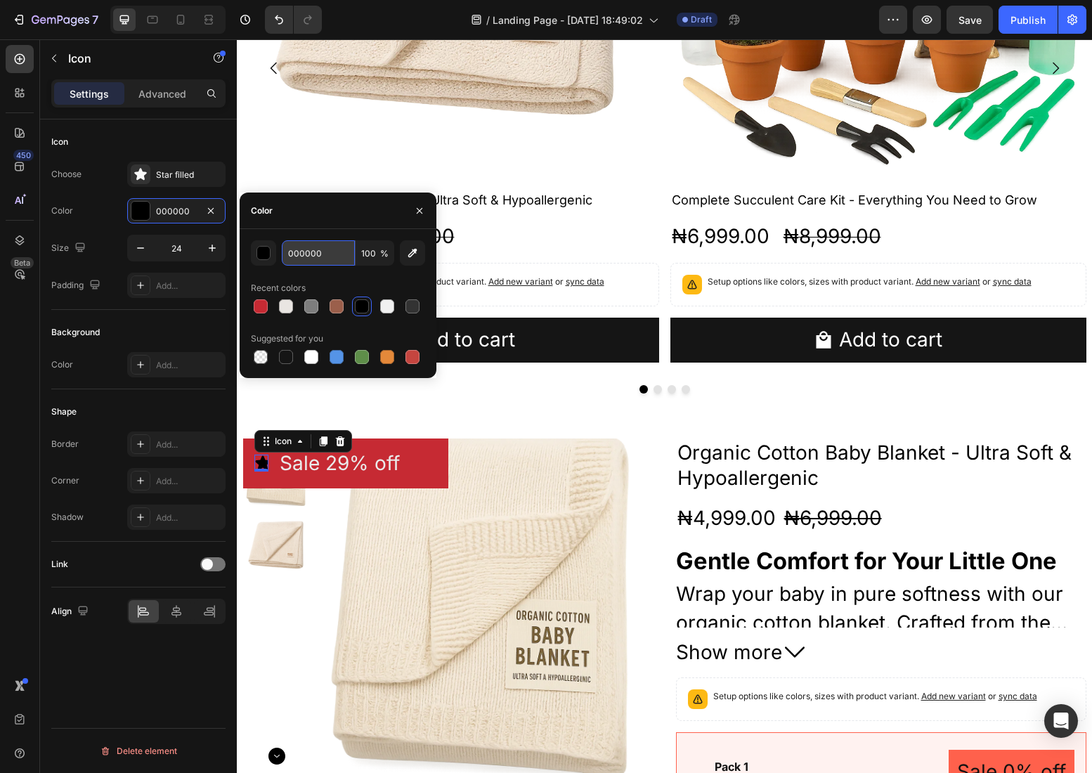
click at [301, 256] on input "000000" at bounding box center [318, 252] width 73 height 25
paste input "C62A33"
click at [287, 309] on div at bounding box center [286, 306] width 14 height 14
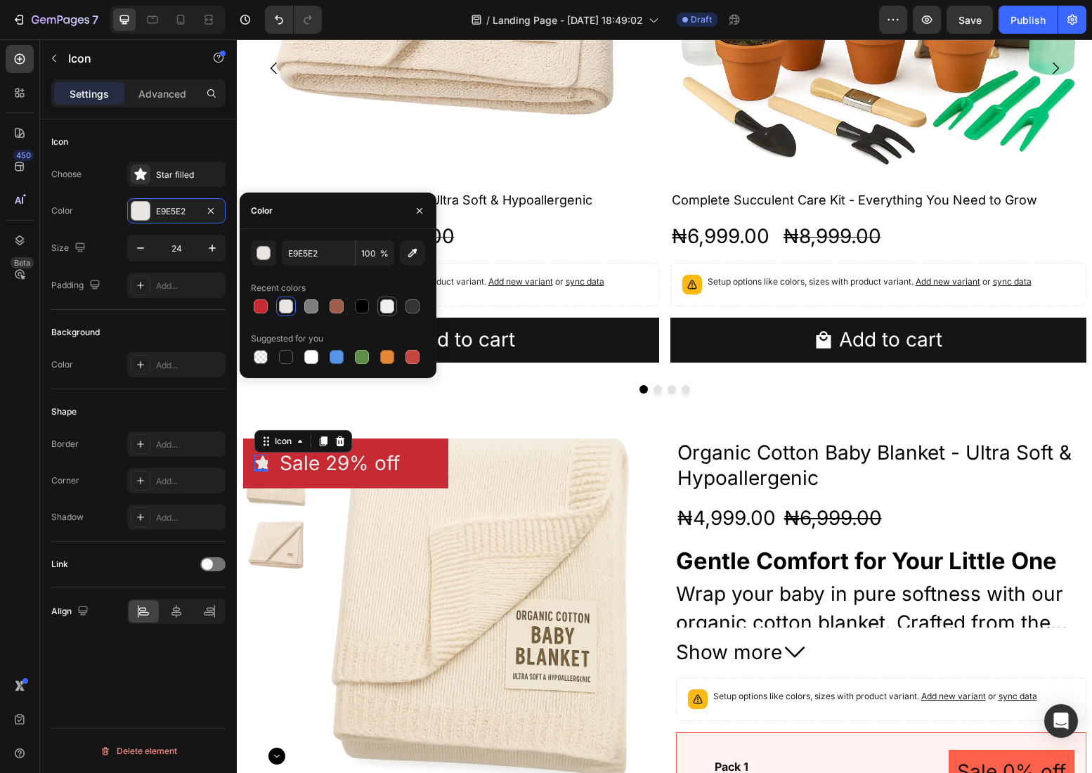
click at [387, 305] on div at bounding box center [387, 306] width 14 height 14
type input "F0F0F0"
click at [521, 452] on img at bounding box center [484, 606] width 337 height 337
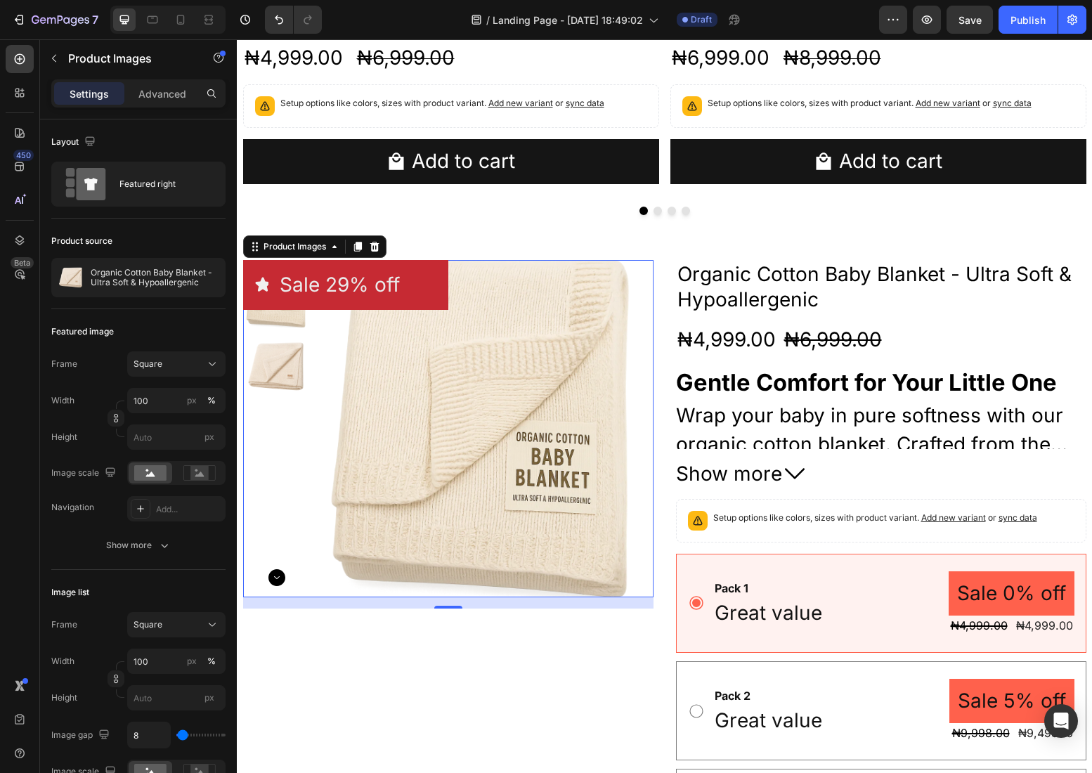
scroll to position [833, 0]
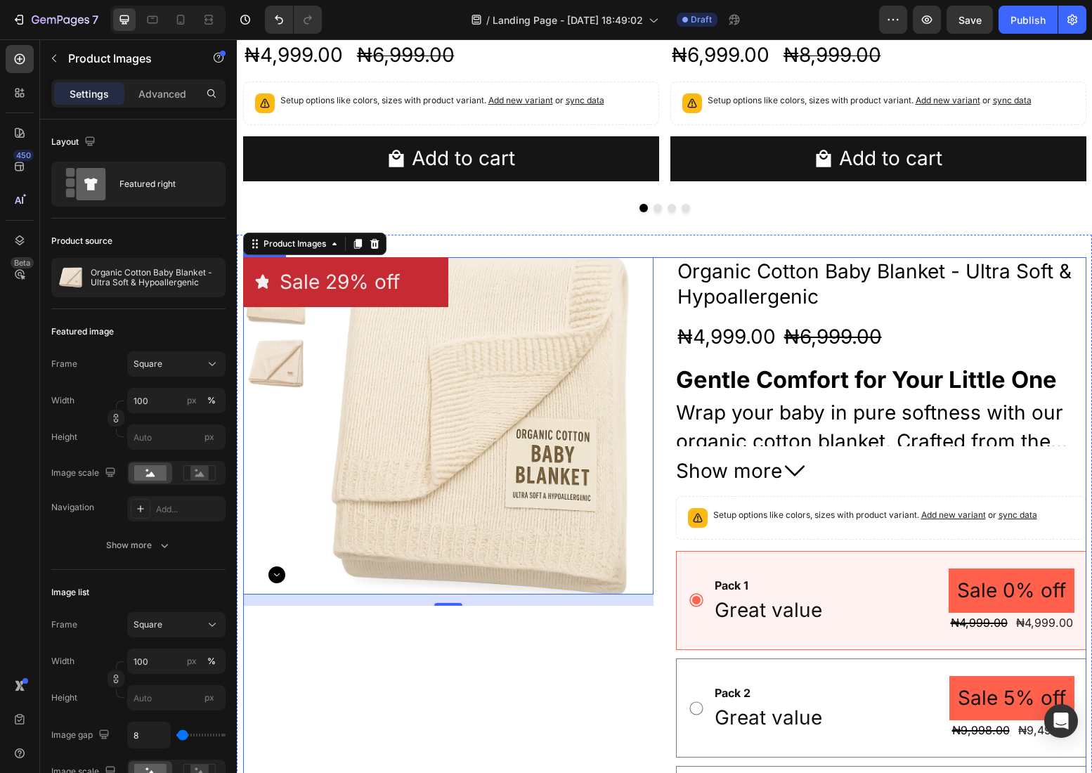
click at [412, 653] on div "Icon Sale 29% off Product Badge Row Product Images 16" at bounding box center [448, 664] width 410 height 815
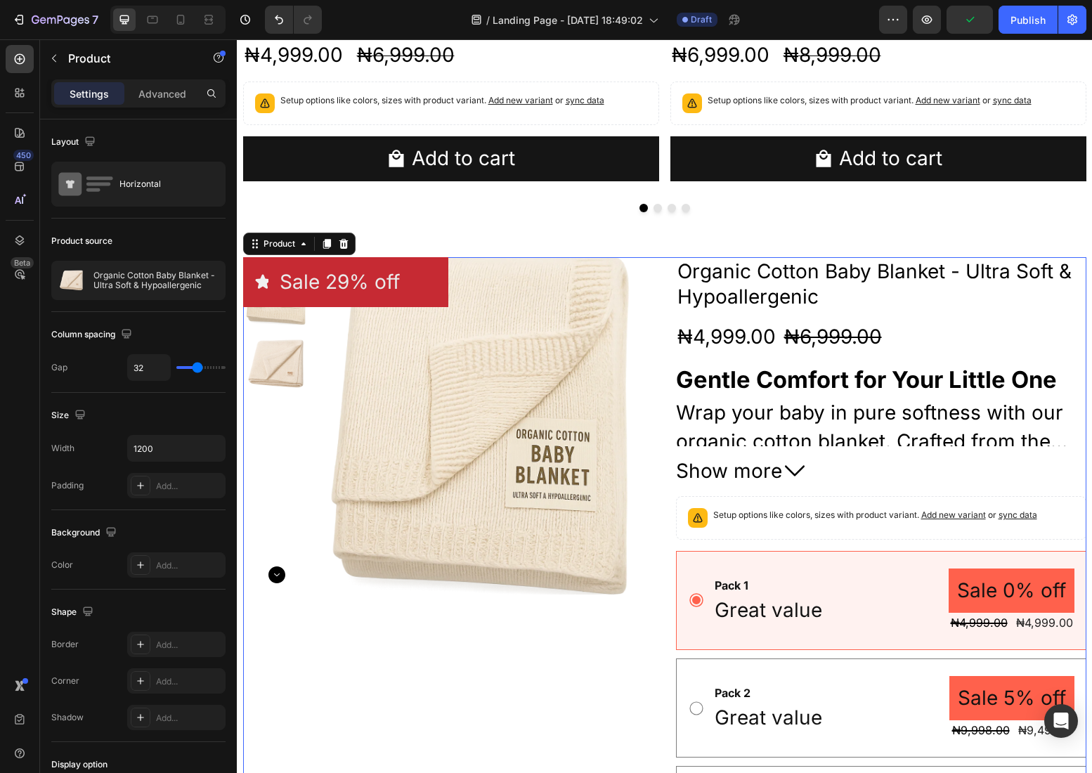
click at [672, 306] on div "Icon Sale 29% off Product Badge Row Product Images Organic Cotton Baby Blanket …" at bounding box center [664, 664] width 843 height 815
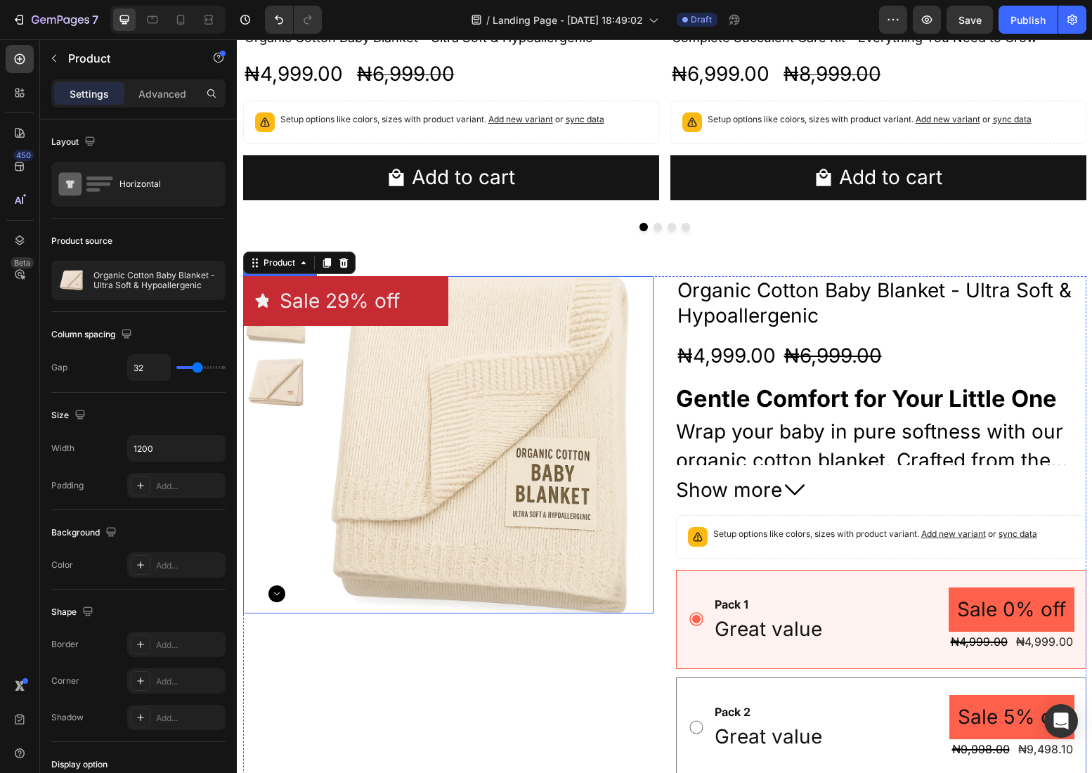
scroll to position [847, 0]
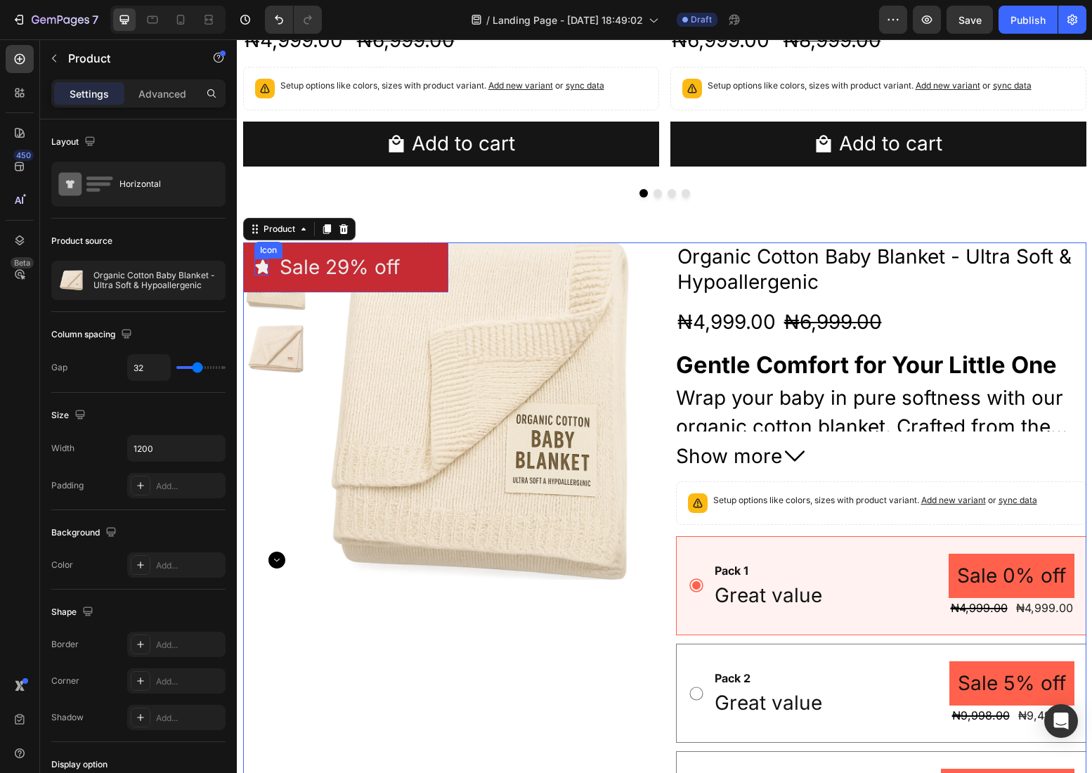
click at [265, 269] on icon at bounding box center [262, 267] width 15 height 14
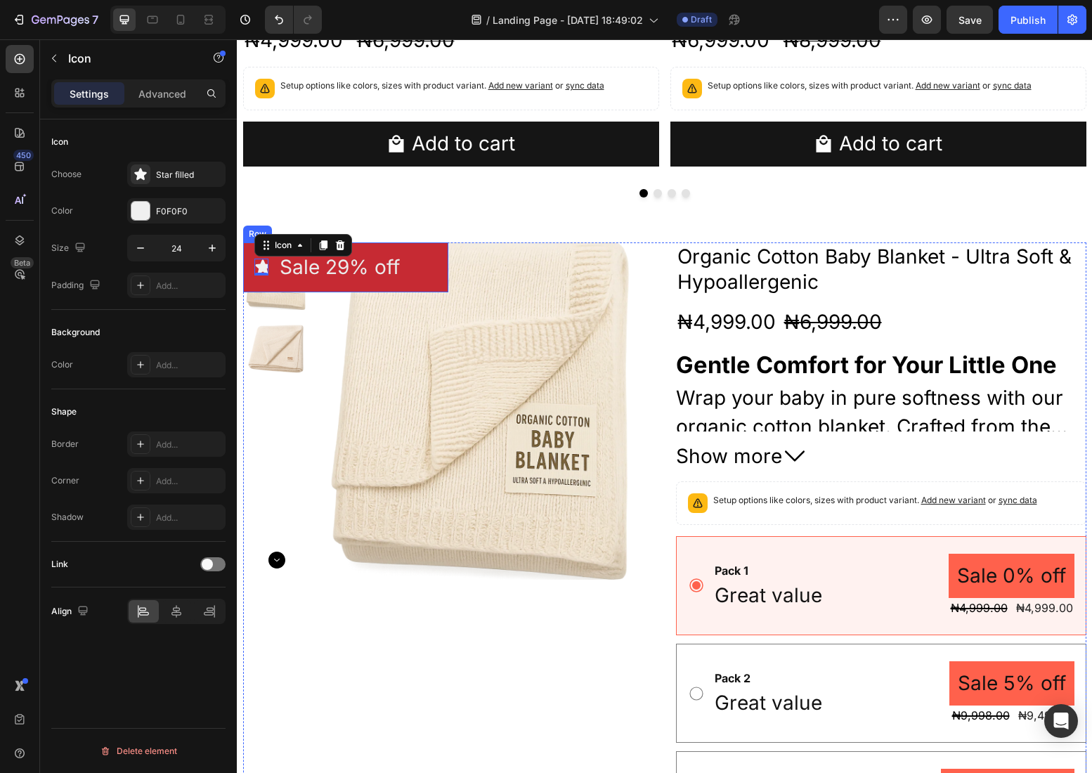
click at [263, 279] on div "Icon 0" at bounding box center [261, 267] width 14 height 27
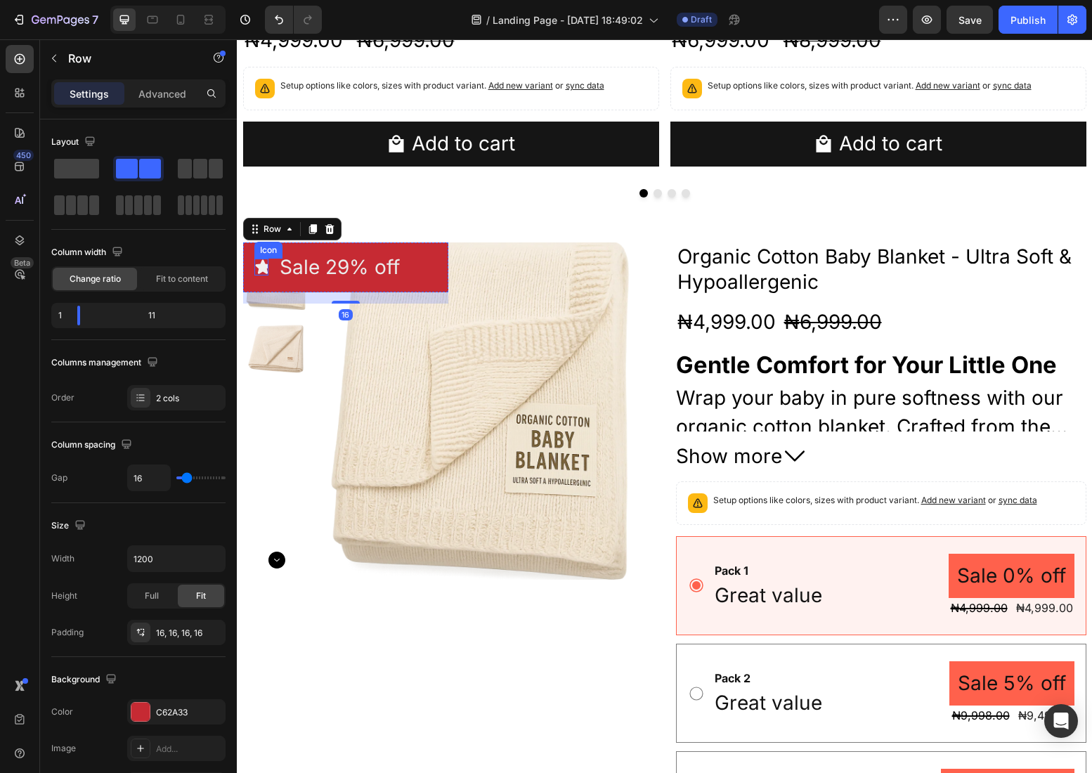
click at [264, 270] on icon at bounding box center [262, 267] width 15 height 14
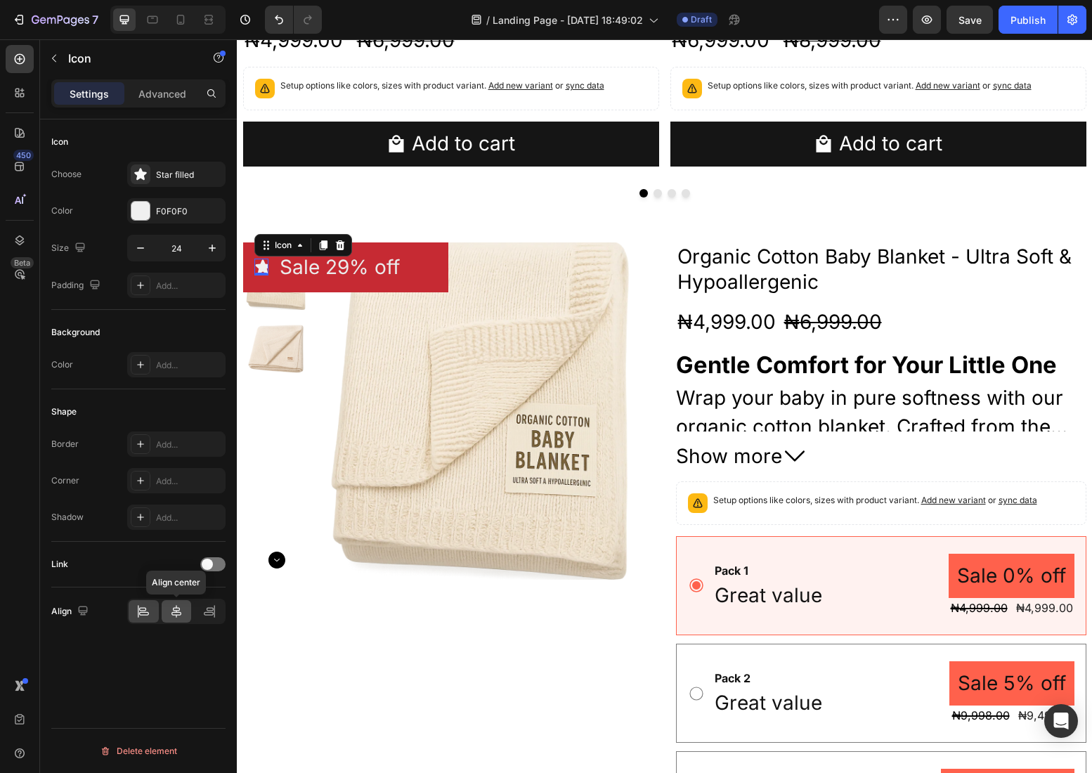
click at [178, 606] on icon at bounding box center [176, 611] width 14 height 14
click at [143, 614] on icon at bounding box center [144, 614] width 10 height 4
click at [143, 252] on icon "button" at bounding box center [140, 248] width 14 height 14
click at [215, 248] on icon "button" at bounding box center [212, 248] width 14 height 14
type input "24"
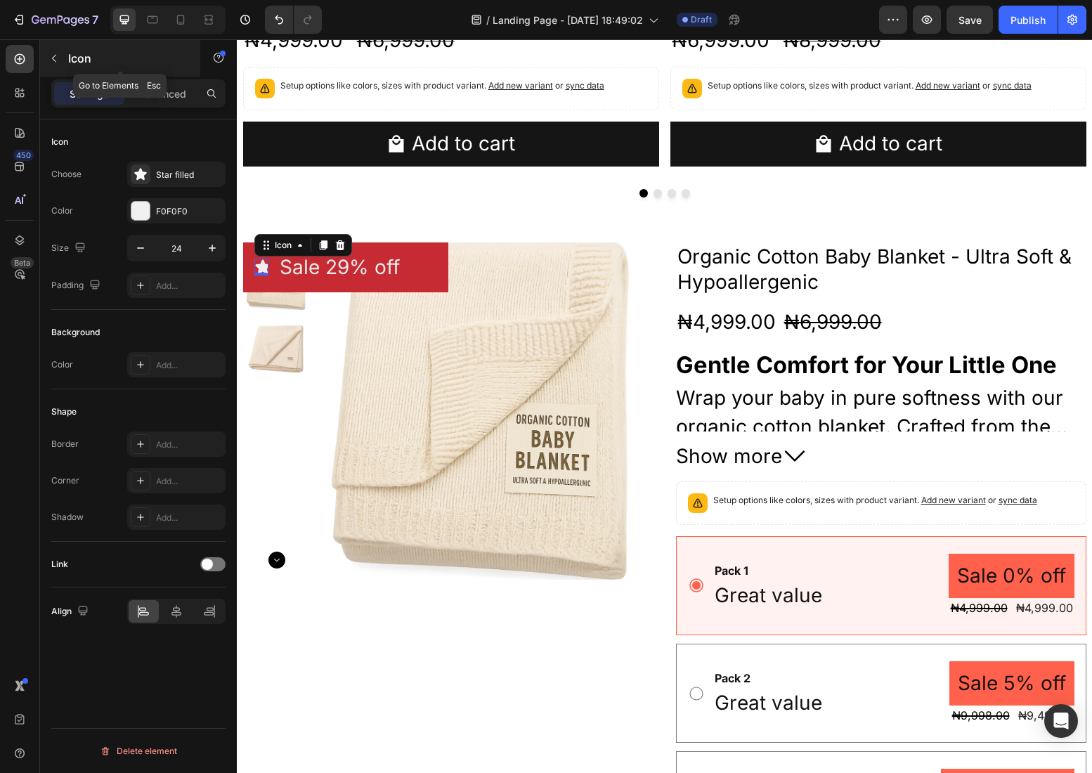
click at [167, 76] on div "Icon" at bounding box center [120, 58] width 160 height 37
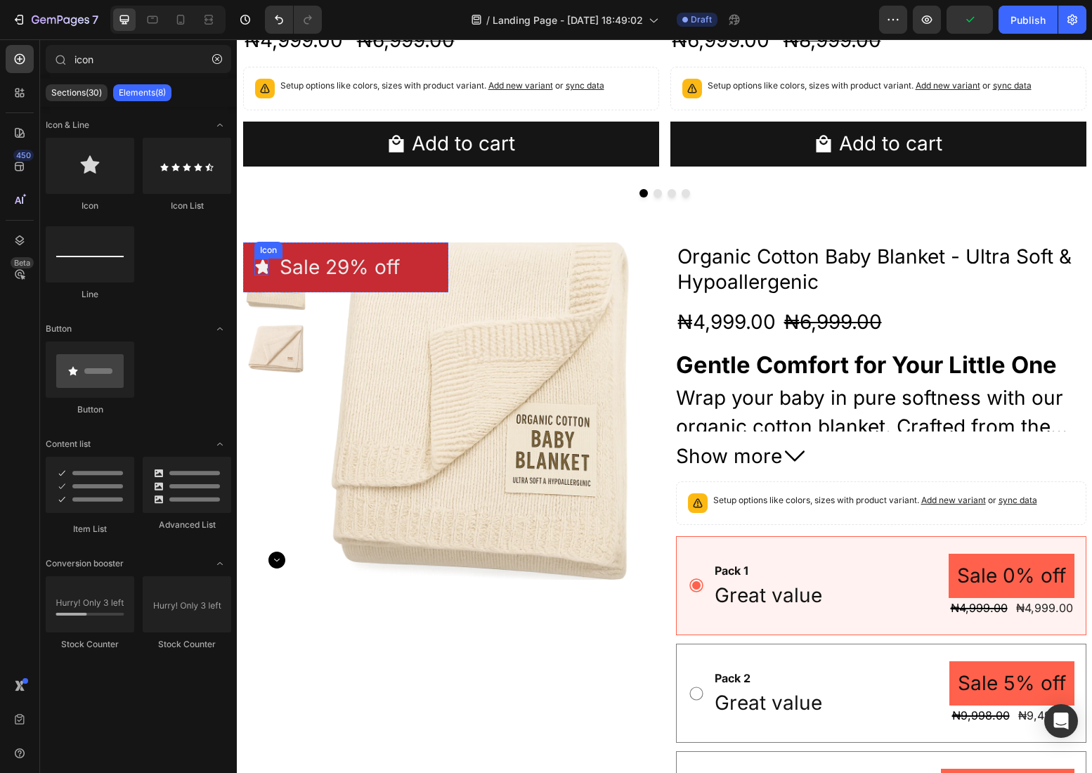
click at [264, 272] on div "Icon" at bounding box center [261, 267] width 14 height 17
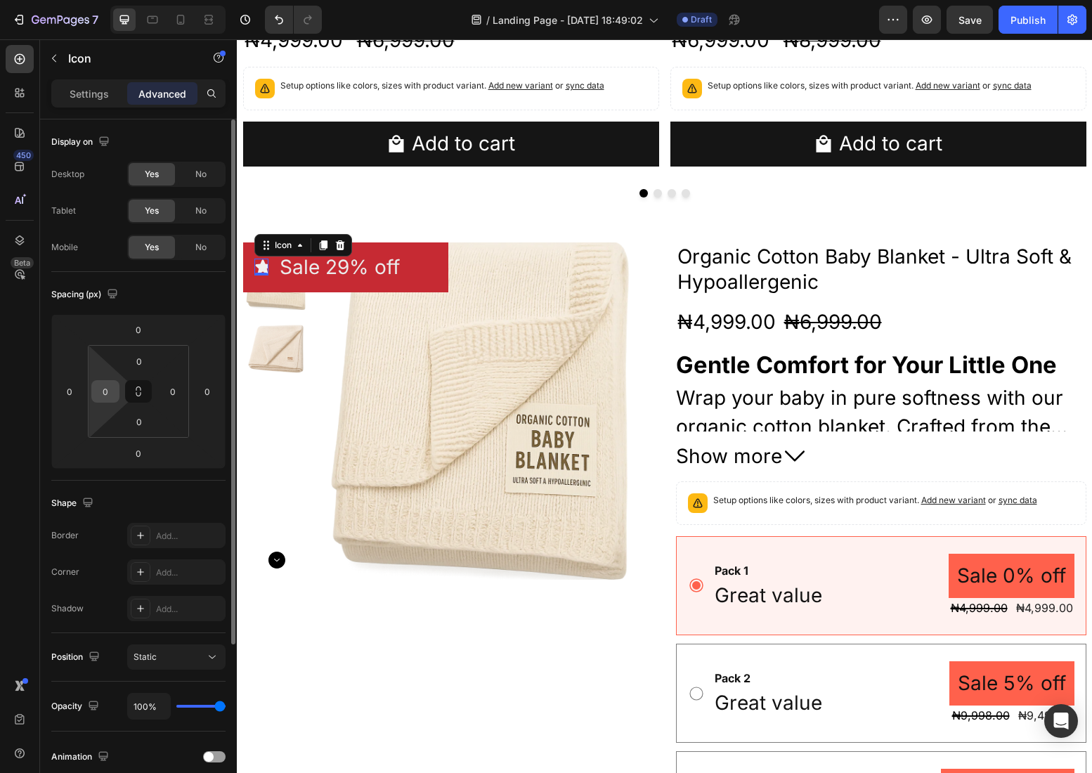
click at [104, 391] on input "0" at bounding box center [105, 391] width 21 height 21
type input "5"
click at [141, 354] on input "0" at bounding box center [139, 361] width 28 height 21
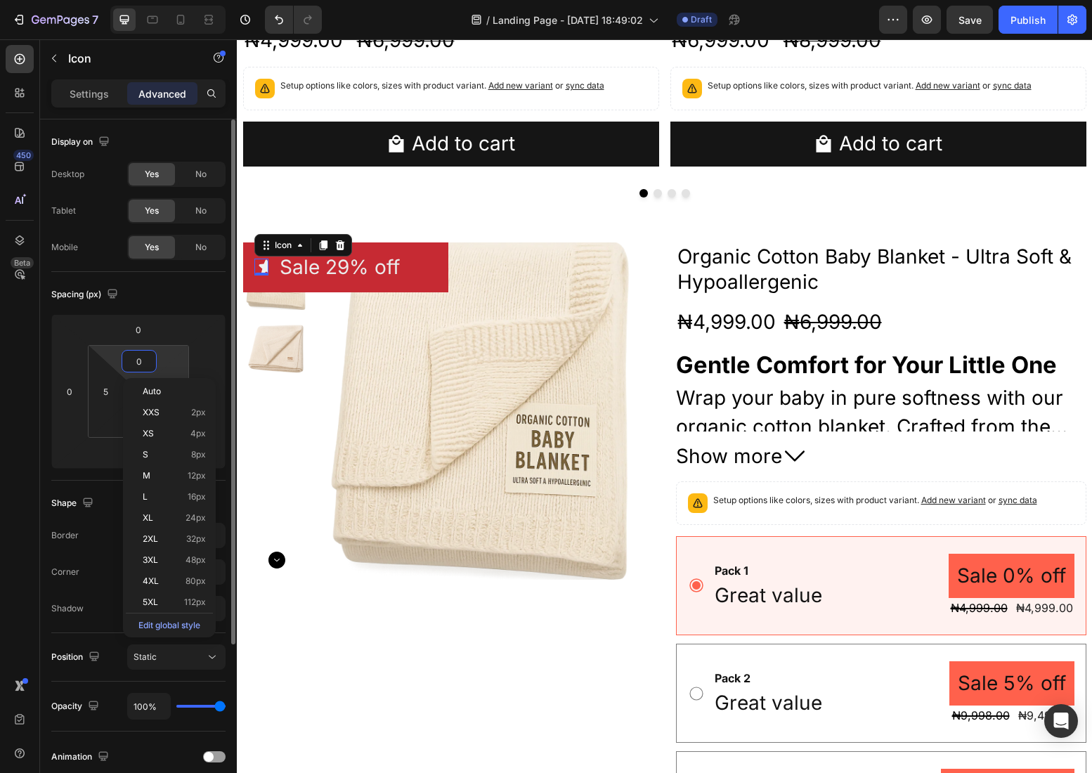
click at [179, 0] on html "7 Version history / Landing Page - [DATE] 18:49:02 Draft Preview Save Publish 4…" at bounding box center [546, 0] width 1092 height 0
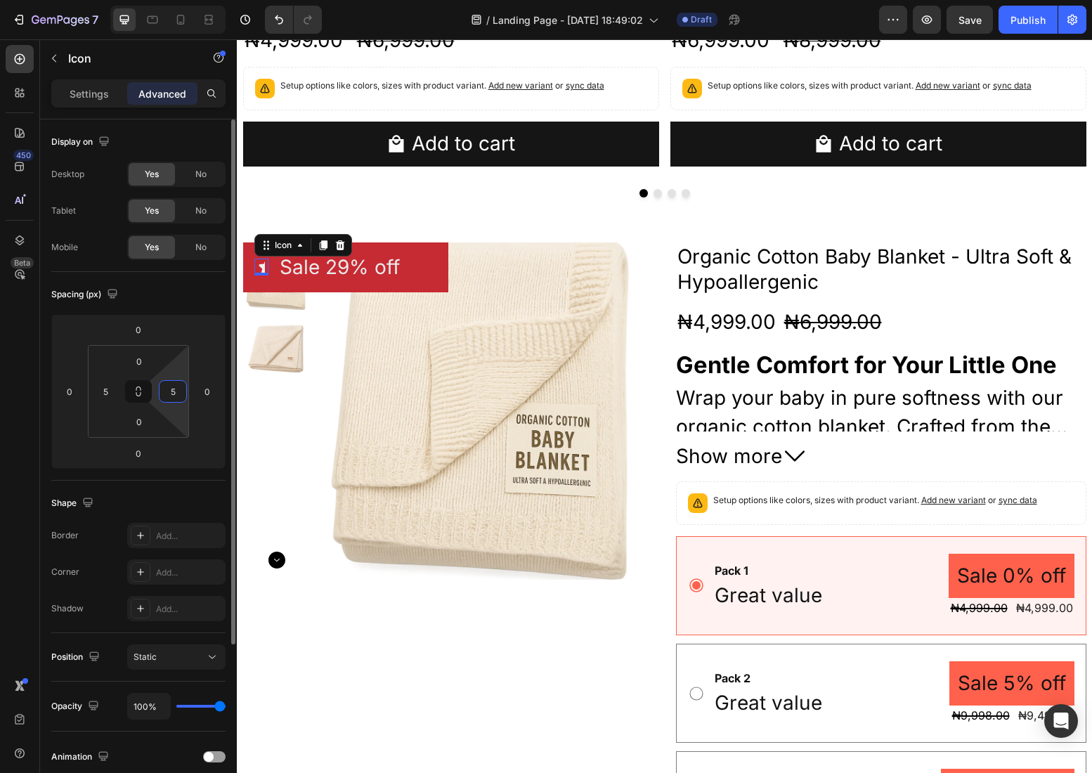
click at [175, 387] on input "5" at bounding box center [172, 391] width 21 height 21
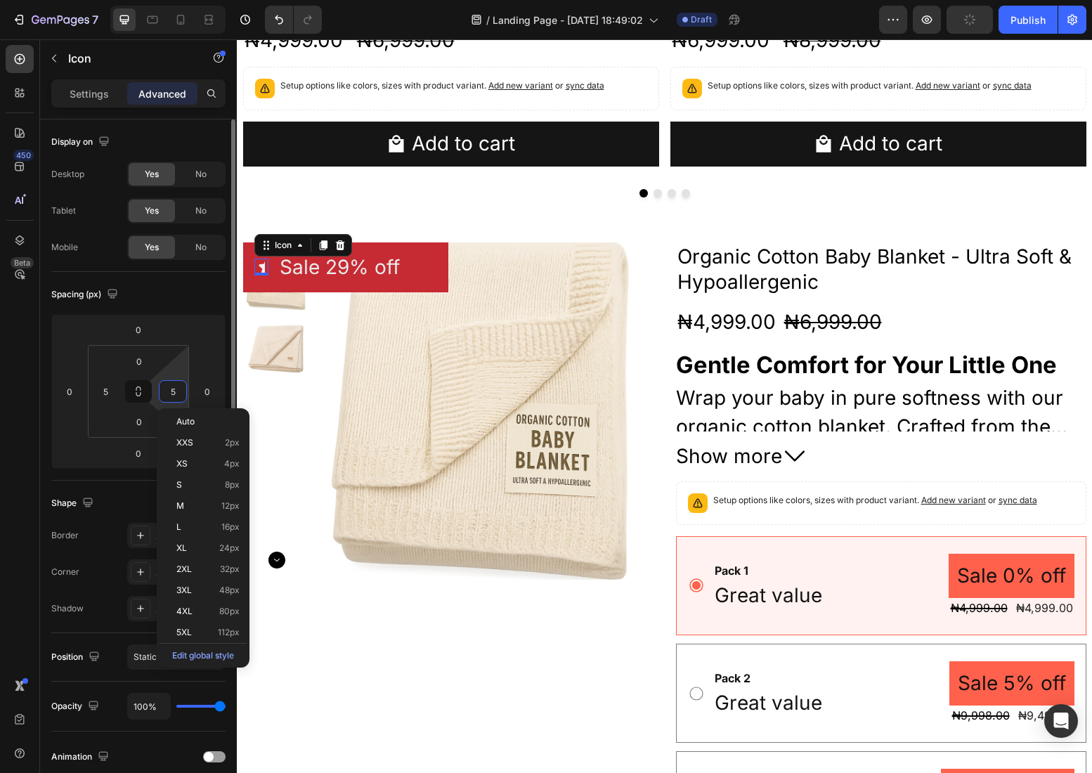
type input "0"
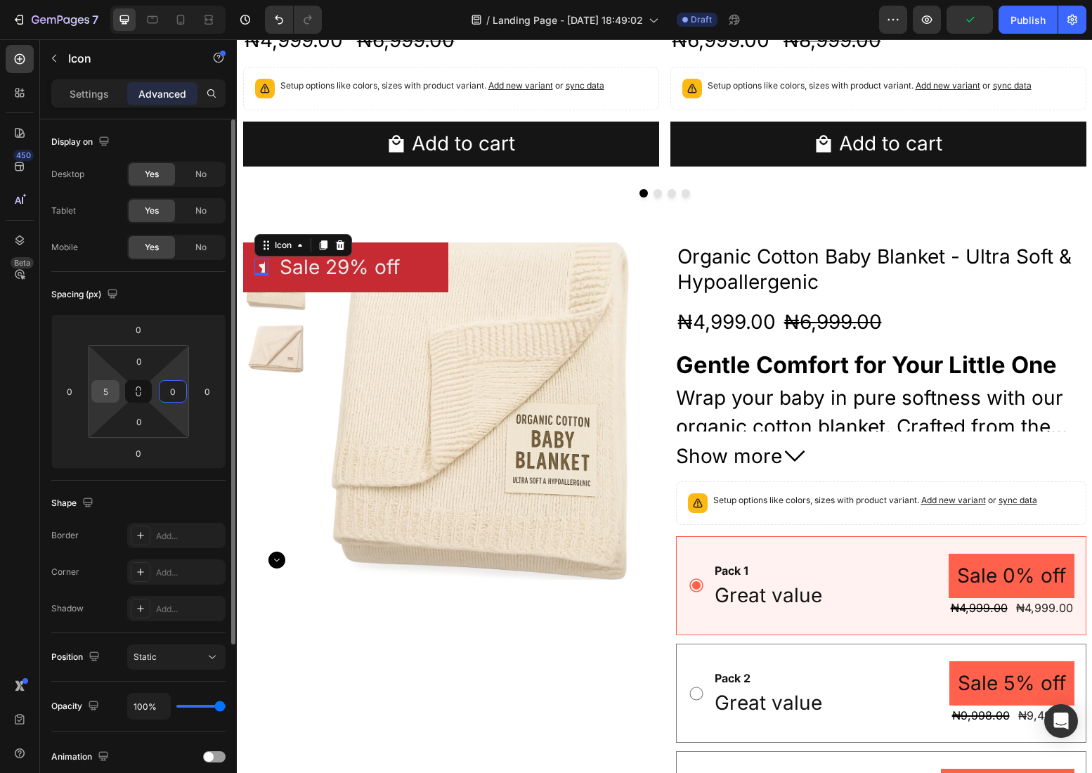
click at [106, 389] on input "5" at bounding box center [105, 391] width 21 height 21
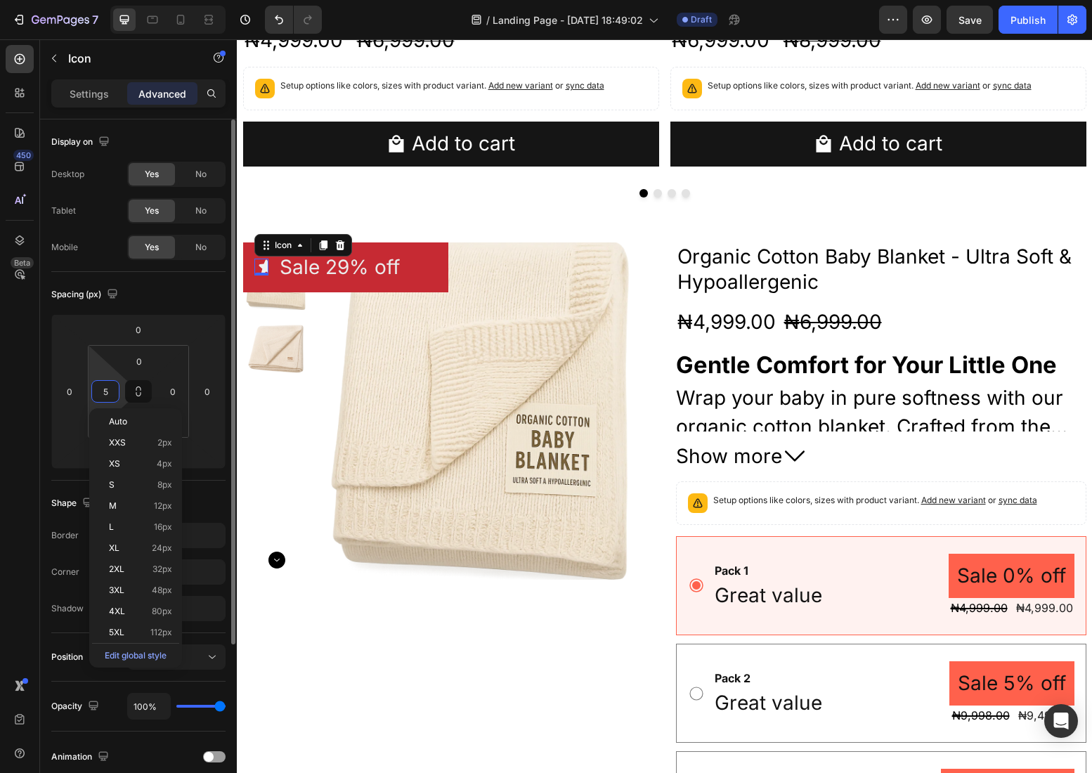
type input "0"
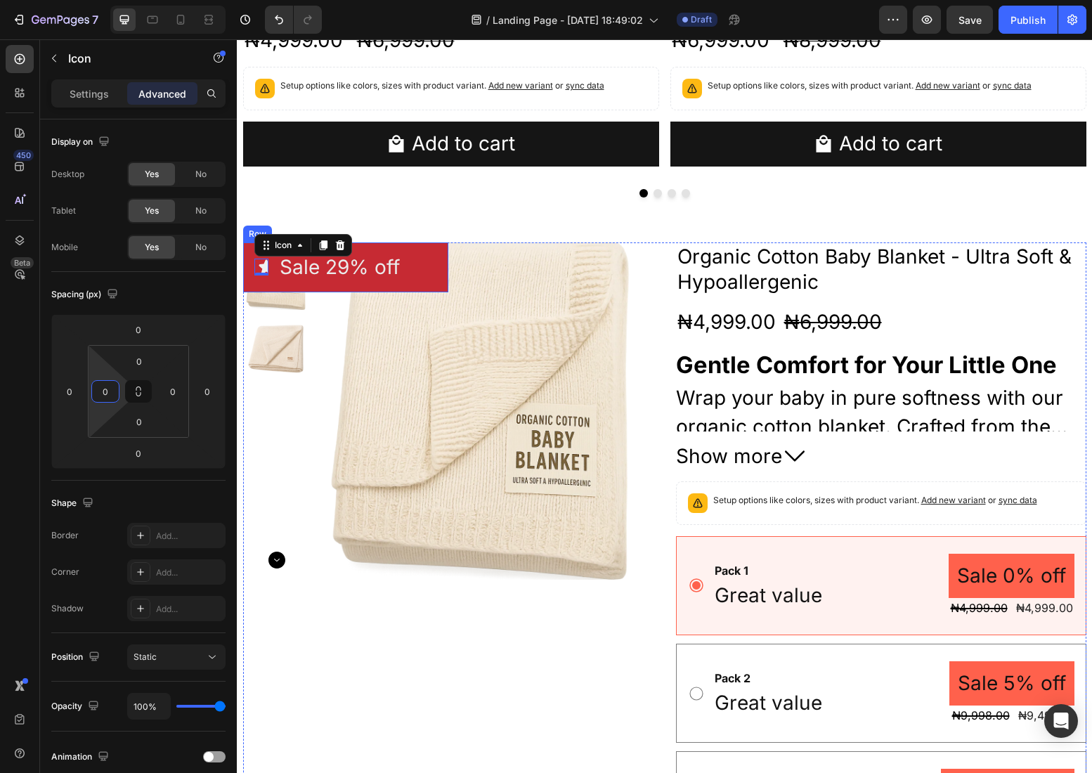
click at [275, 268] on div "Icon 0 Sale 29% off Product Badge Row" at bounding box center [345, 267] width 205 height 50
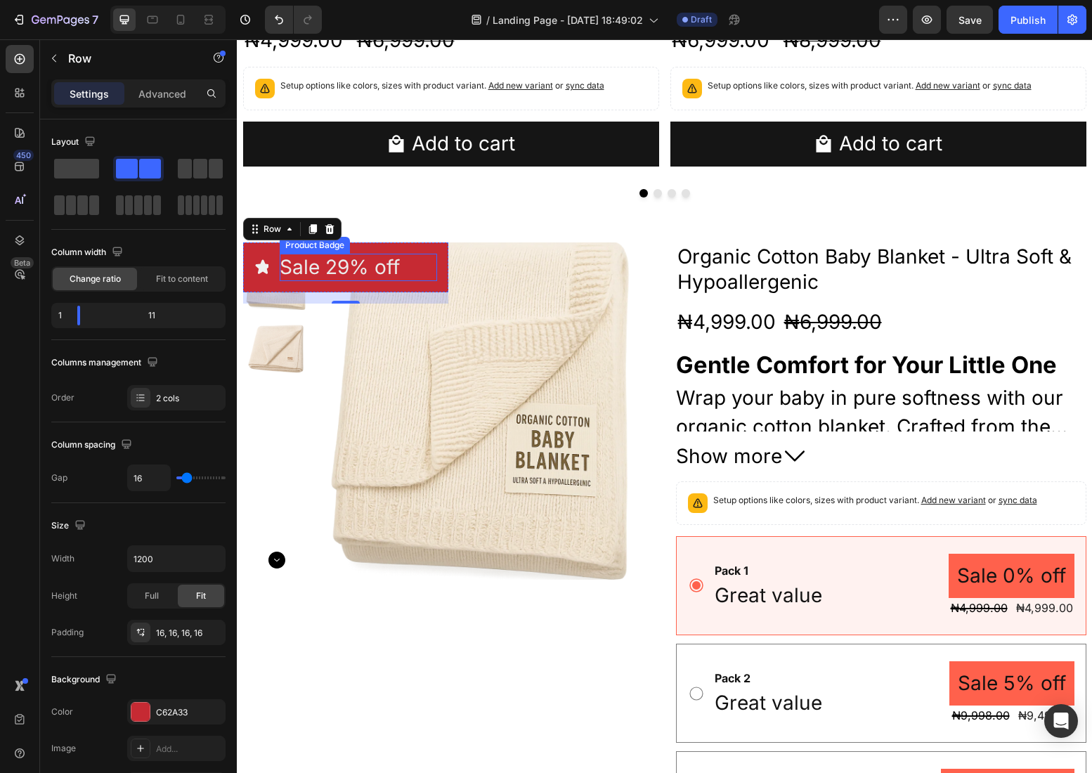
click at [286, 267] on pre "Sale 29% off" at bounding box center [340, 267] width 120 height 27
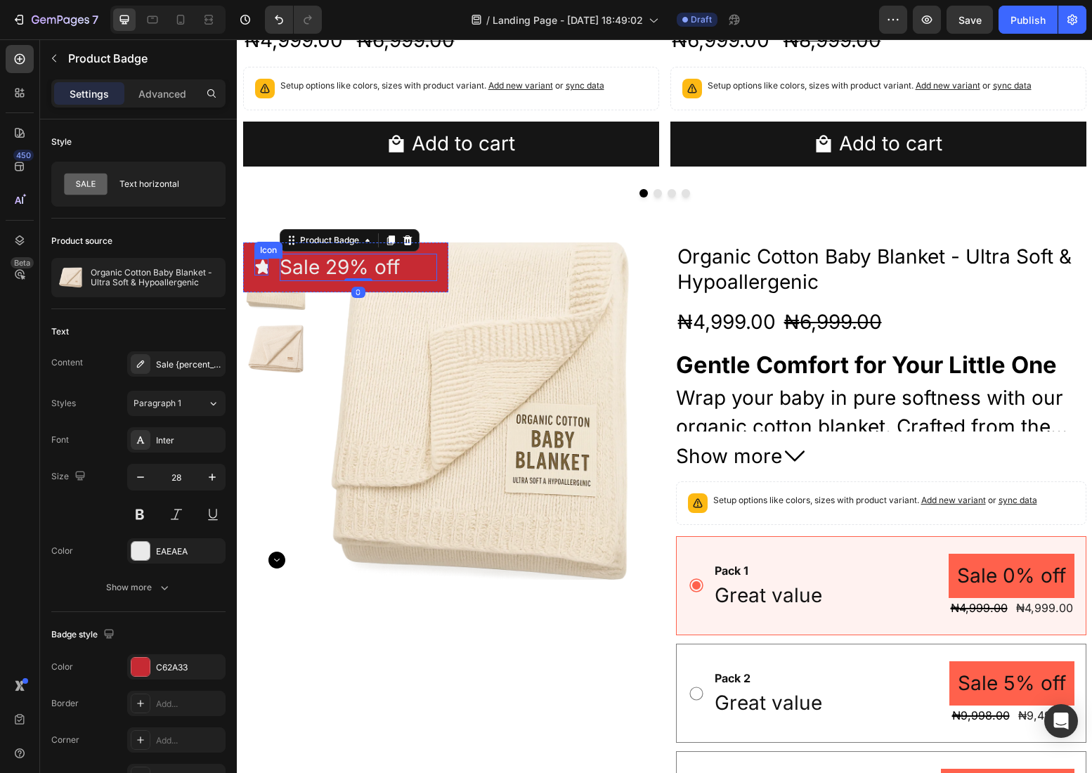
click at [258, 266] on icon at bounding box center [262, 267] width 15 height 14
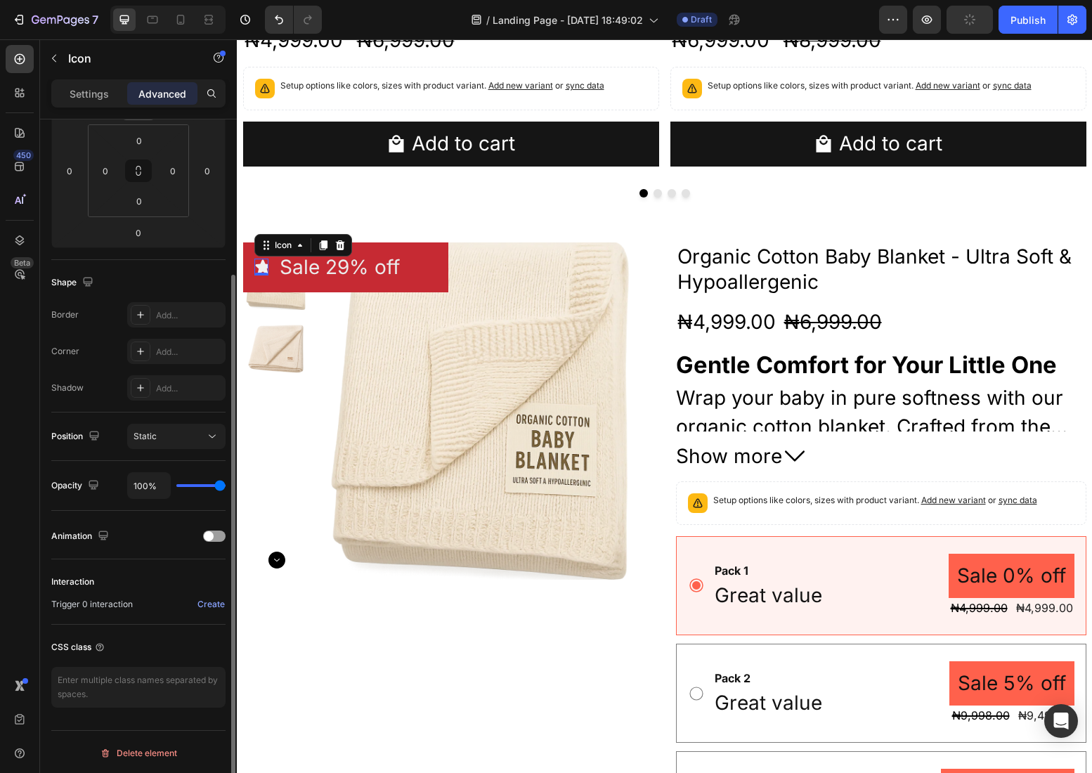
scroll to position [223, 0]
click at [140, 176] on button at bounding box center [138, 168] width 27 height 22
click at [142, 142] on input "0" at bounding box center [139, 138] width 28 height 21
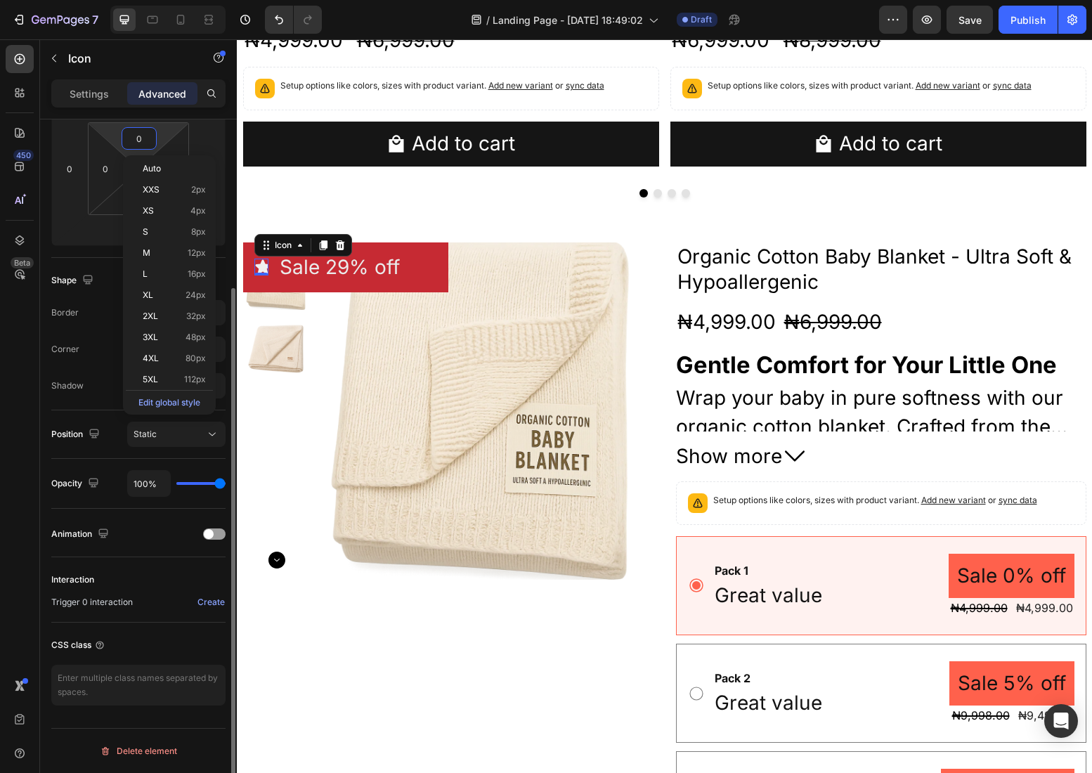
type input "5"
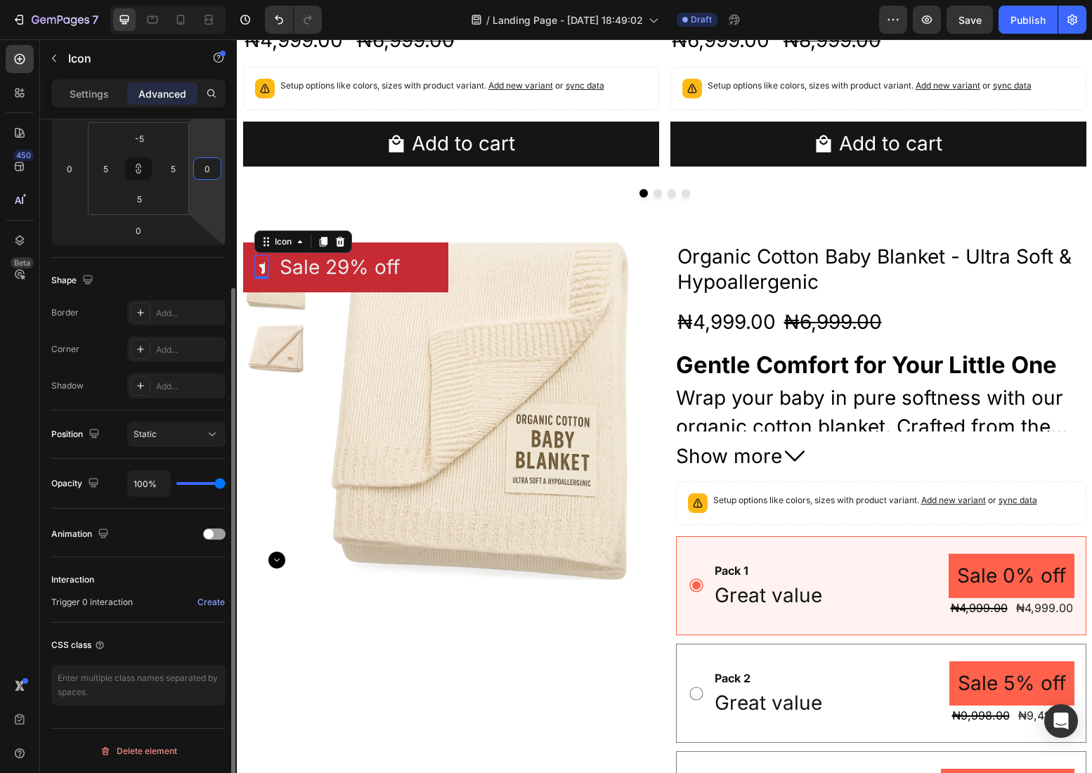
click at [199, 0] on html "7 Version history / Landing Page - [DATE] 18:49:02 Draft Preview Save Publish 4…" at bounding box center [546, 0] width 1092 height 0
click at [141, 170] on icon at bounding box center [138, 168] width 11 height 11
click at [141, 138] on input "-5" at bounding box center [139, 138] width 28 height 21
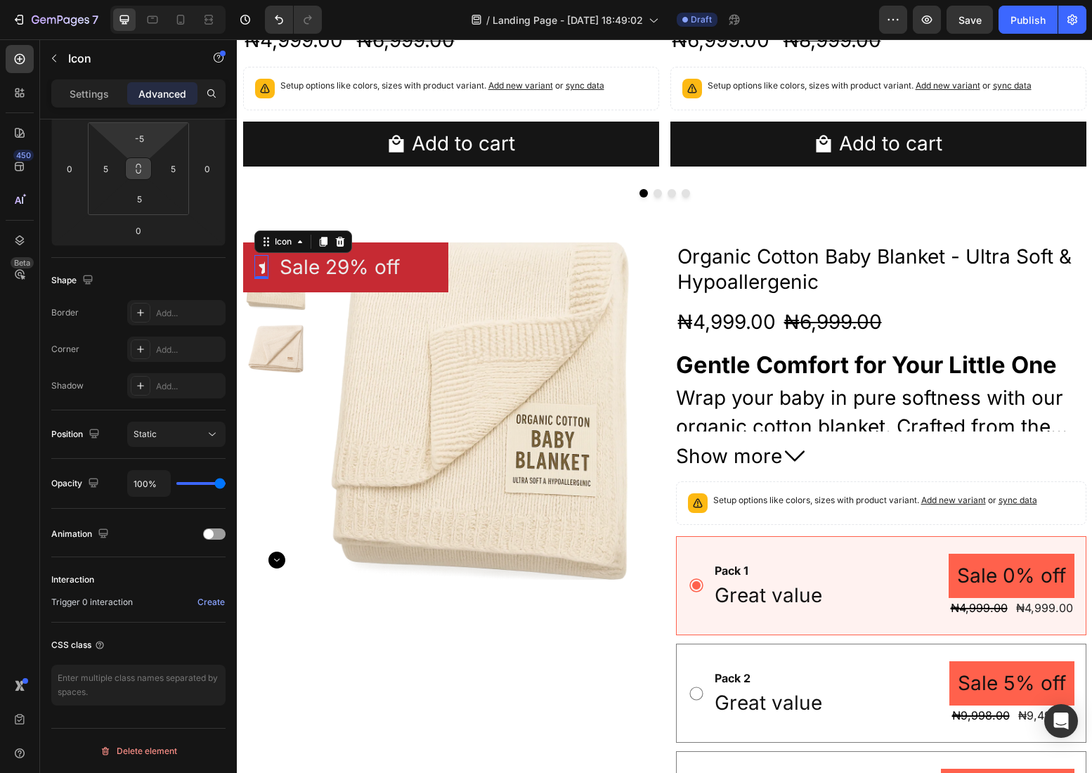
click at [20, 334] on div "450 Beta" at bounding box center [20, 358] width 28 height 627
click at [136, 176] on button at bounding box center [138, 168] width 27 height 22
click at [142, 137] on input "-5" at bounding box center [139, 138] width 28 height 21
type input "0"
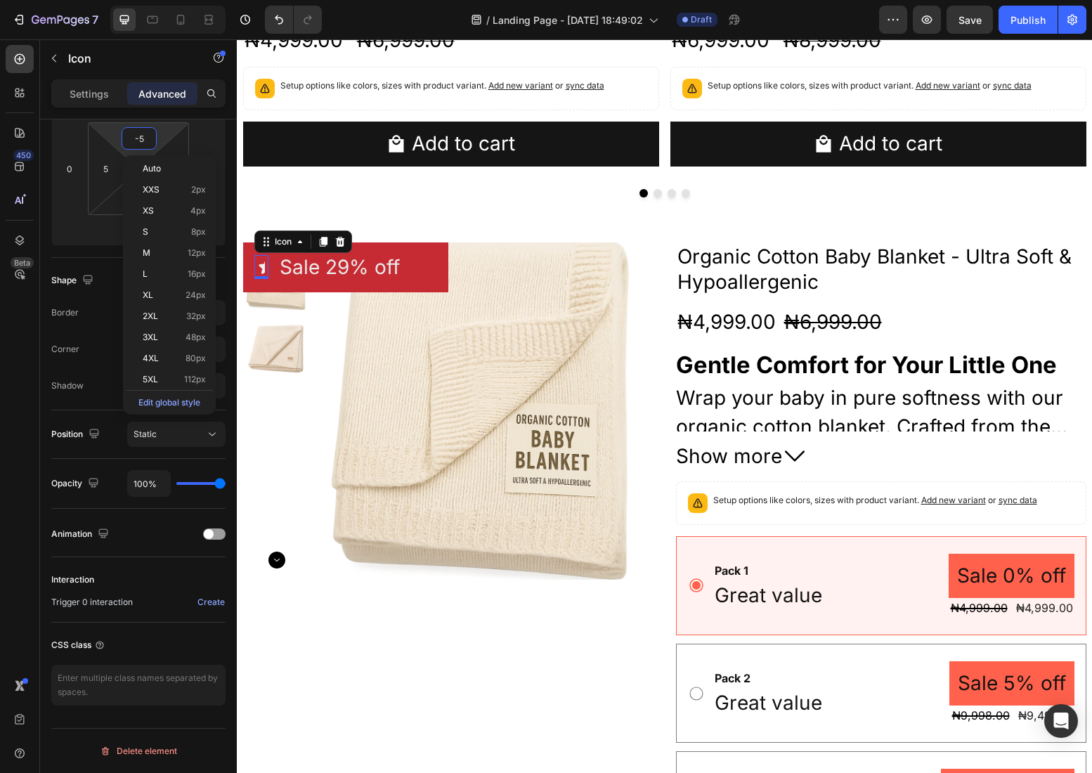
type input "0"
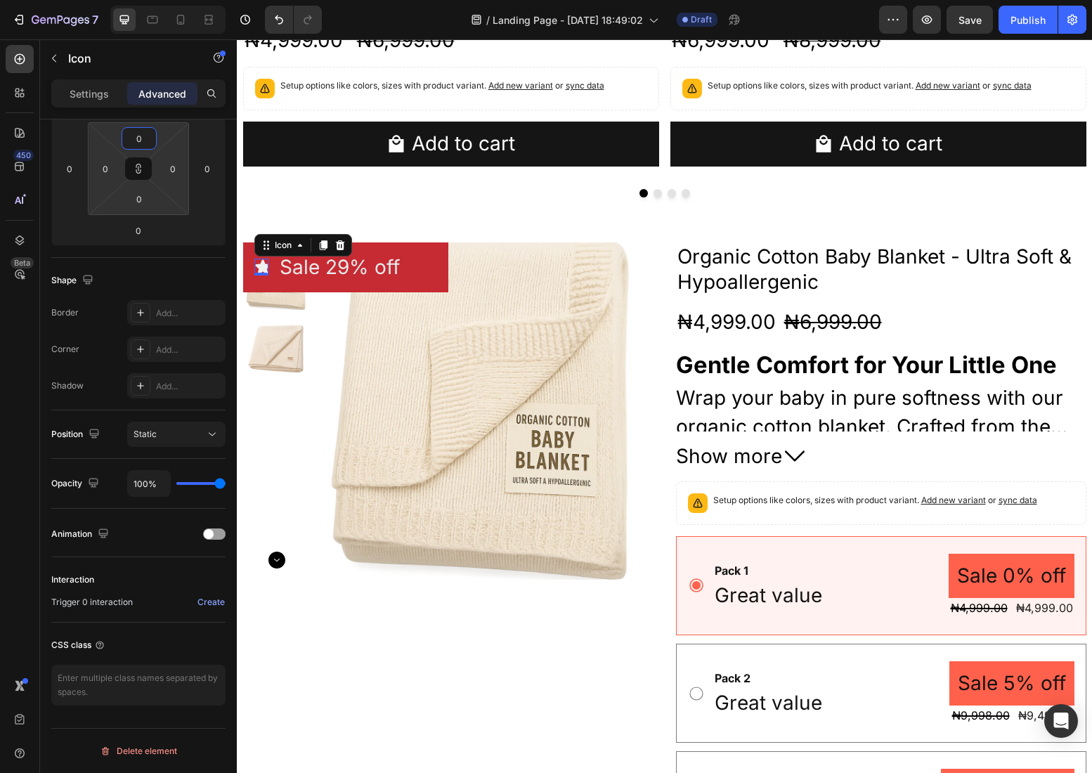
click at [139, 136] on input "0" at bounding box center [139, 138] width 28 height 21
type input "5"
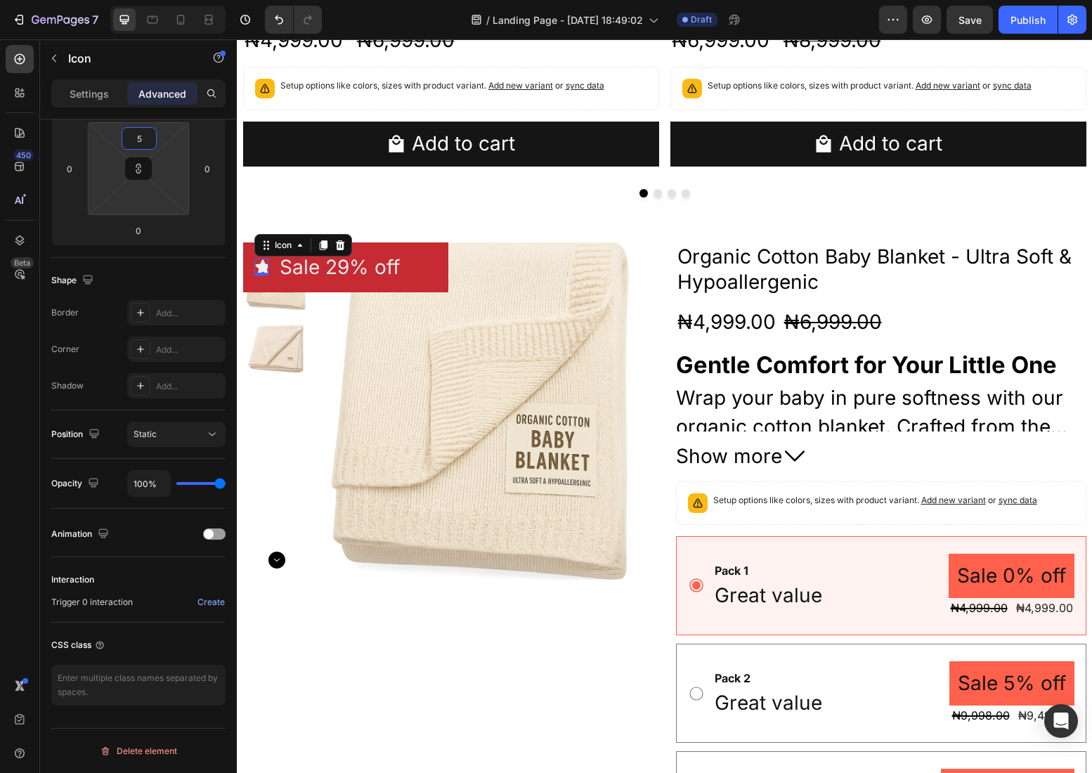
type input "5"
click at [139, 136] on input "5" at bounding box center [139, 138] width 28 height 21
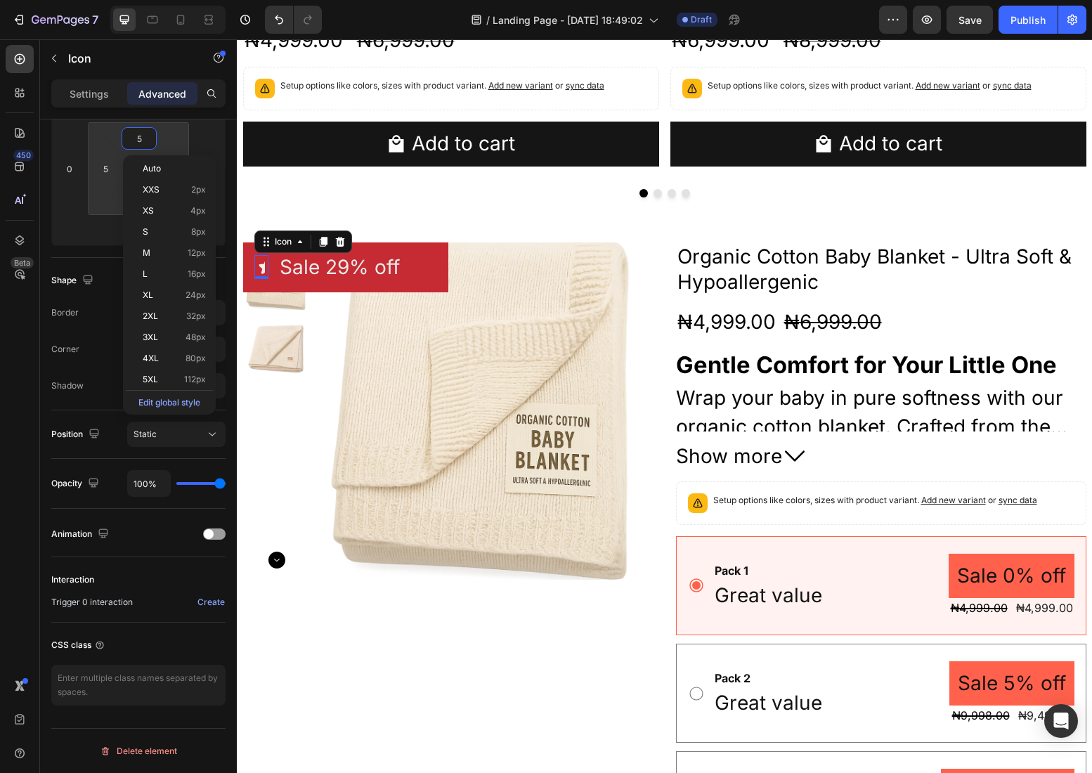
click at [139, 136] on input "5" at bounding box center [139, 138] width 28 height 21
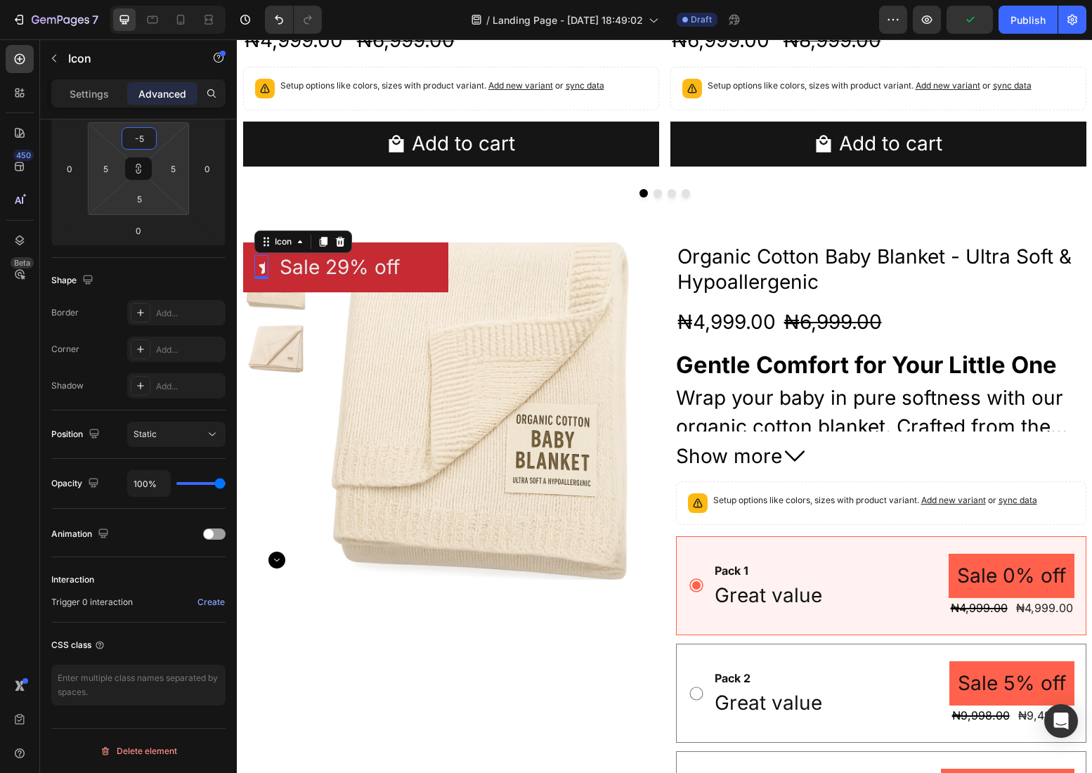
click at [152, 136] on input "-5" at bounding box center [139, 138] width 28 height 21
click at [161, 0] on html "7 Version history / Landing Page - [DATE] 18:49:02 Draft Preview Publish 450 Be…" at bounding box center [546, 0] width 1092 height 0
click at [140, 136] on input "-5" at bounding box center [139, 138] width 28 height 21
type input "0"
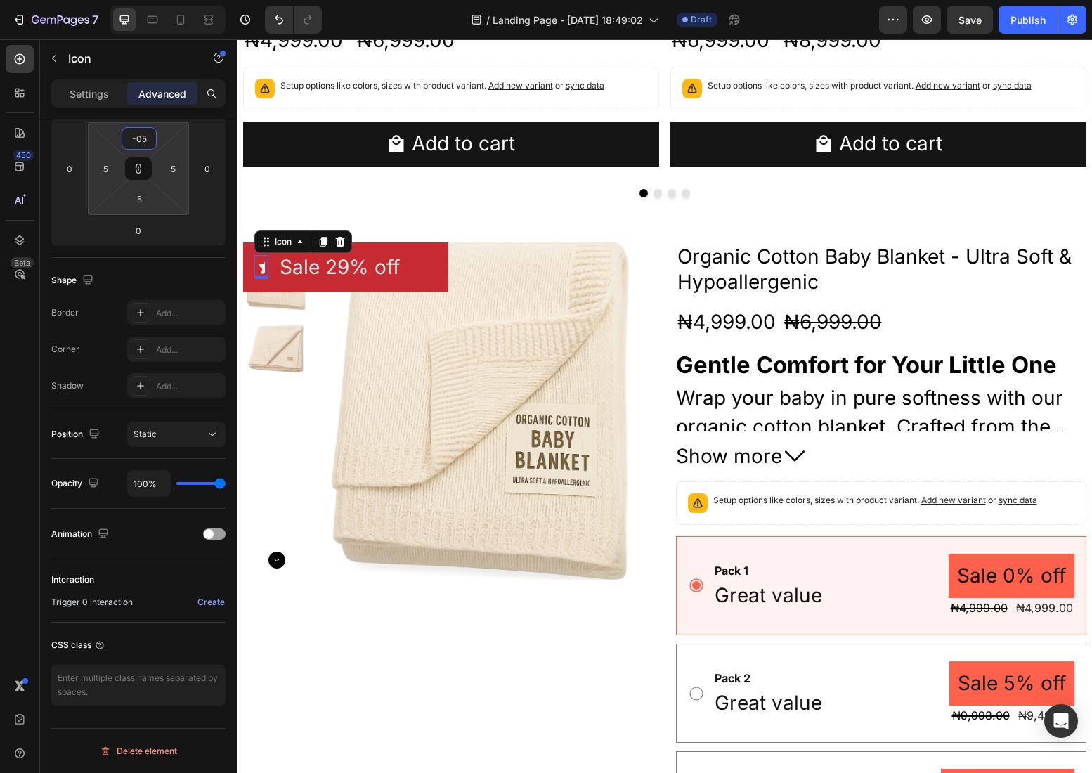
type input "0"
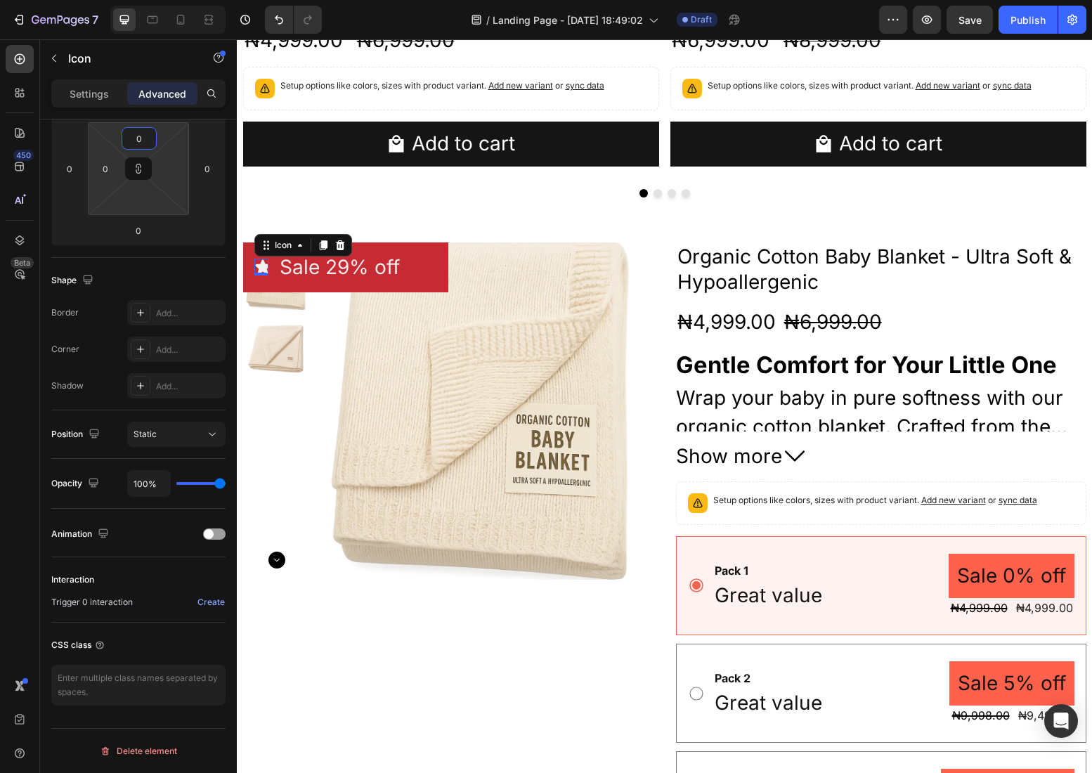
type input "0"
click at [143, 278] on div "Shape" at bounding box center [138, 280] width 174 height 22
click at [96, 93] on p "Settings" at bounding box center [89, 93] width 39 height 15
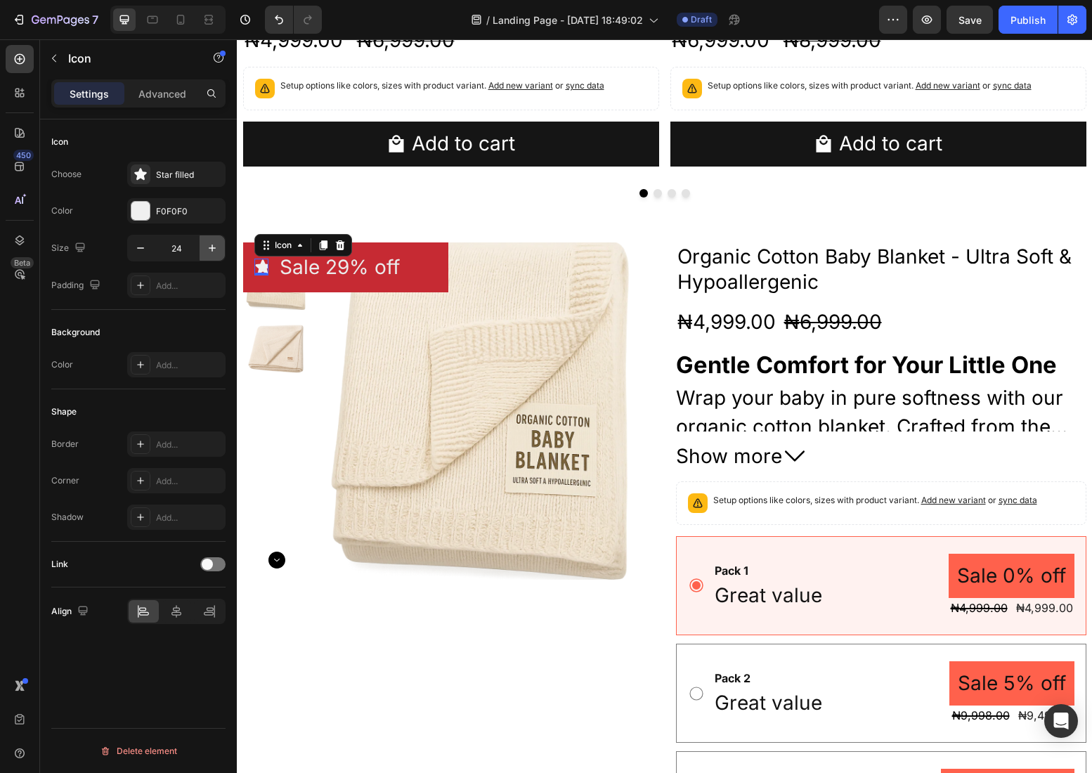
click at [211, 252] on icon "button" at bounding box center [212, 248] width 14 height 14
click at [147, 252] on icon "button" at bounding box center [140, 248] width 14 height 14
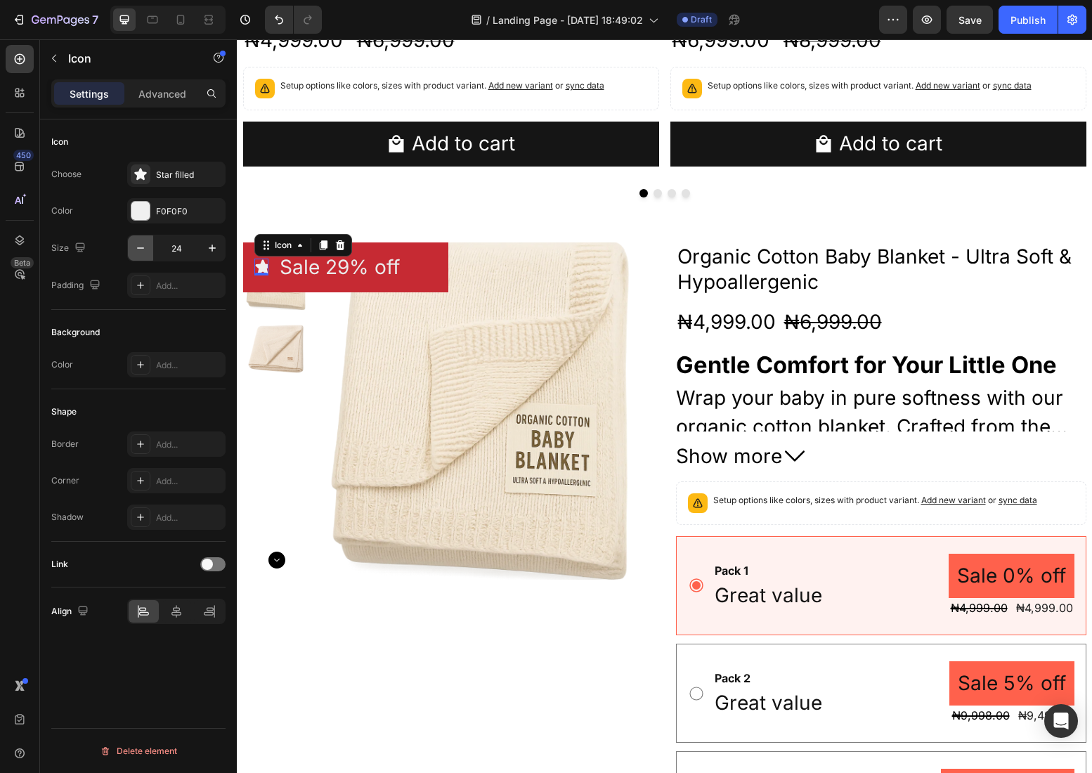
click at [147, 252] on icon "button" at bounding box center [140, 248] width 14 height 14
click at [210, 244] on icon "button" at bounding box center [212, 248] width 14 height 14
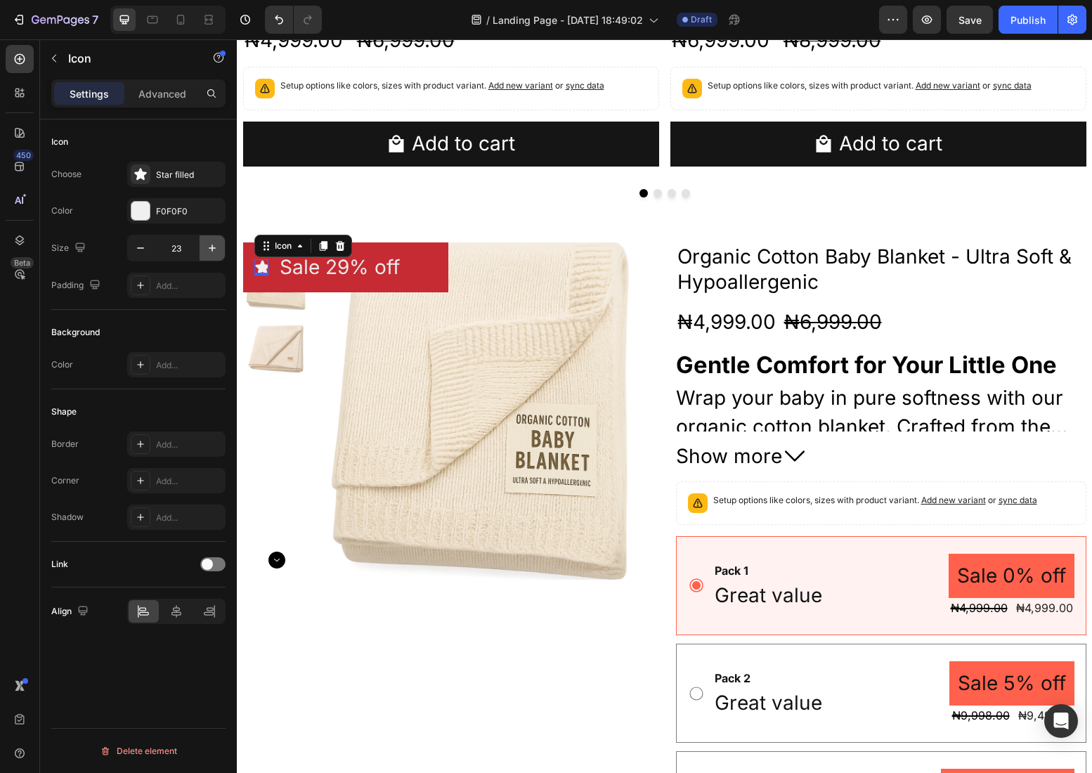
click at [210, 244] on icon "button" at bounding box center [212, 248] width 14 height 14
click at [141, 247] on icon "button" at bounding box center [140, 247] width 7 height 1
type input "24"
click at [256, 285] on div "0" at bounding box center [261, 286] width 14 height 11
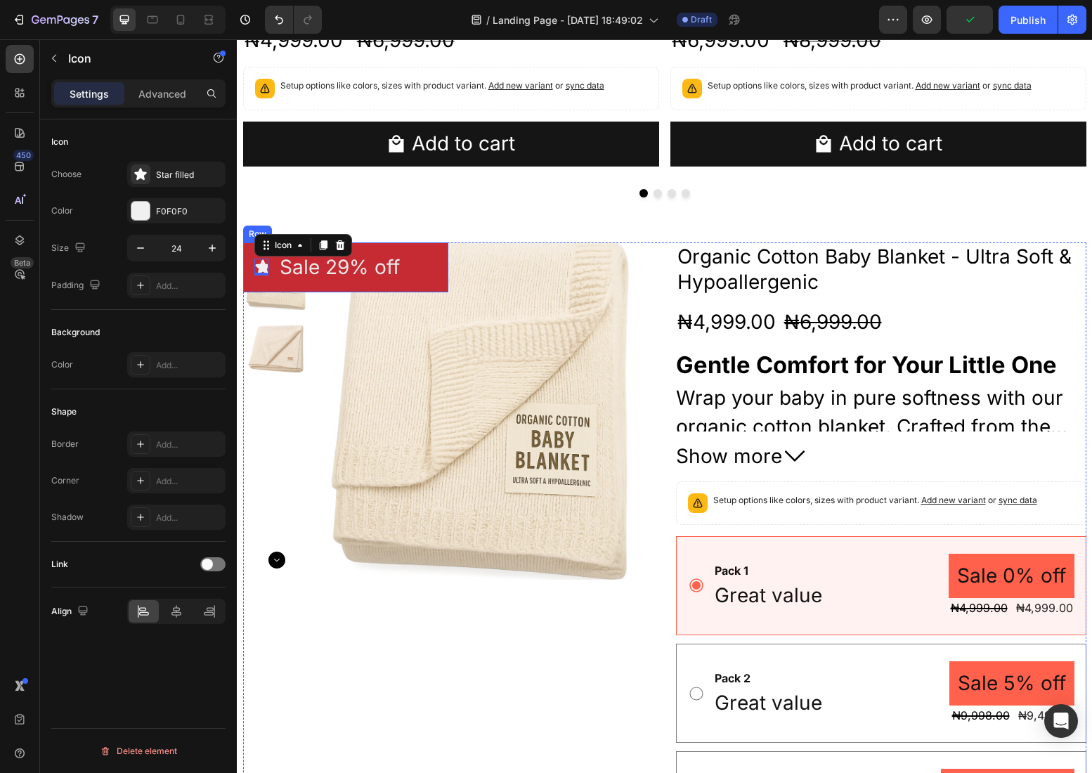
click at [275, 267] on div "Icon 0 Sale 29% off Product Badge Row" at bounding box center [345, 267] width 205 height 50
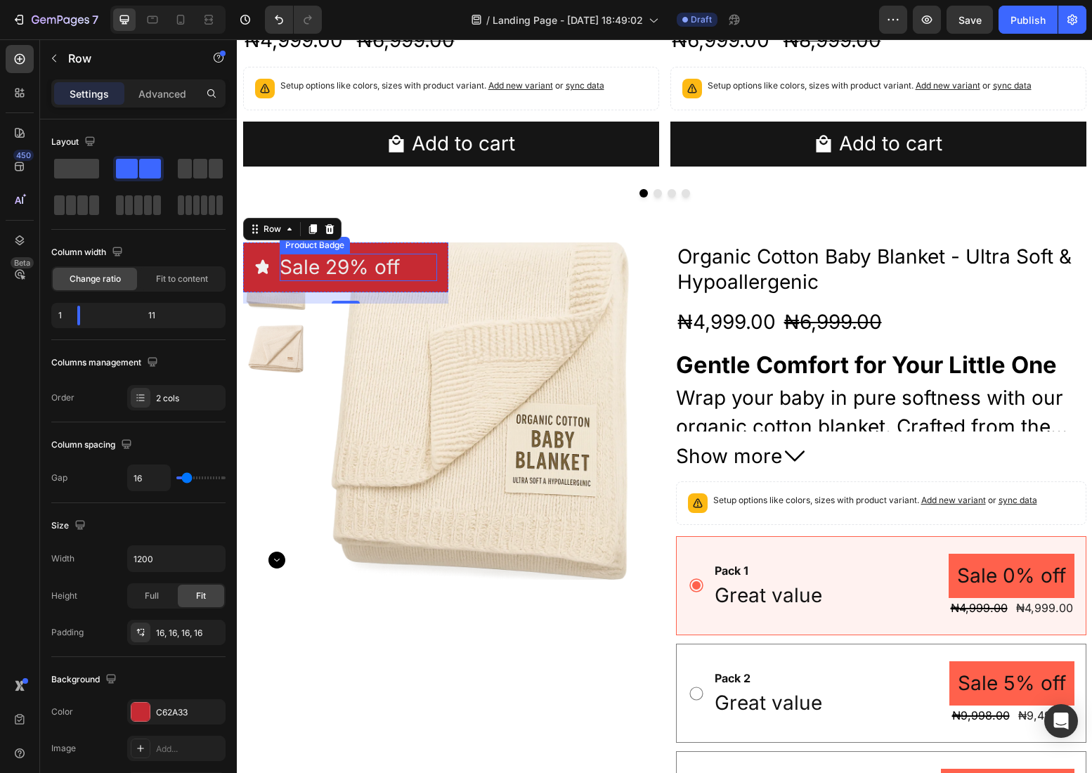
click at [305, 264] on pre "Sale 29% off" at bounding box center [340, 267] width 120 height 27
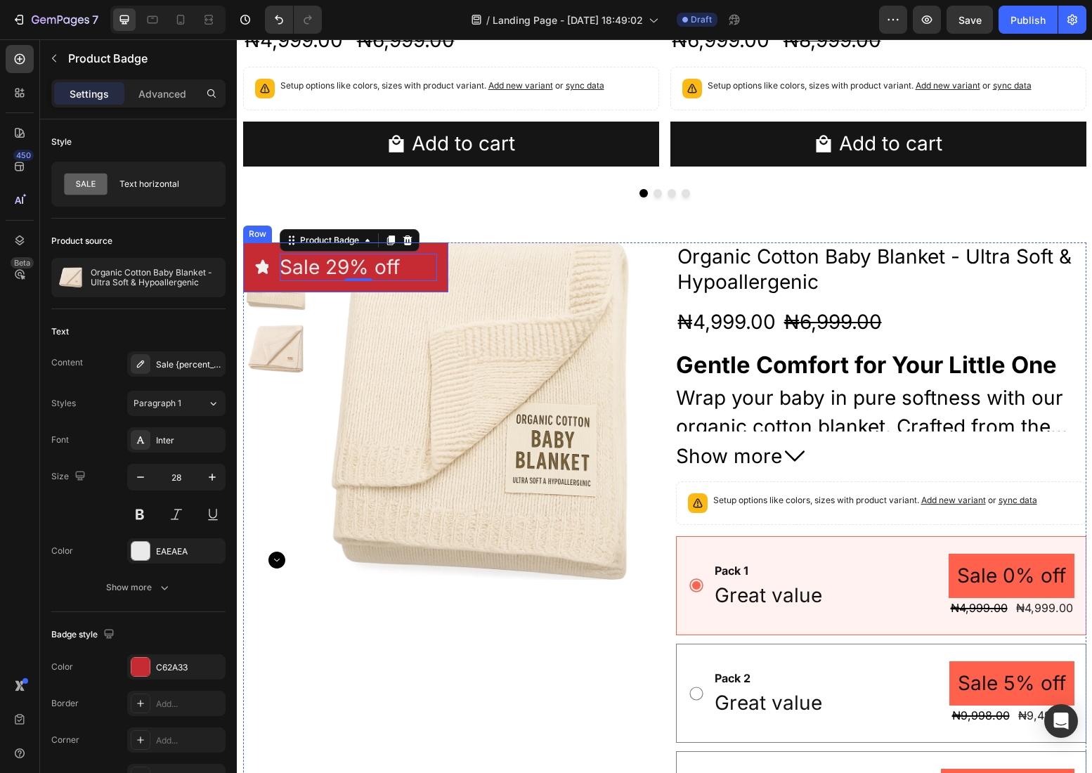
click at [266, 275] on div "Icon" at bounding box center [261, 267] width 14 height 27
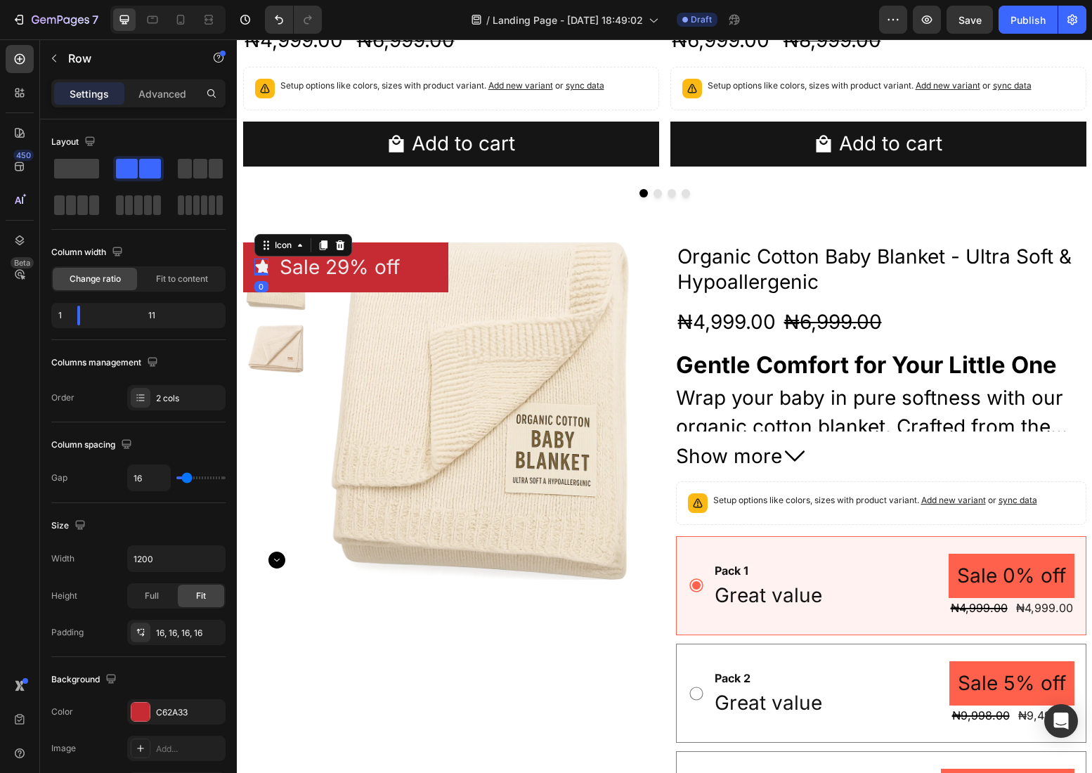
click at [262, 270] on icon at bounding box center [262, 267] width 15 height 14
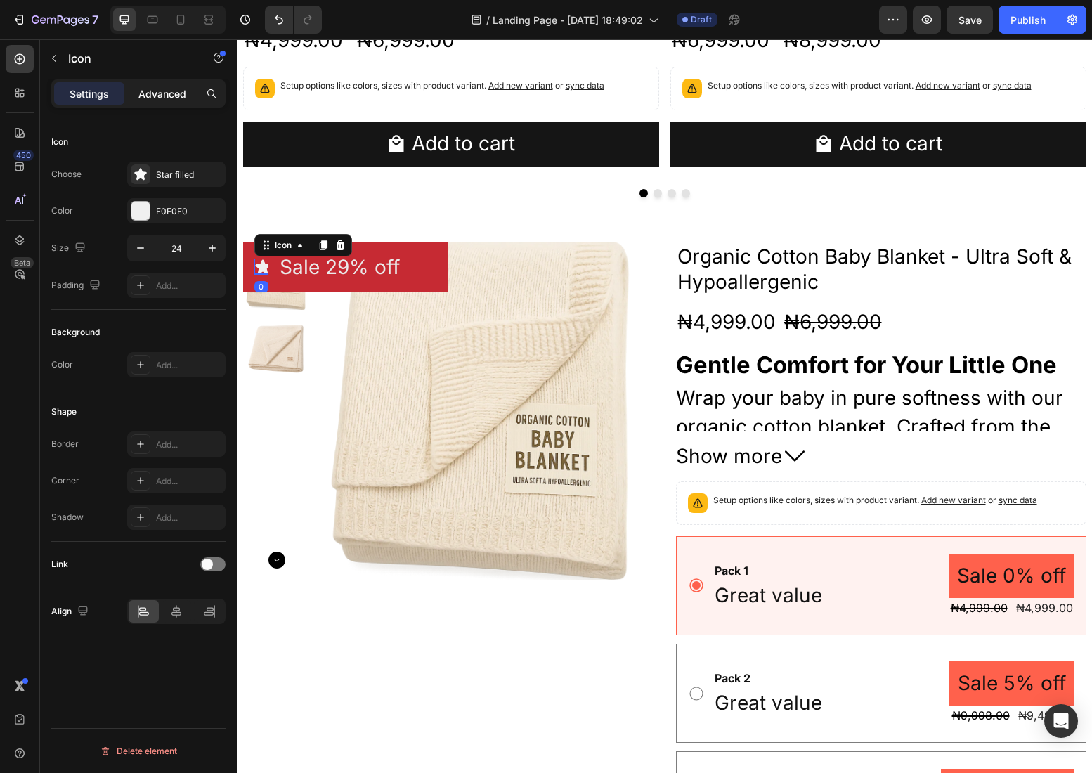
click at [181, 85] on div "Advanced" at bounding box center [162, 93] width 70 height 22
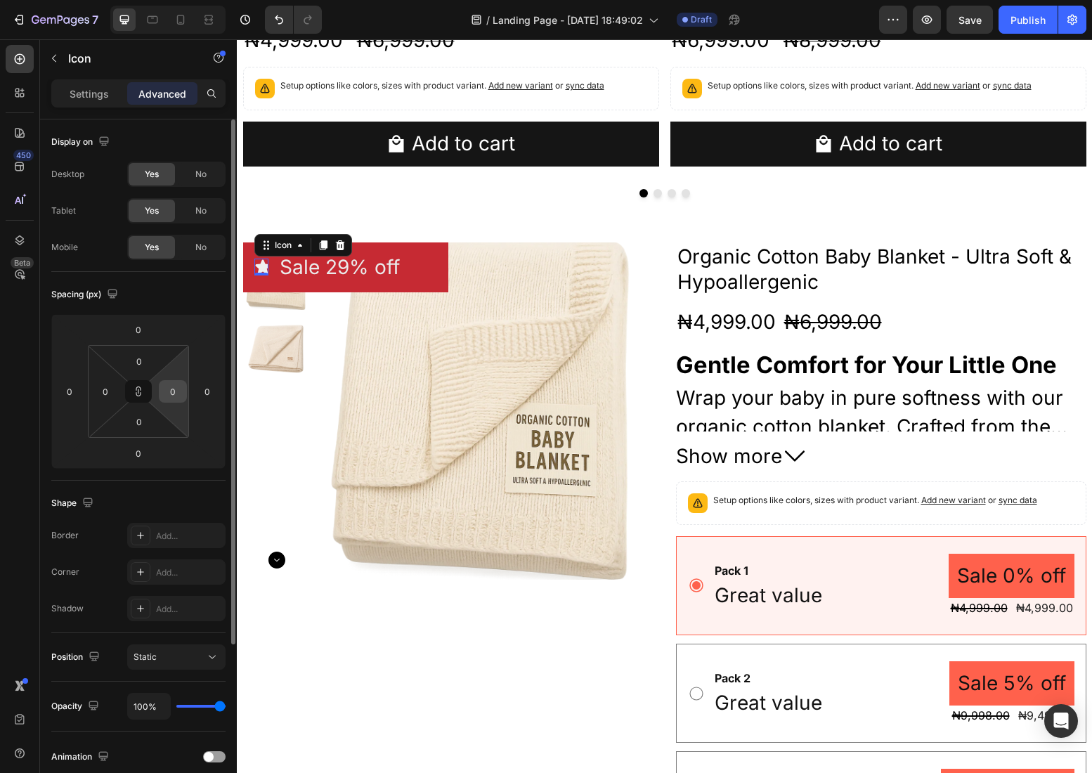
click at [181, 393] on input "0" at bounding box center [172, 391] width 21 height 21
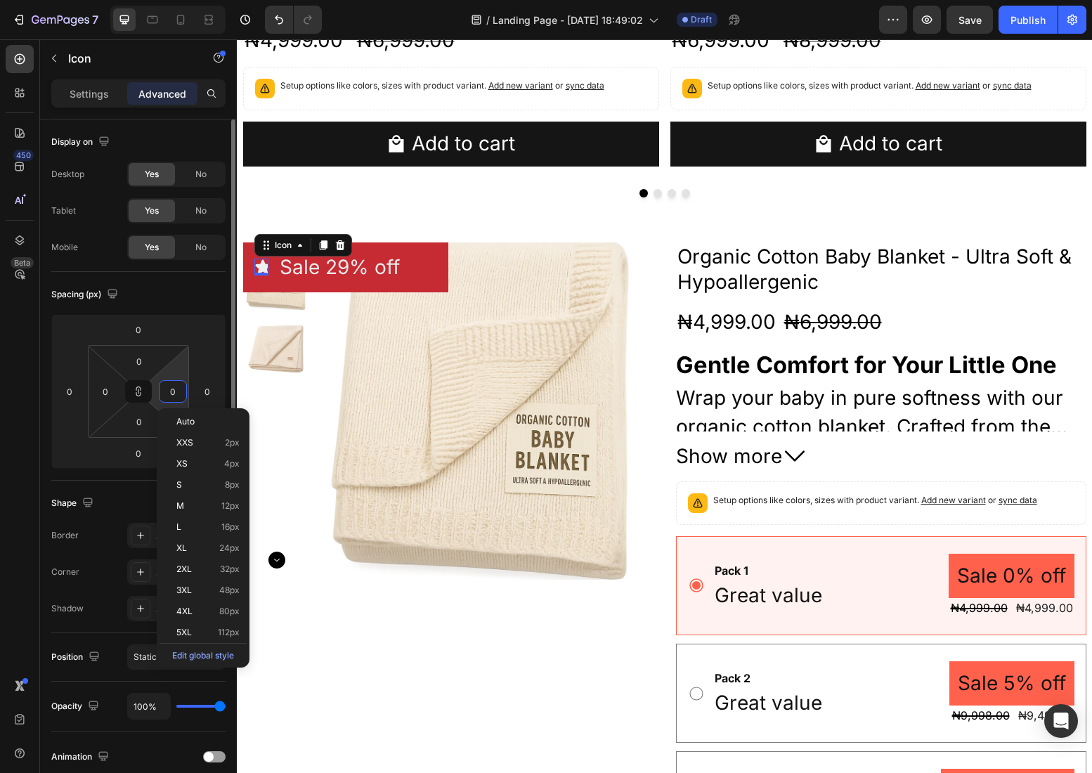
type input "2"
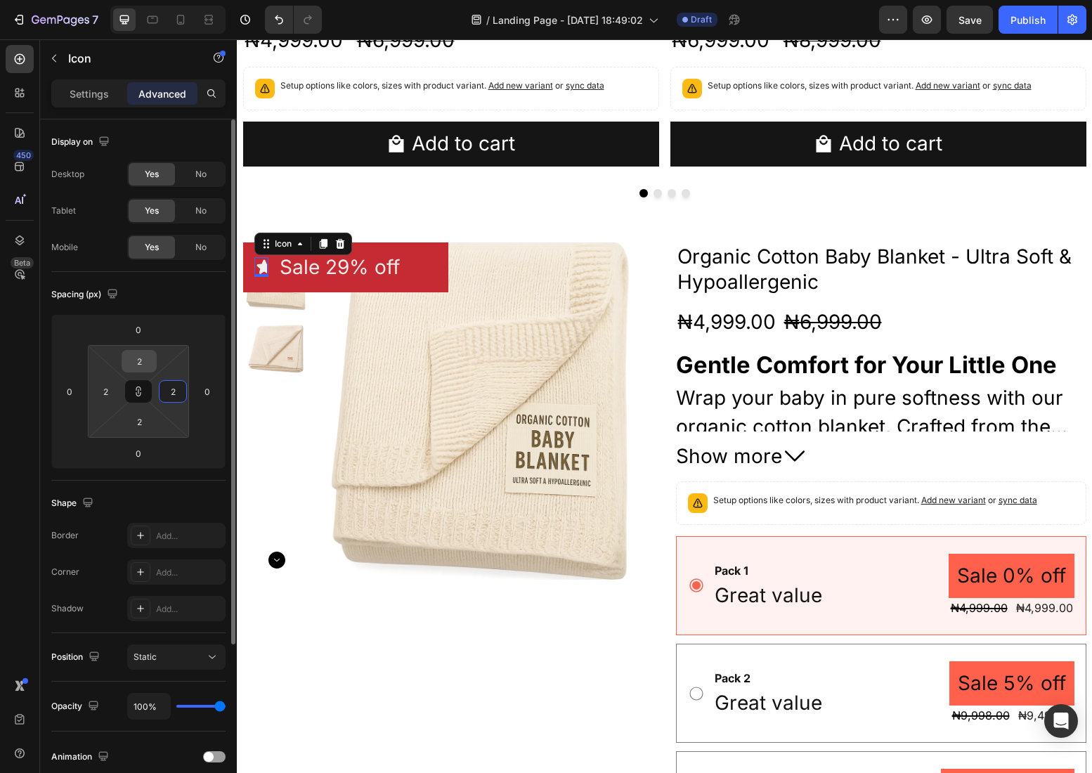
type input "2"
click at [143, 363] on input "2" at bounding box center [139, 361] width 28 height 21
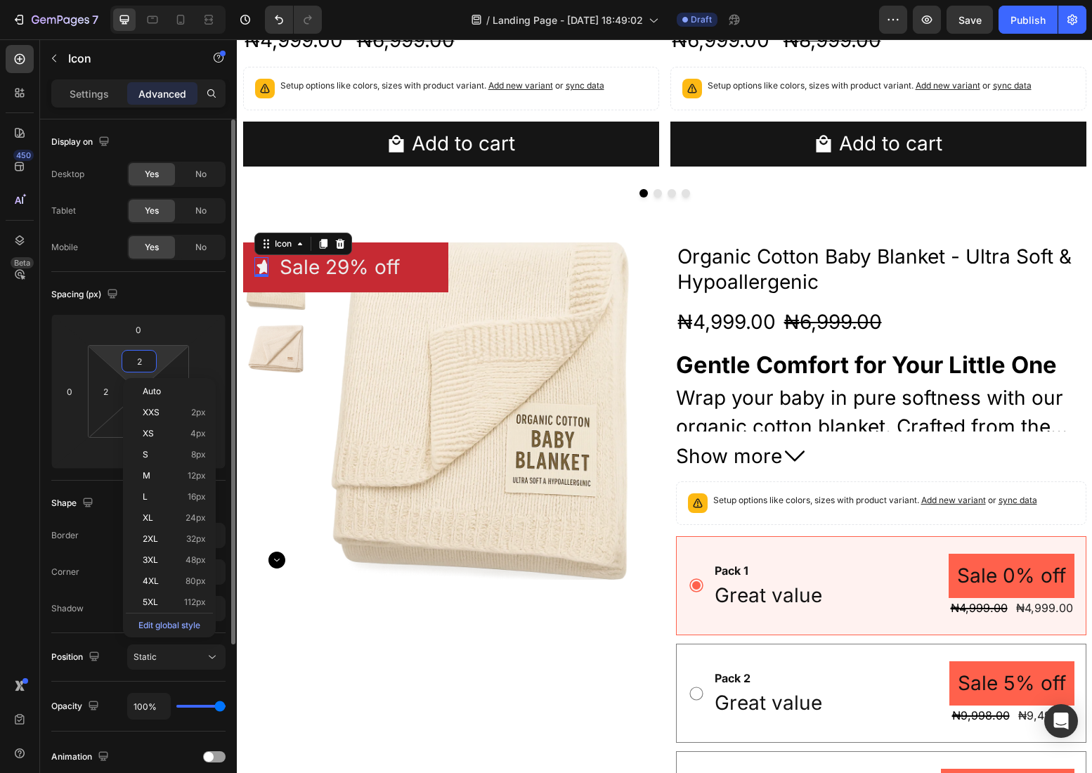
type input "0"
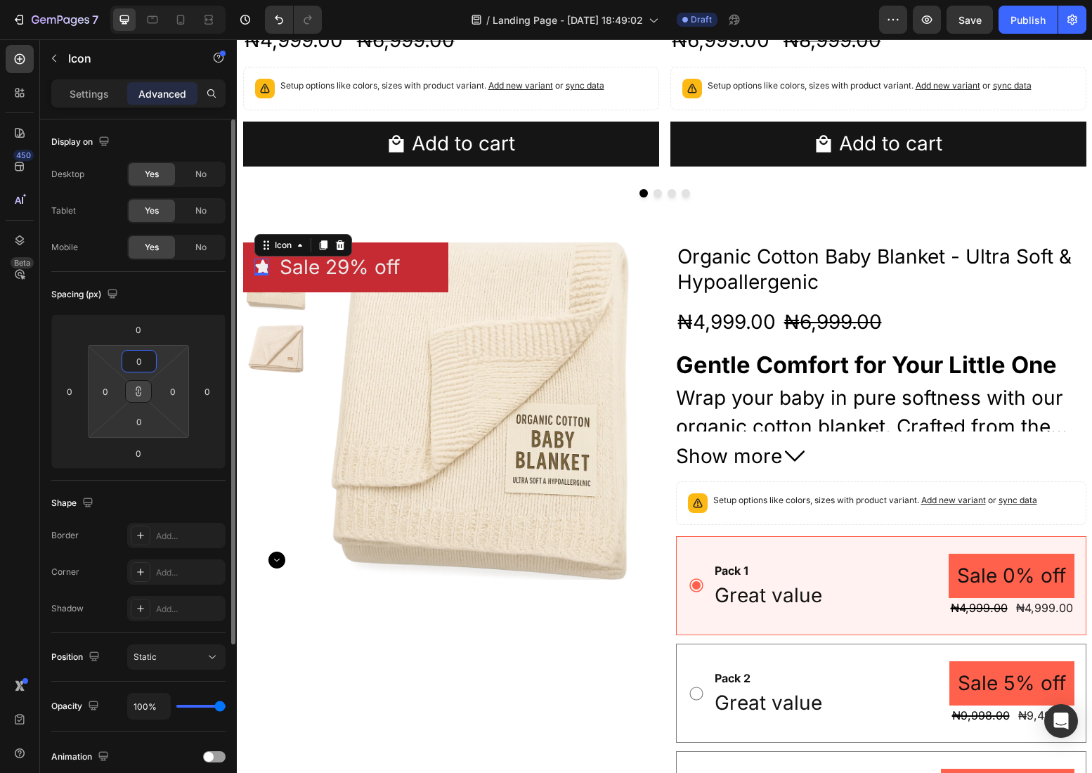
type input "0"
click at [138, 389] on icon at bounding box center [138, 391] width 11 height 11
click at [178, 386] on input "0" at bounding box center [172, 391] width 21 height 21
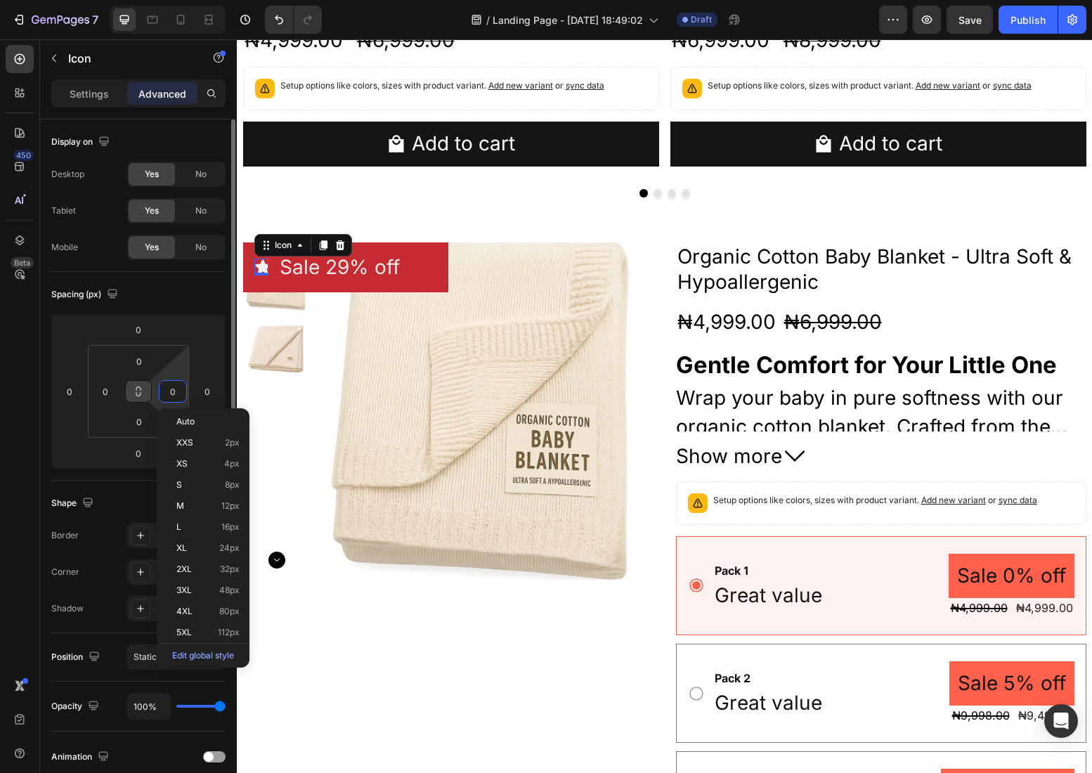
type input "2"
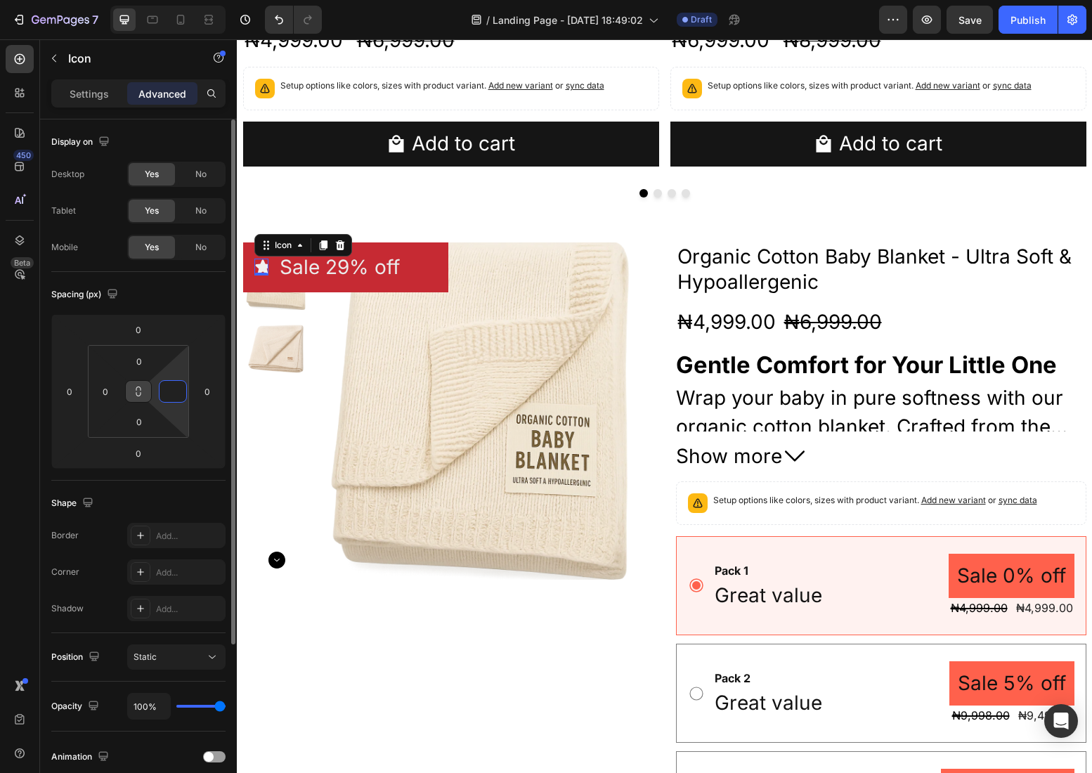
type input "4"
type input "0"
type input "-"
type input "0"
click at [18, 461] on div "450 Beta" at bounding box center [20, 358] width 28 height 627
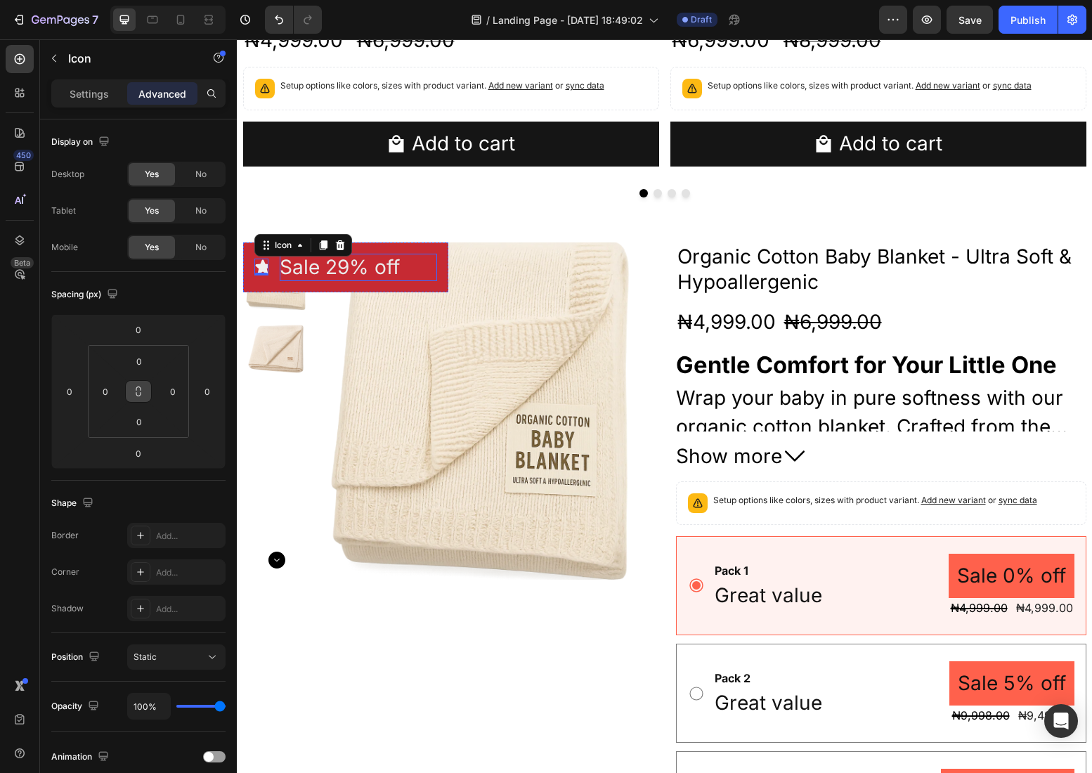
click at [287, 280] on div "Icon 0 Sale 29% off Product Badge Row" at bounding box center [345, 267] width 205 height 50
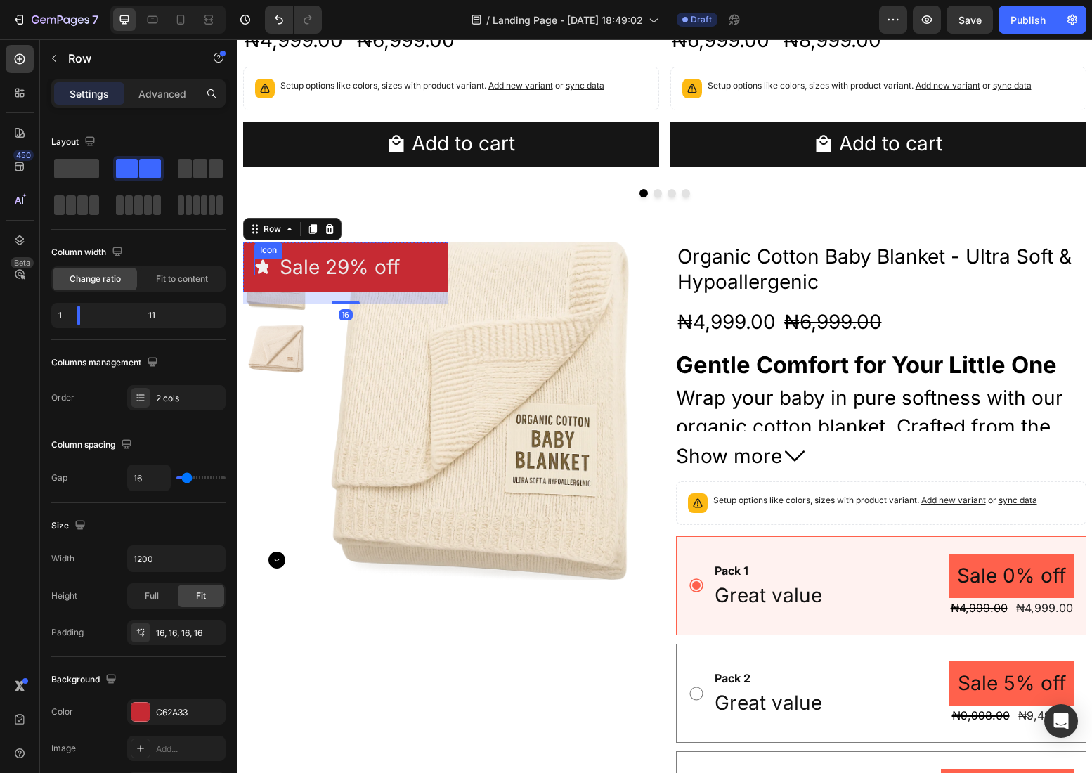
click at [258, 268] on icon at bounding box center [262, 267] width 15 height 14
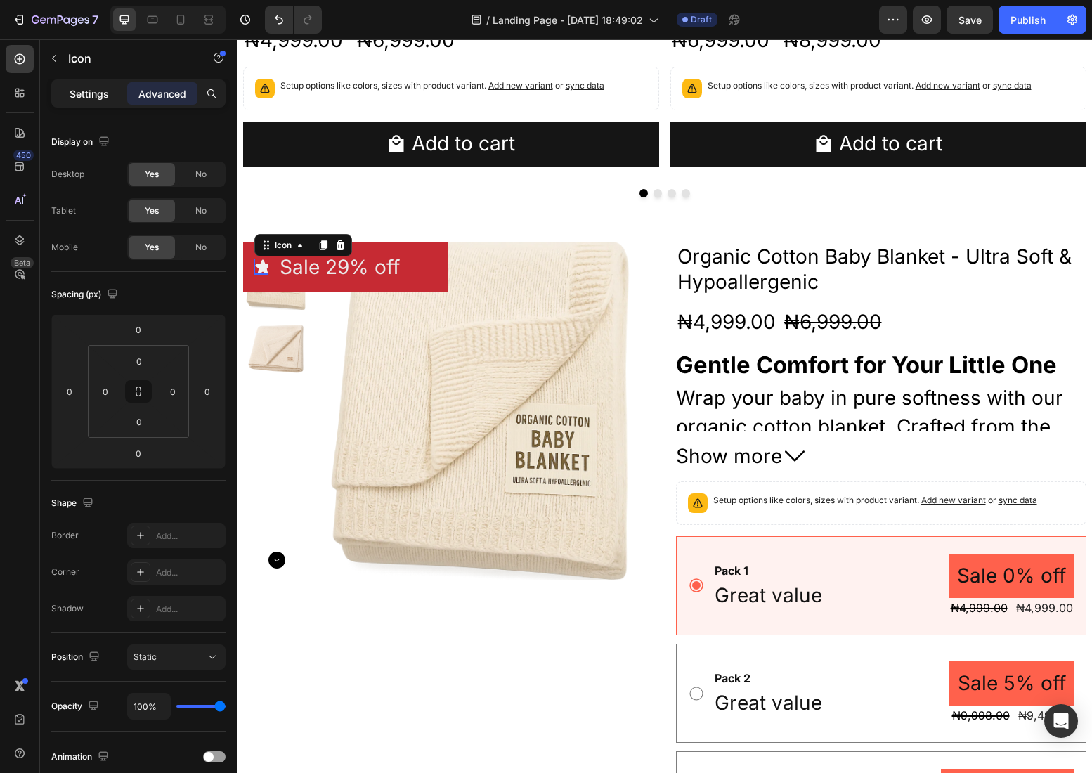
click at [78, 89] on p "Settings" at bounding box center [89, 93] width 39 height 15
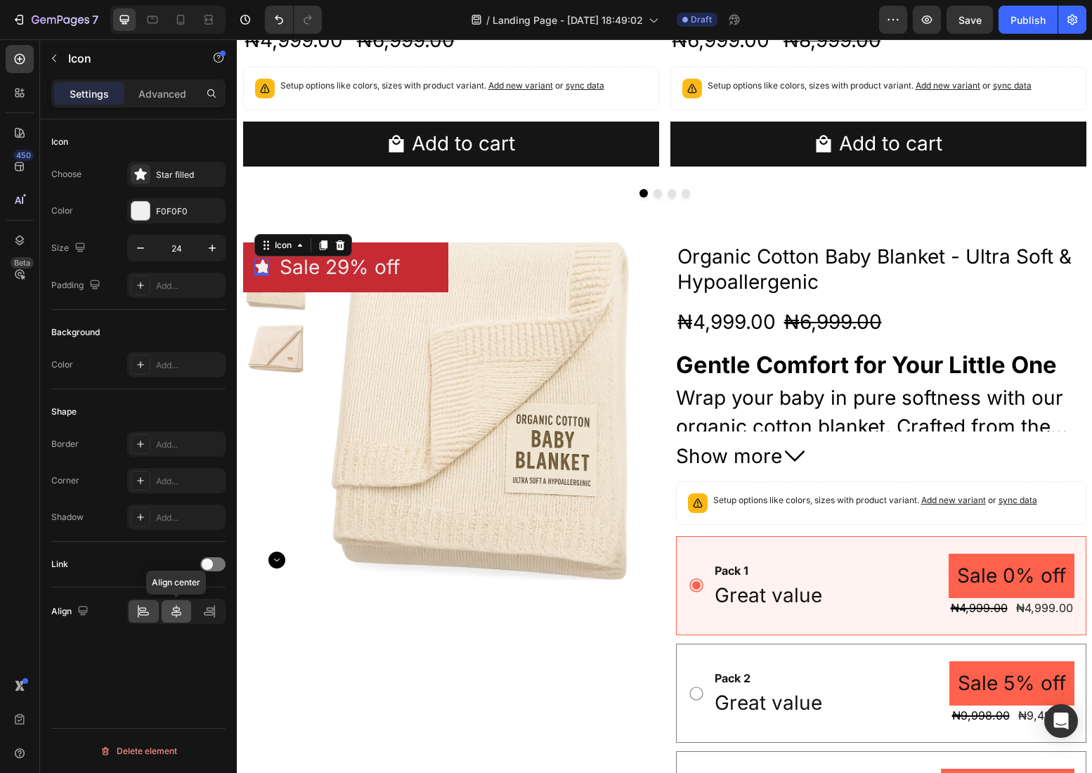
click at [171, 610] on icon at bounding box center [176, 611] width 14 height 14
click at [211, 615] on icon at bounding box center [209, 611] width 14 height 14
click at [142, 616] on icon at bounding box center [143, 611] width 14 height 14
click at [211, 244] on icon "button" at bounding box center [212, 248] width 14 height 14
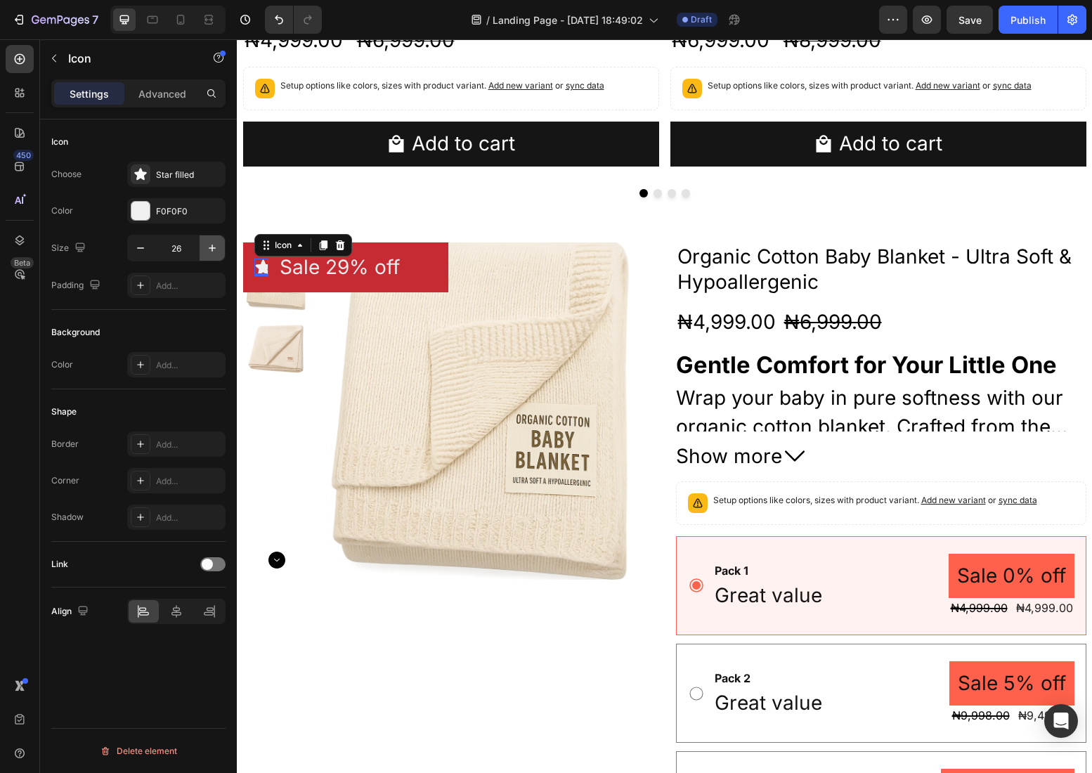
click at [211, 244] on icon "button" at bounding box center [212, 248] width 14 height 14
click at [138, 249] on icon "button" at bounding box center [140, 248] width 14 height 14
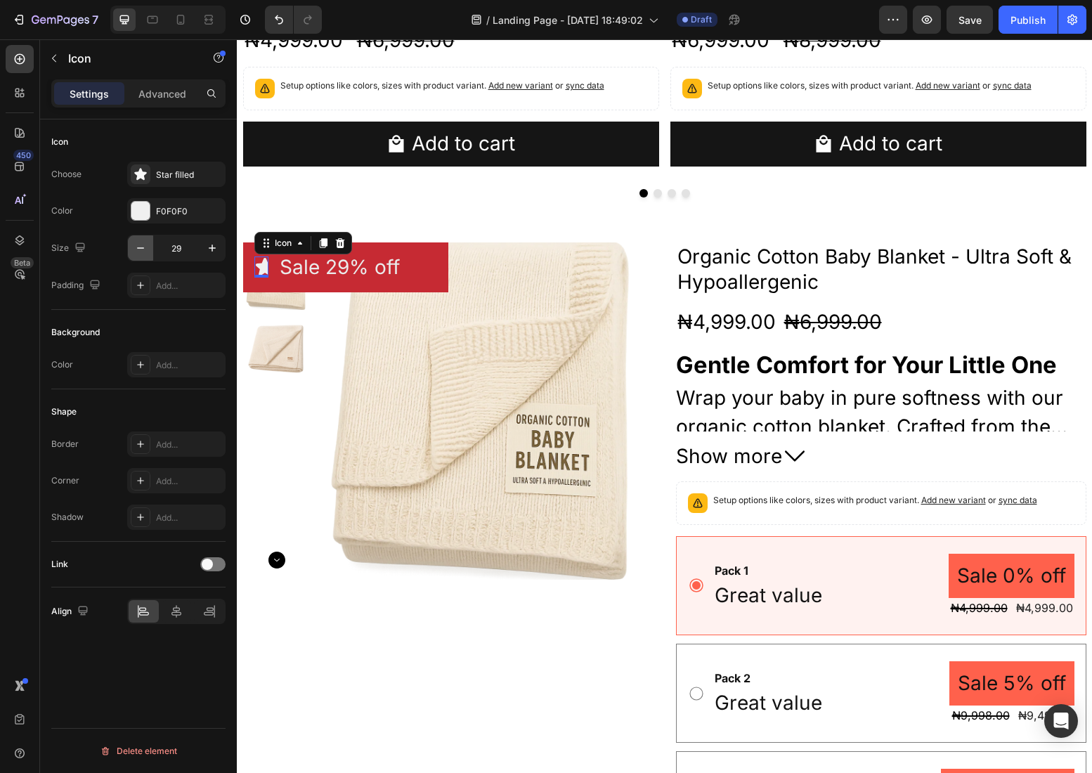
click at [138, 249] on icon "button" at bounding box center [140, 248] width 14 height 14
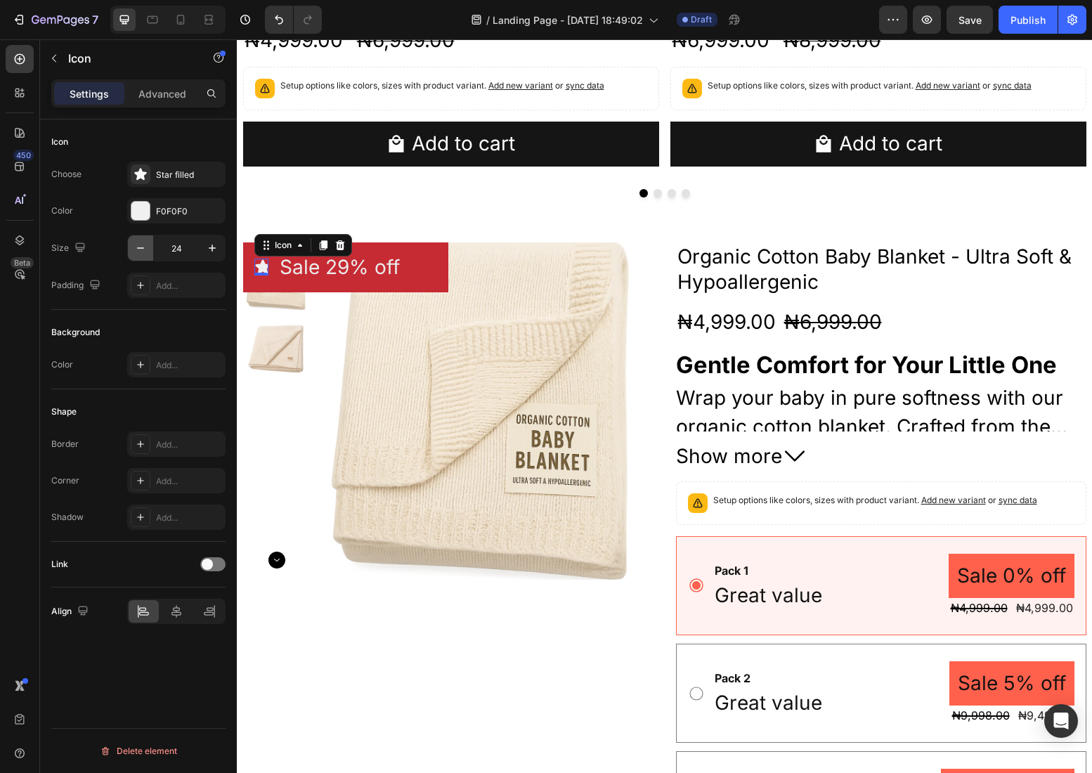
click at [138, 249] on icon "button" at bounding box center [140, 248] width 14 height 14
click at [209, 244] on icon "button" at bounding box center [212, 248] width 14 height 14
type input "24"
click at [168, 290] on div "Add..." at bounding box center [189, 286] width 66 height 13
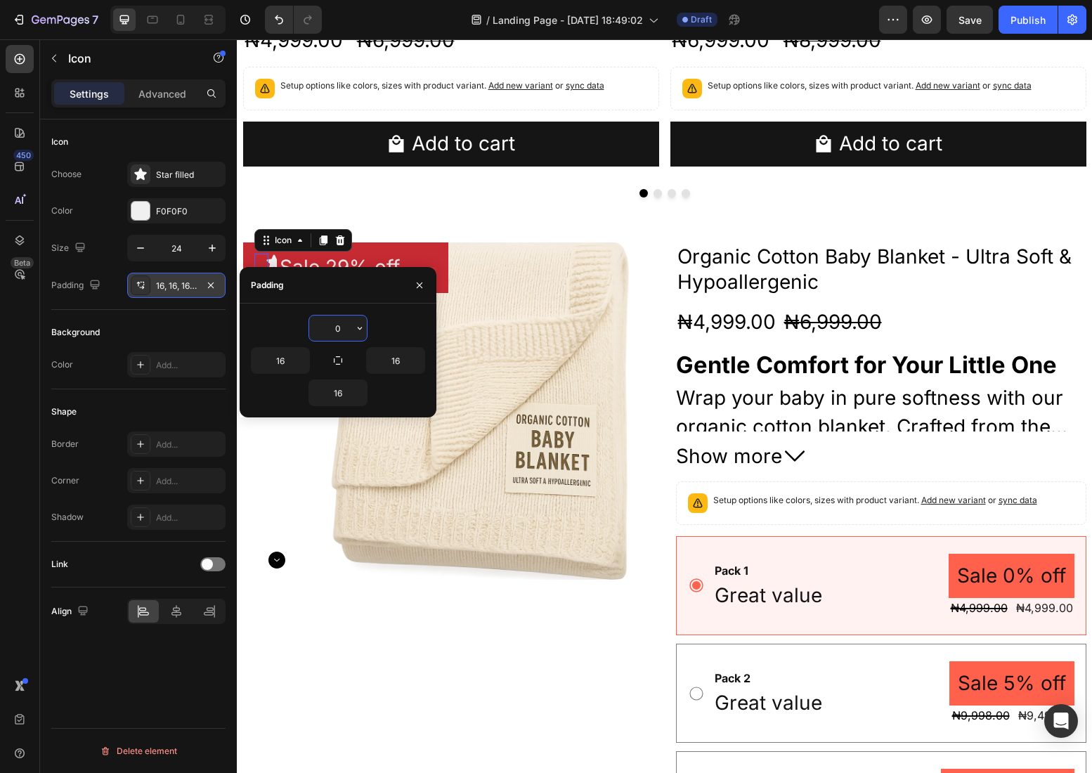
click at [339, 327] on input "0" at bounding box center [338, 327] width 58 height 25
type input "0"
click at [340, 357] on icon "button" at bounding box center [337, 360] width 11 height 11
type input "0"
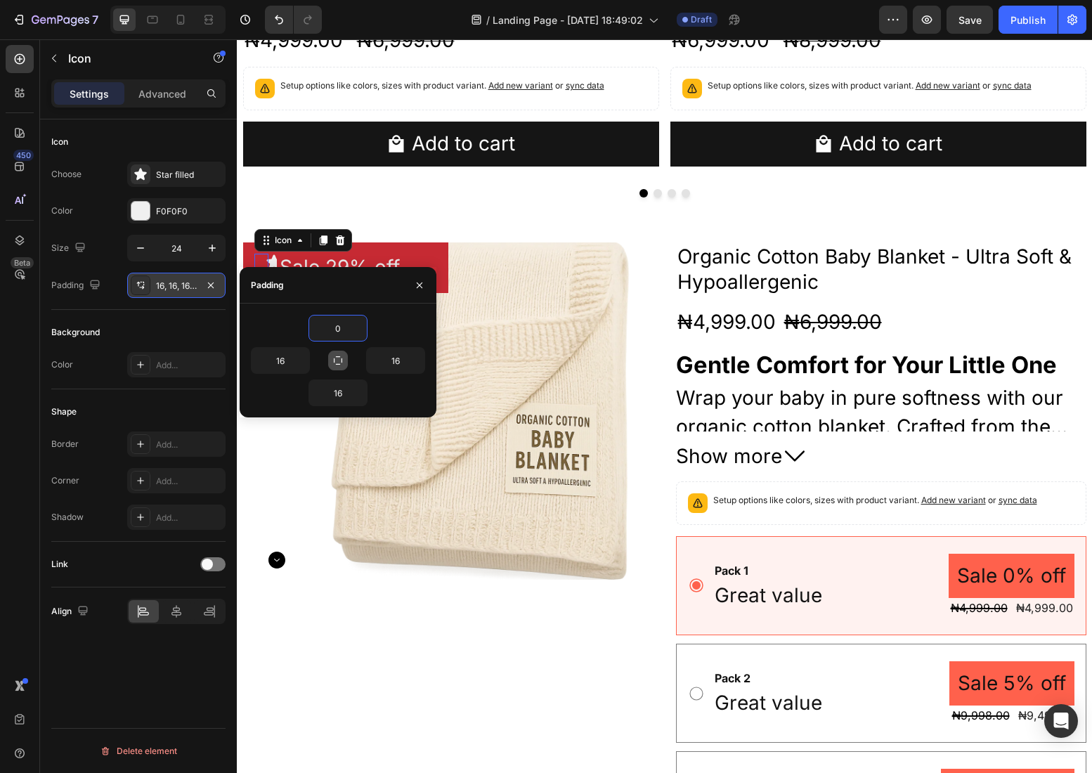
type input "0"
click at [339, 327] on input "0" at bounding box center [338, 327] width 58 height 25
click at [389, 288] on div "Padding" at bounding box center [338, 285] width 197 height 37
click at [393, 254] on pre "Sale 29% off" at bounding box center [340, 267] width 120 height 27
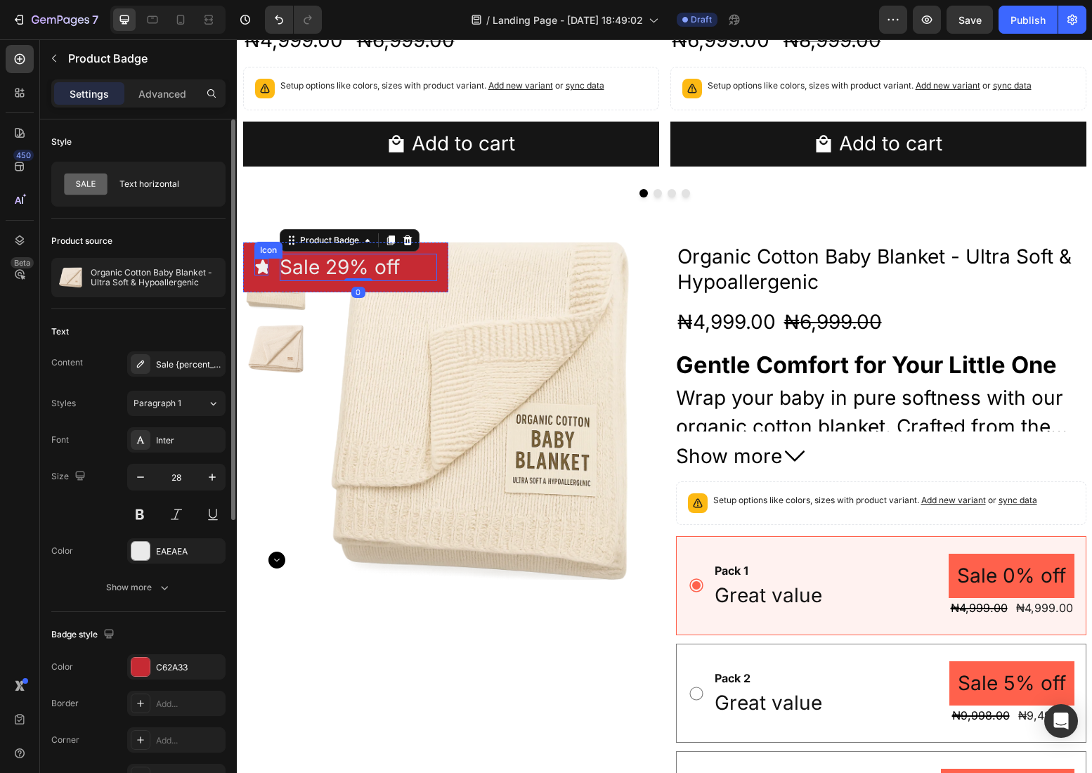
click at [261, 265] on icon at bounding box center [262, 267] width 15 height 14
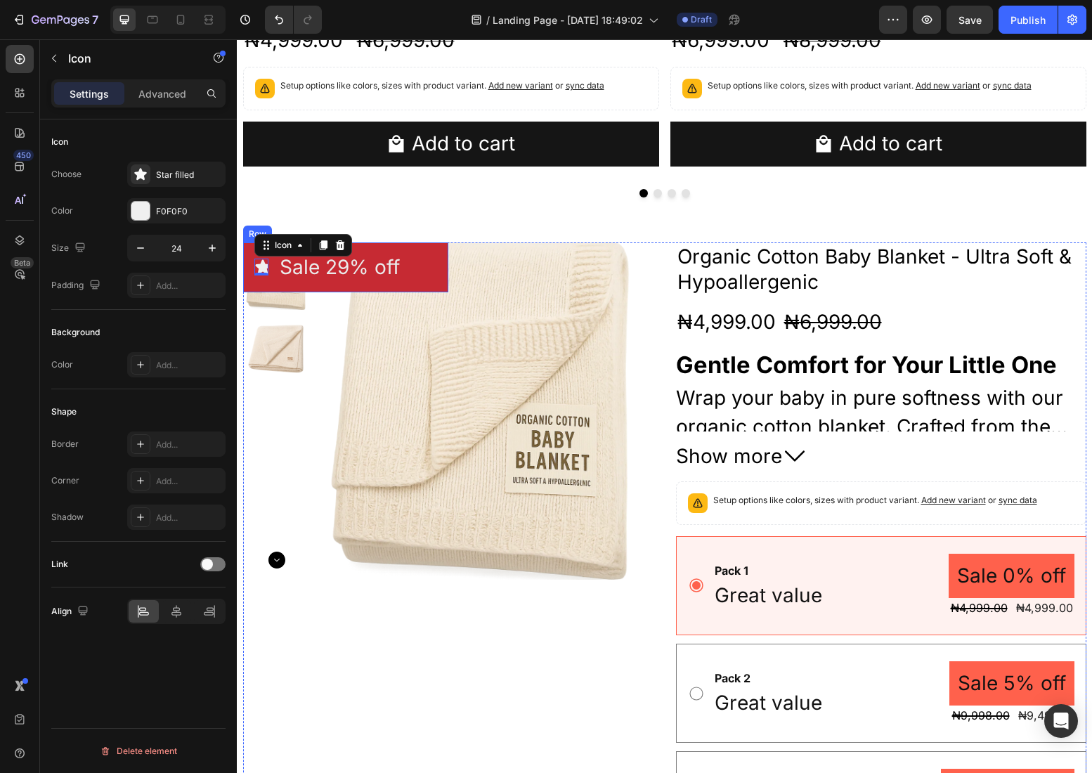
click at [436, 256] on div "Sale 29% off" at bounding box center [358, 267] width 157 height 27
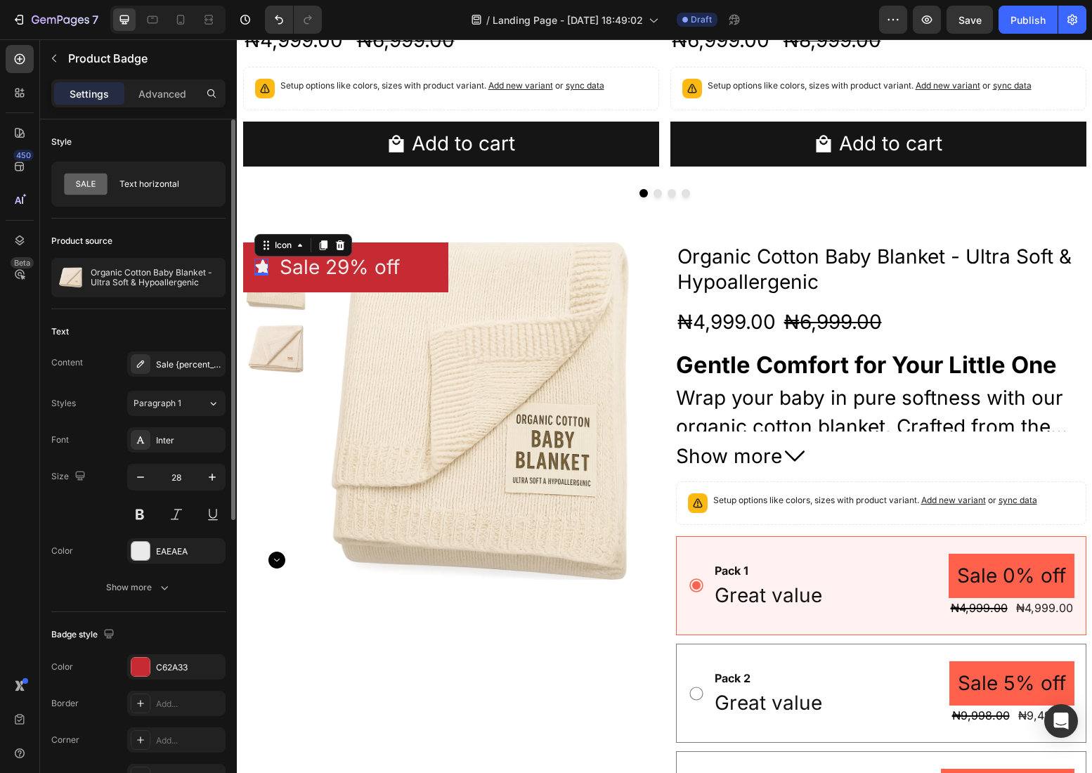
click at [263, 268] on icon at bounding box center [262, 267] width 15 height 14
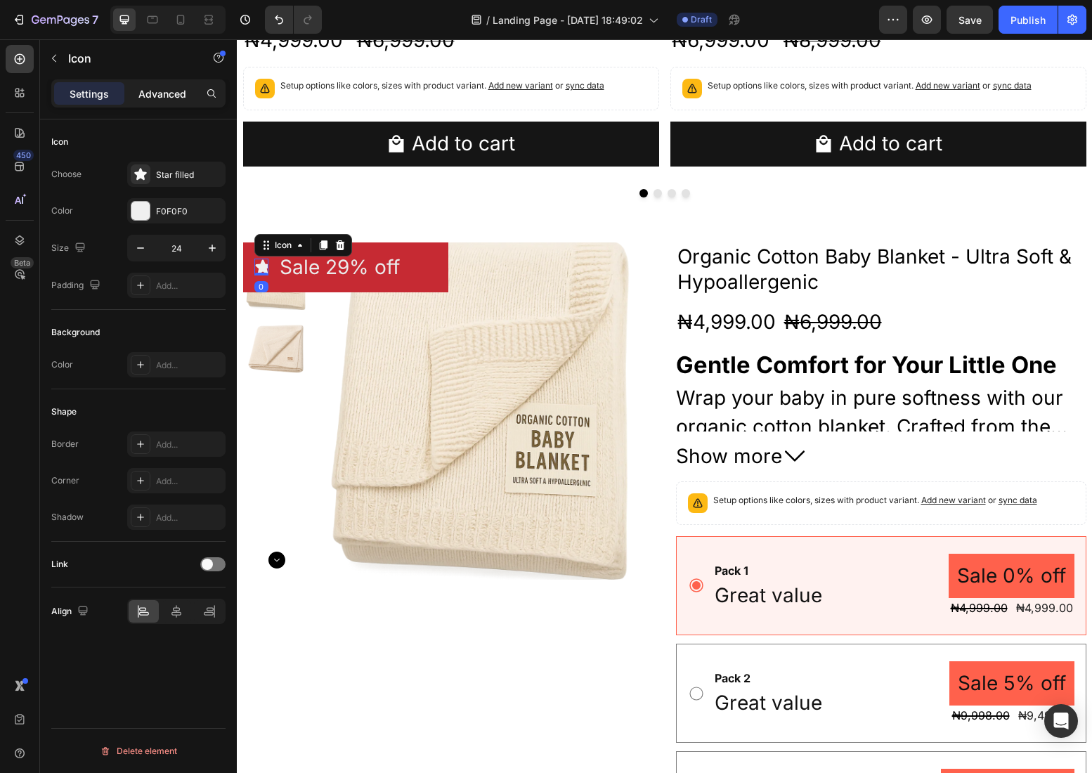
click at [175, 92] on p "Advanced" at bounding box center [162, 93] width 48 height 15
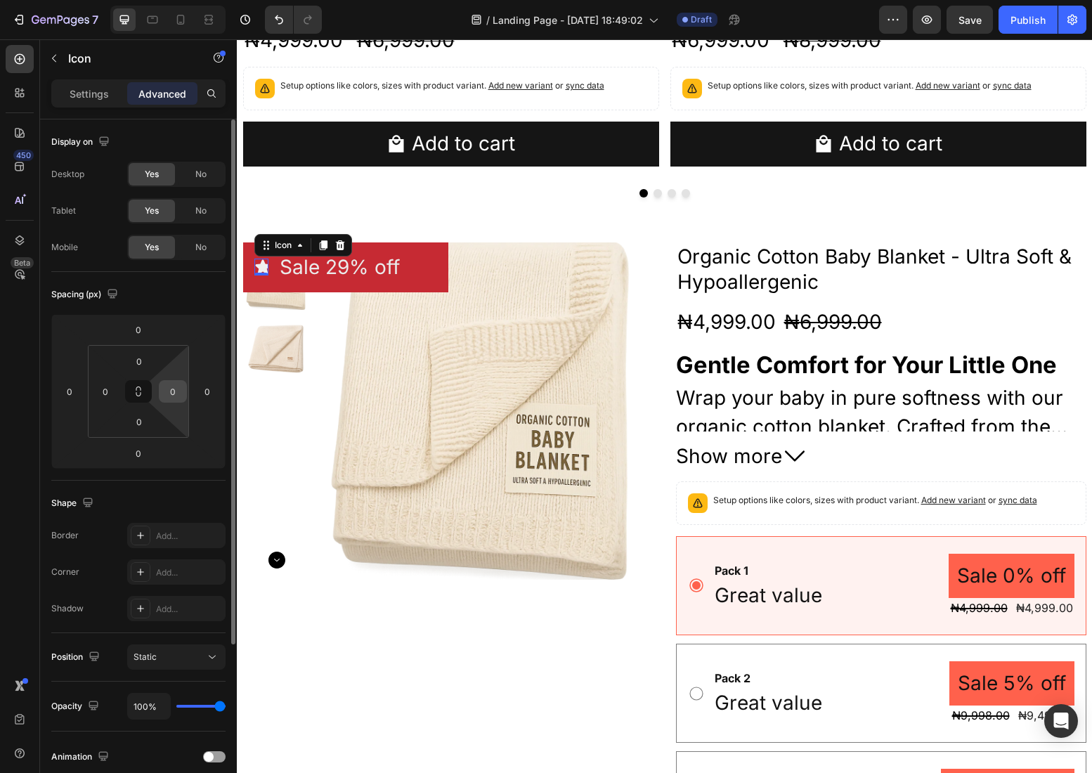
click at [179, 386] on input "0" at bounding box center [172, 391] width 21 height 21
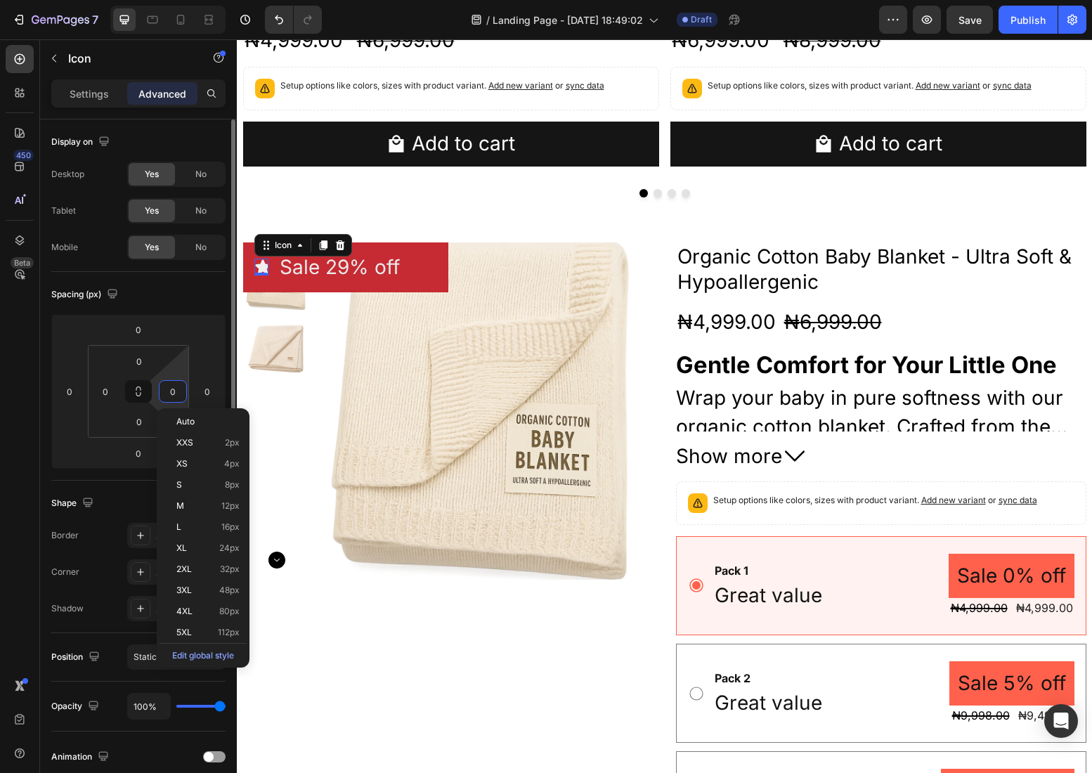
type input "5"
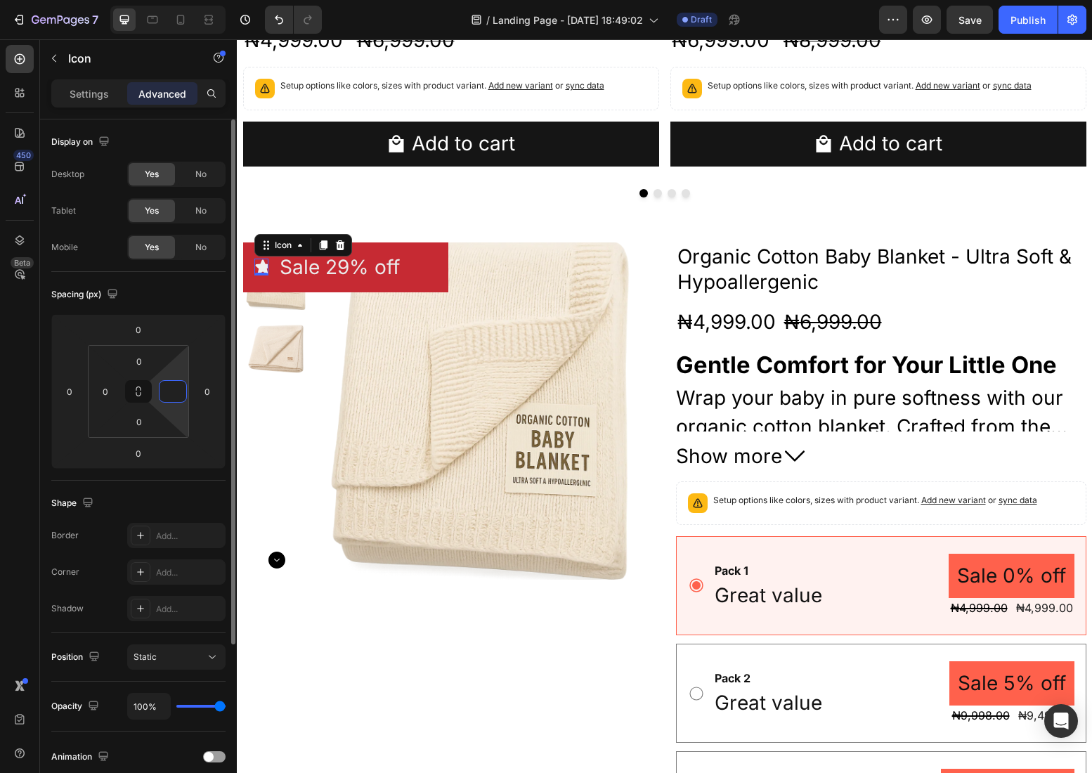
type input "0"
click at [102, 388] on input "0" at bounding box center [105, 391] width 21 height 21
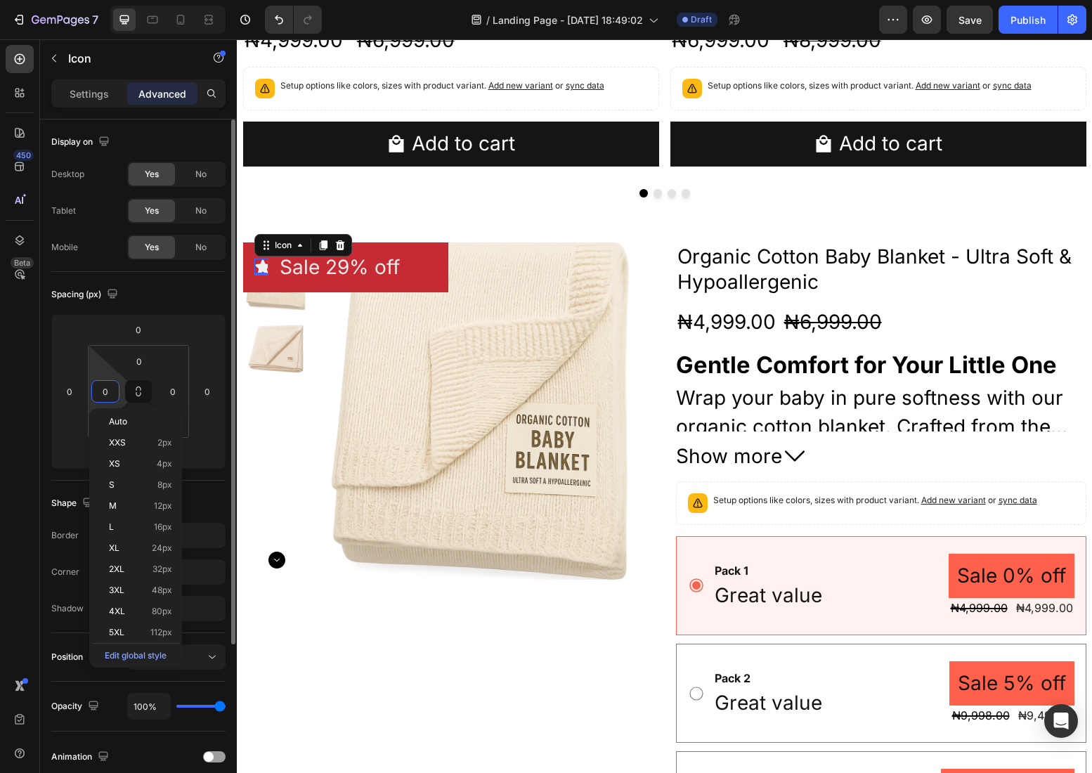
type input "5"
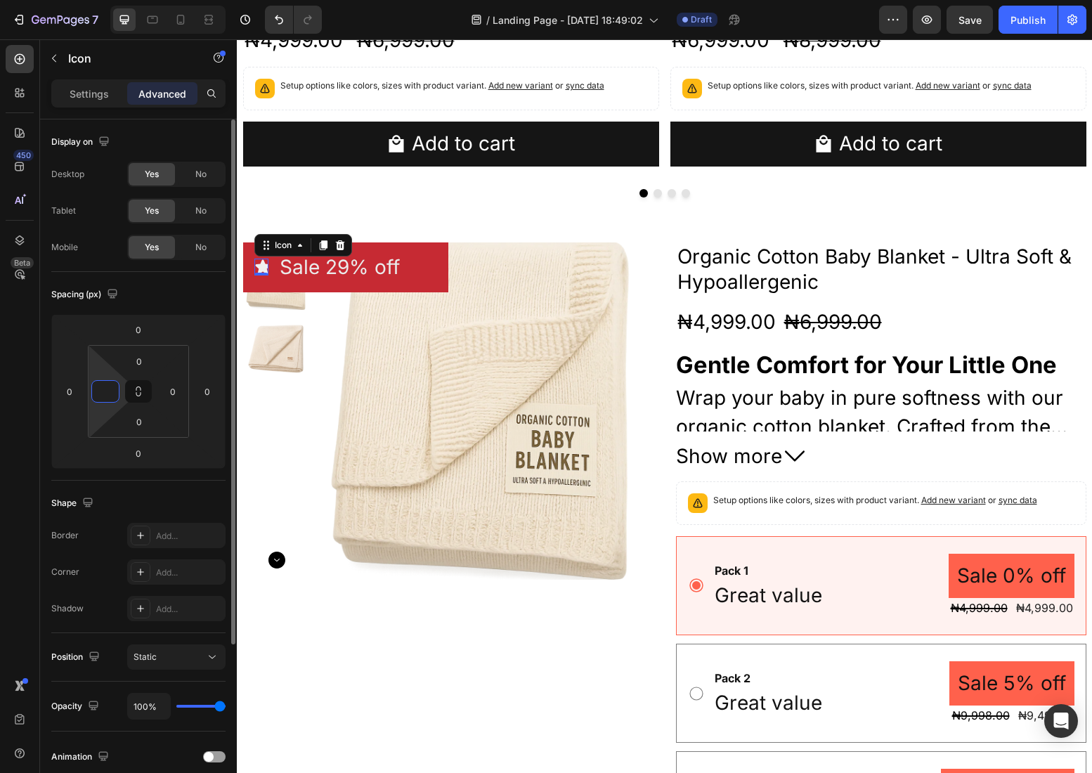
type input "0"
click at [209, 395] on input "0" at bounding box center [207, 391] width 21 height 21
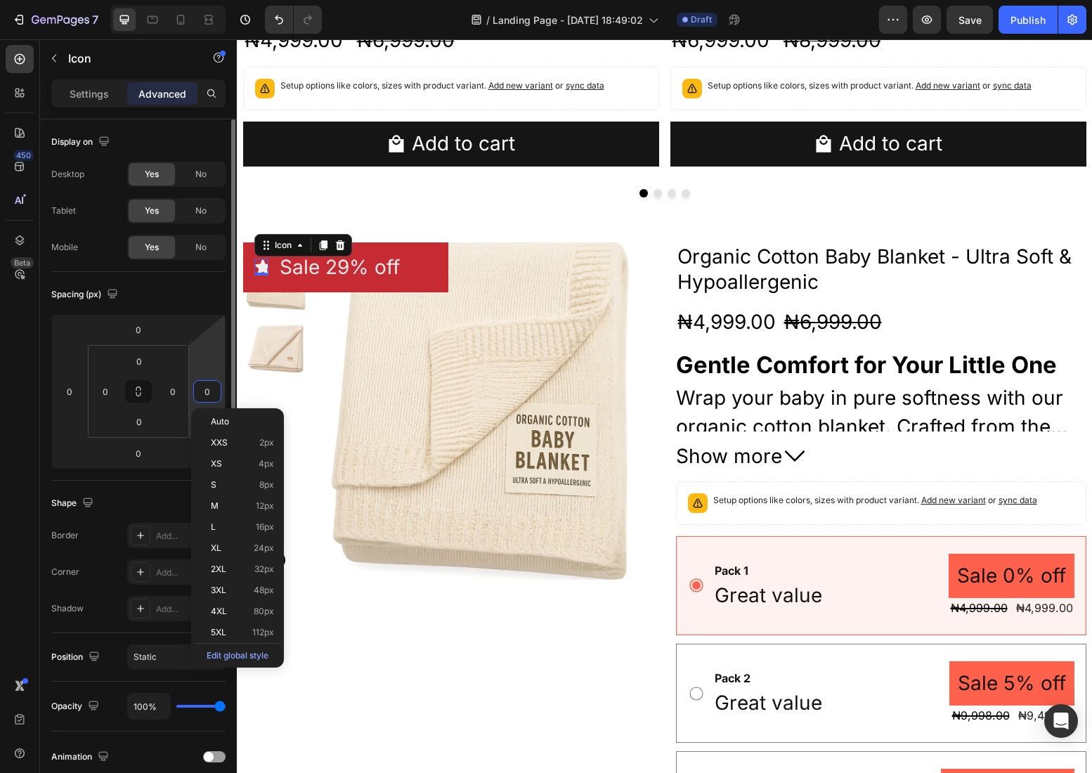
type input "5"
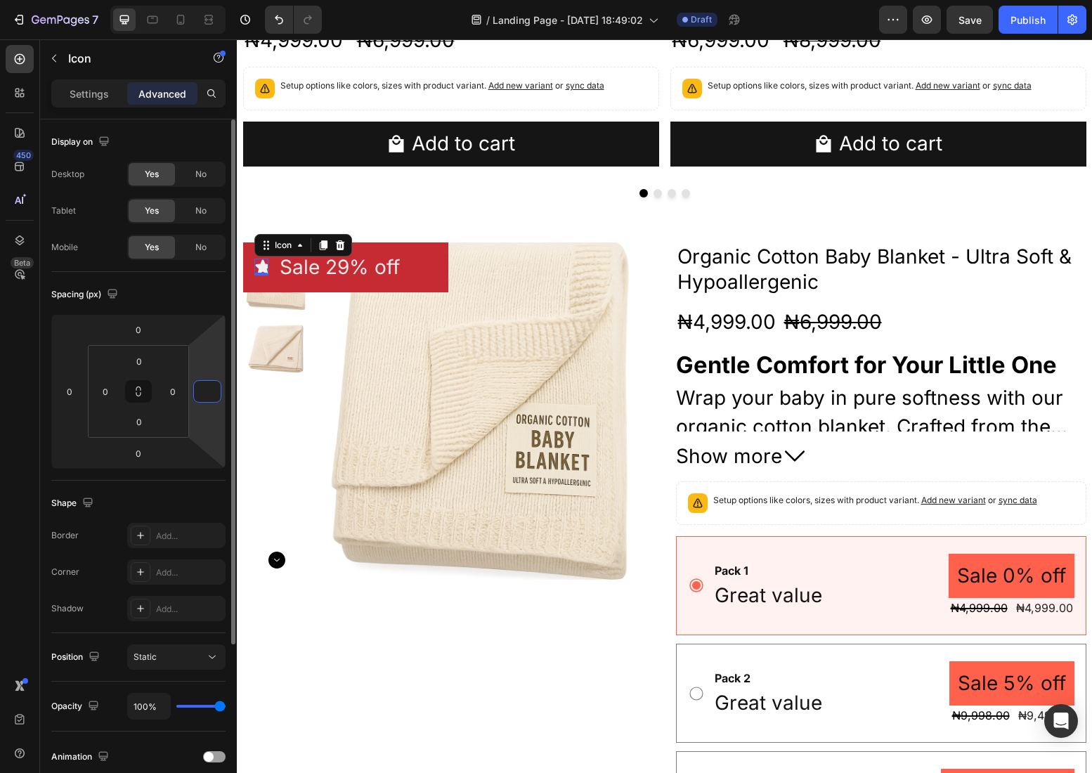
type input "0"
click at [174, 391] on input "0" at bounding box center [172, 391] width 21 height 21
type input "-"
type input "0"
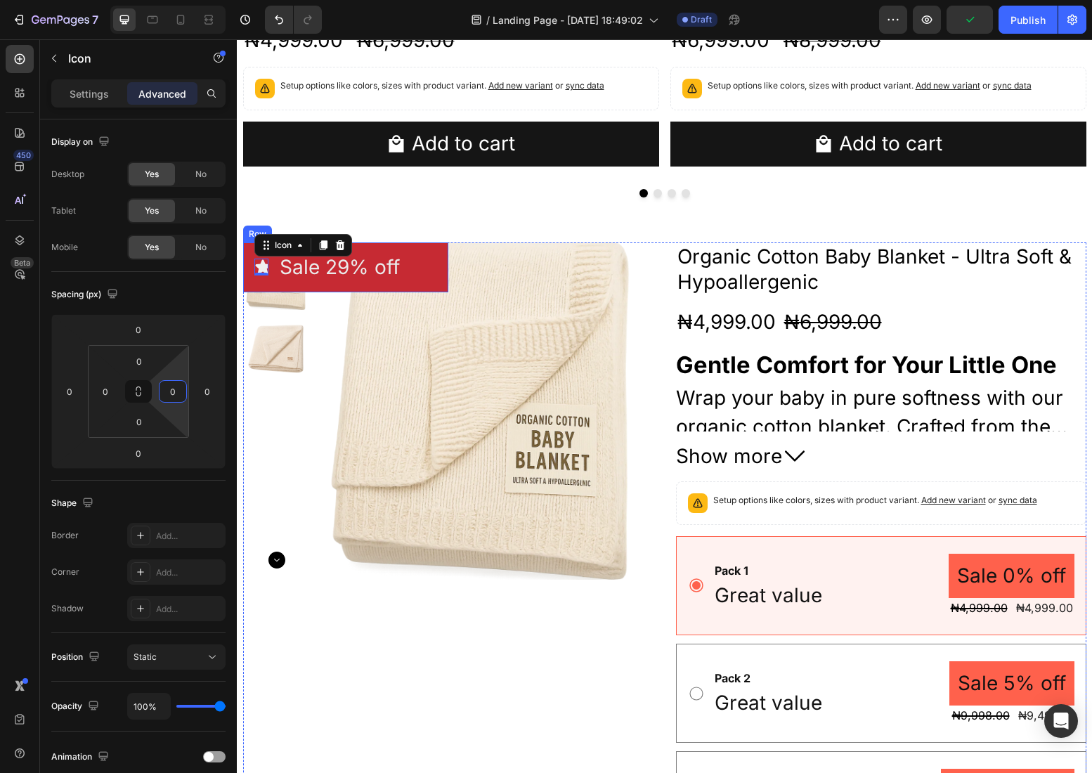
click at [277, 264] on div "Icon 0 Sale 29% off Product Badge Row" at bounding box center [345, 267] width 205 height 50
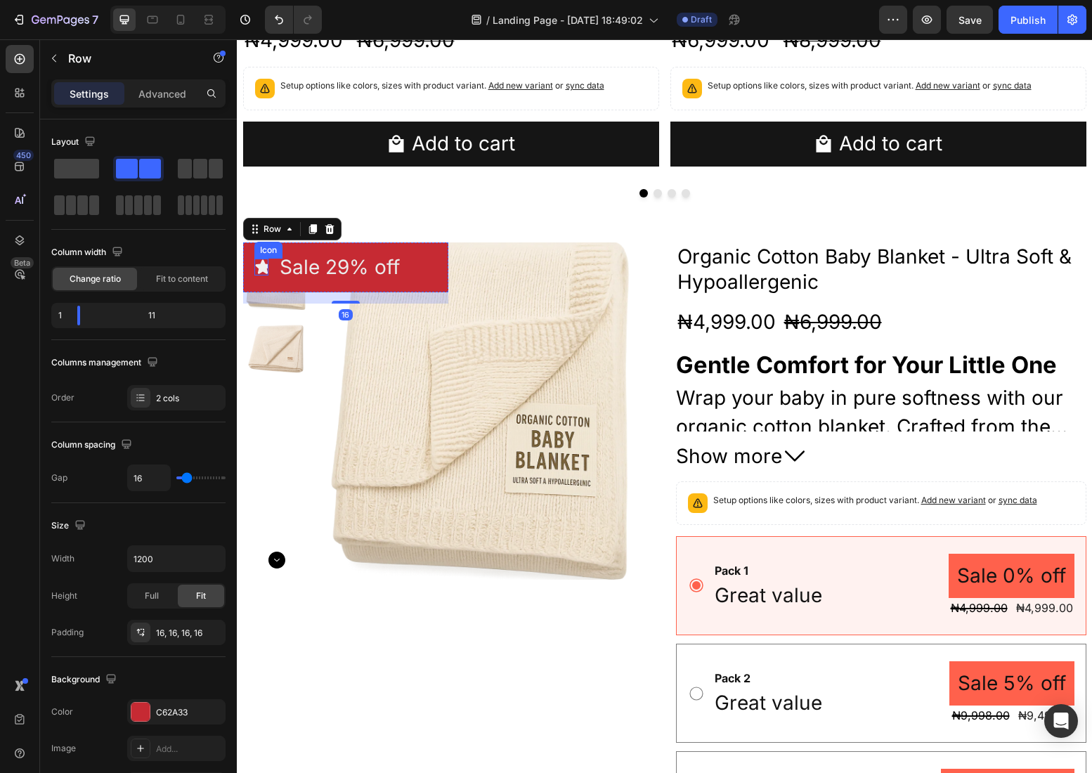
click at [262, 269] on icon at bounding box center [262, 267] width 15 height 14
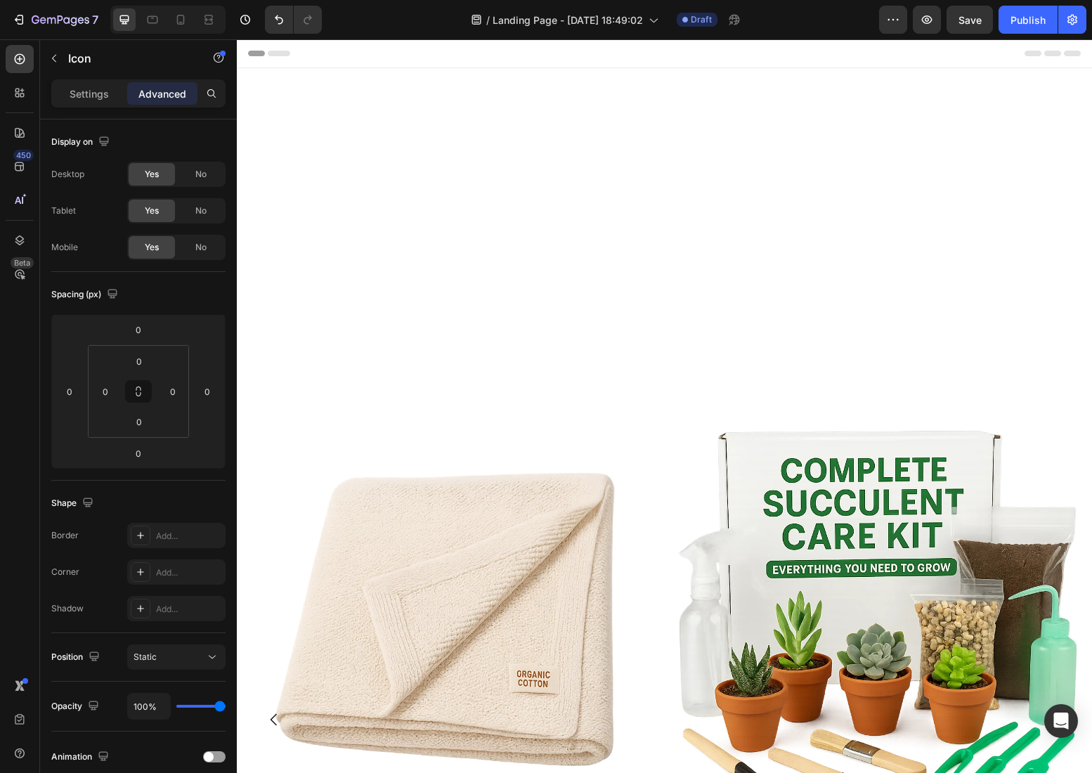
scroll to position [847, 0]
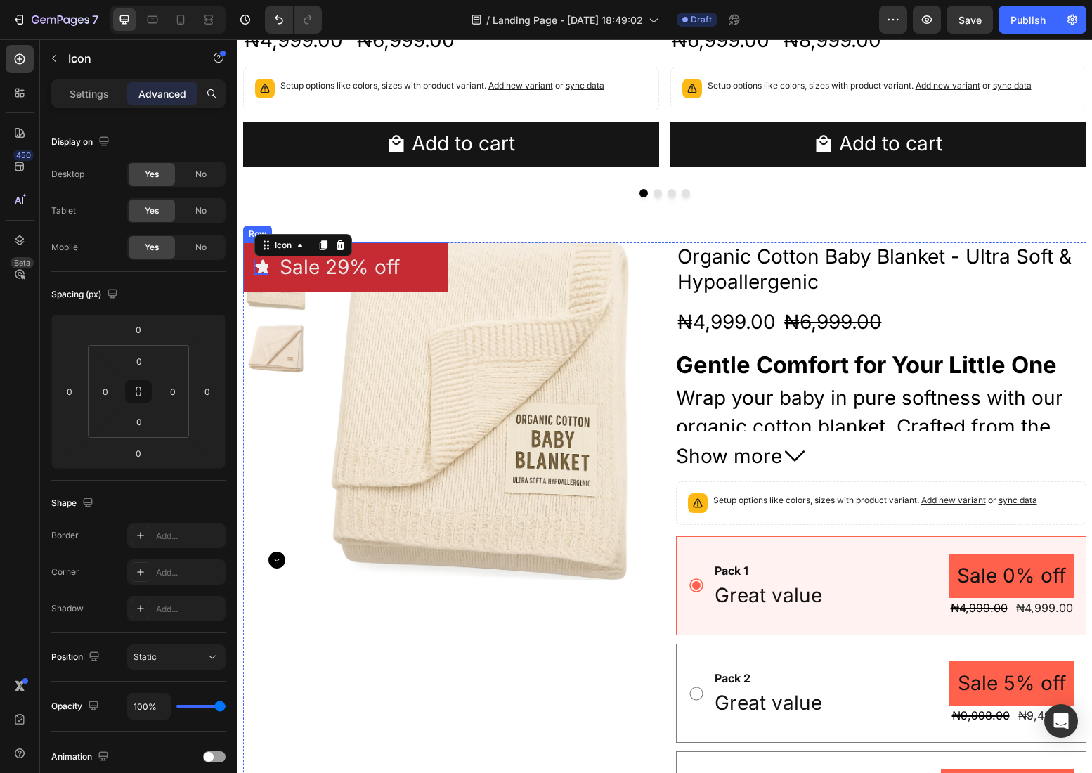
click at [300, 289] on div "Icon 0 Sale 29% off Product Badge Row" at bounding box center [345, 267] width 205 height 50
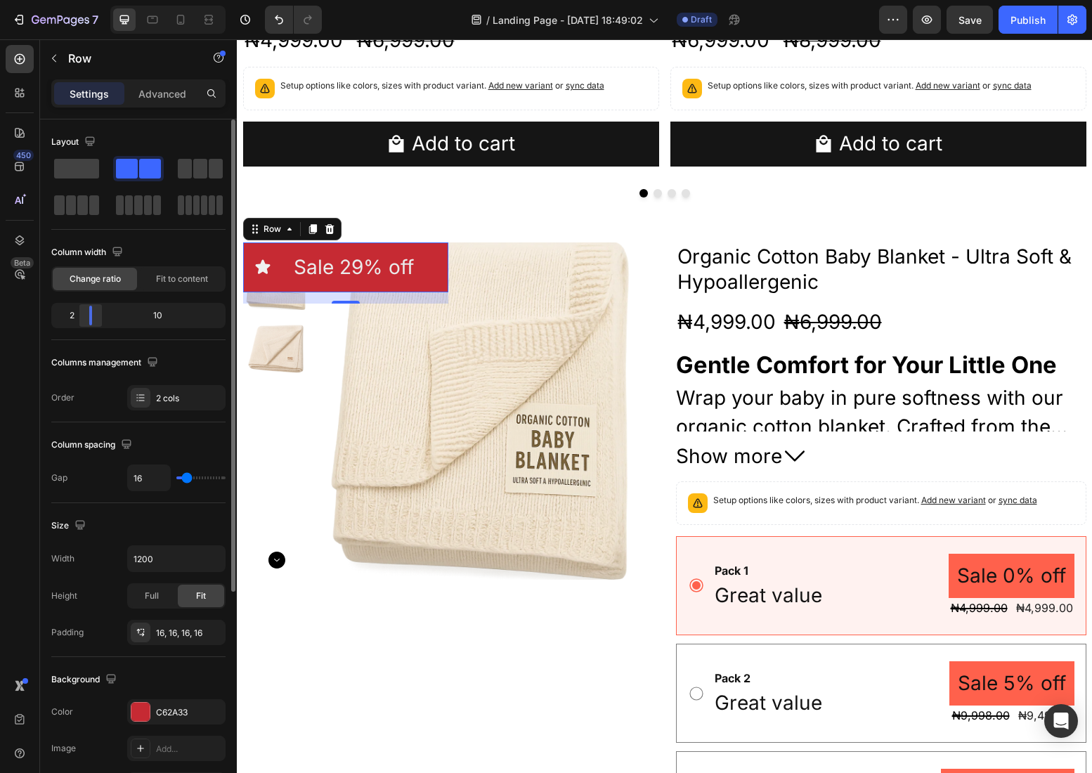
click at [82, 318] on div at bounding box center [90, 316] width 25 height 20
click at [368, 261] on pre "Sale 29% off" at bounding box center [354, 267] width 120 height 27
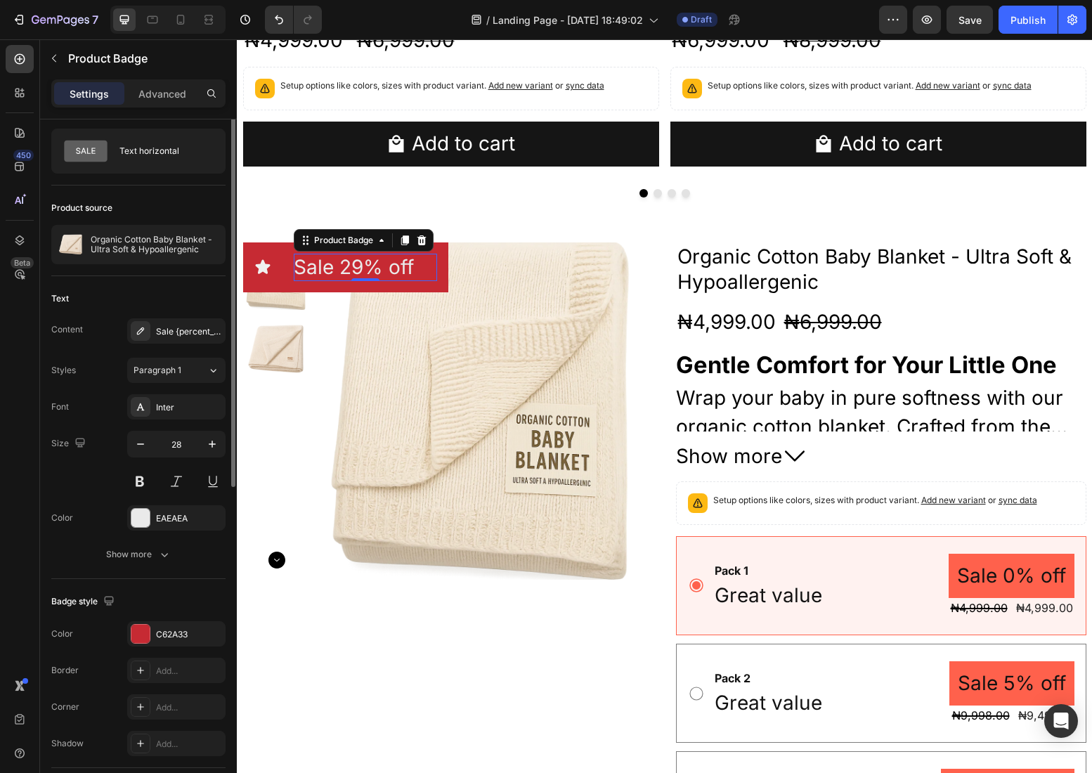
scroll to position [0, 0]
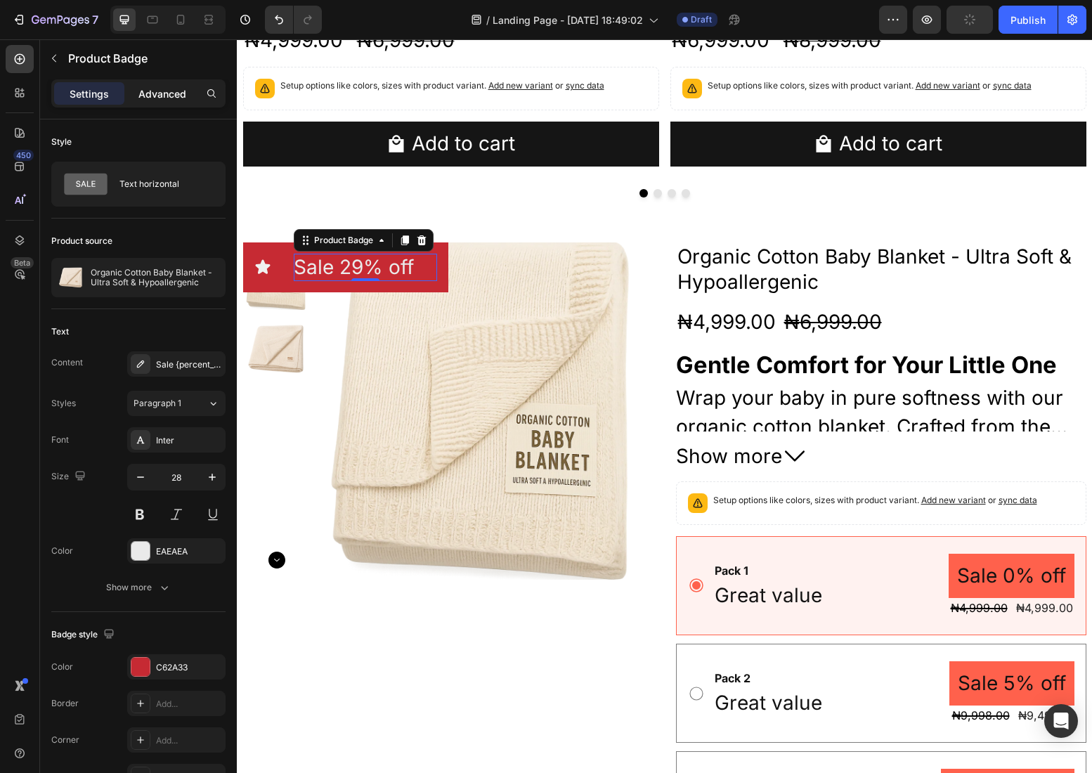
click at [173, 100] on div "Advanced" at bounding box center [162, 93] width 70 height 22
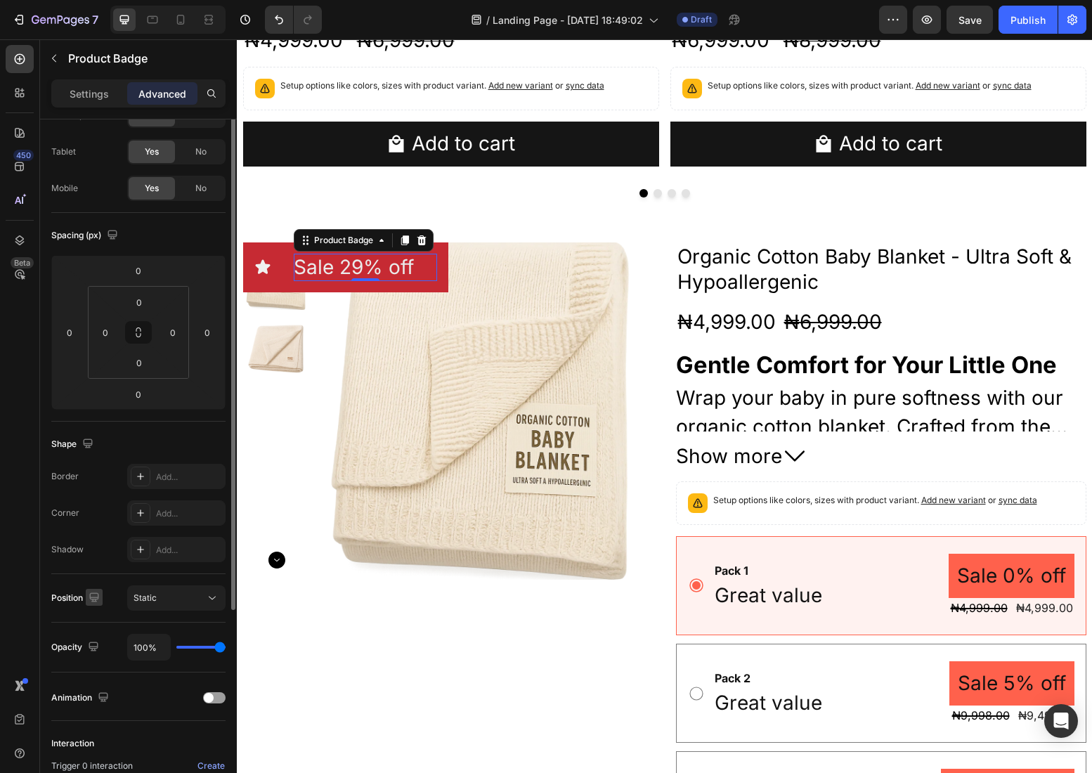
scroll to position [77, 0]
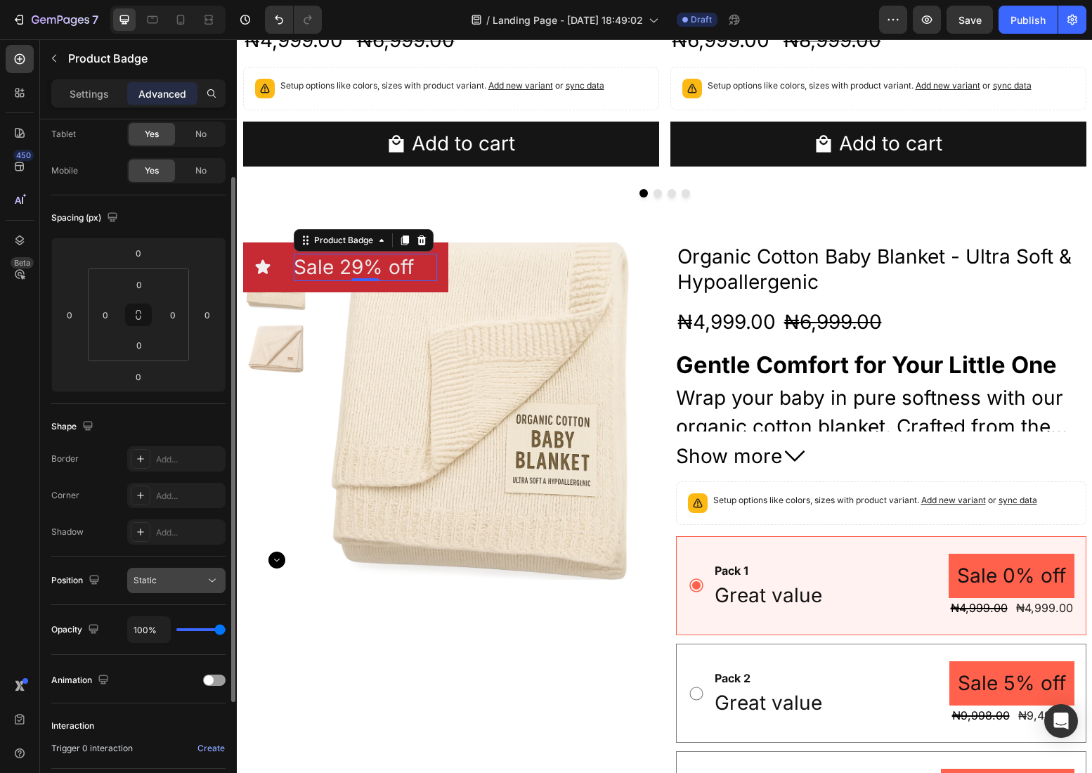
click at [195, 574] on div "Static" at bounding box center [169, 580] width 72 height 13
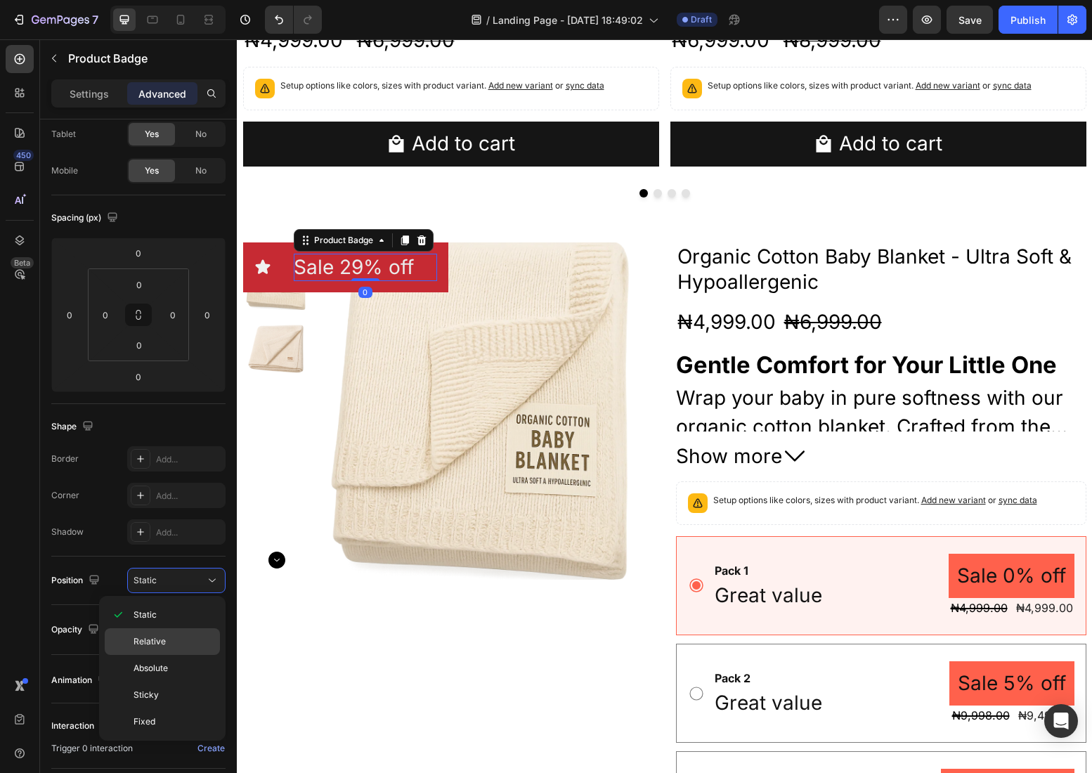
click at [167, 644] on p "Relative" at bounding box center [173, 641] width 80 height 13
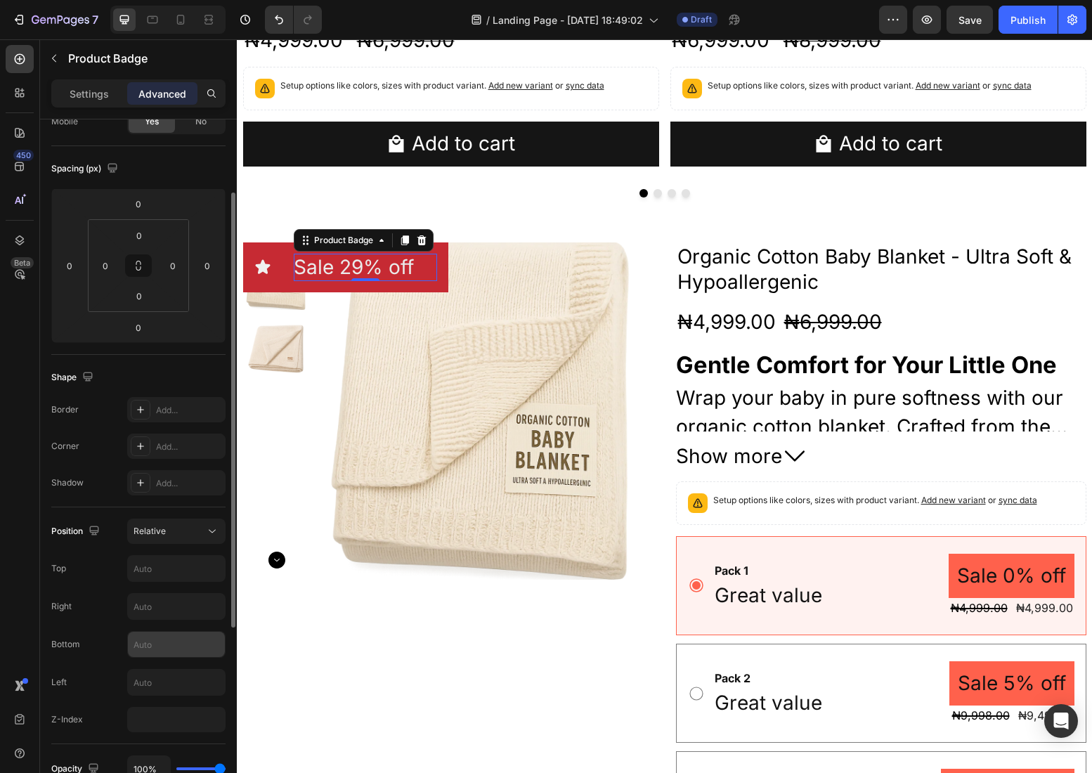
scroll to position [150, 0]
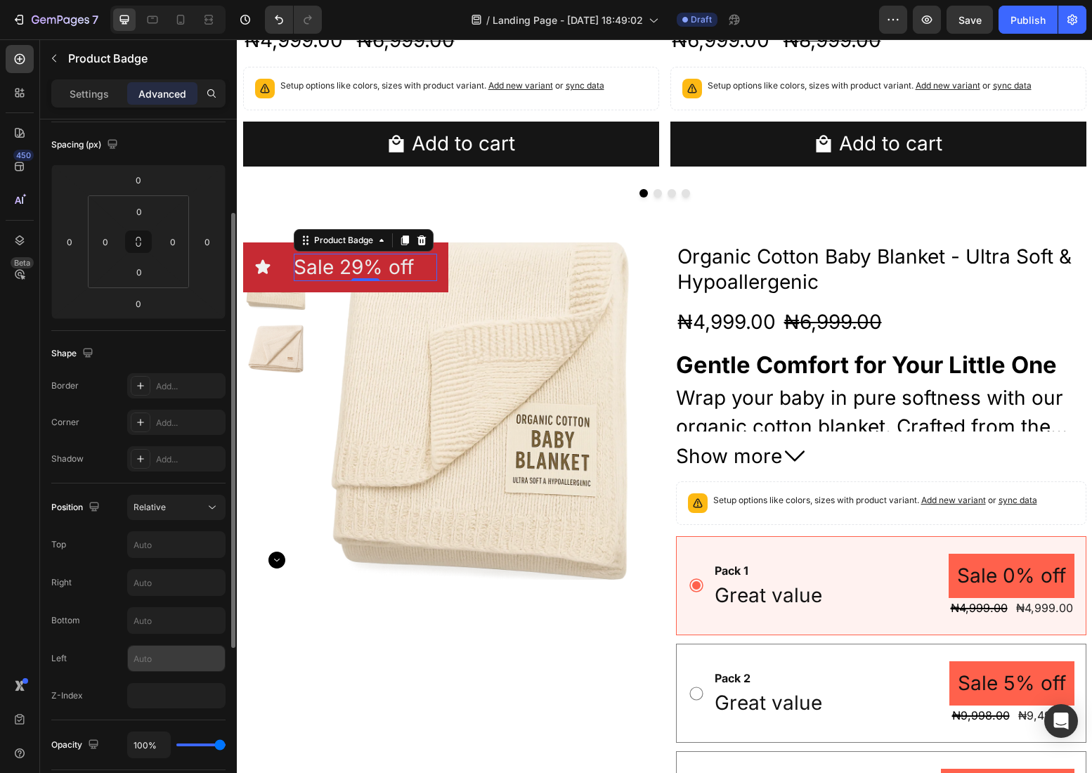
click at [168, 664] on input "text" at bounding box center [176, 658] width 97 height 25
type input "-28"
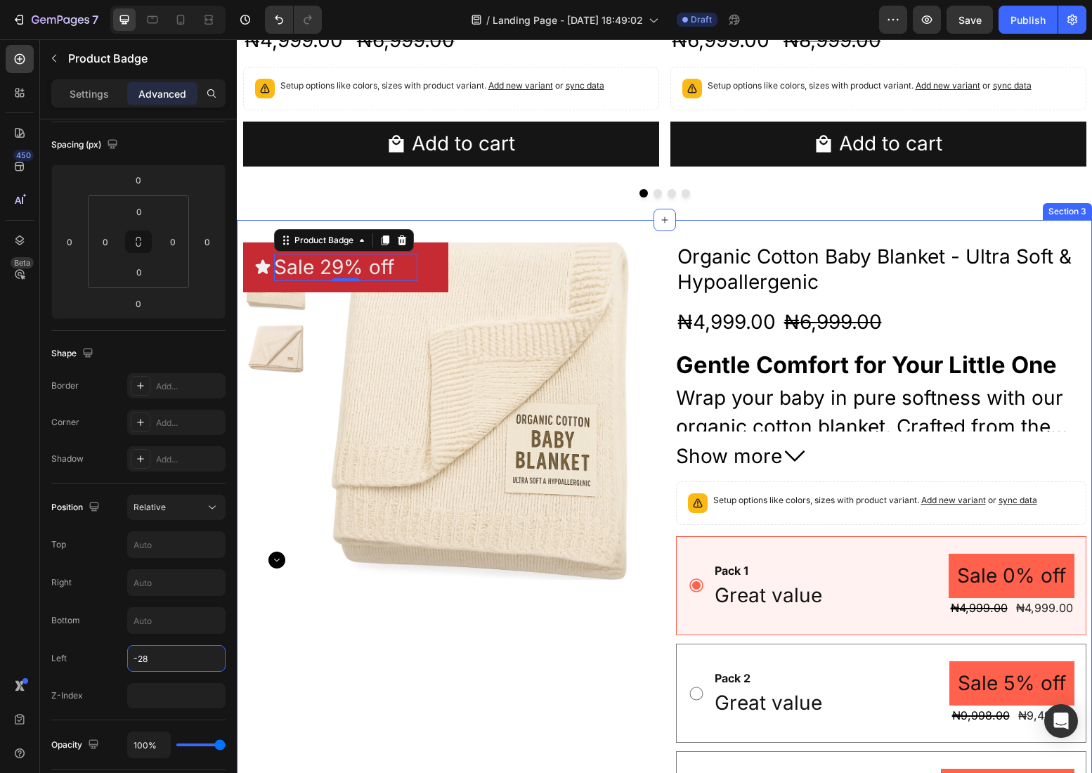
click at [474, 220] on div "Icon Sale 29% off Product Badge 0 Row Product Images Organic Cotton Baby Blanke…" at bounding box center [664, 650] width 855 height 860
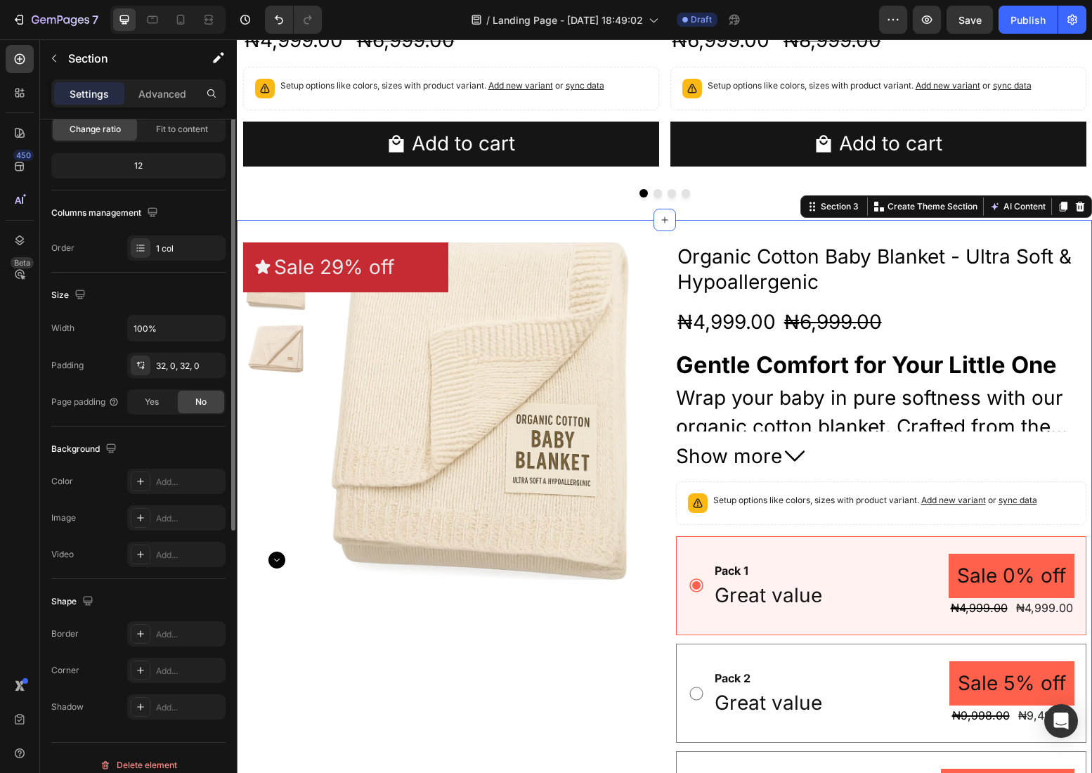
scroll to position [0, 0]
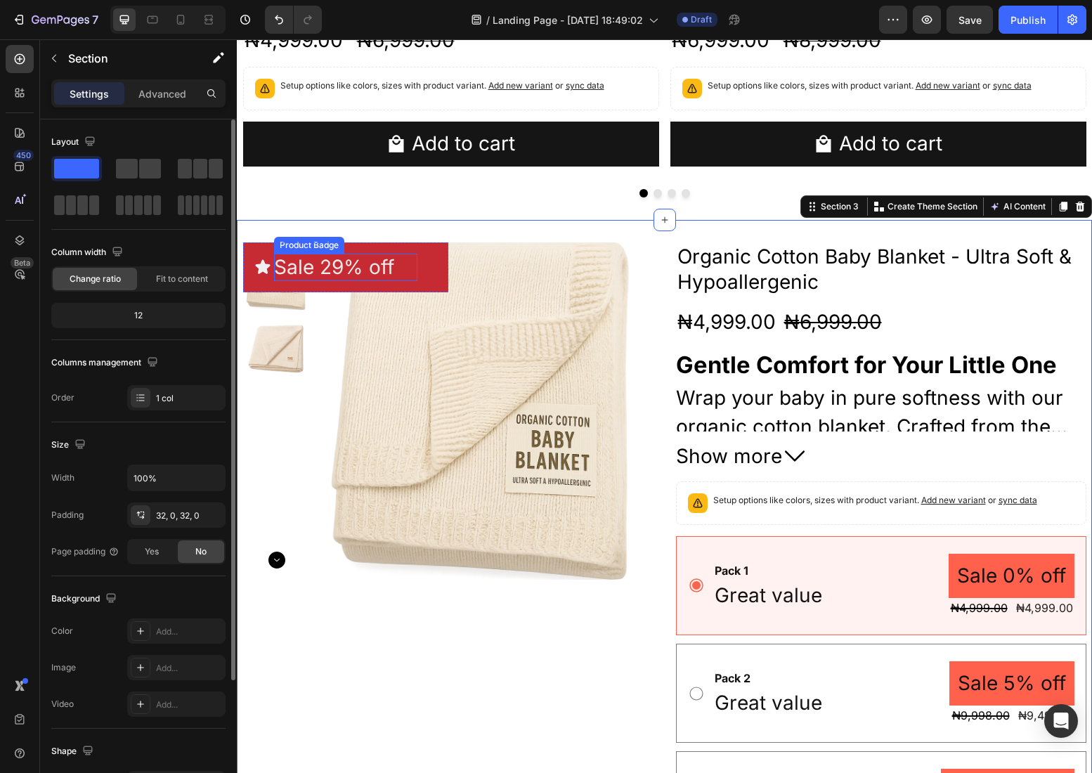
click at [407, 273] on div "Sale 29% off" at bounding box center [345, 267] width 143 height 27
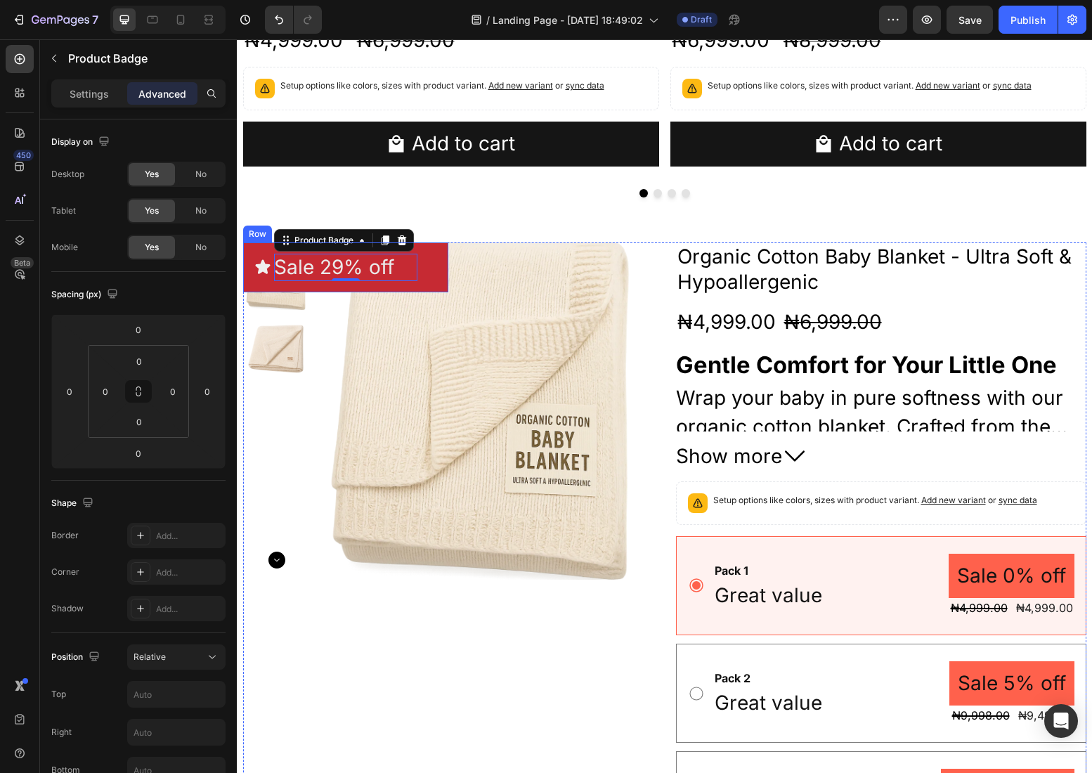
click at [433, 279] on div "Sale 29% off Product Badge 0" at bounding box center [365, 267] width 143 height 27
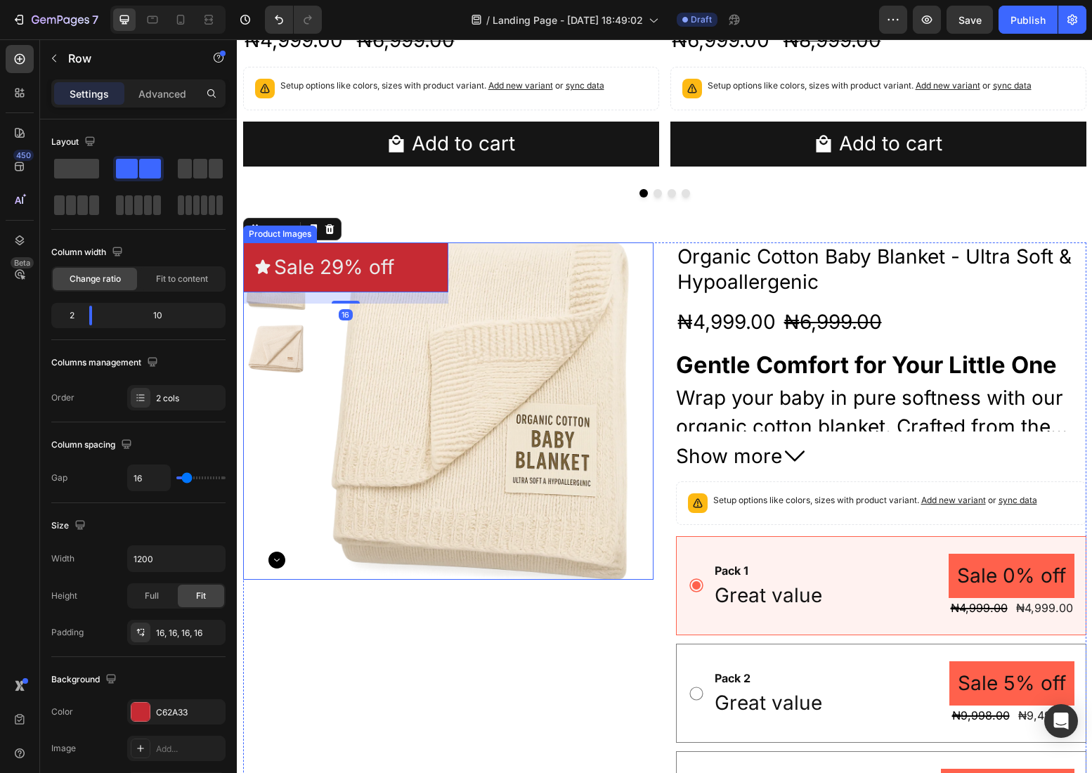
click at [513, 261] on img at bounding box center [484, 410] width 337 height 337
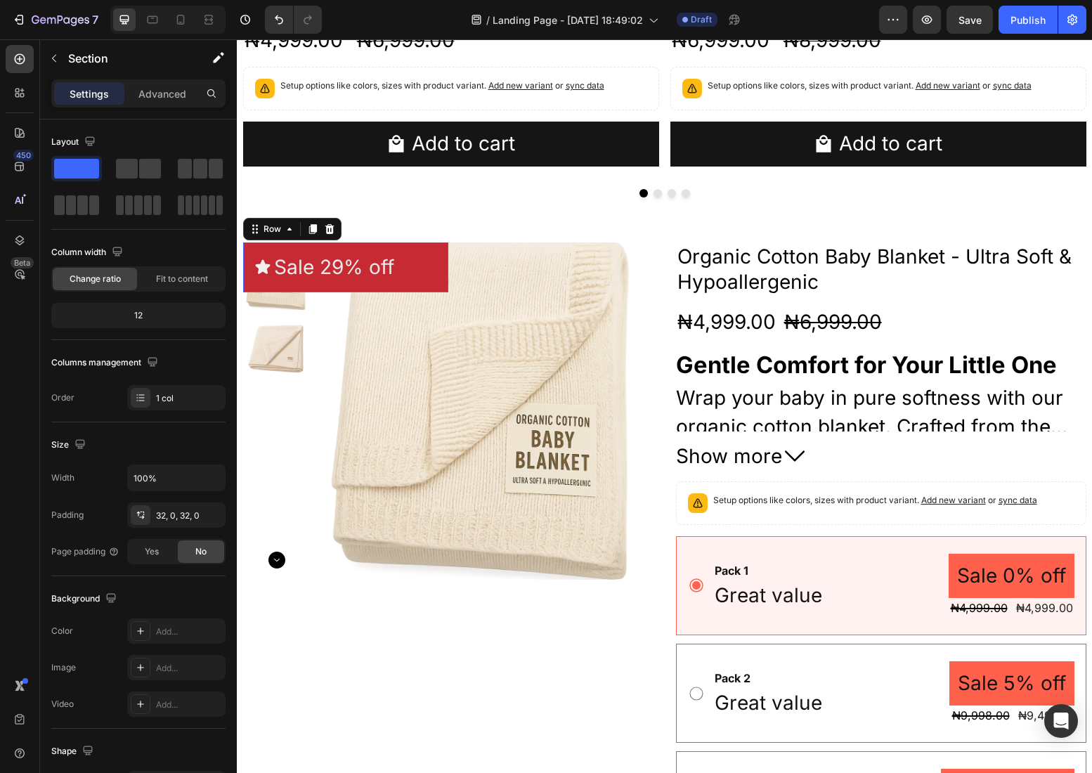
click at [439, 249] on div "Icon Sale 29% off Product Badge Row 0" at bounding box center [345, 267] width 205 height 50
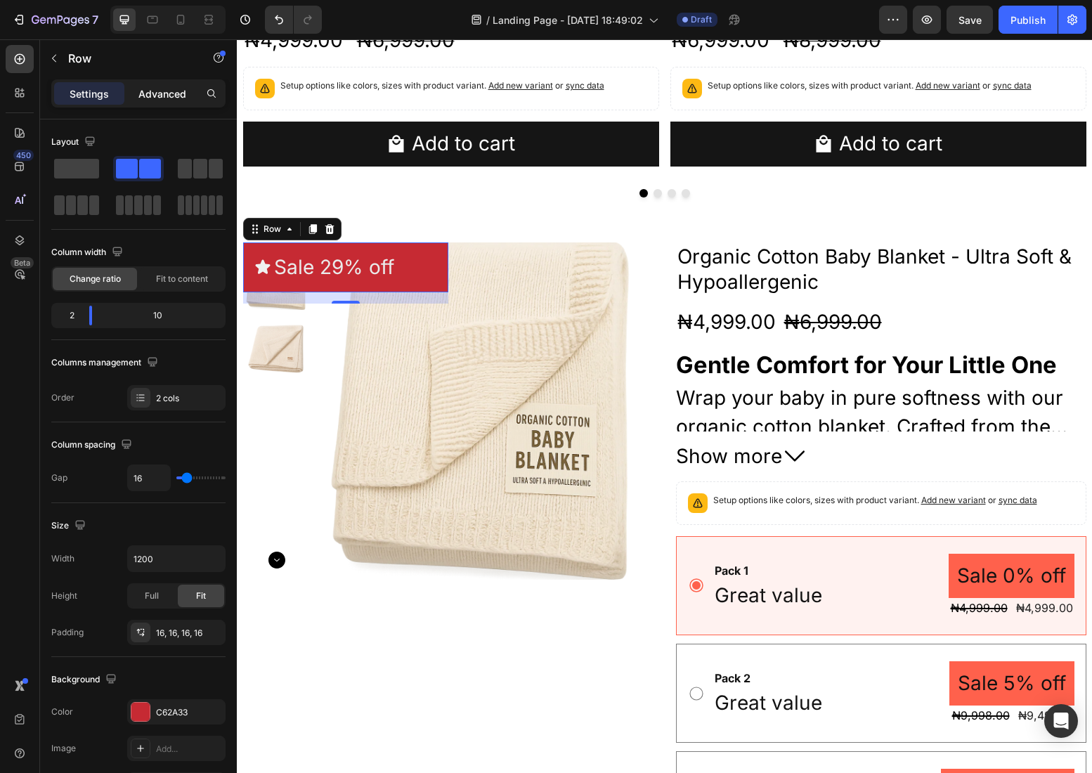
click at [171, 97] on p "Advanced" at bounding box center [162, 93] width 48 height 15
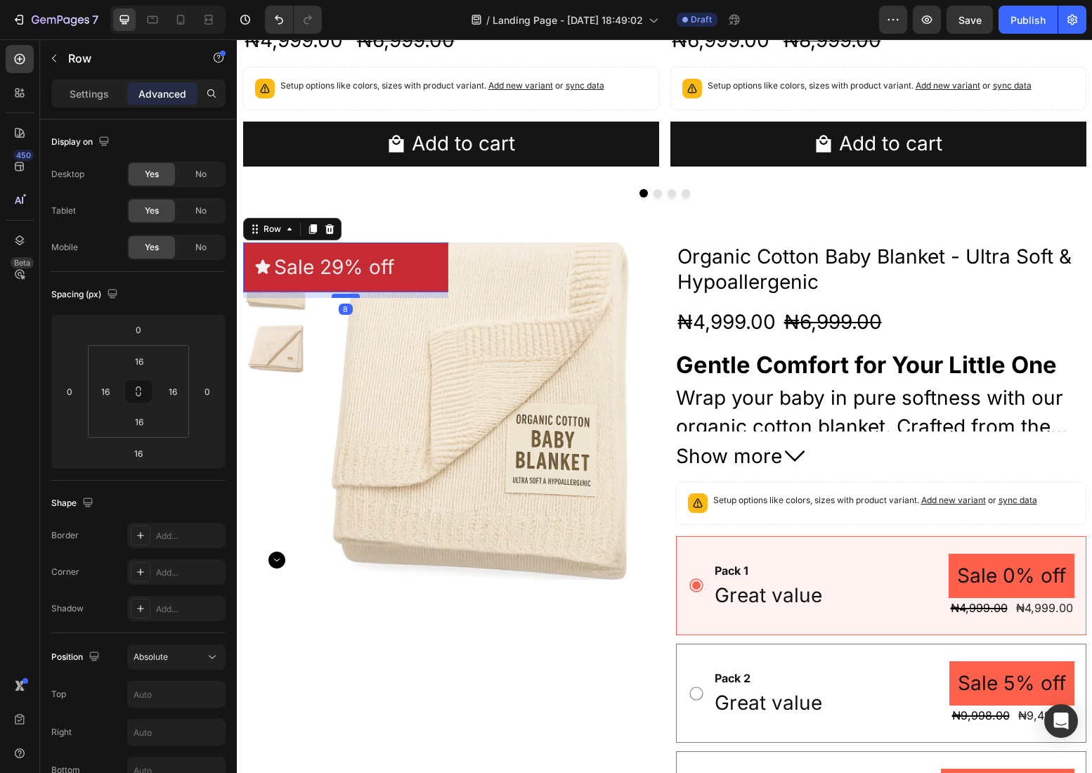
click at [348, 294] on div at bounding box center [346, 296] width 28 height 4
click at [348, 290] on div at bounding box center [346, 292] width 28 height 4
type input "1"
click at [446, 254] on div "Icon Sale 29% off Product Badge Row 1" at bounding box center [345, 267] width 205 height 50
click at [91, 97] on p "Settings" at bounding box center [89, 93] width 39 height 15
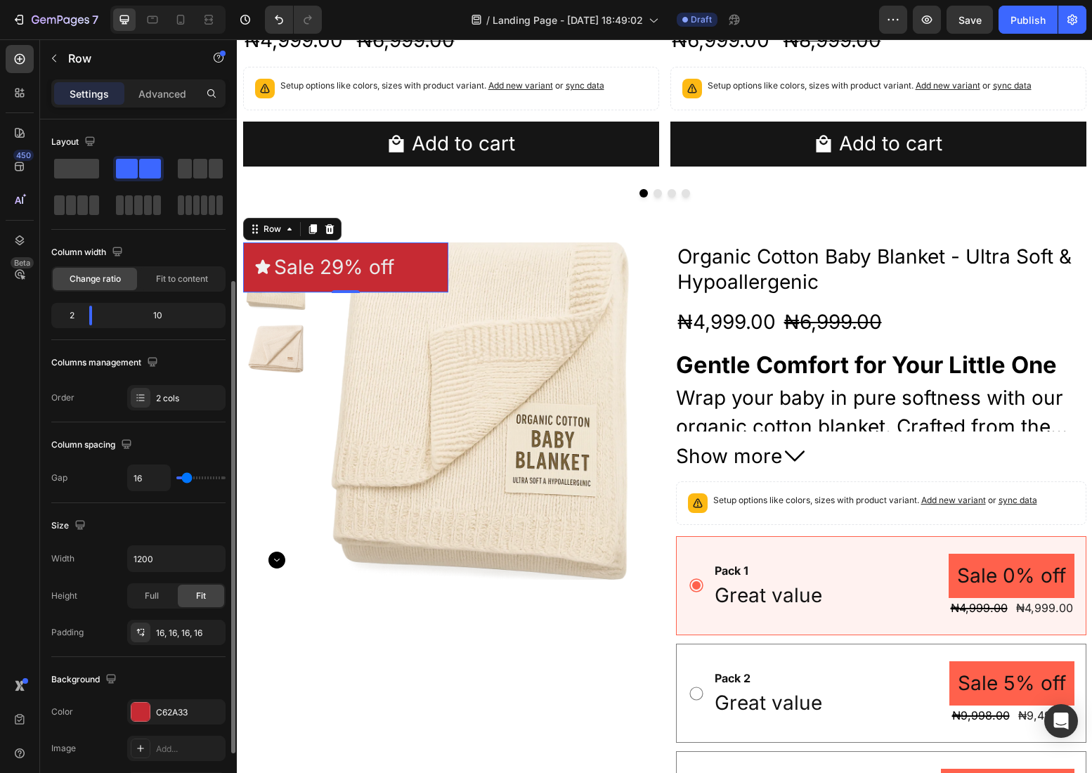
scroll to position [324, 0]
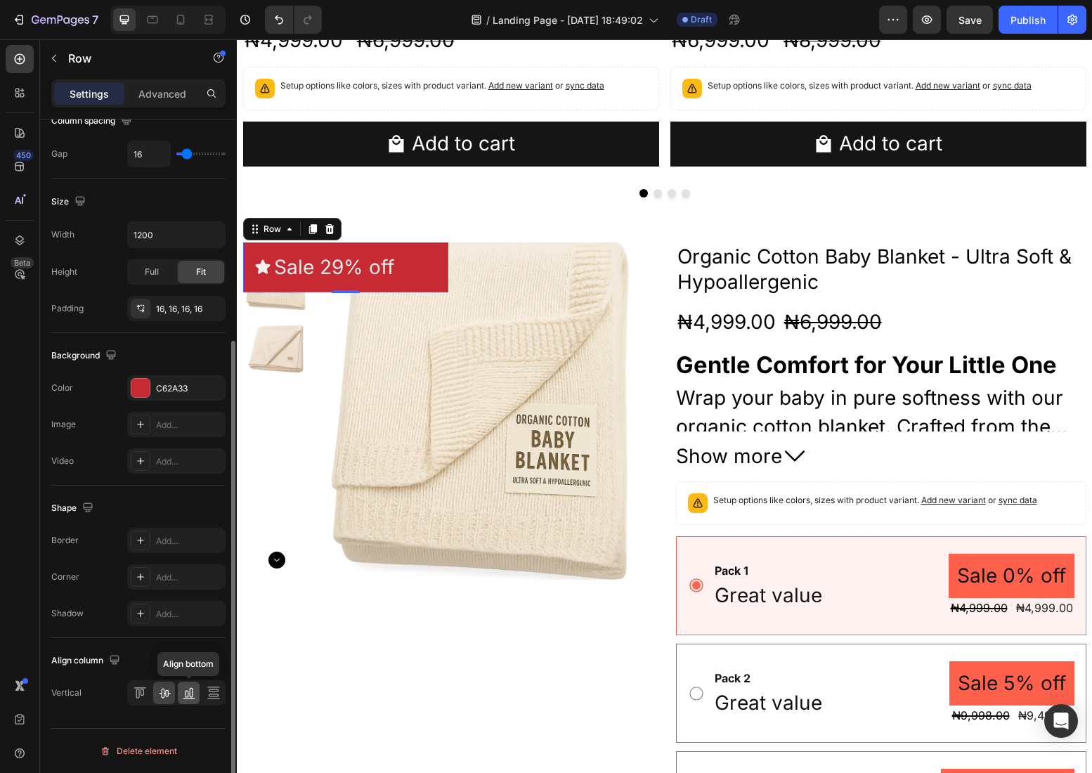
click at [193, 694] on icon at bounding box center [189, 693] width 14 height 14
click at [162, 696] on icon at bounding box center [164, 693] width 14 height 14
click at [426, 290] on div "Icon Sale 29% off Product Badge Row 1" at bounding box center [345, 267] width 205 height 50
click at [244, 250] on div "Icon Sale 29% off Product Badge Row 1" at bounding box center [345, 267] width 205 height 50
click at [139, 696] on icon at bounding box center [140, 693] width 14 height 14
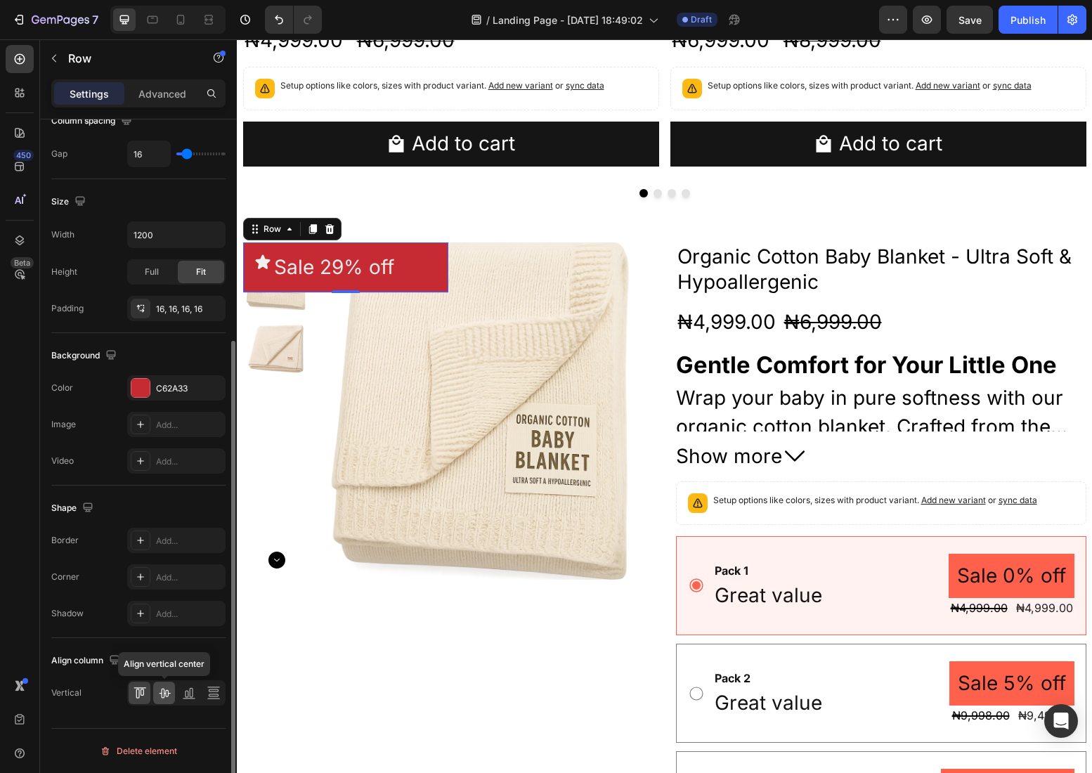
click at [158, 692] on icon at bounding box center [164, 693] width 14 height 14
click at [151, 89] on p "Advanced" at bounding box center [162, 93] width 48 height 15
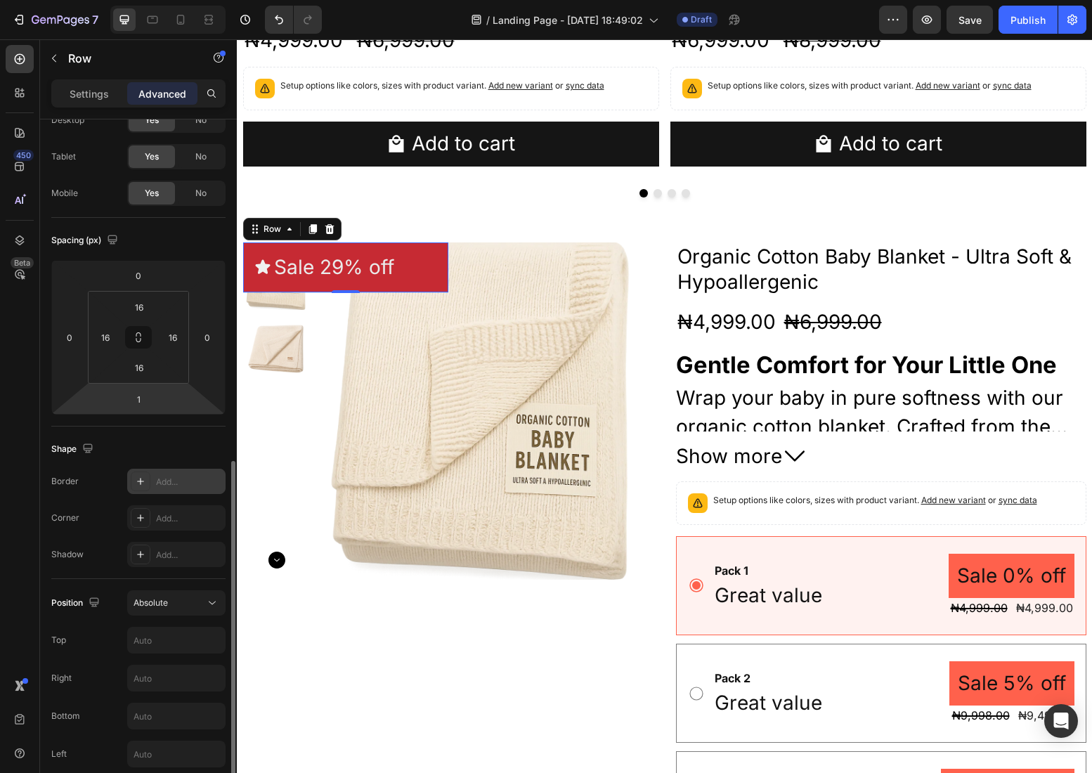
scroll to position [0, 0]
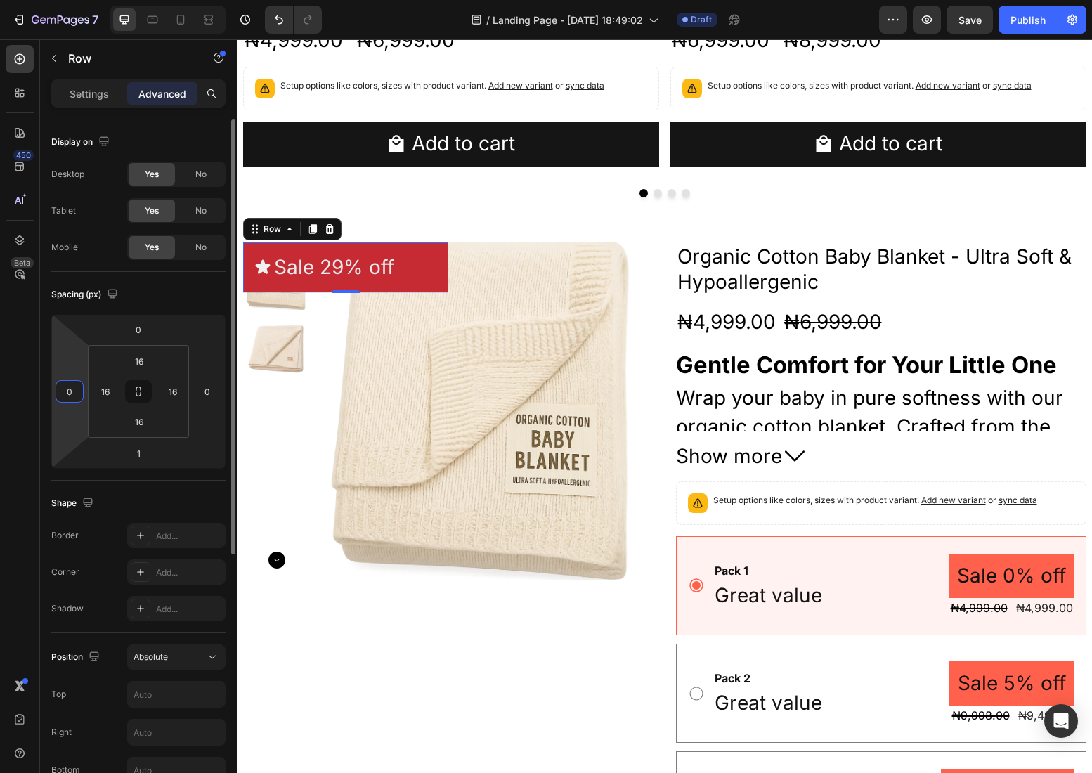
click at [67, 388] on input "0" at bounding box center [69, 391] width 21 height 21
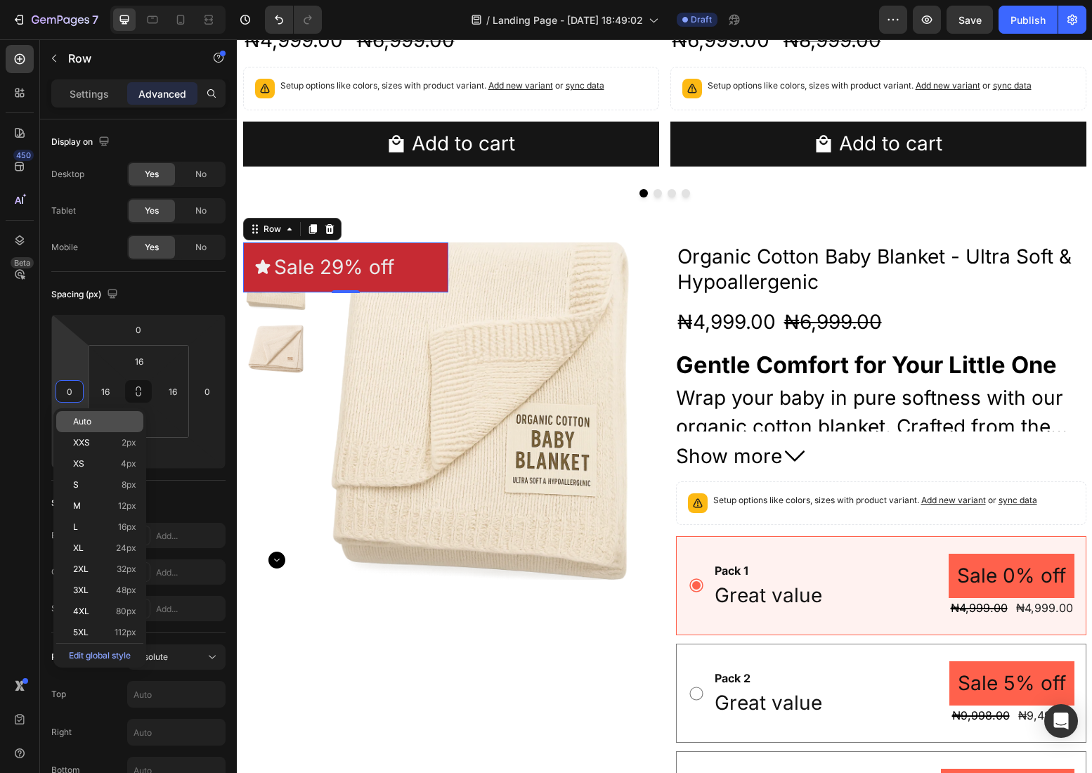
click at [80, 423] on span "Auto" at bounding box center [82, 422] width 18 height 10
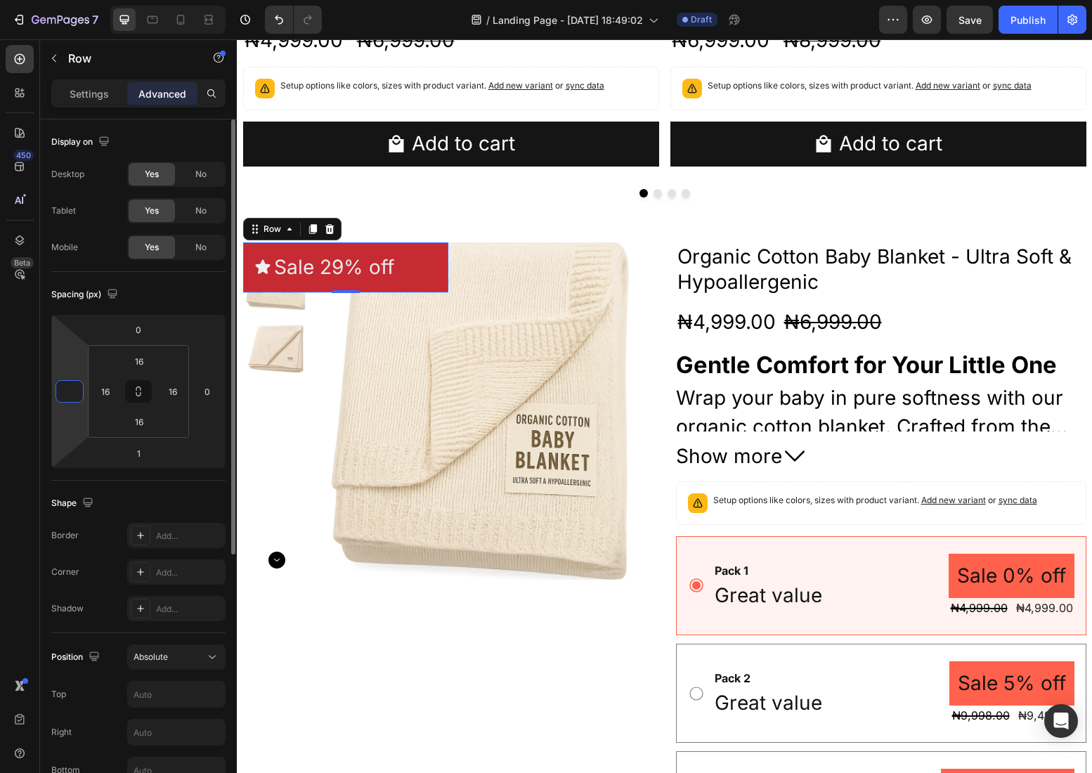
click at [68, 393] on input "number" at bounding box center [69, 391] width 21 height 21
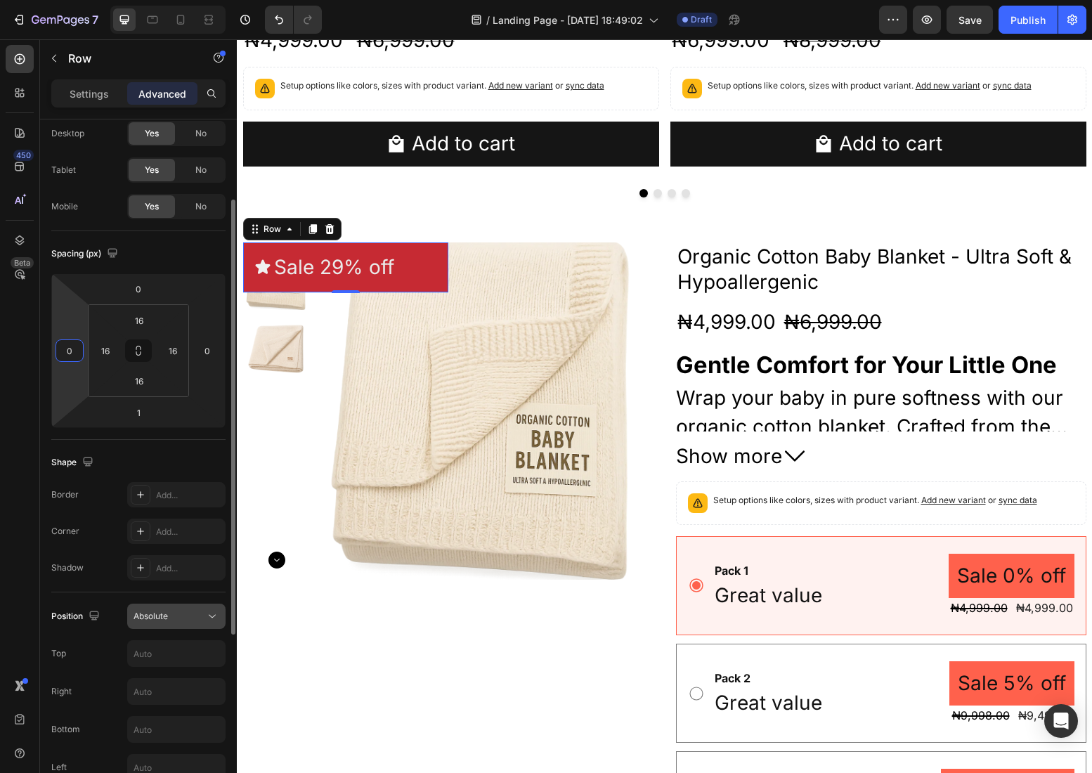
scroll to position [94, 0]
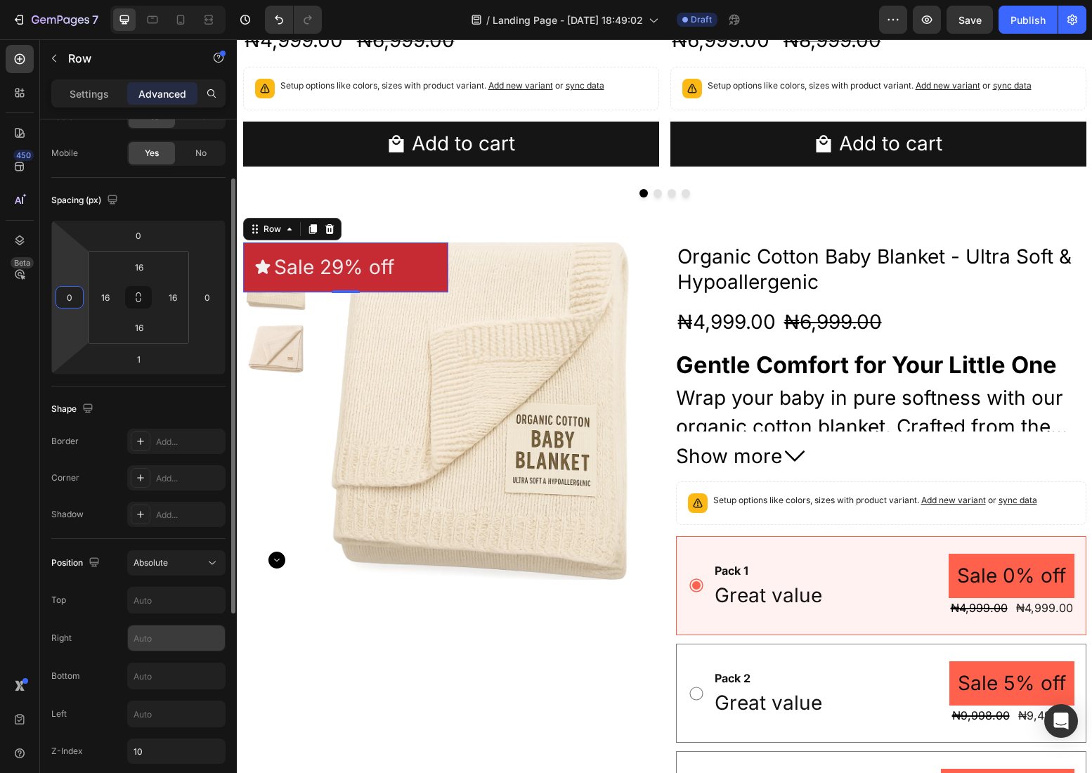
type input "0"
click at [166, 644] on input "text" at bounding box center [176, 637] width 97 height 25
type input "0"
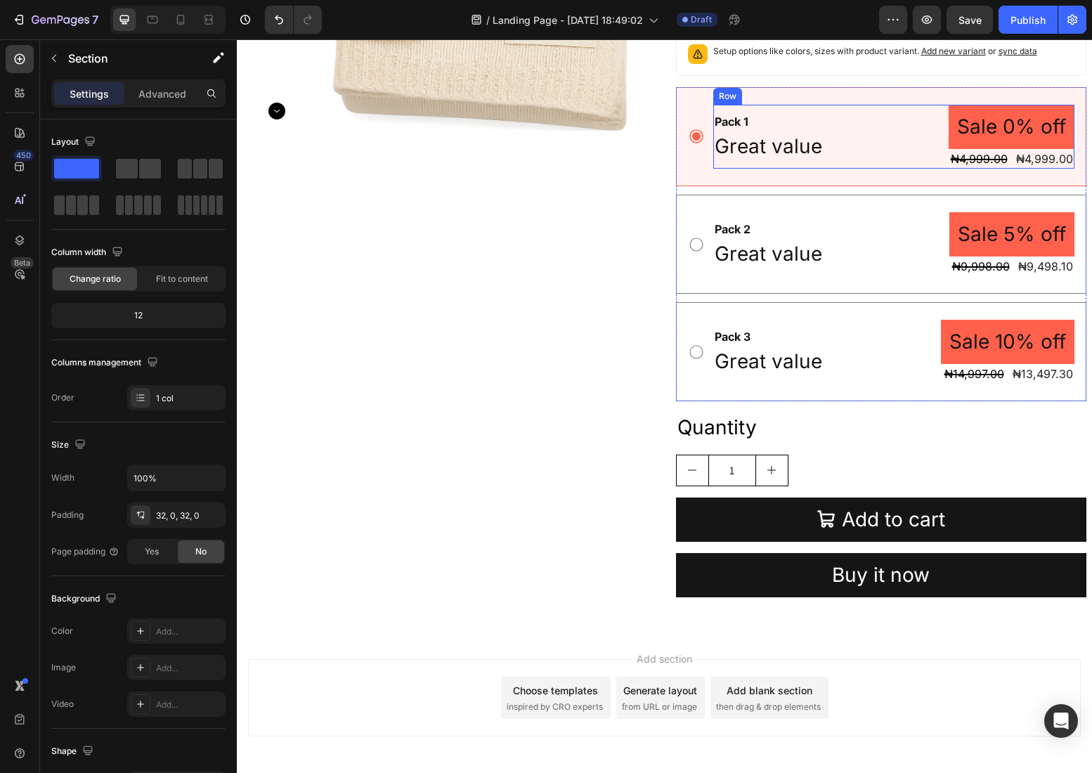
scroll to position [1357, 0]
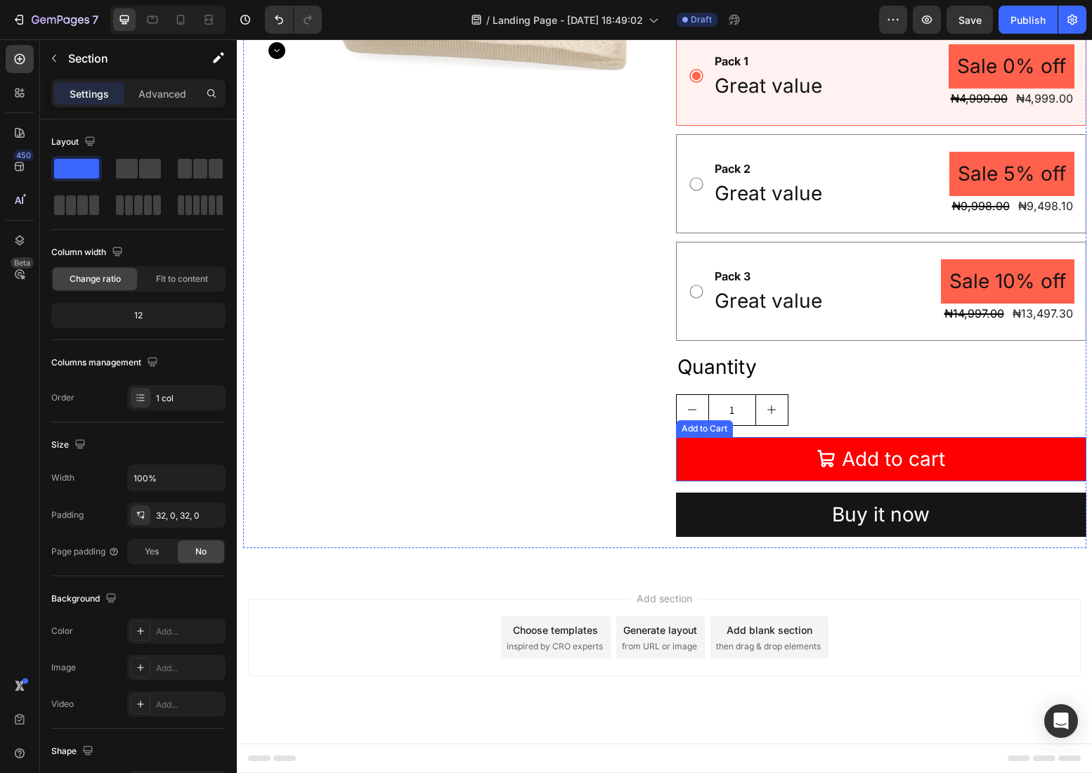
click at [810, 470] on button "Add to cart" at bounding box center [881, 459] width 410 height 44
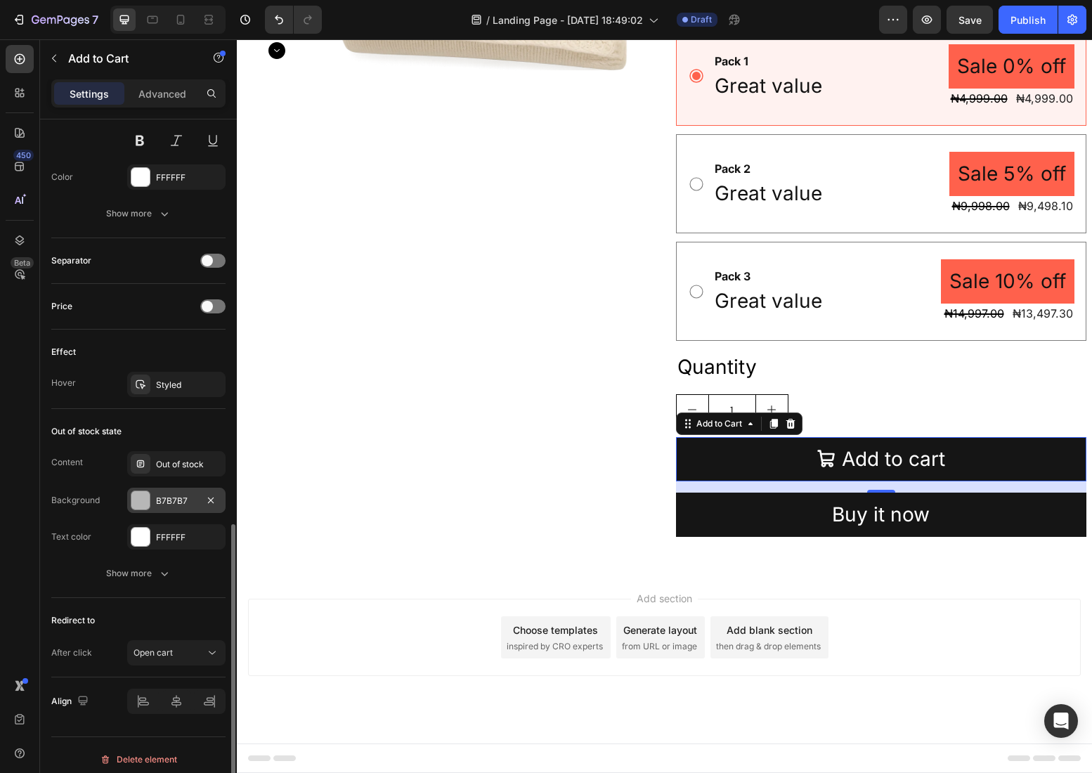
scroll to position [923, 0]
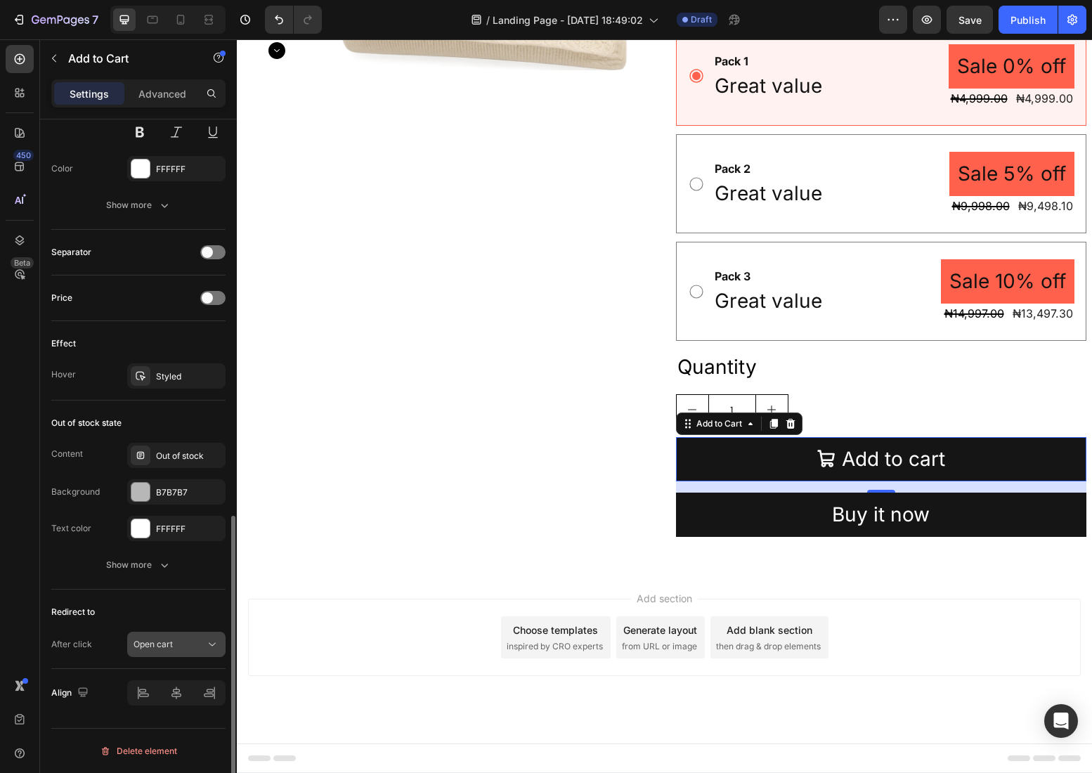
click at [198, 644] on div "Open cart" at bounding box center [169, 644] width 72 height 13
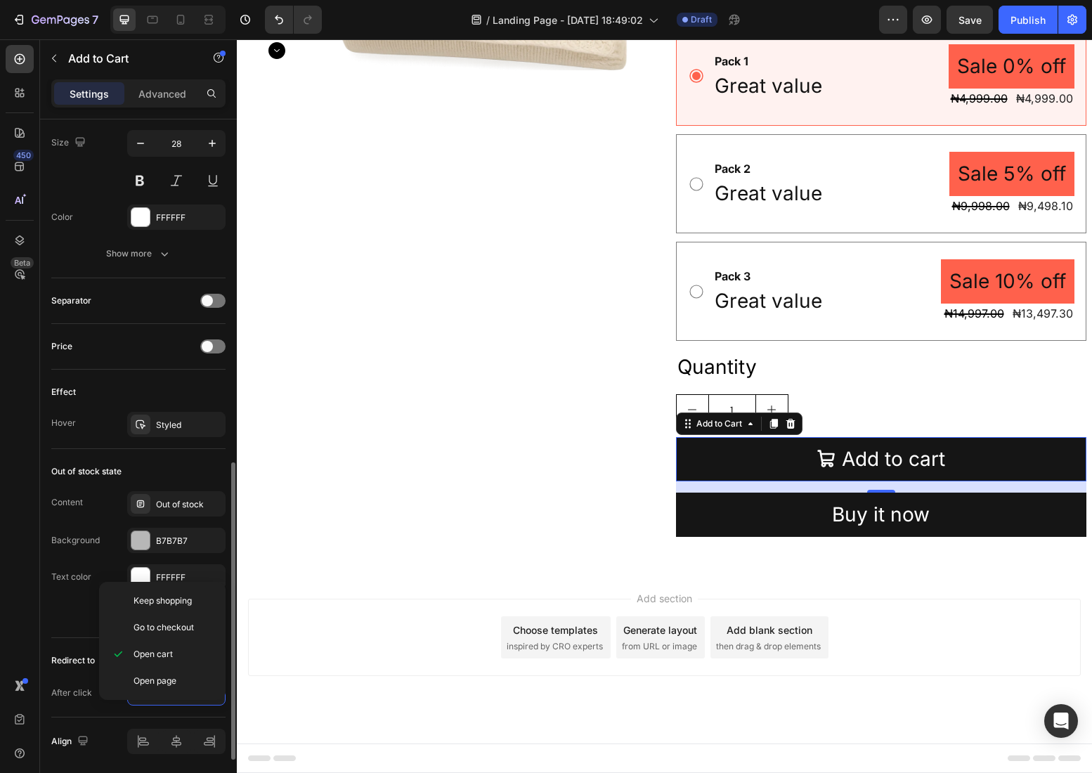
scroll to position [910, 0]
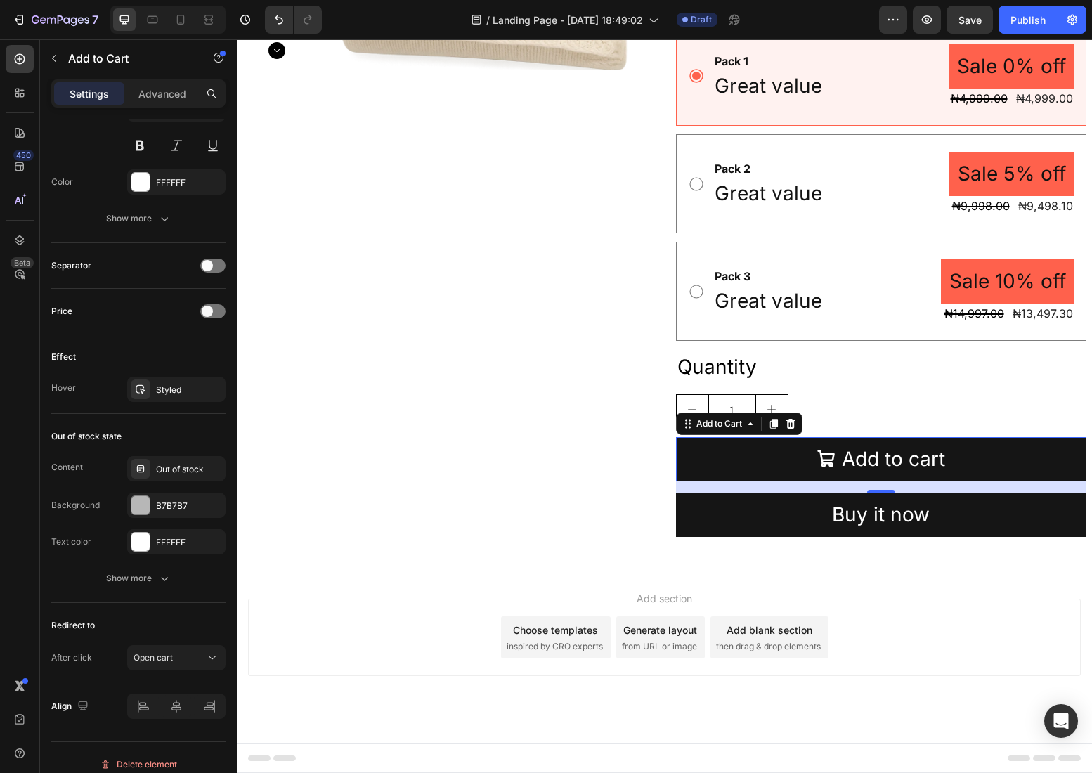
click at [19, 630] on div "450 Beta" at bounding box center [20, 358] width 28 height 627
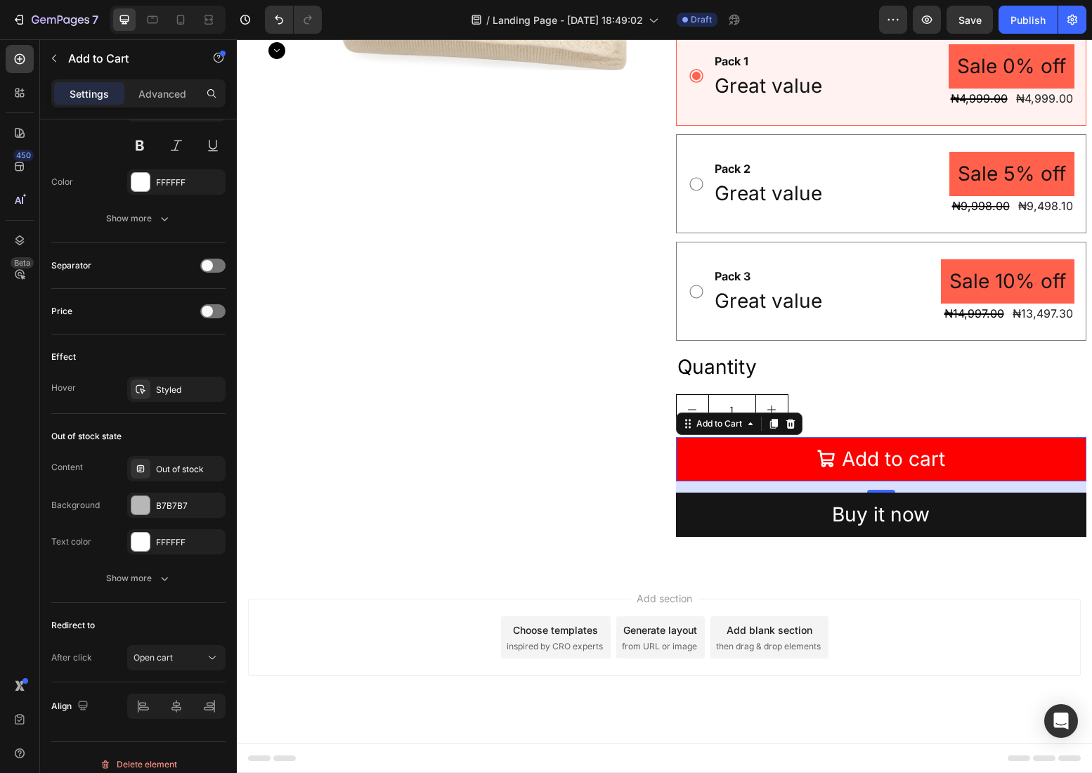
click at [783, 466] on button "Add to cart" at bounding box center [881, 459] width 410 height 44
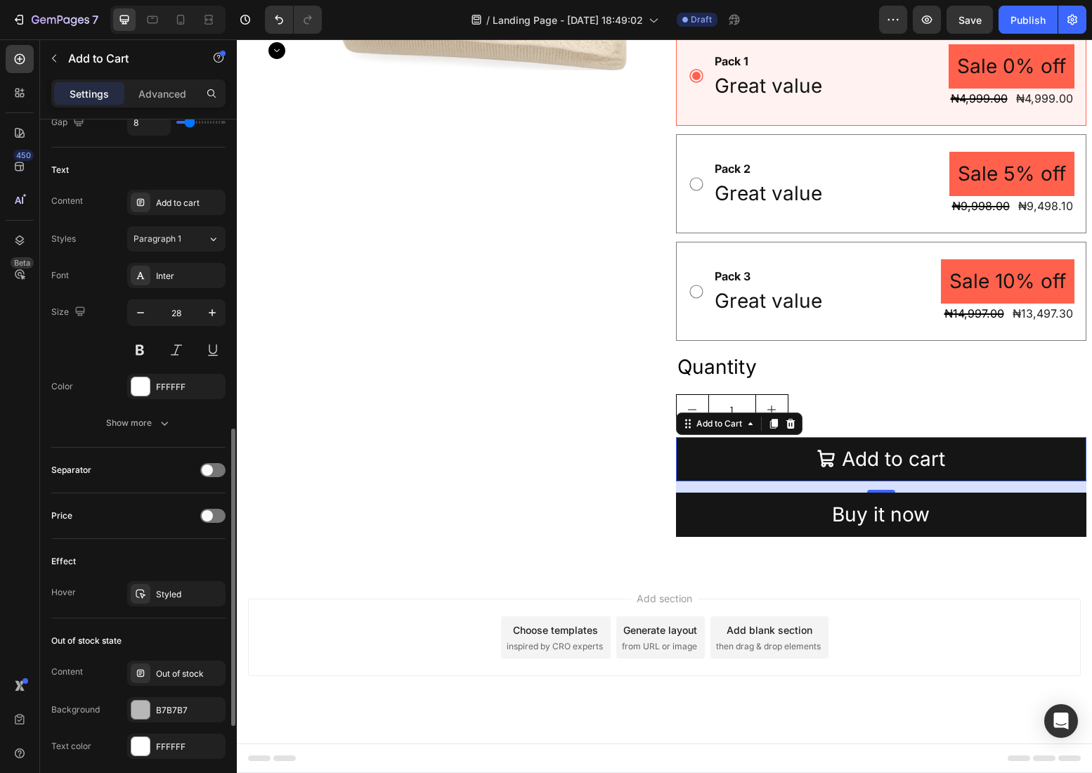
scroll to position [700, 0]
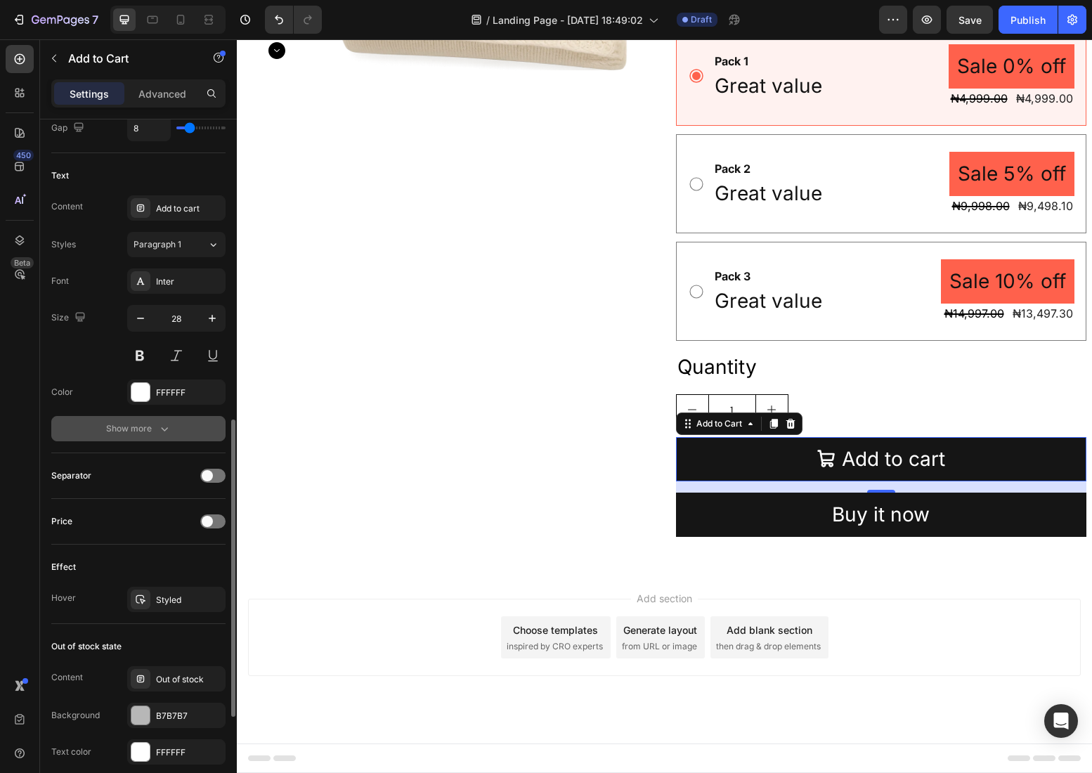
click at [182, 429] on button "Show more" at bounding box center [138, 428] width 174 height 25
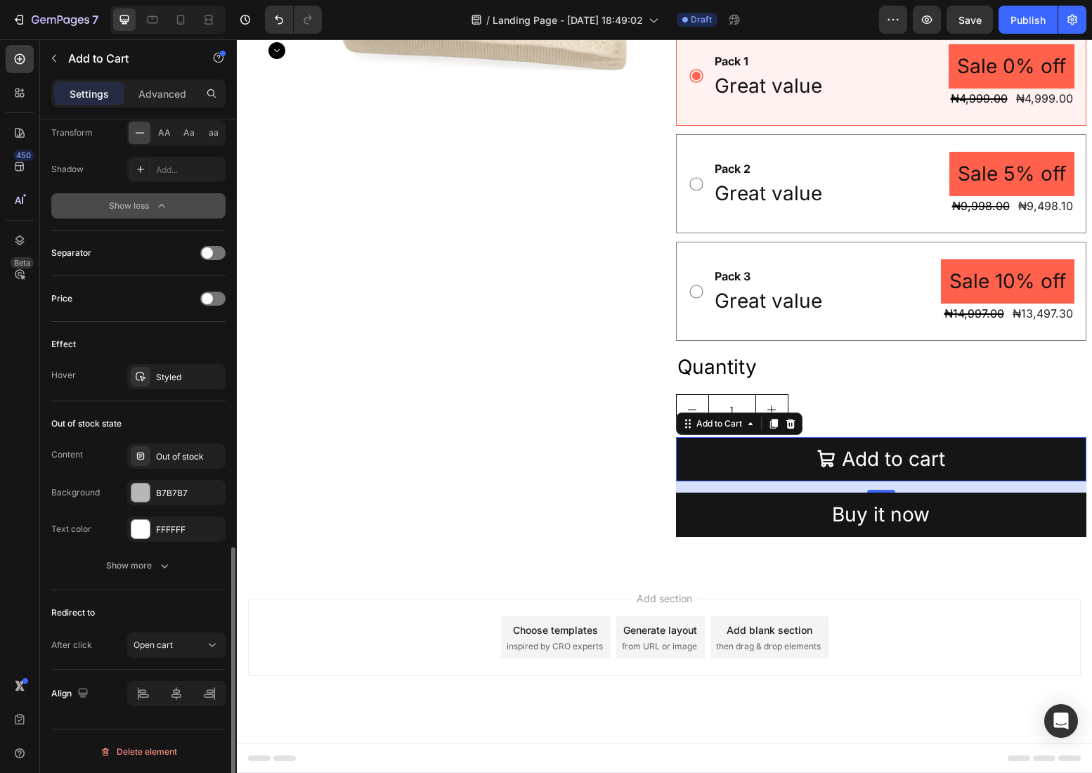
scroll to position [1109, 0]
click at [164, 98] on p "Advanced" at bounding box center [162, 93] width 48 height 15
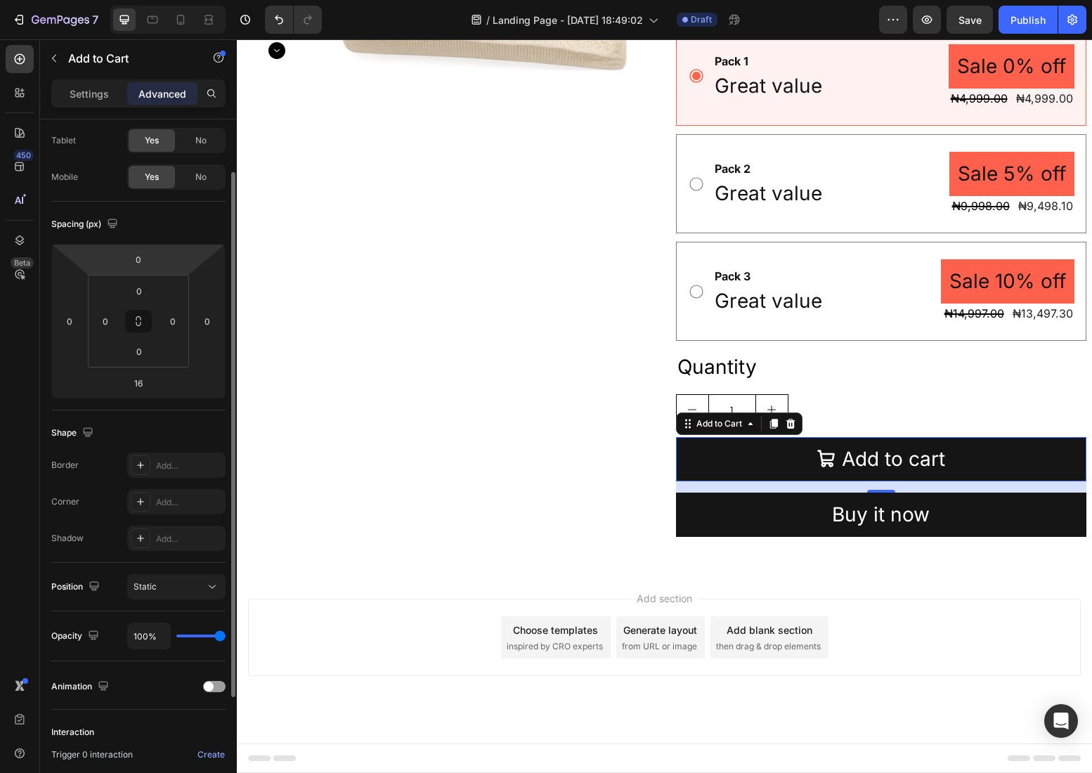
scroll to position [0, 0]
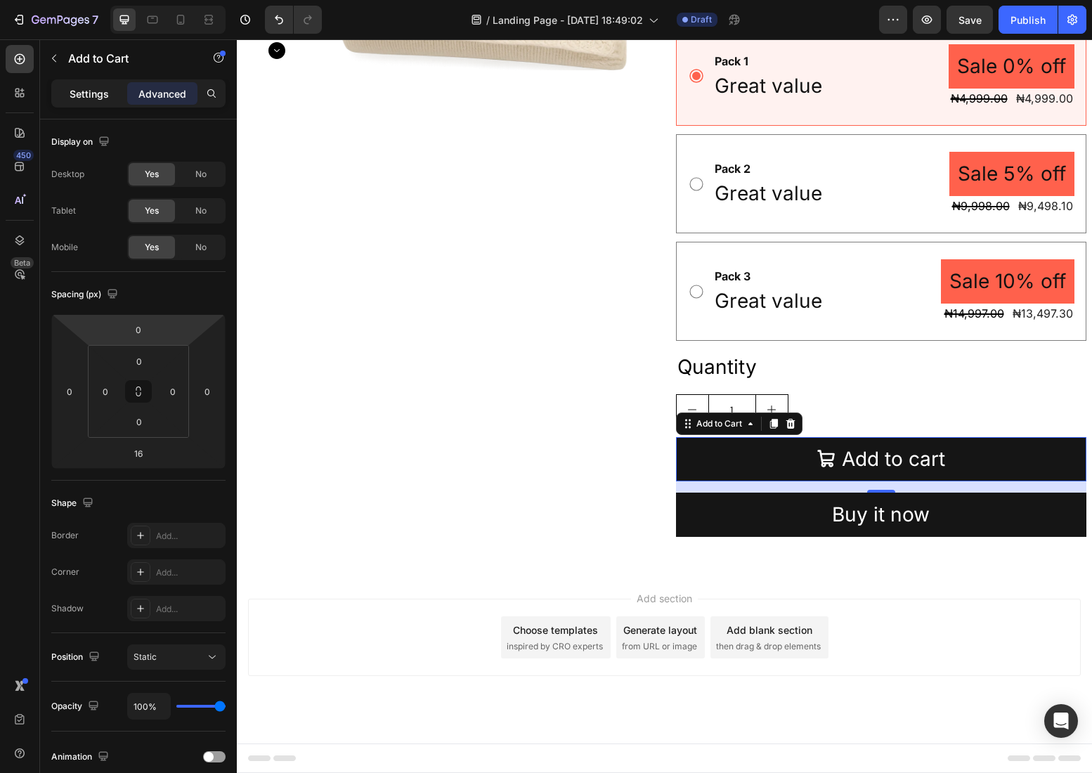
click at [95, 84] on div "Settings" at bounding box center [89, 93] width 70 height 22
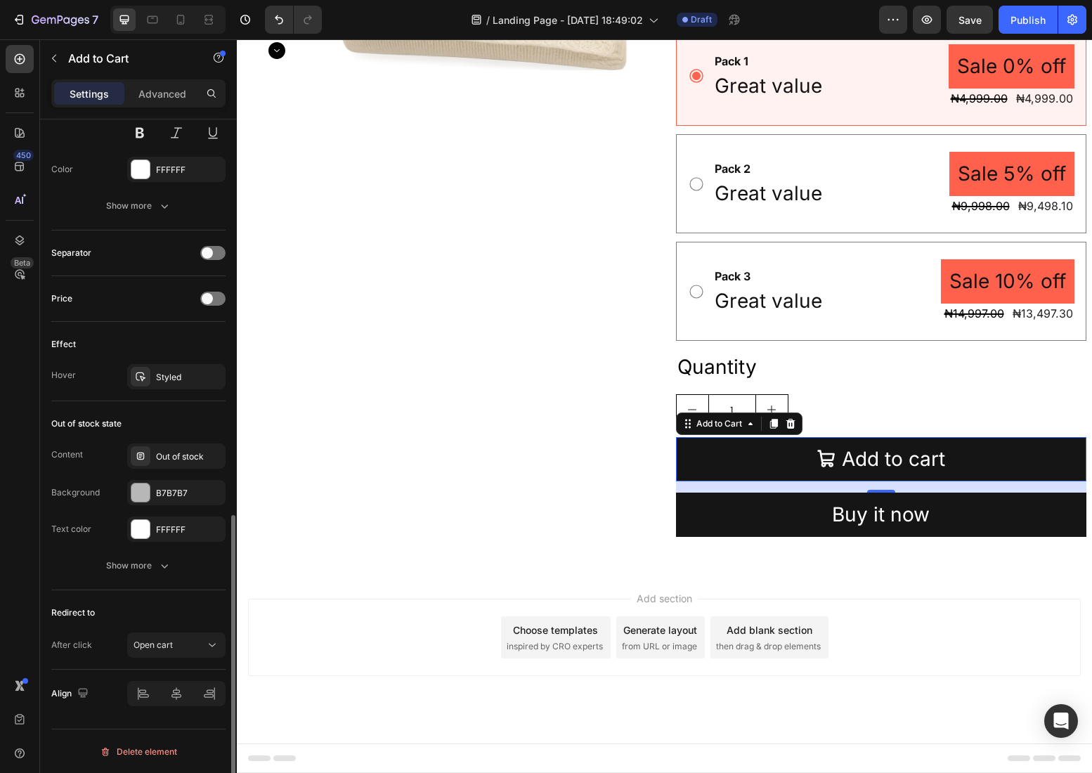
scroll to position [923, 0]
click at [146, 567] on div "Show more" at bounding box center [138, 565] width 65 height 14
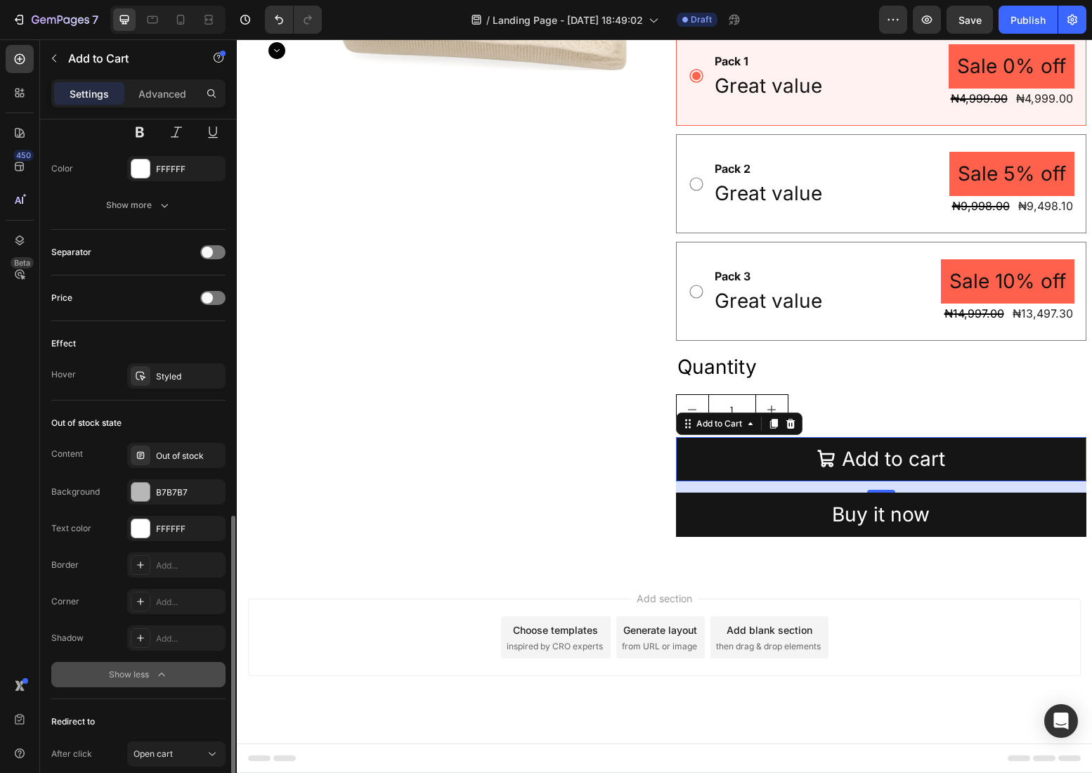
click at [147, 665] on button "Show less" at bounding box center [138, 674] width 174 height 25
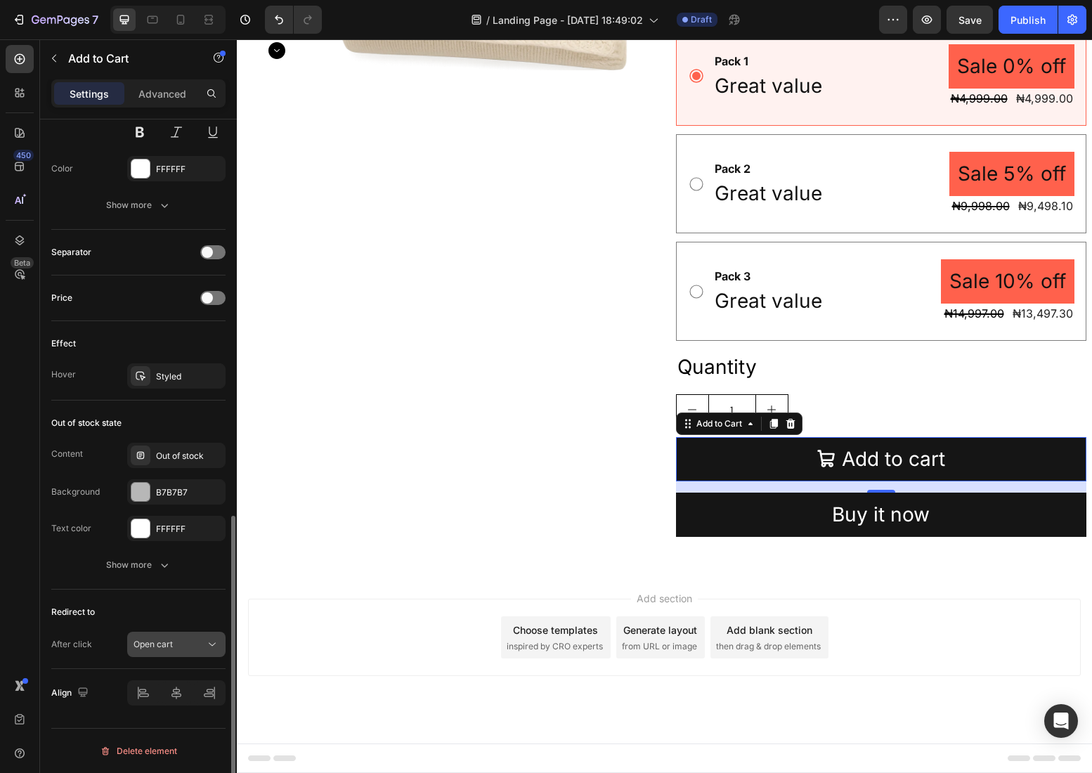
click at [181, 652] on button "Open cart" at bounding box center [176, 644] width 98 height 25
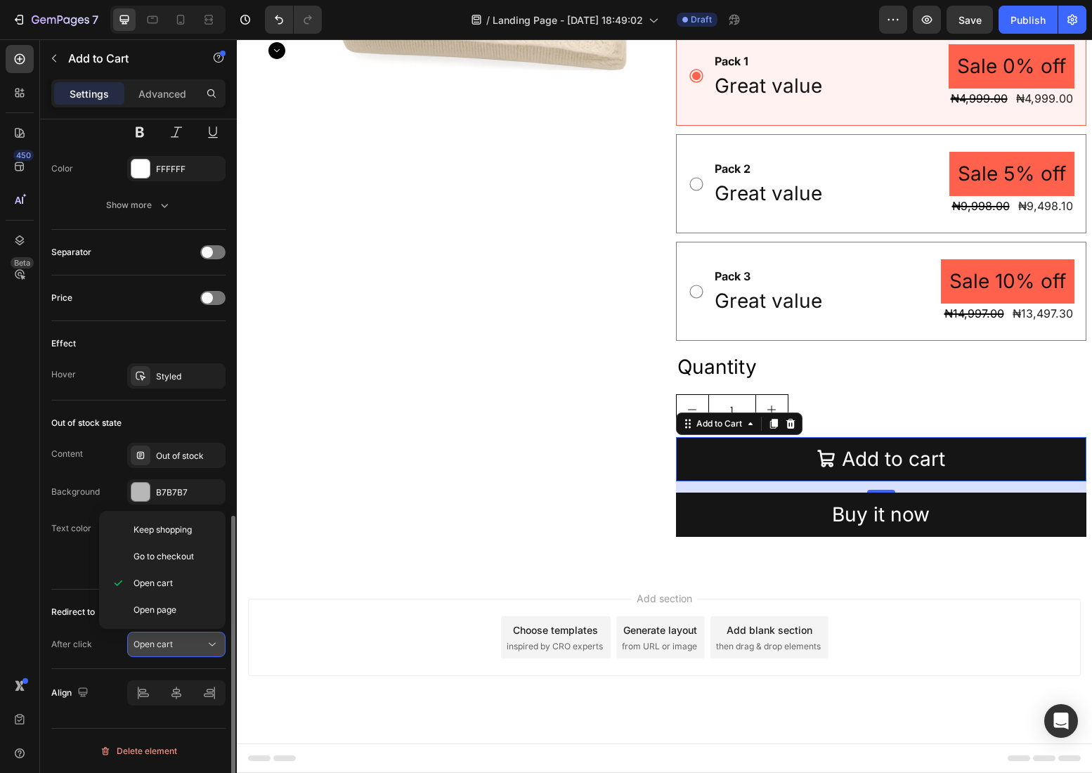
click at [181, 652] on button "Open cart" at bounding box center [176, 644] width 98 height 25
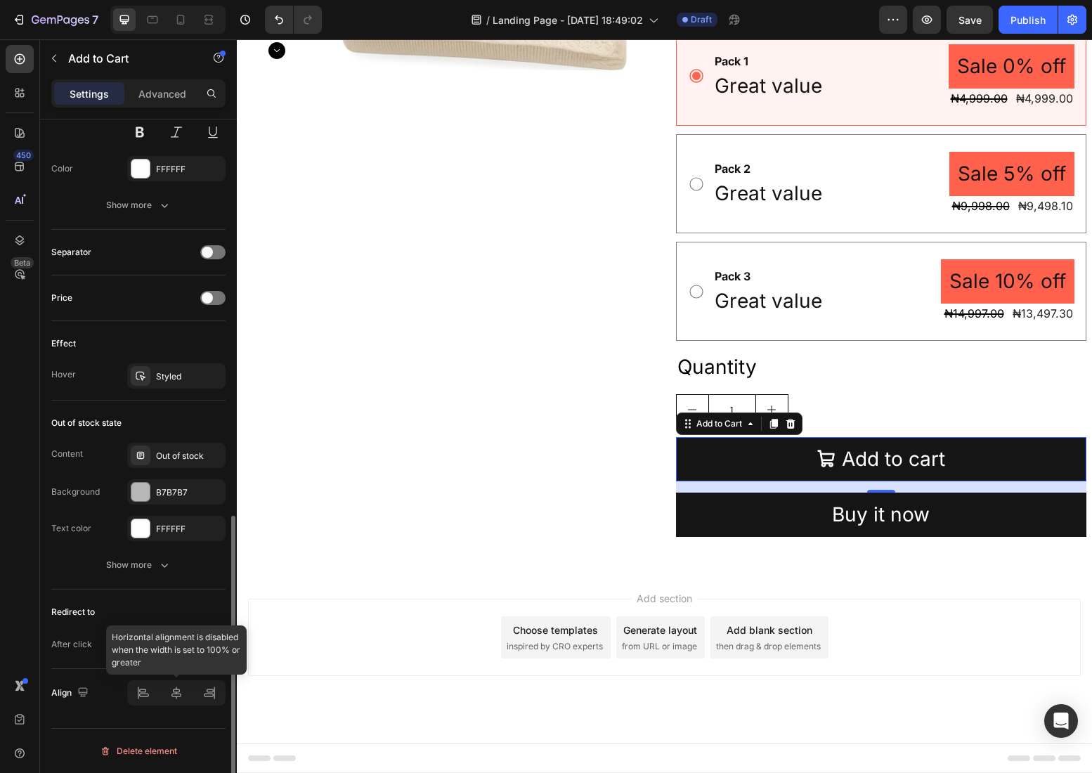
click at [171, 692] on div at bounding box center [176, 692] width 98 height 25
click at [145, 694] on div at bounding box center [176, 692] width 98 height 25
click at [19, 608] on div "450 Beta" at bounding box center [20, 358] width 28 height 627
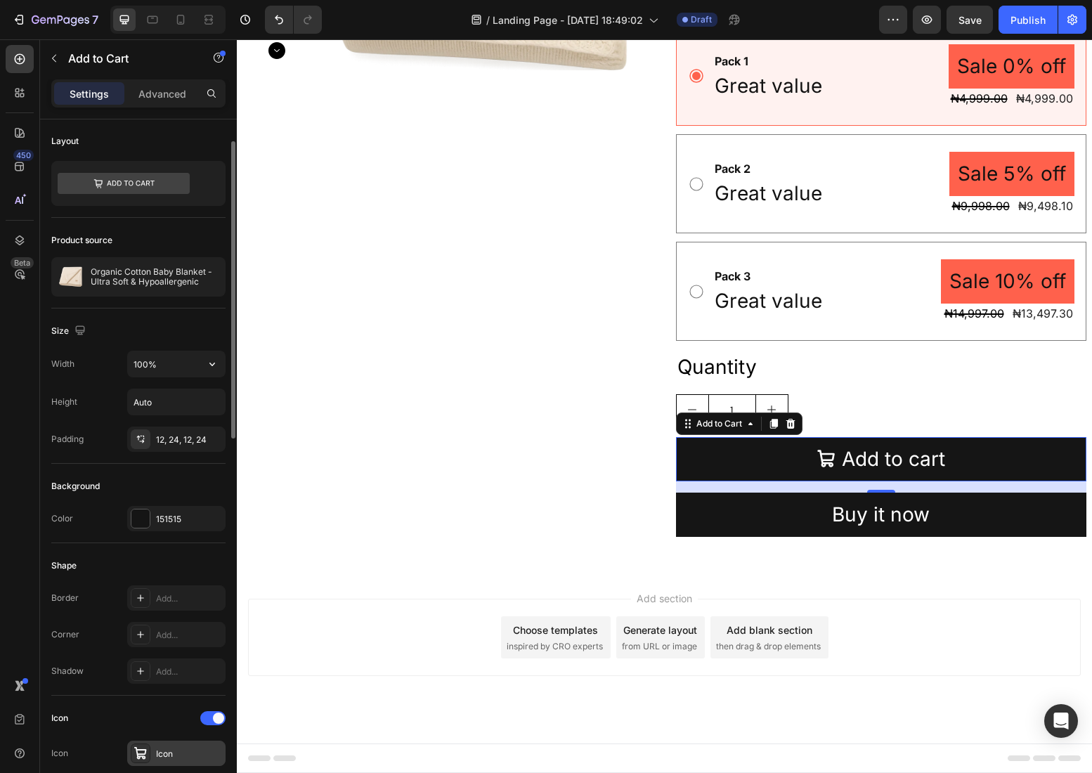
scroll to position [0, 0]
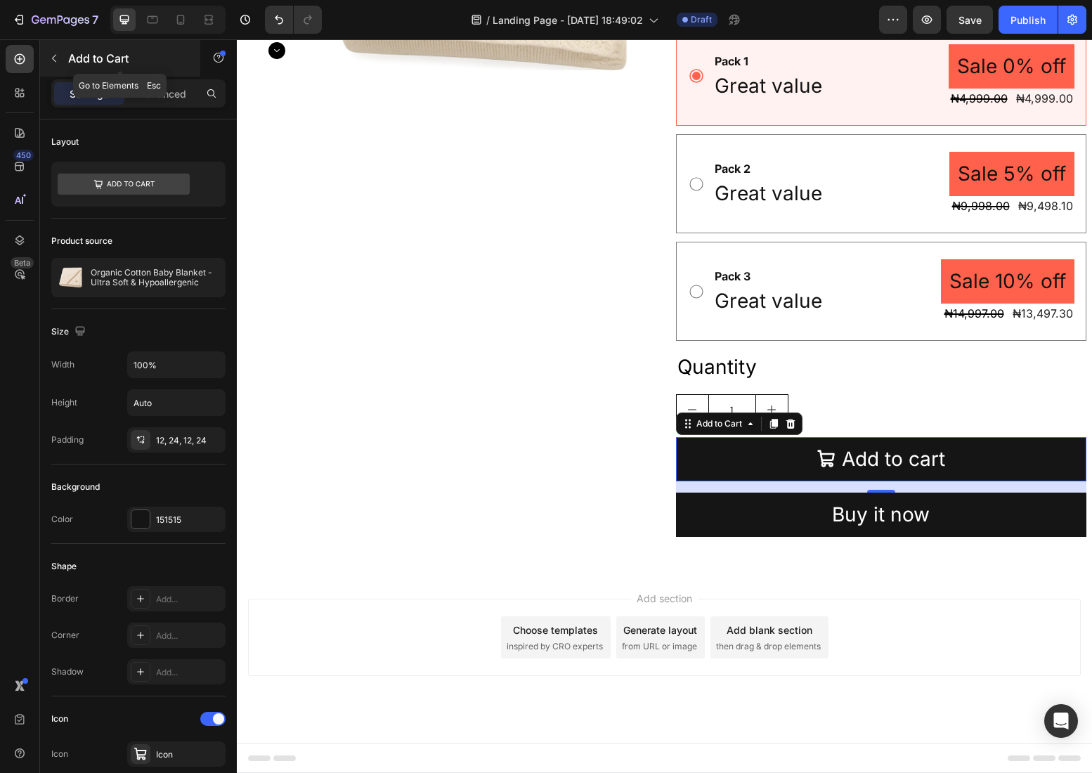
click at [77, 60] on p "Add to Cart" at bounding box center [127, 58] width 119 height 17
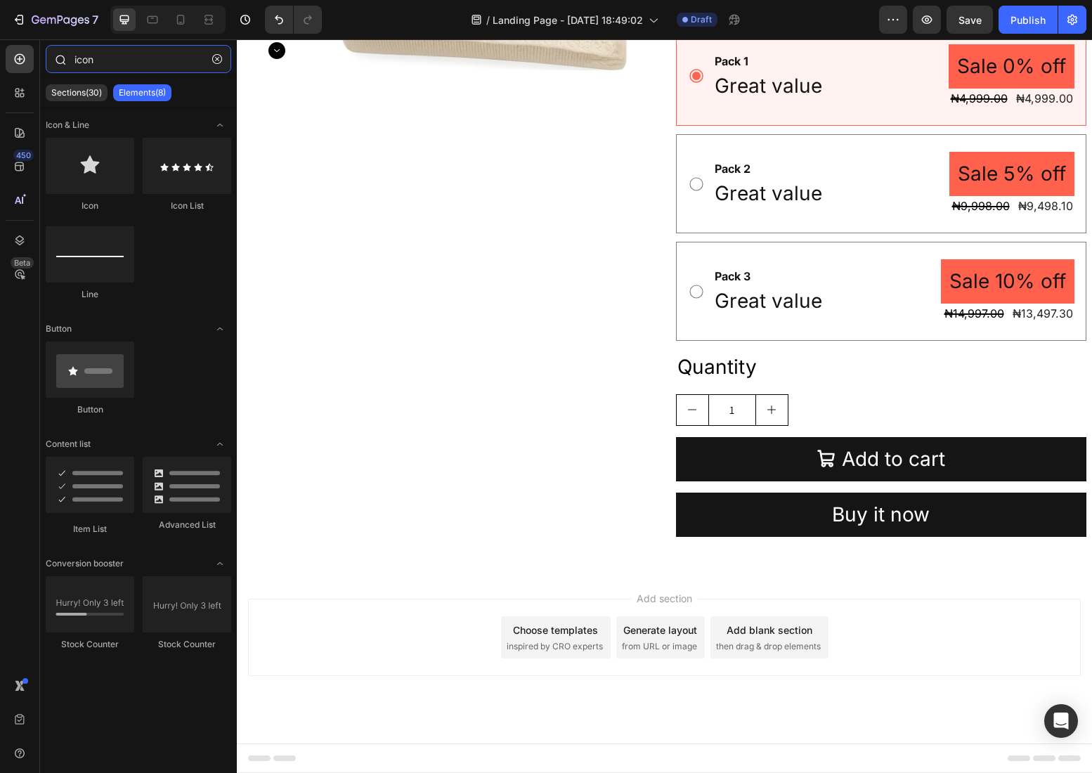
click at [92, 61] on input "icon" at bounding box center [138, 59] width 185 height 28
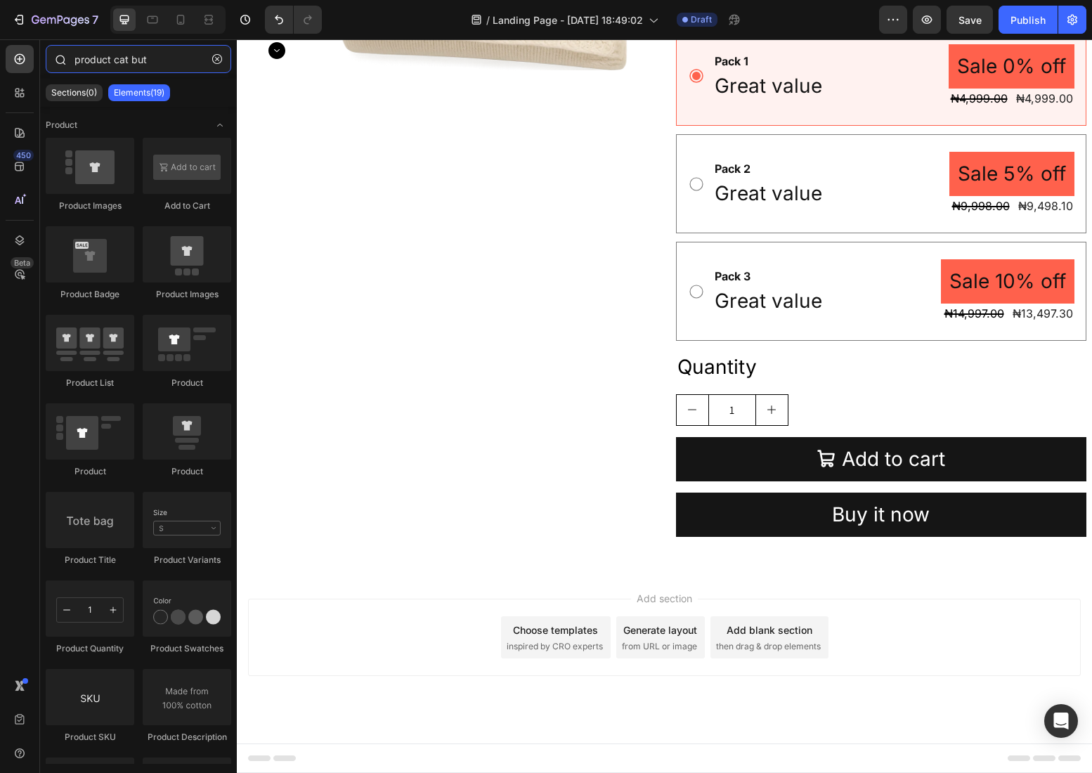
type input "product cat butt"
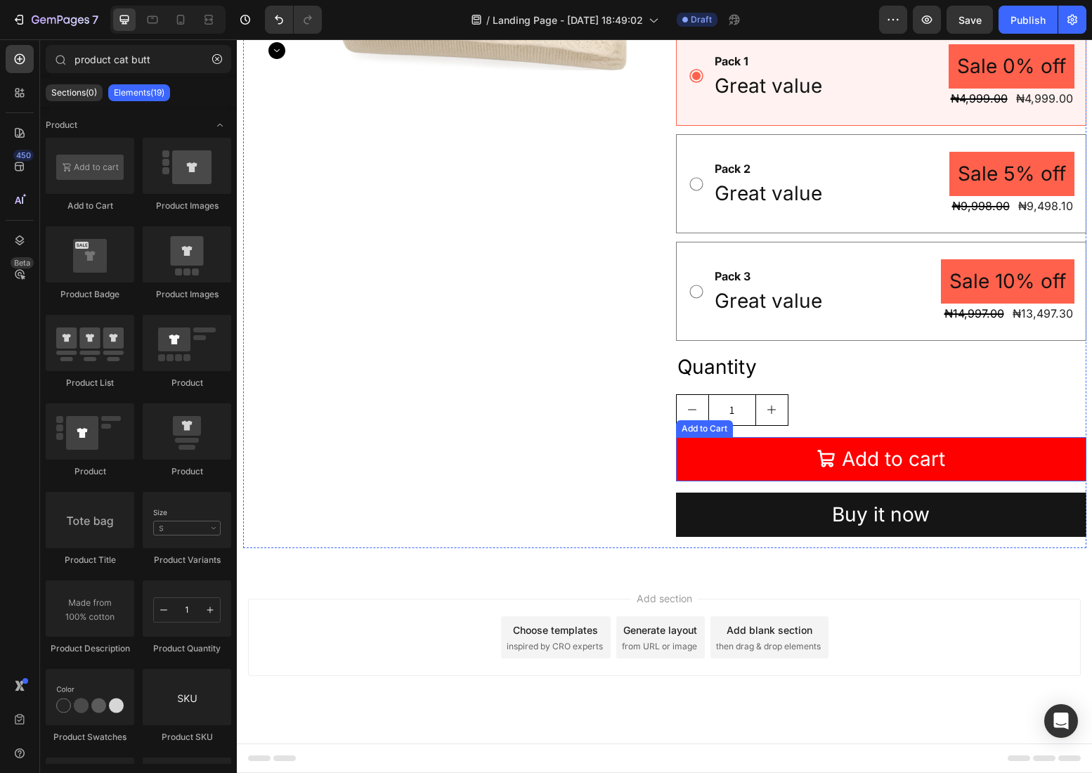
click at [734, 438] on button "Add to cart" at bounding box center [881, 459] width 410 height 44
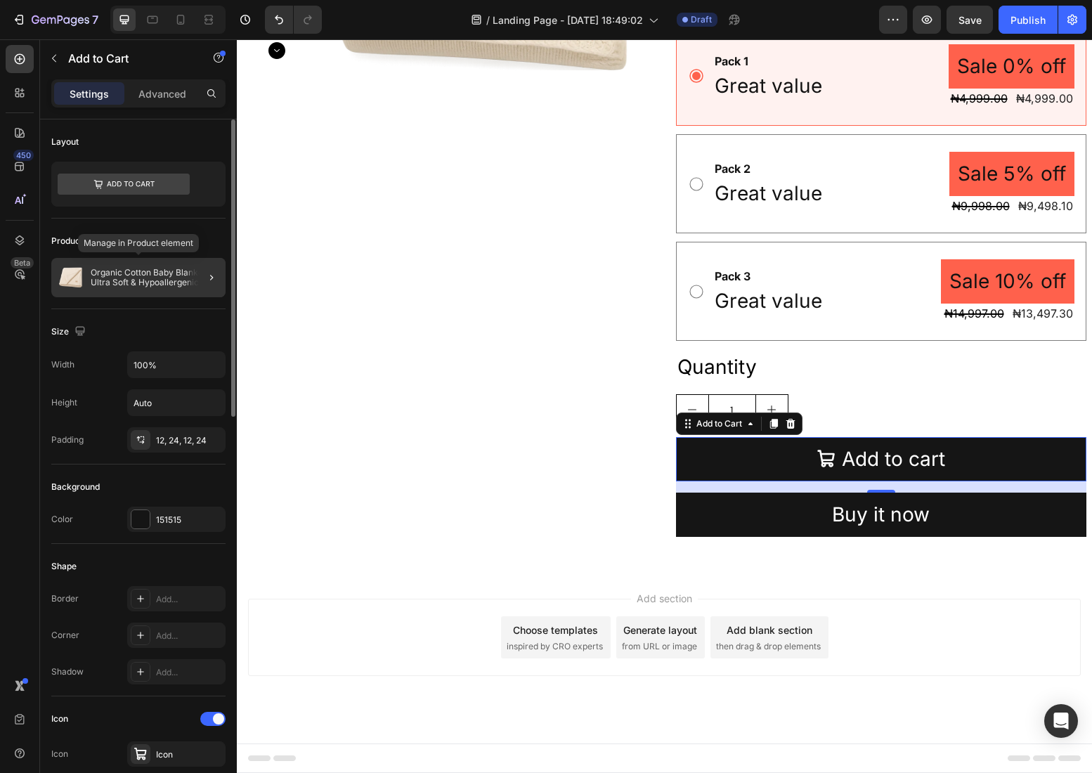
click at [180, 268] on p "Organic Cotton Baby Blanket - Ultra Soft & Hypoallergenic" at bounding box center [155, 278] width 129 height 20
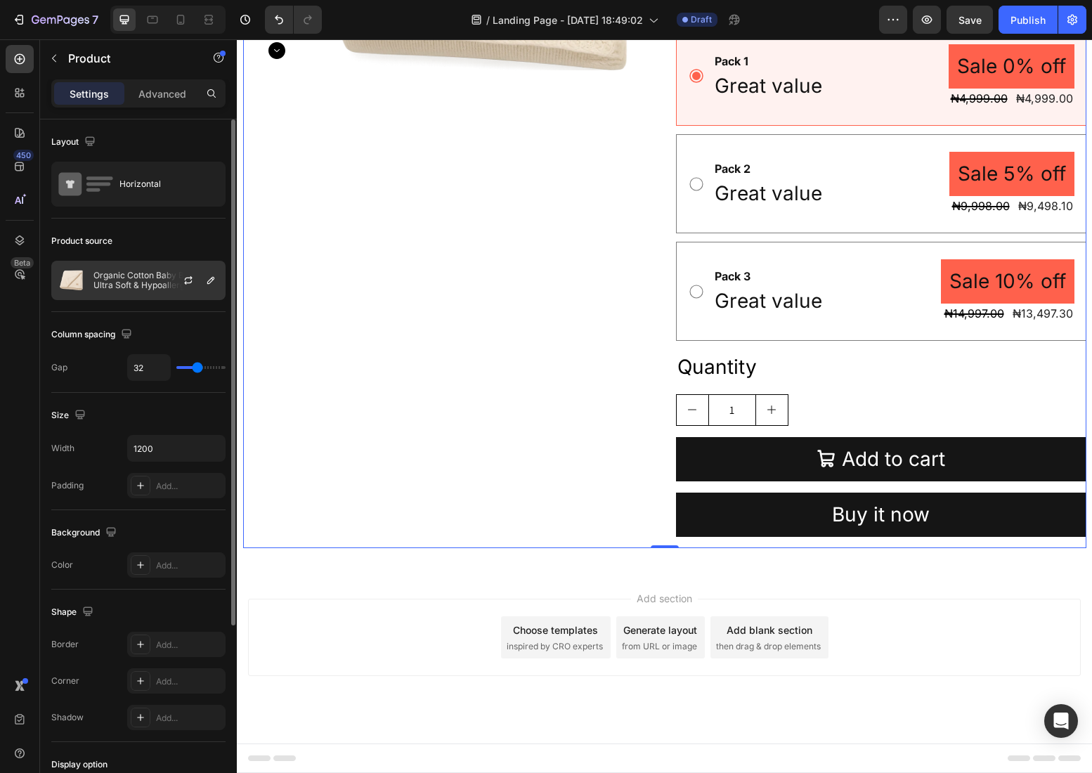
click at [162, 288] on p "Organic Cotton Baby Blanket - Ultra Soft & Hypoallergenic" at bounding box center [156, 280] width 126 height 20
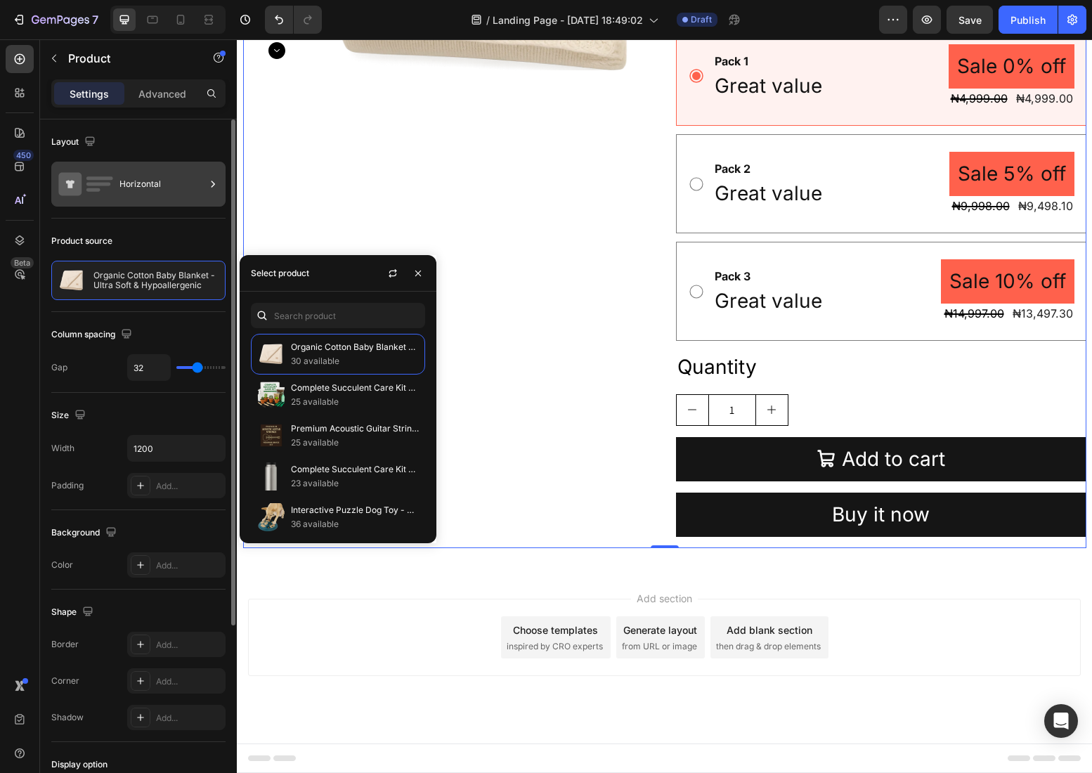
click at [176, 190] on div "Horizontal" at bounding box center [162, 184] width 86 height 32
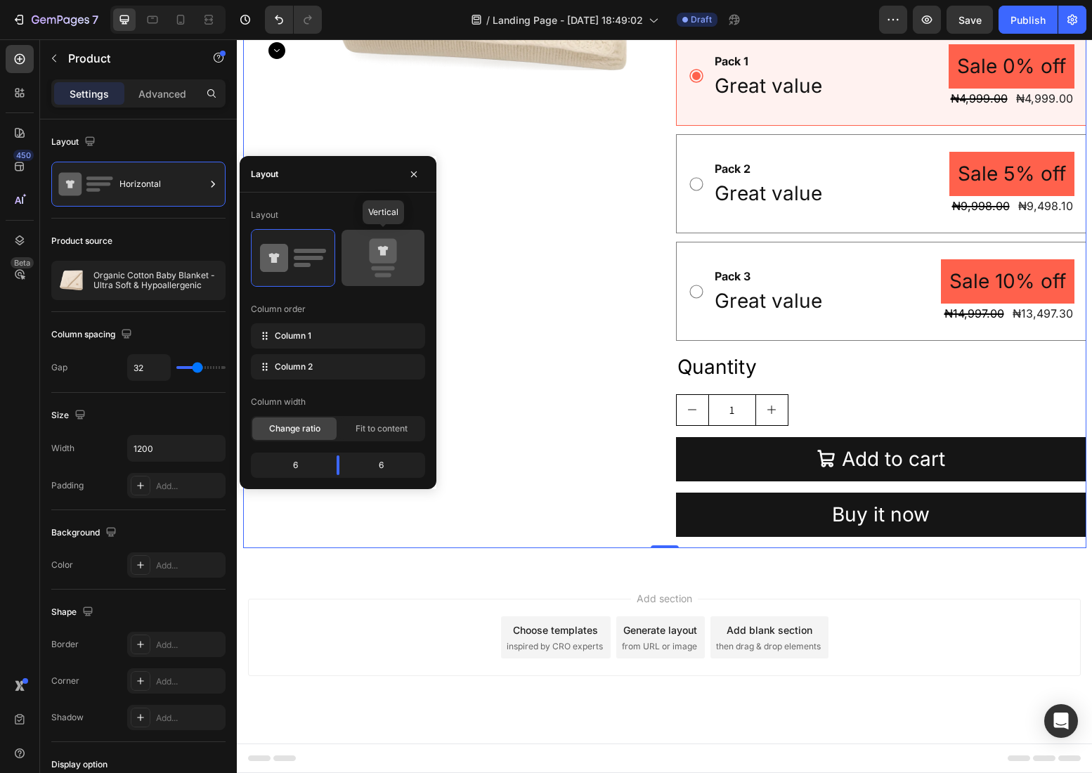
click at [386, 240] on icon at bounding box center [382, 251] width 27 height 25
type input "16"
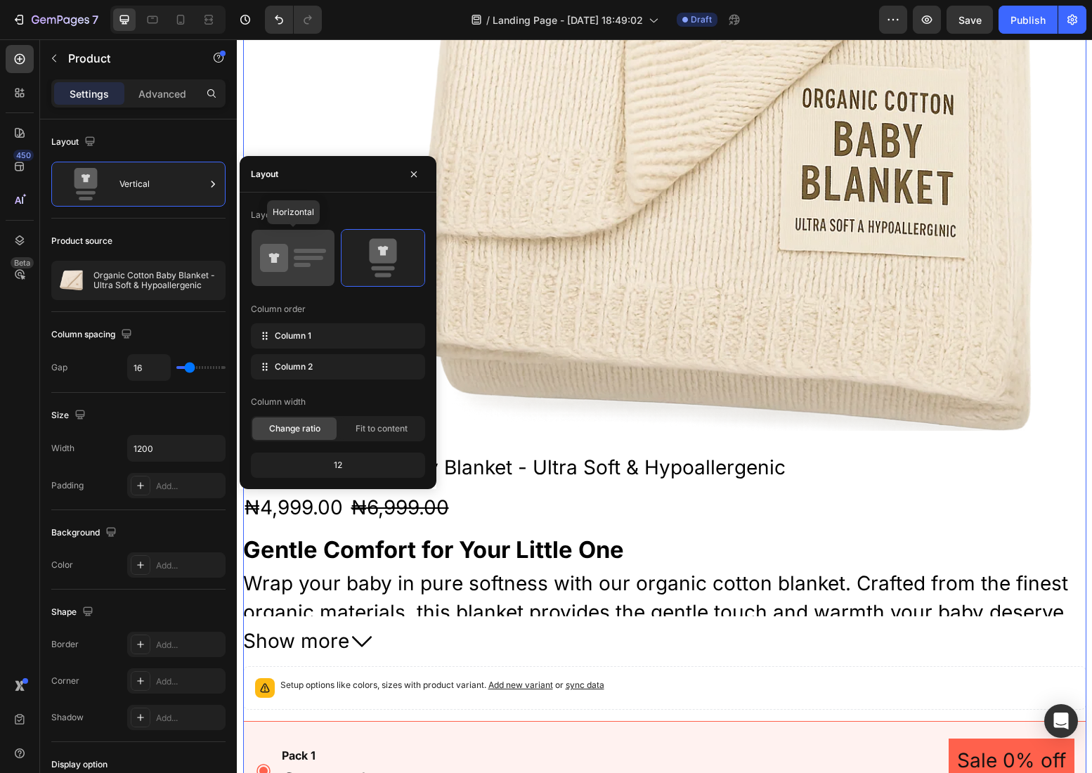
click at [288, 261] on icon at bounding box center [293, 257] width 66 height 39
type input "32"
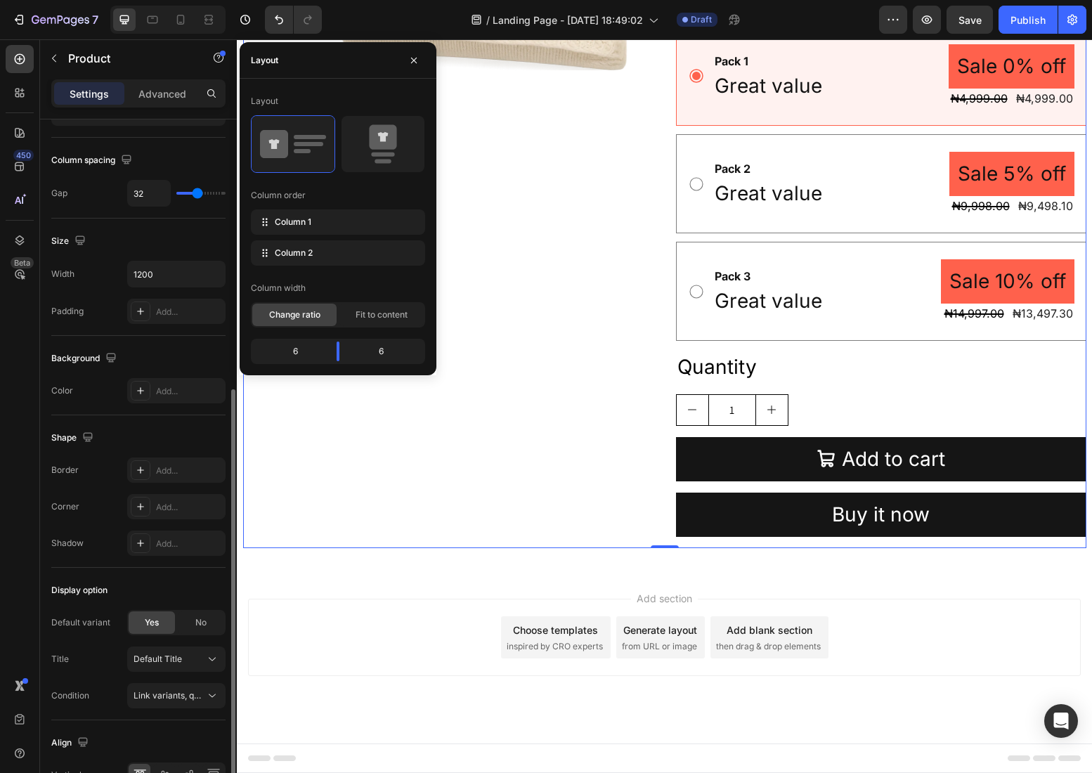
scroll to position [256, 0]
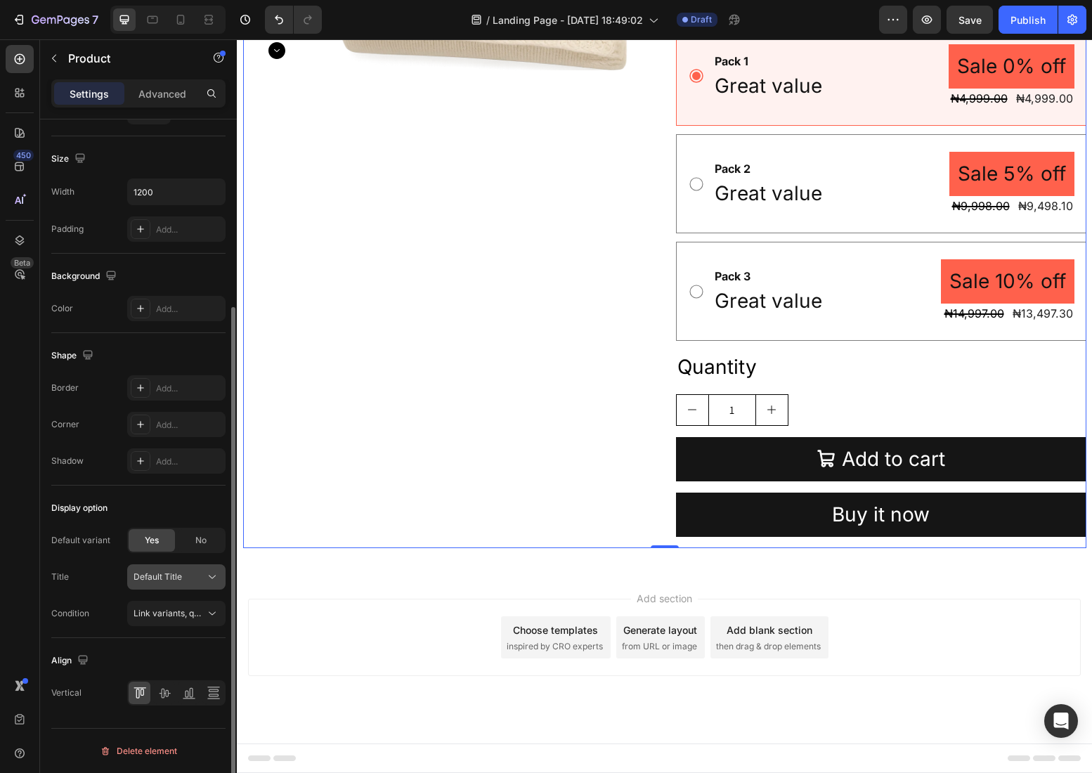
click at [185, 574] on div "Default Title" at bounding box center [167, 576] width 69 height 13
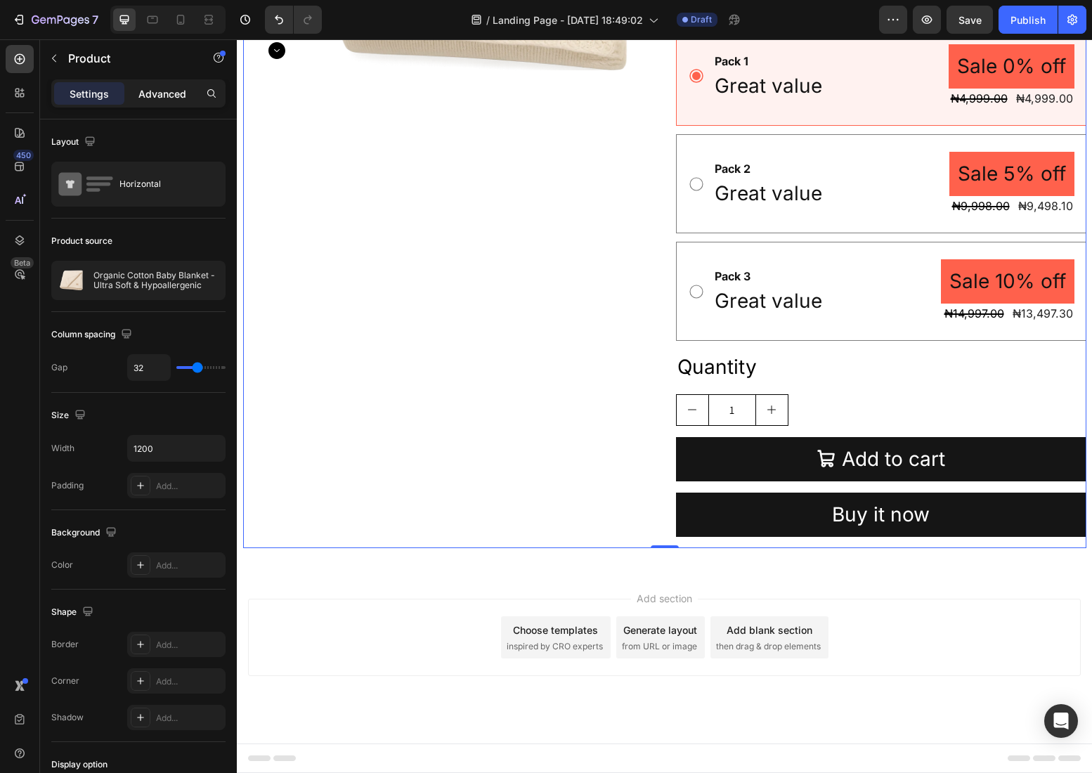
click at [169, 85] on div "Advanced" at bounding box center [162, 93] width 70 height 22
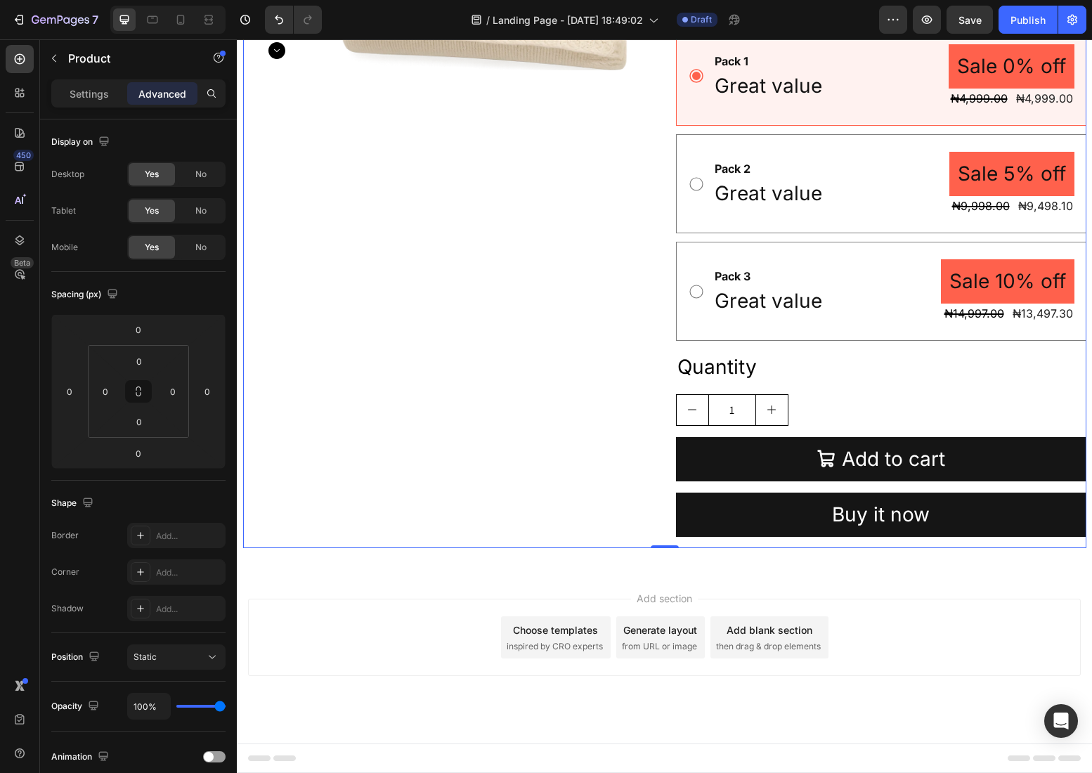
click at [71, 80] on div "Settings Advanced" at bounding box center [138, 93] width 174 height 28
click at [84, 93] on p "Settings" at bounding box center [89, 93] width 39 height 15
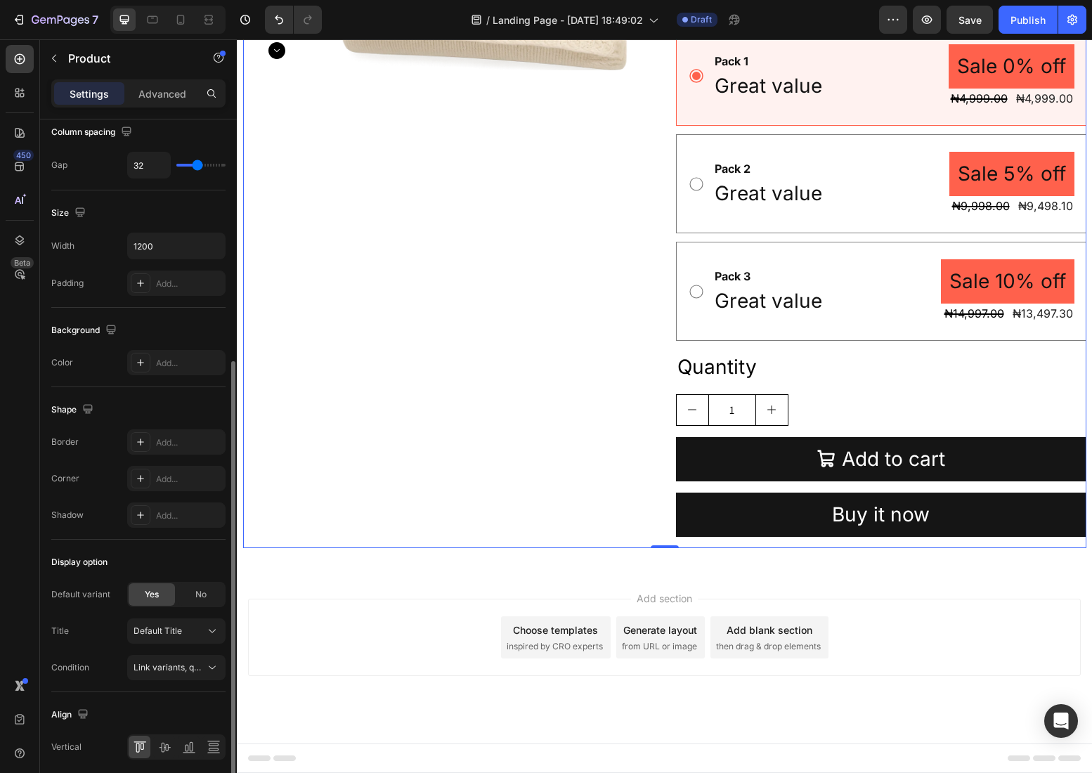
scroll to position [256, 0]
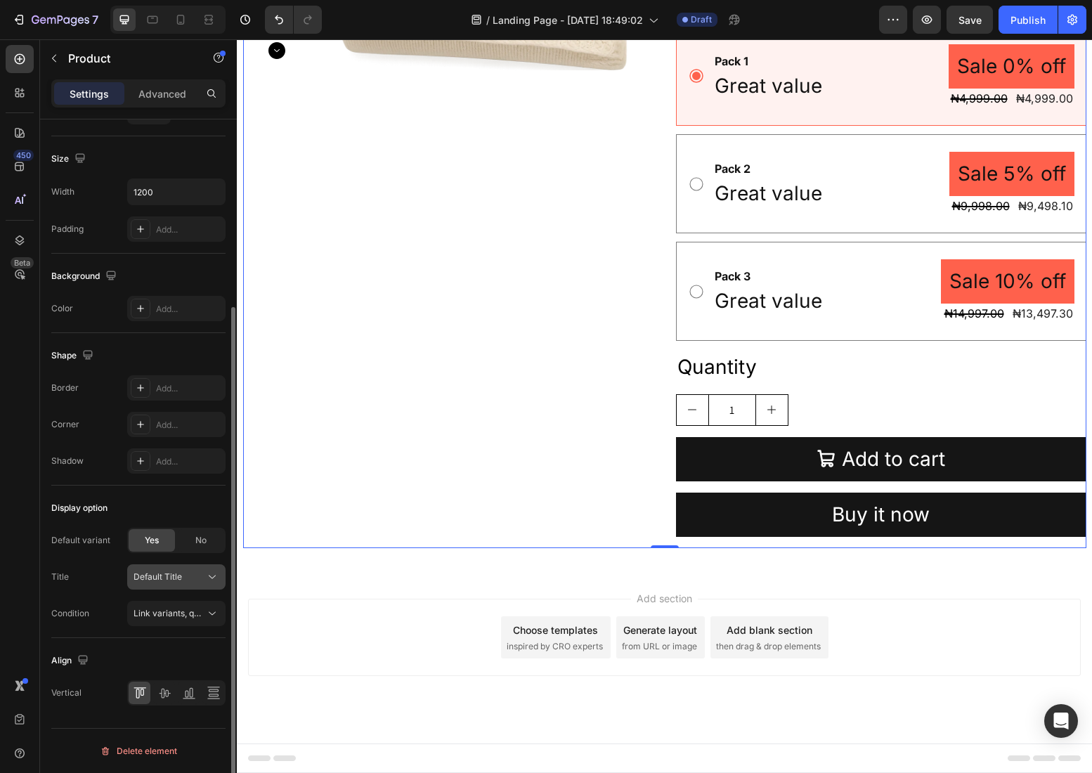
click at [209, 580] on icon at bounding box center [212, 577] width 14 height 14
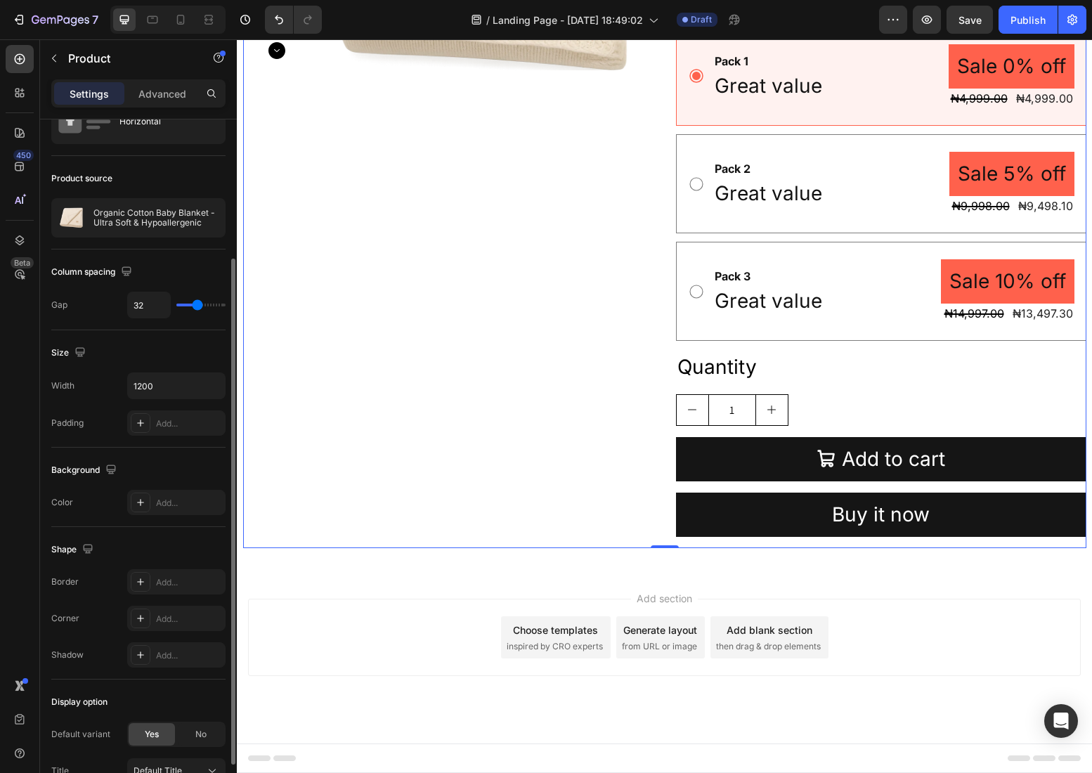
scroll to position [0, 0]
